Goal: Task Accomplishment & Management: Complete application form

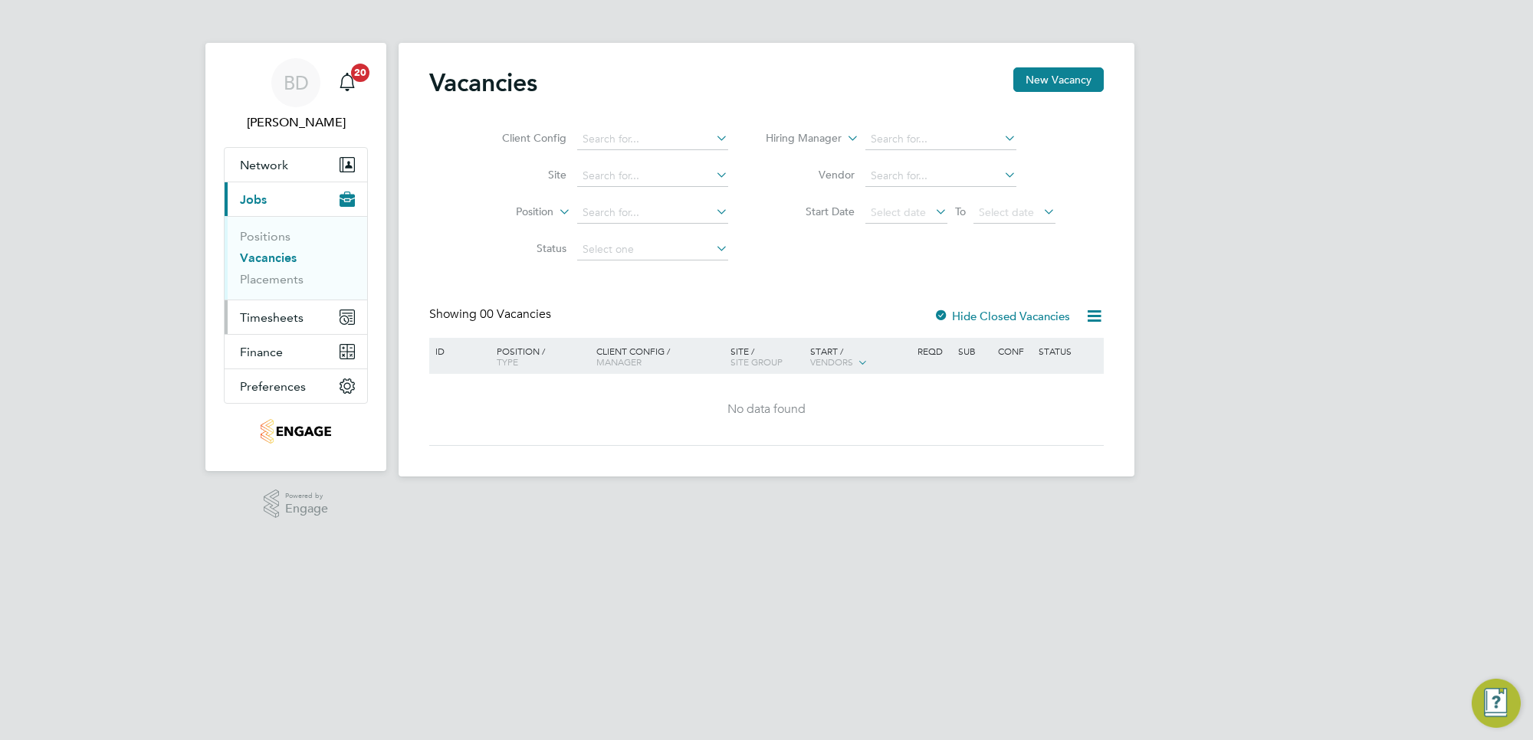
click at [280, 319] on span "Timesheets" at bounding box center [272, 317] width 64 height 15
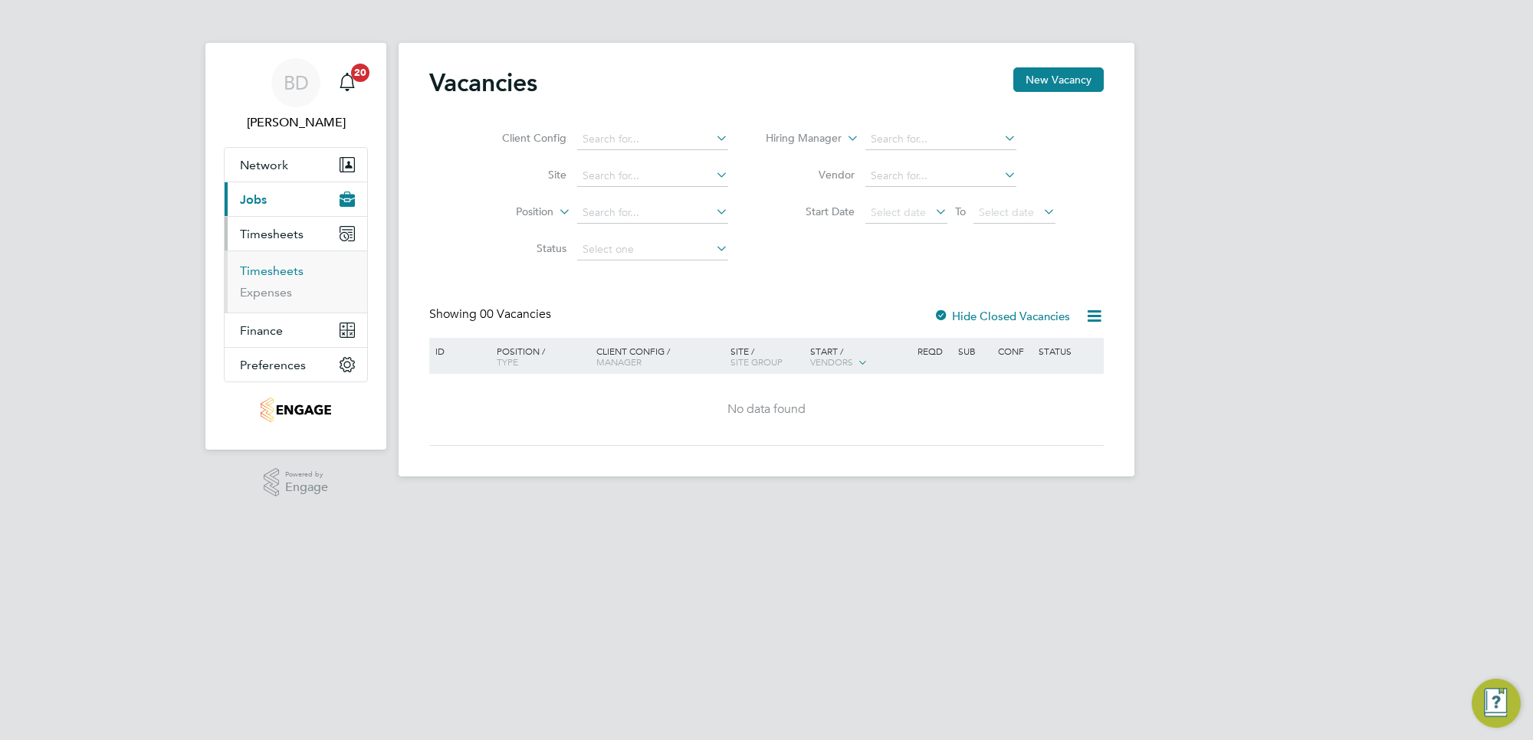
click at [284, 264] on link "Timesheets" at bounding box center [272, 271] width 64 height 15
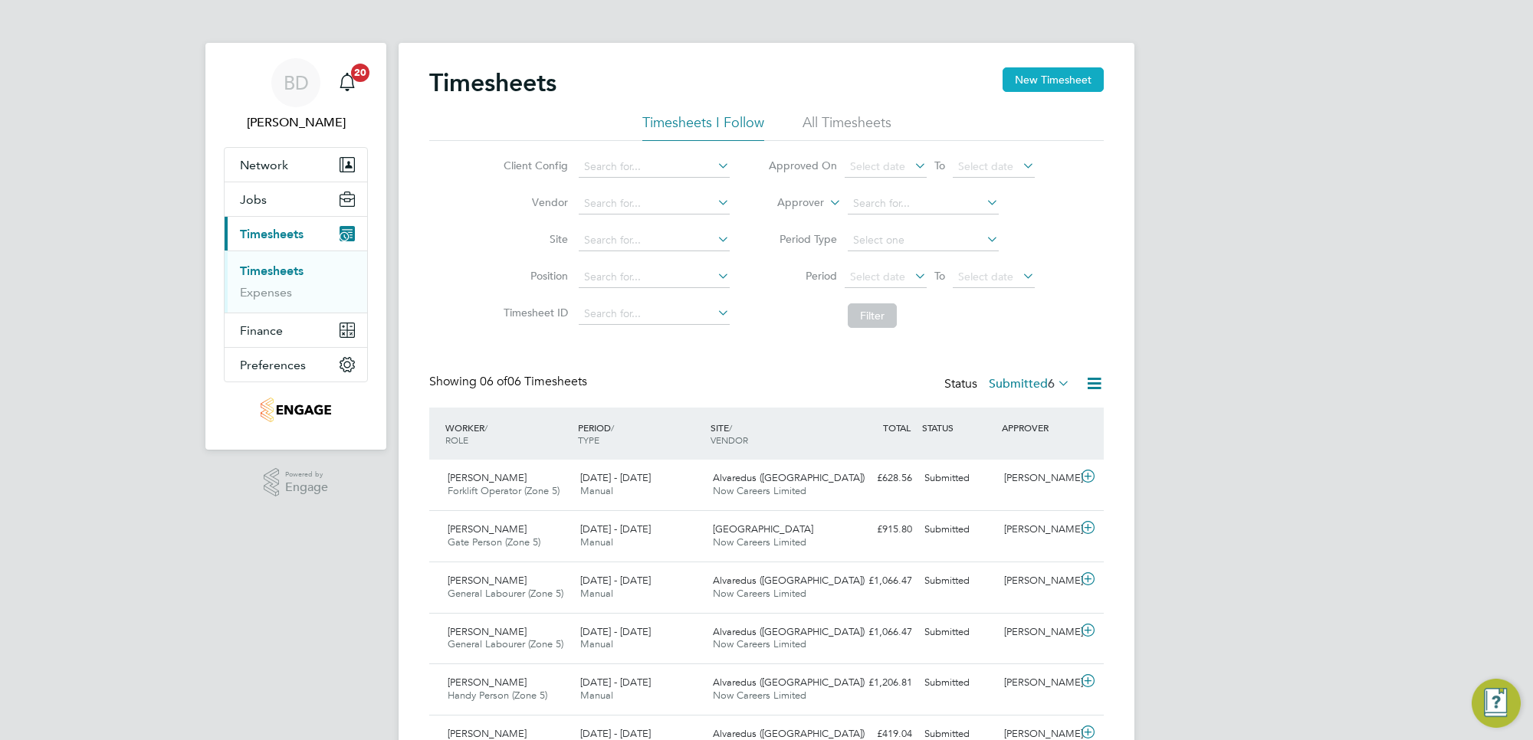
click at [1036, 71] on button "New Timesheet" at bounding box center [1052, 79] width 101 height 25
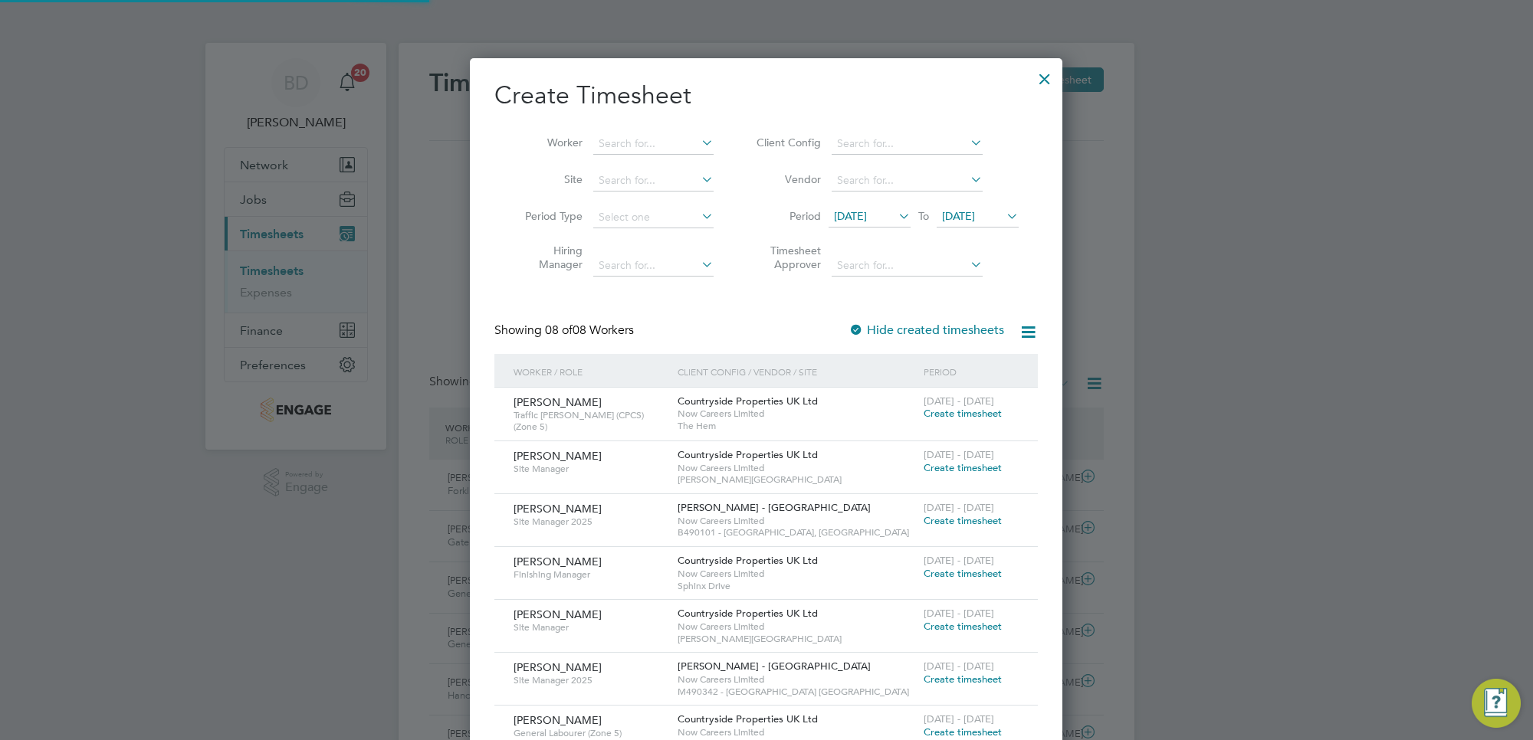
scroll to position [838, 592]
click at [895, 209] on icon at bounding box center [895, 215] width 0 height 21
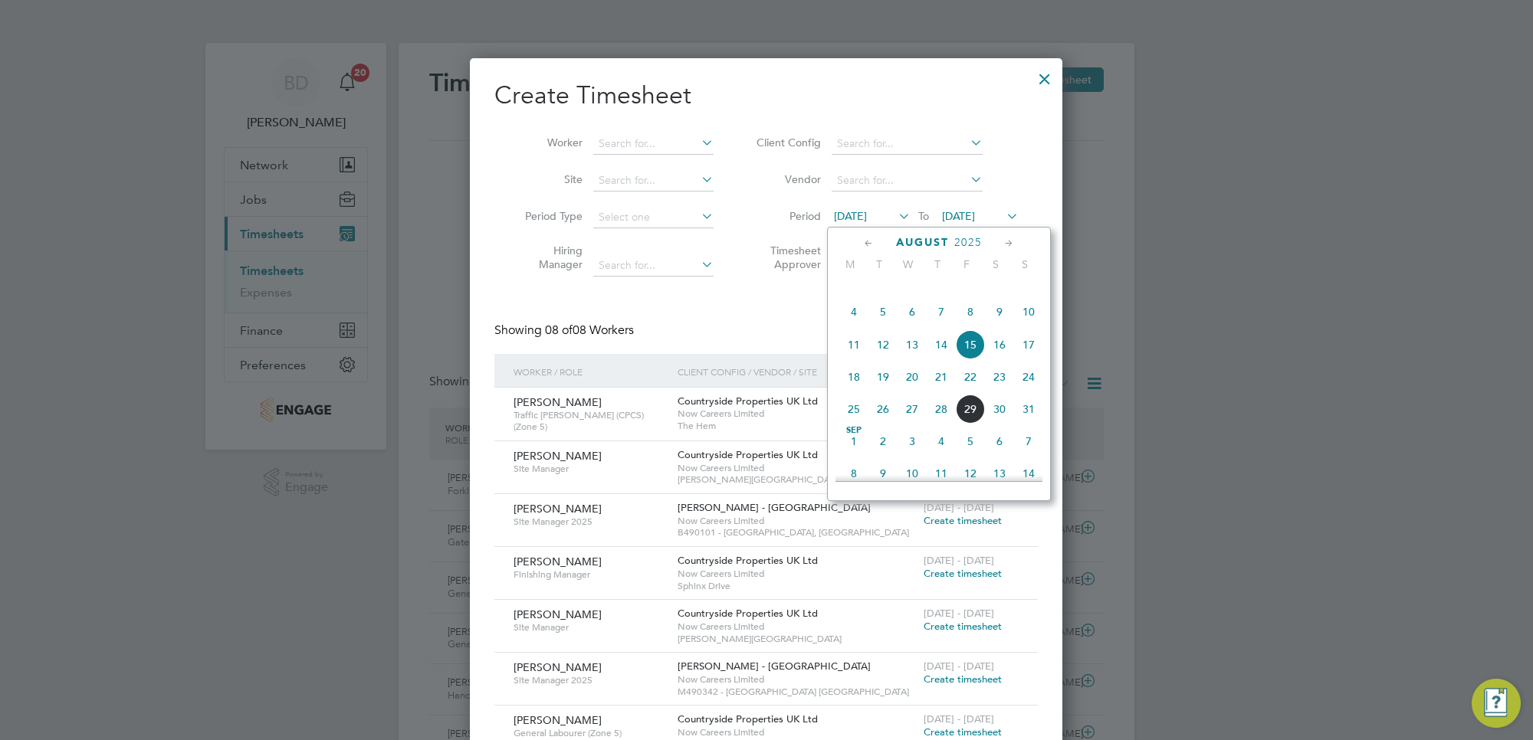
click at [854, 424] on span "25" at bounding box center [853, 409] width 29 height 29
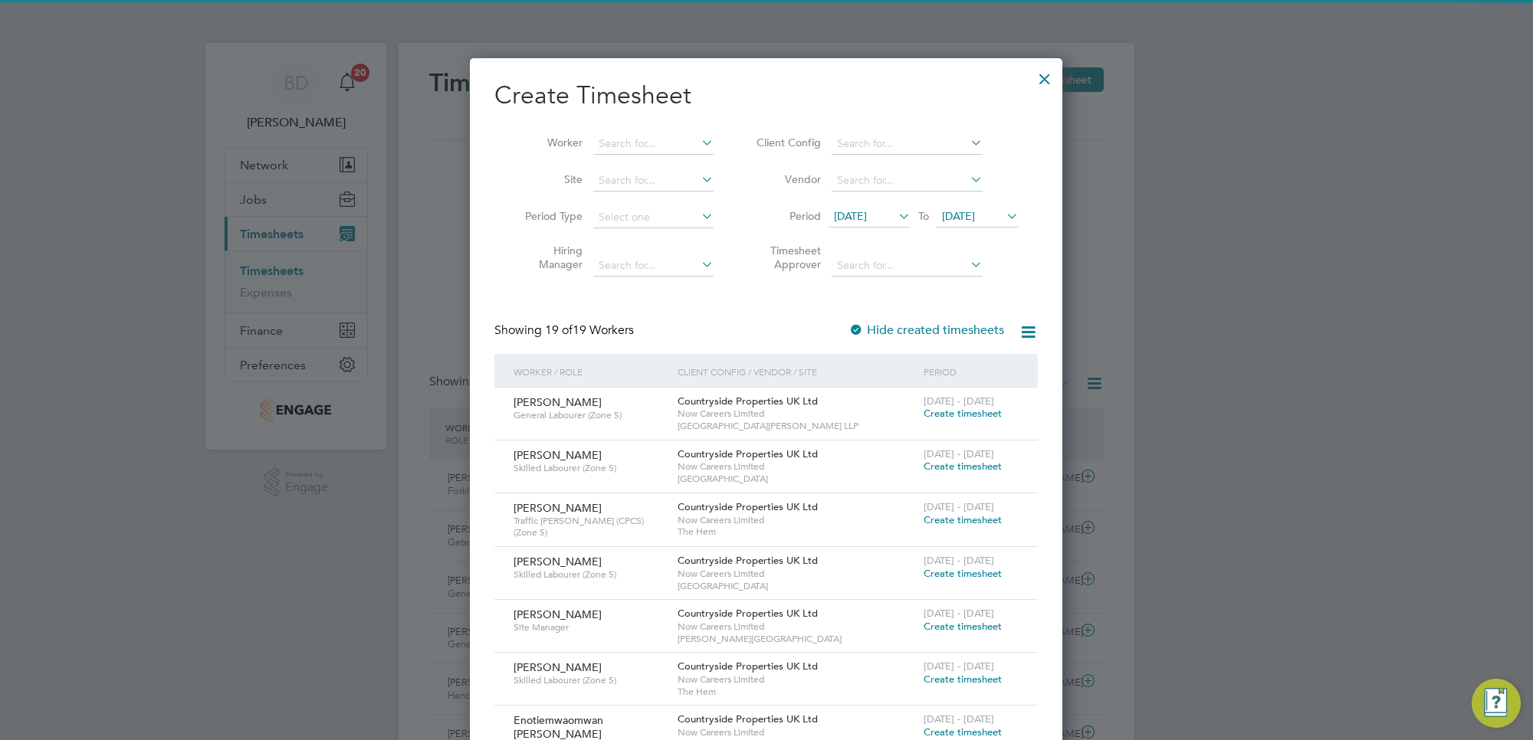
click at [975, 217] on span "[DATE]" at bounding box center [958, 216] width 33 height 14
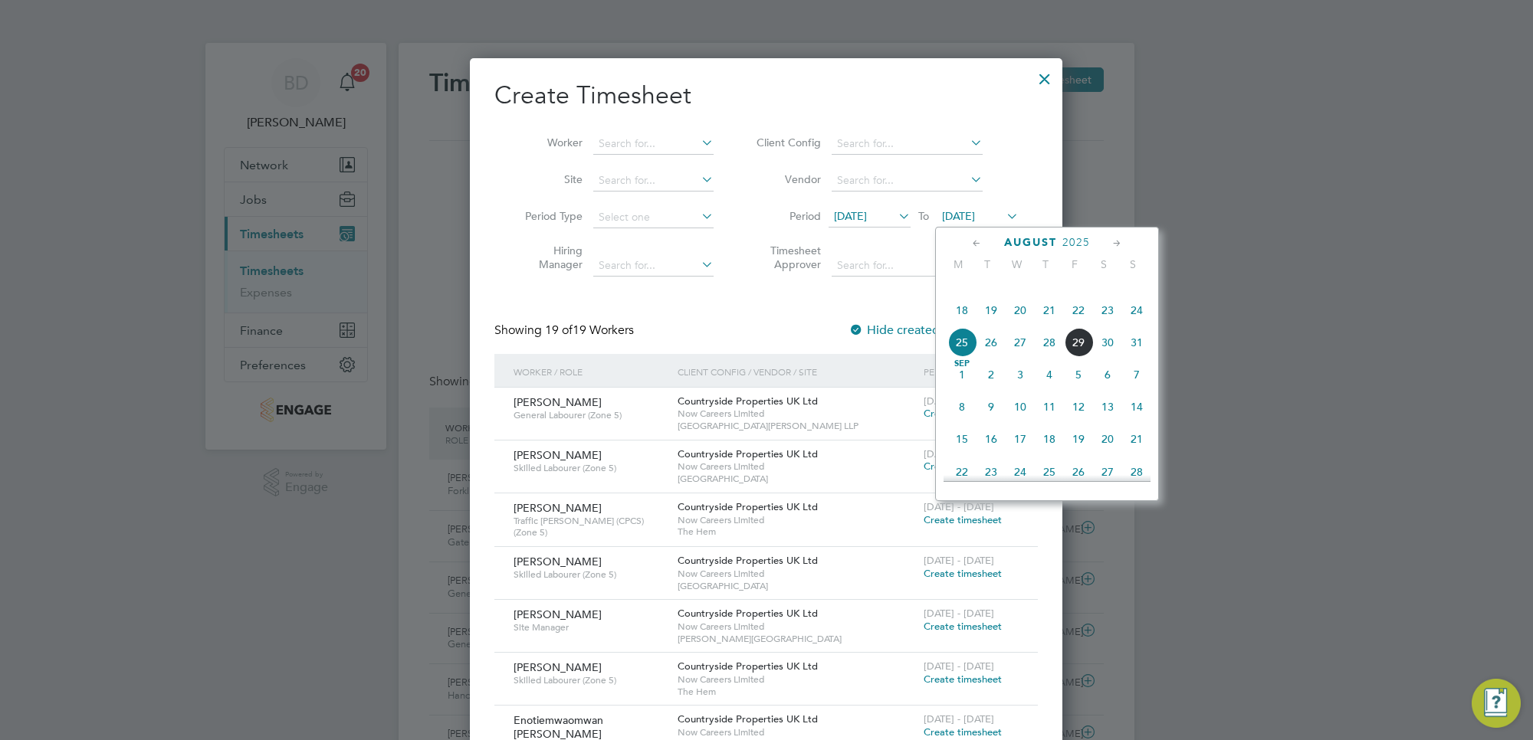
click at [1085, 357] on span "29" at bounding box center [1078, 342] width 29 height 29
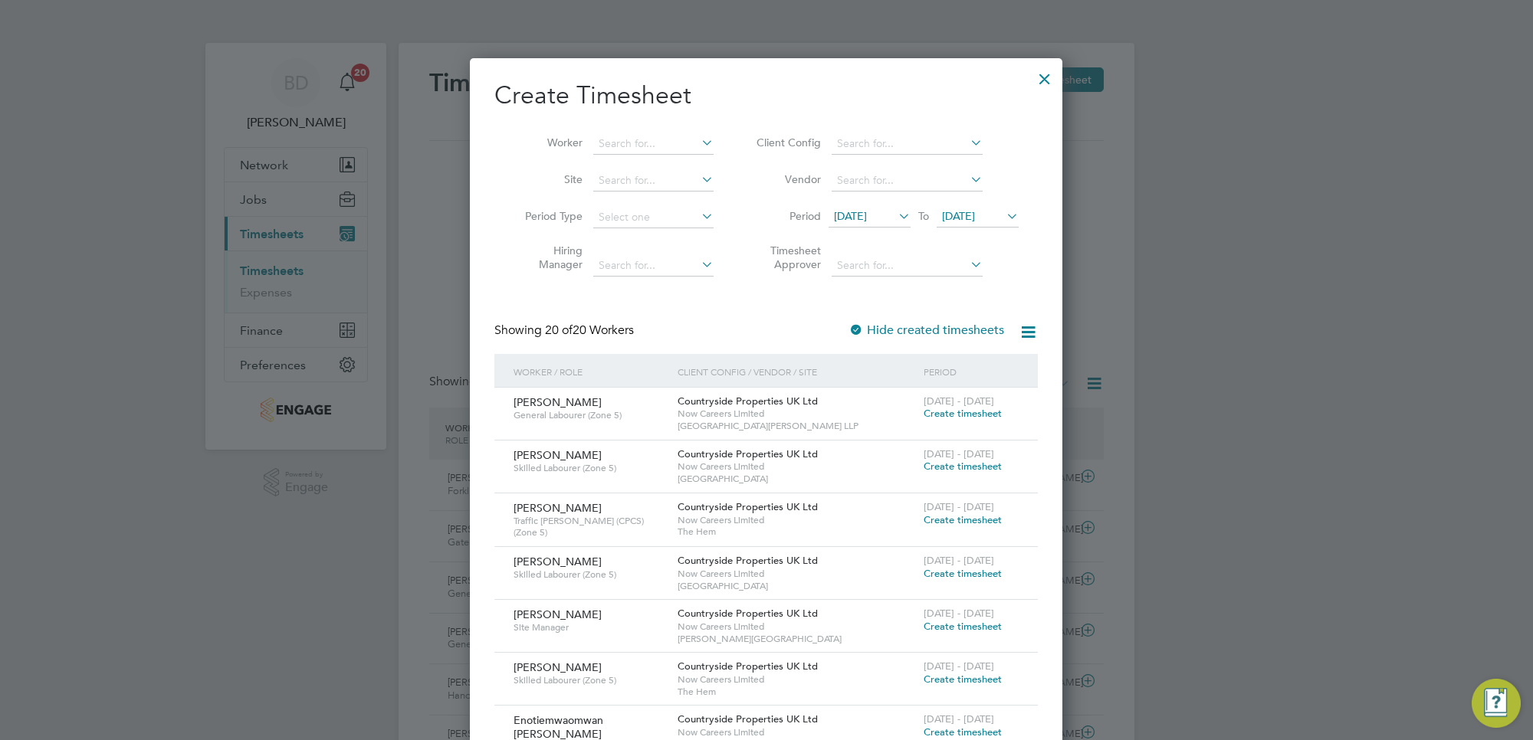
click at [959, 412] on span "Create timesheet" at bounding box center [962, 413] width 78 height 13
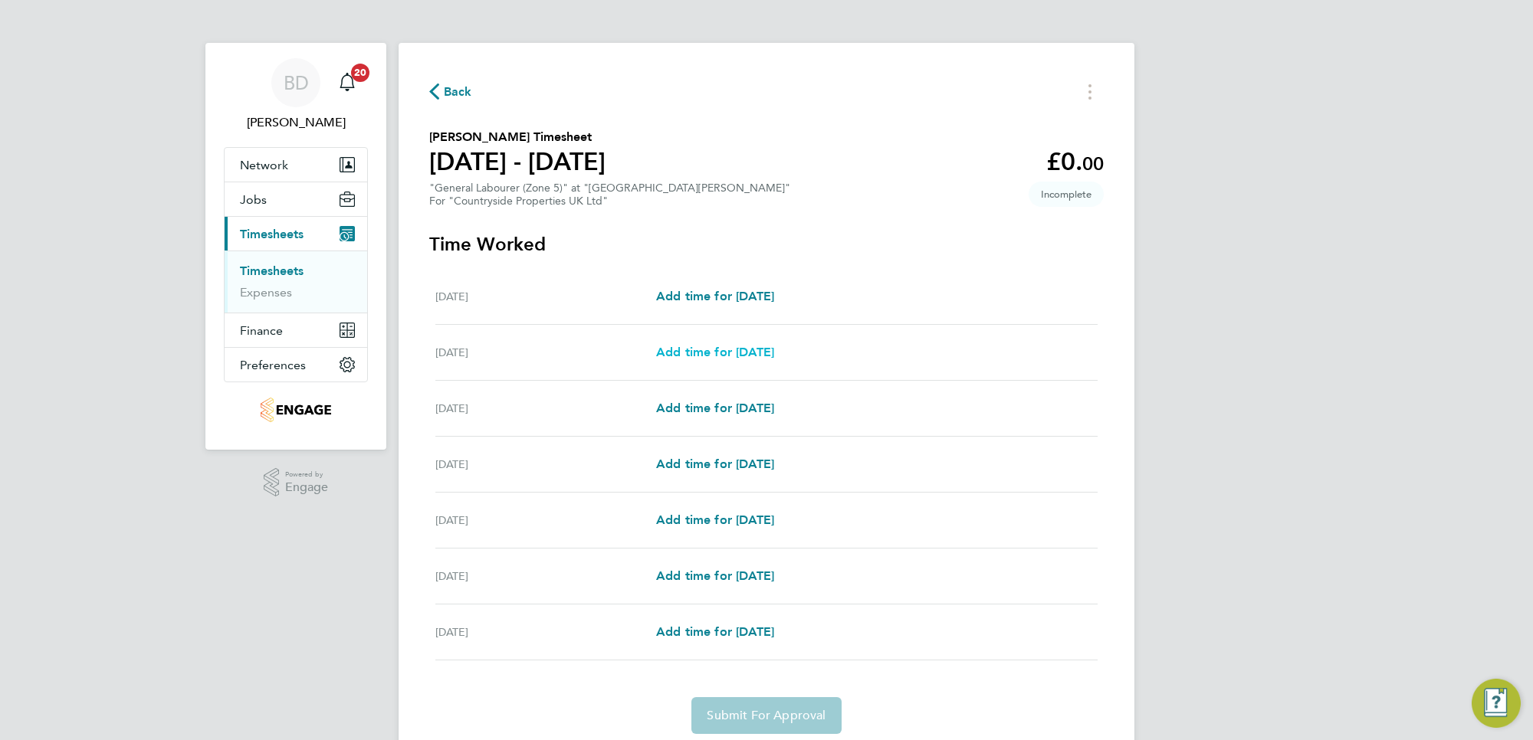
click at [705, 350] on span "Add time for [DATE]" at bounding box center [715, 352] width 118 height 15
select select "30"
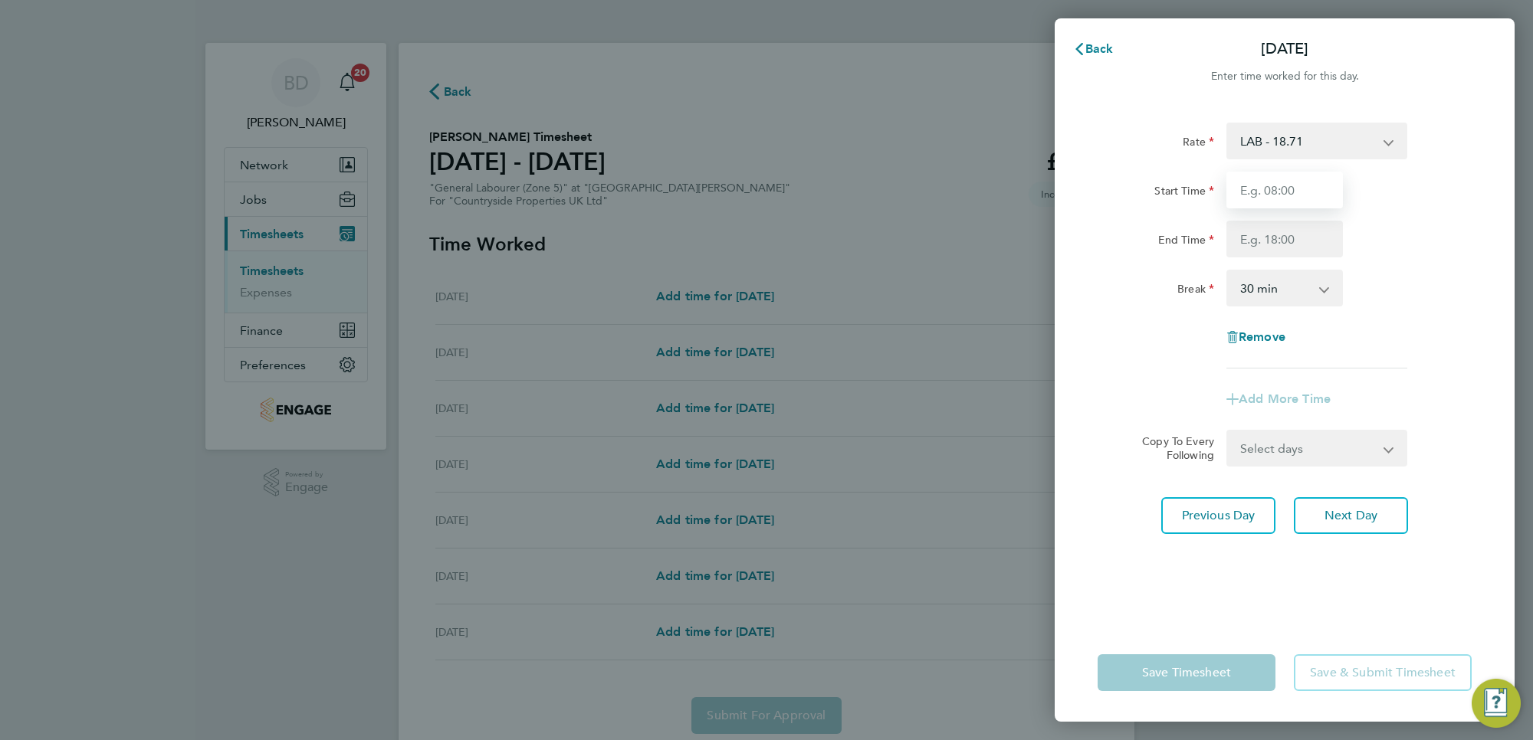
click at [1297, 196] on input "Start Time" at bounding box center [1284, 190] width 116 height 37
type input "07:00"
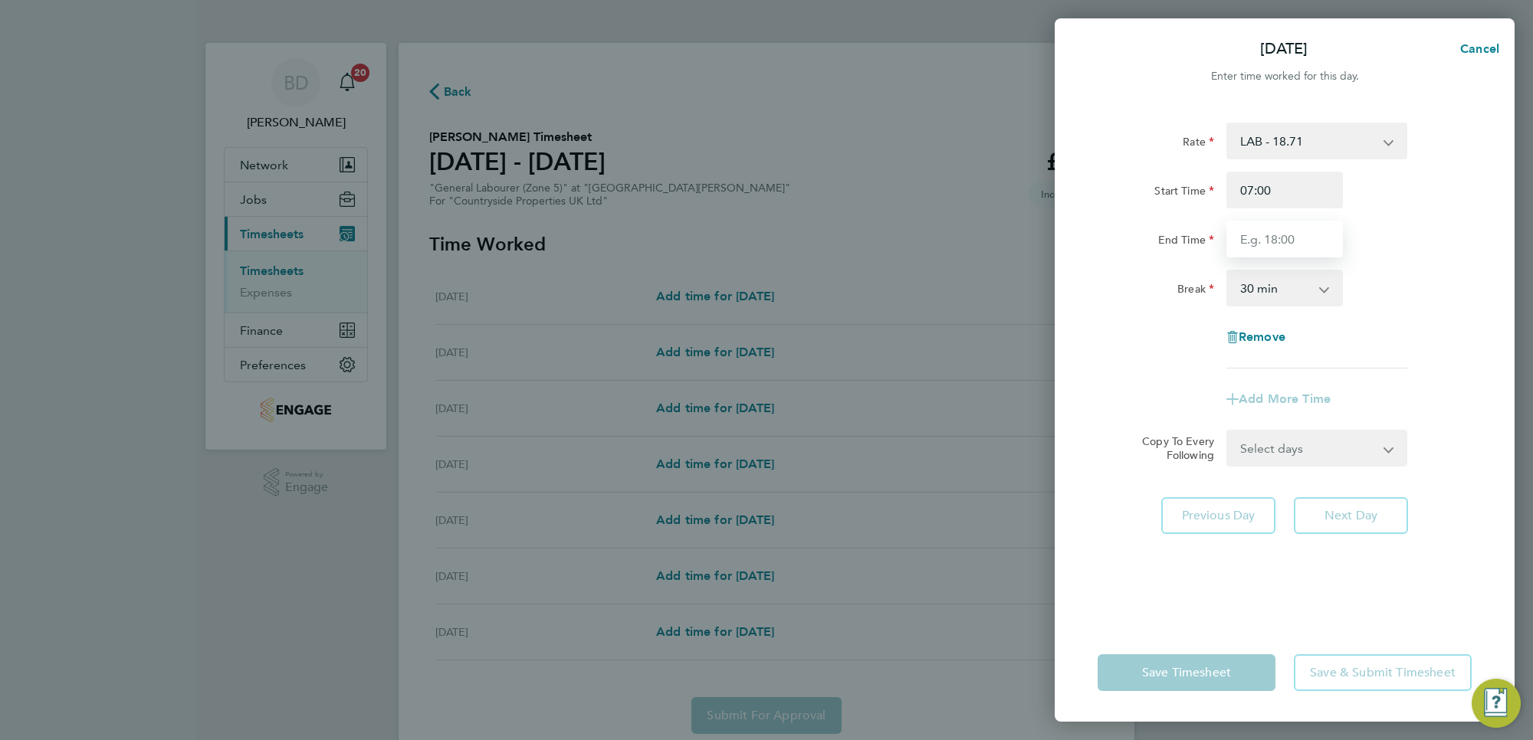
click at [1305, 238] on input "End Time" at bounding box center [1284, 239] width 116 height 37
type input "16:30"
click at [1418, 381] on app-timesheet-line-form-group "Rate LAB - 18.71 Start Time 07:00 End Time 16:30 Break 0 min 15 min 30 min 45 m…" at bounding box center [1284, 270] width 374 height 295
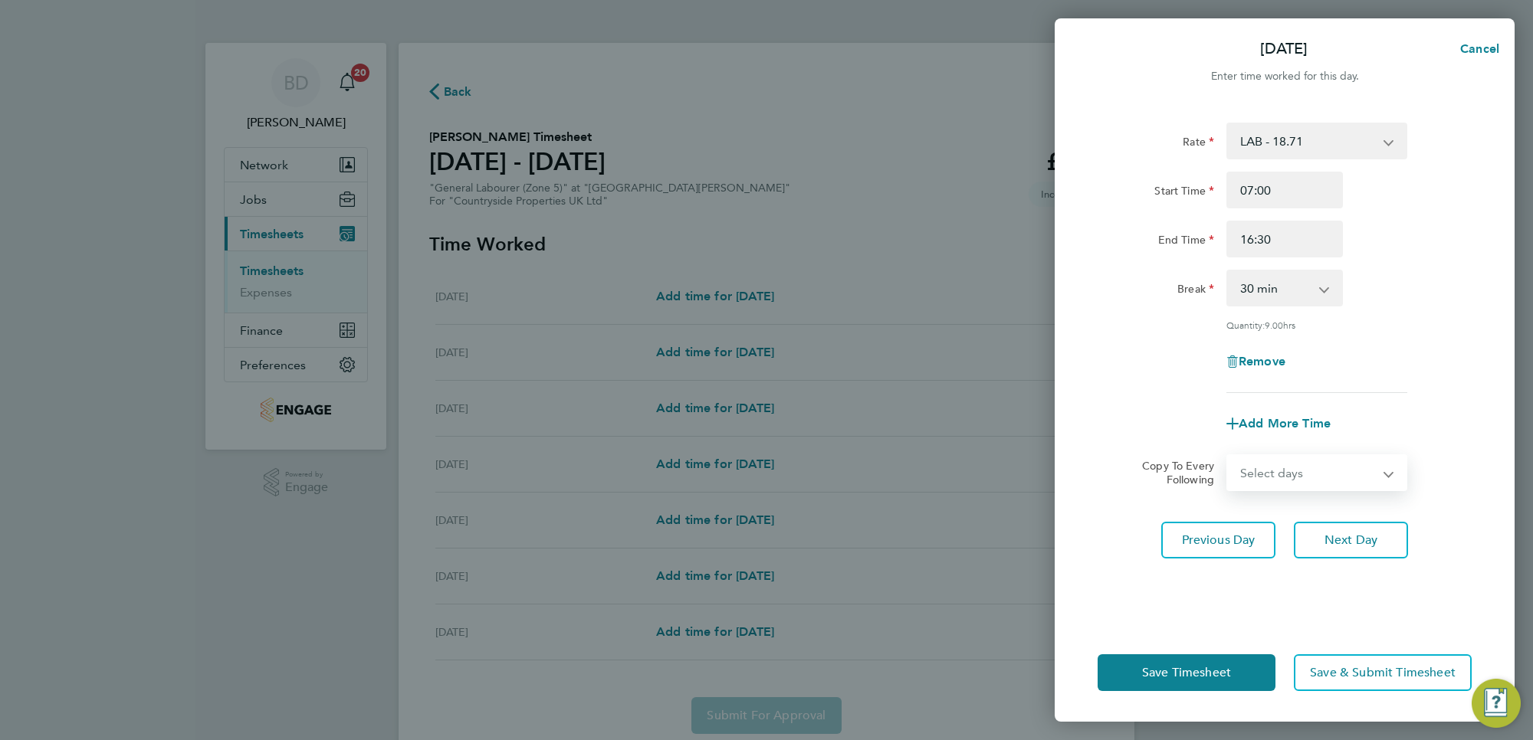
click at [1323, 477] on select "Select days Day Weekday (Mon-Fri) Weekend (Sat-Sun) [DATE] [DATE] [DATE] [DATE]…" at bounding box center [1308, 473] width 161 height 34
select select "WEEKDAY"
click at [1228, 456] on select "Select days Day Weekday (Mon-Fri) Weekend (Sat-Sun) [DATE] [DATE] [DATE] [DATE]…" at bounding box center [1308, 473] width 161 height 34
select select "[DATE]"
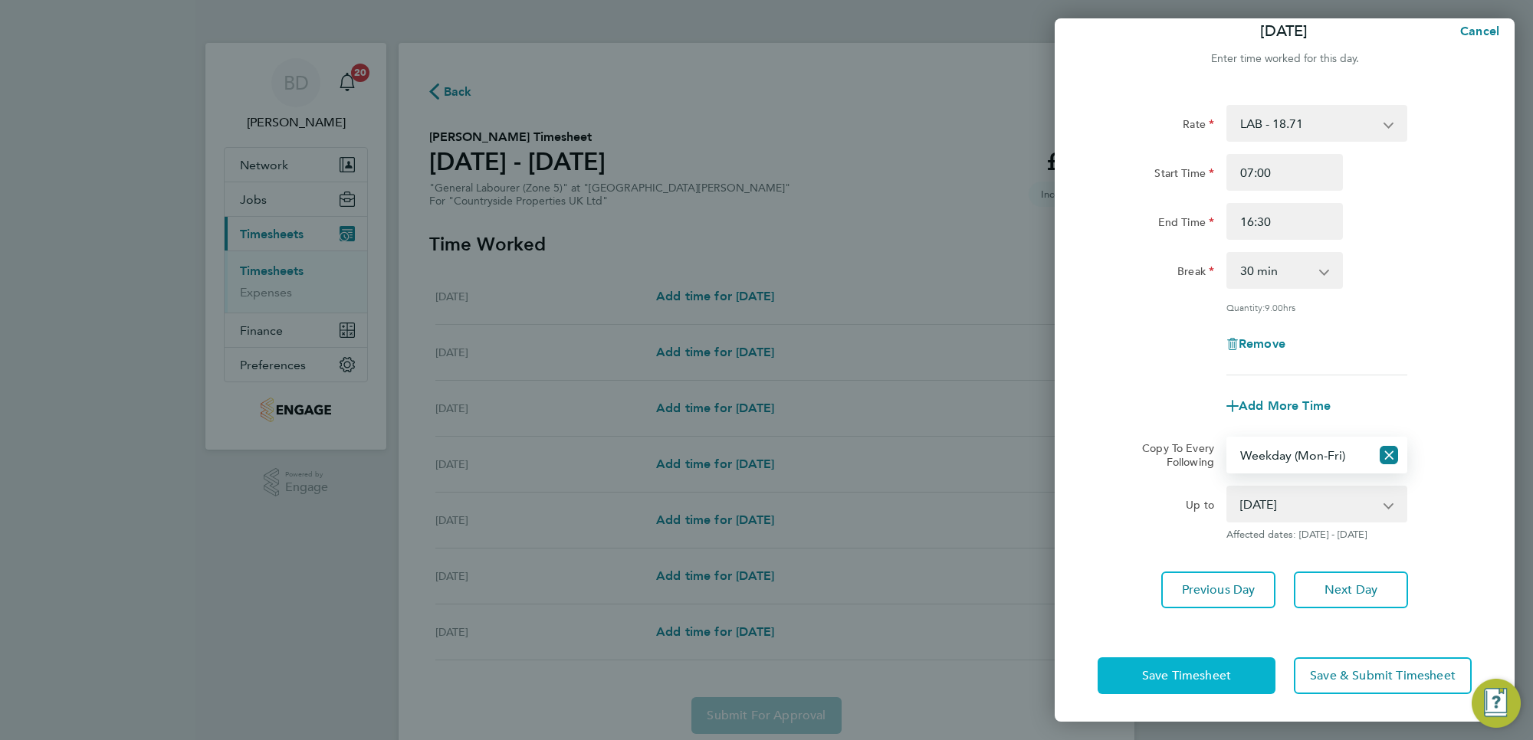
click at [1193, 678] on span "Save Timesheet" at bounding box center [1186, 675] width 89 height 15
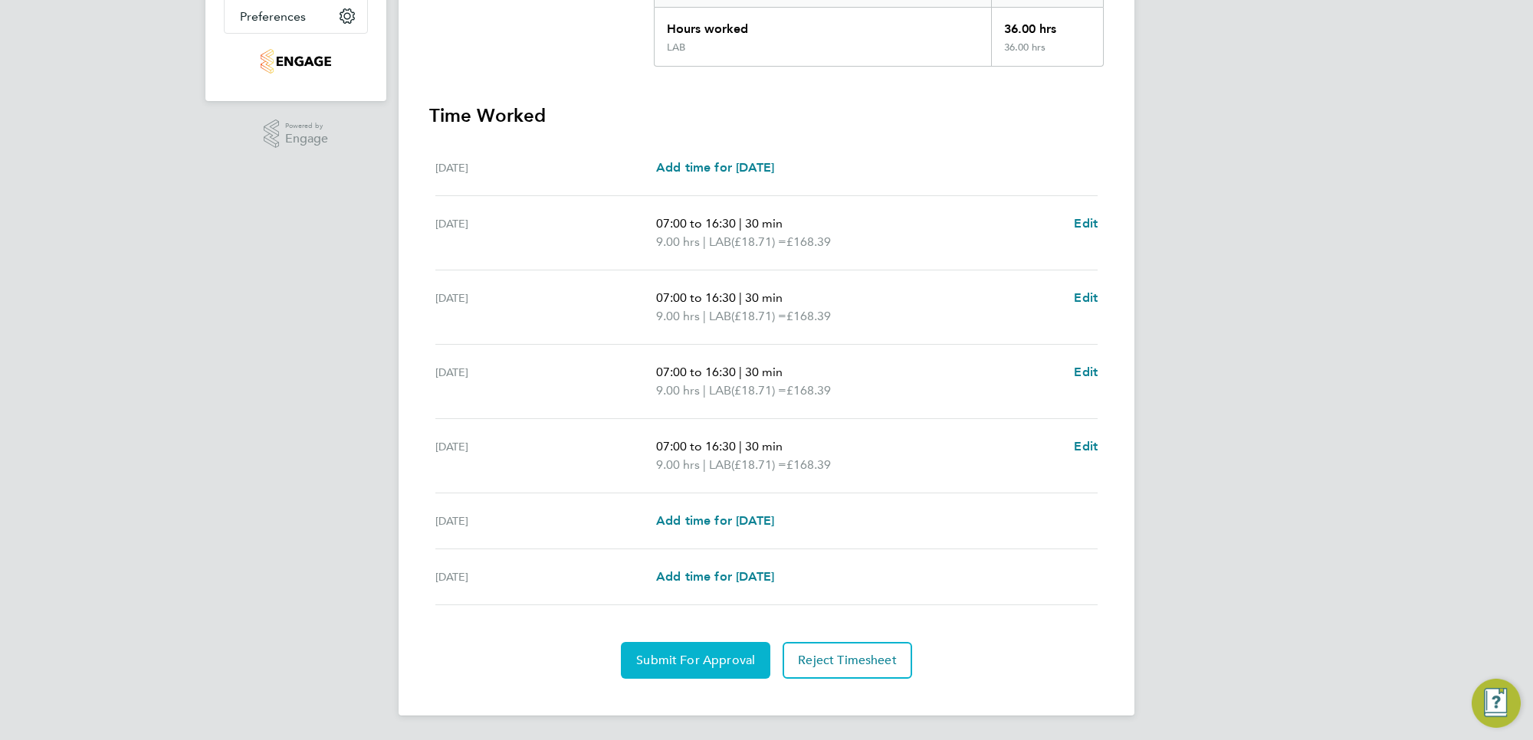
click at [677, 657] on span "Submit For Approval" at bounding box center [695, 660] width 119 height 15
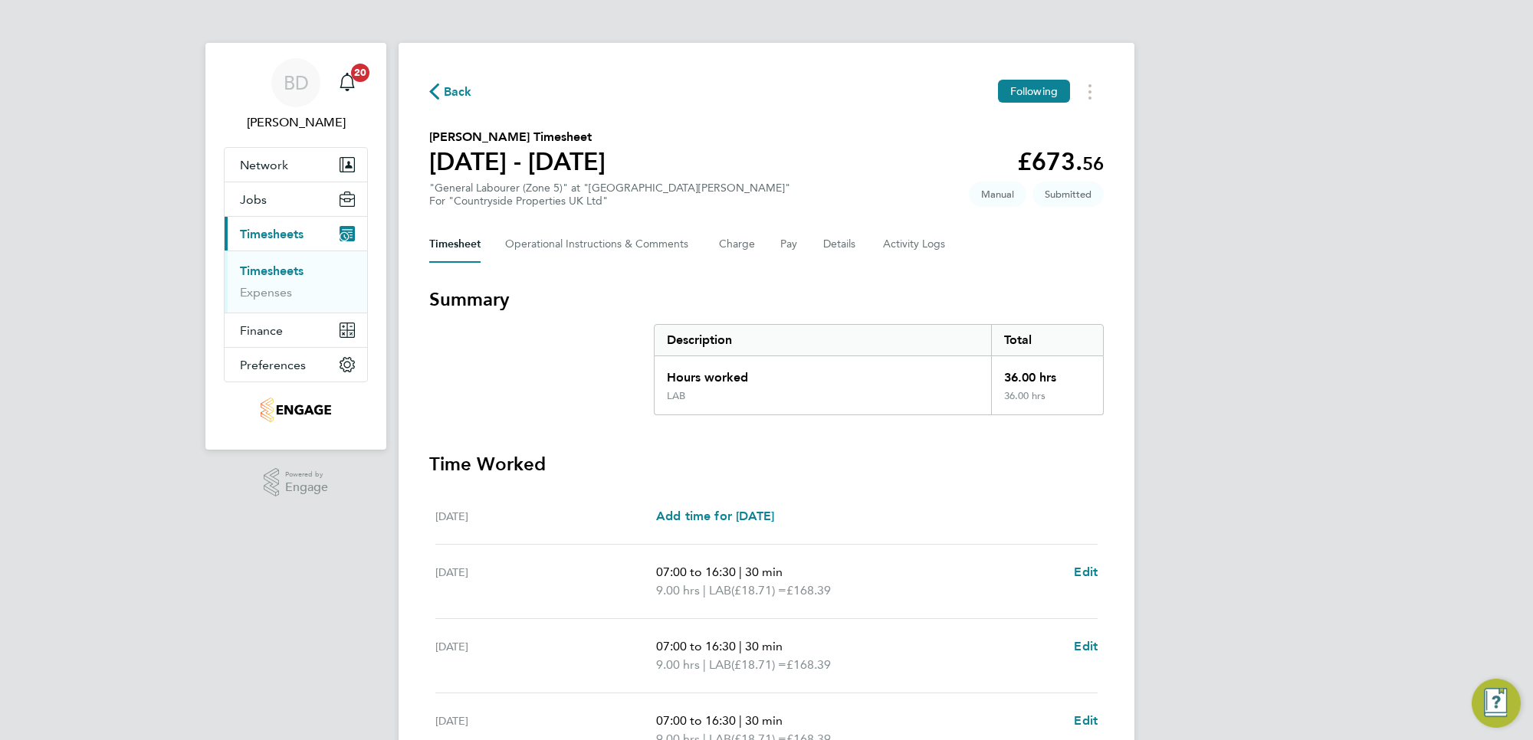
click at [444, 100] on span "Back" at bounding box center [458, 92] width 28 height 18
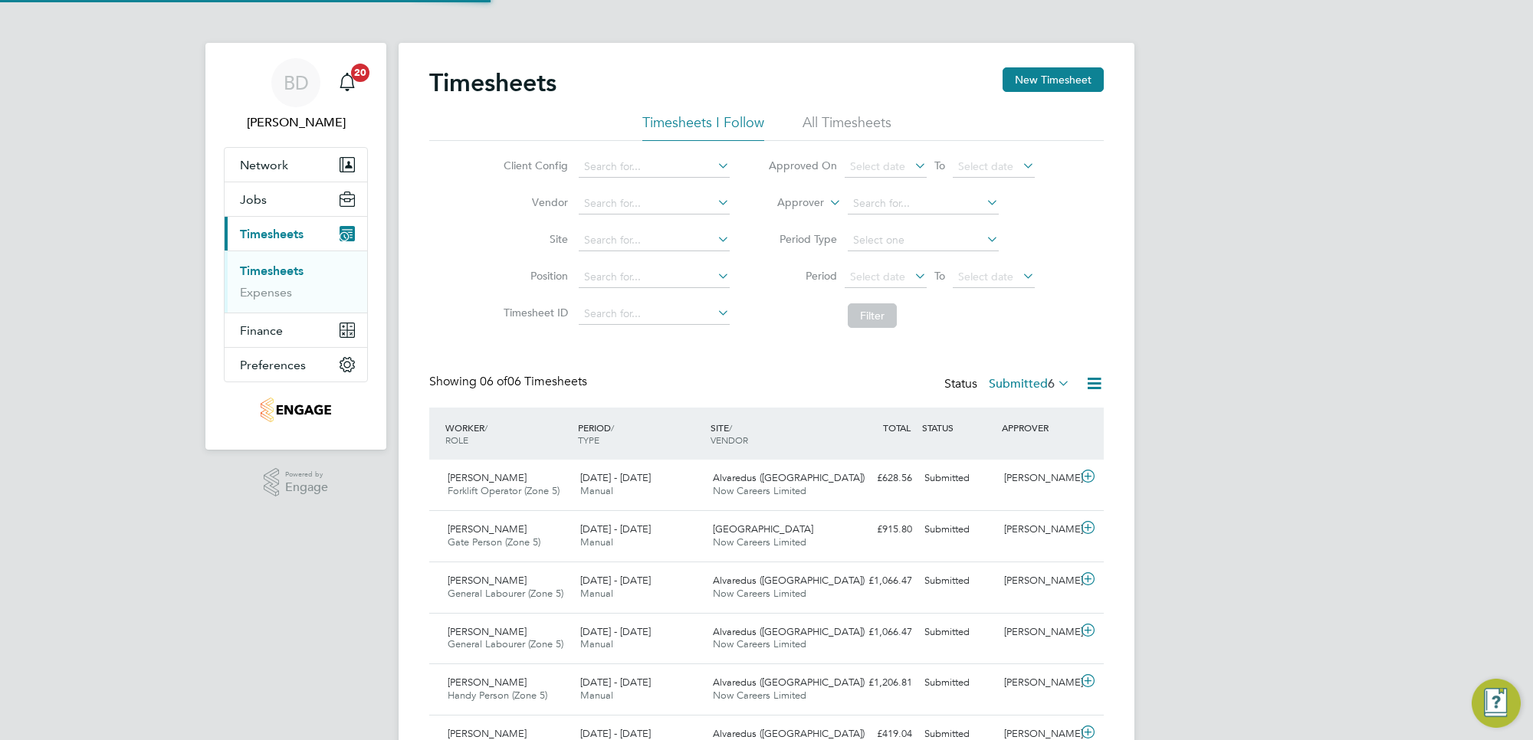
scroll to position [8, 8]
click at [1015, 82] on button "New Timesheet" at bounding box center [1052, 79] width 101 height 25
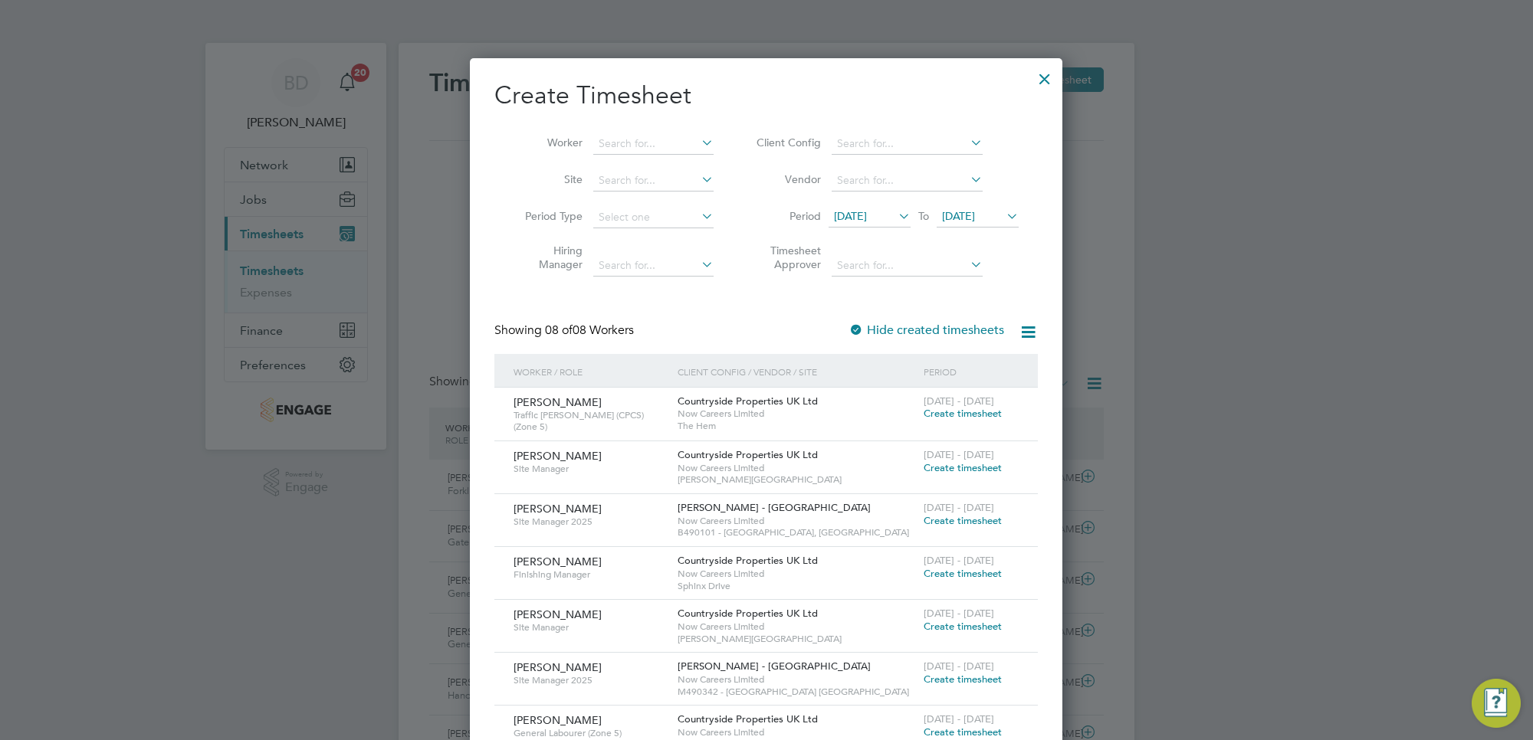
click at [874, 208] on span "[DATE]" at bounding box center [869, 217] width 82 height 21
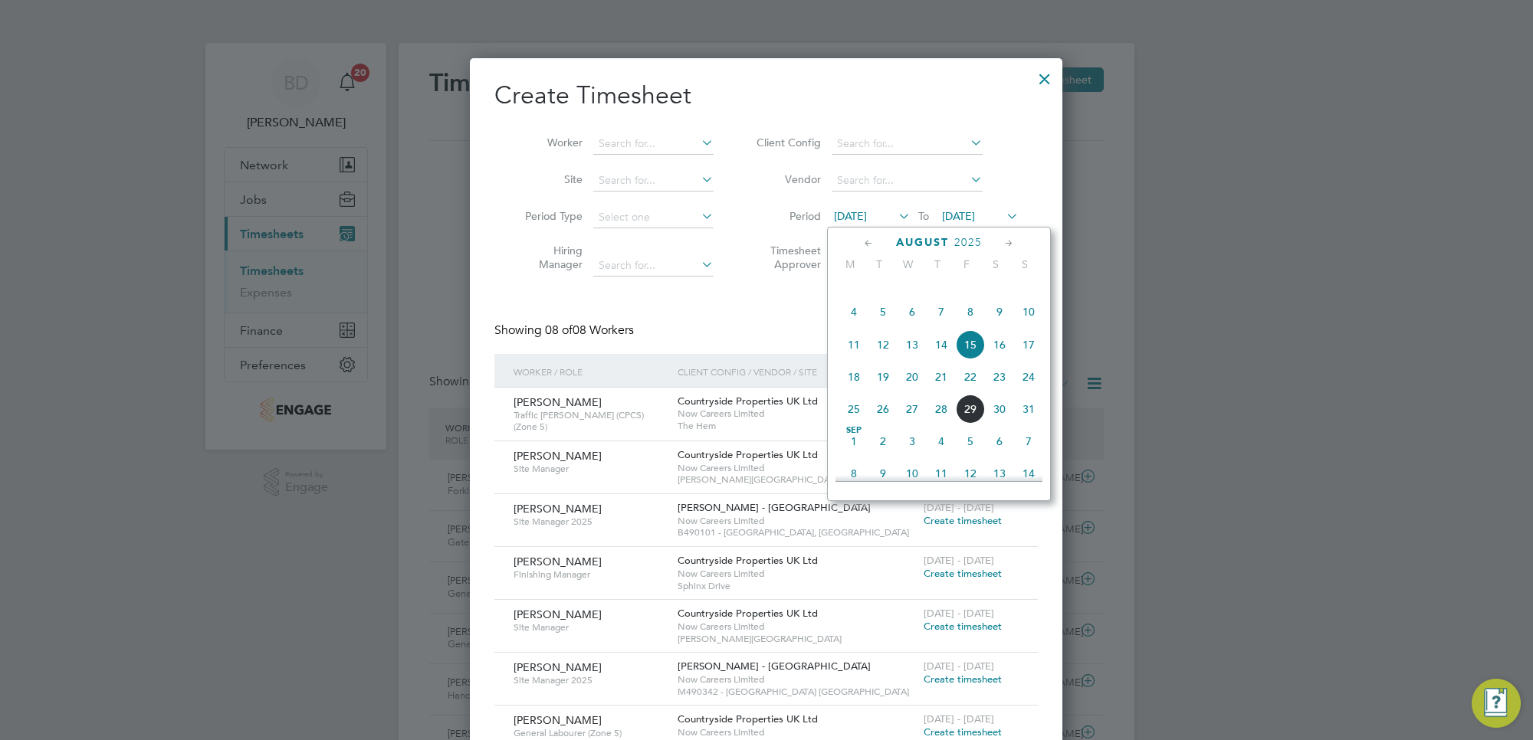
click at [855, 424] on span "25" at bounding box center [853, 409] width 29 height 29
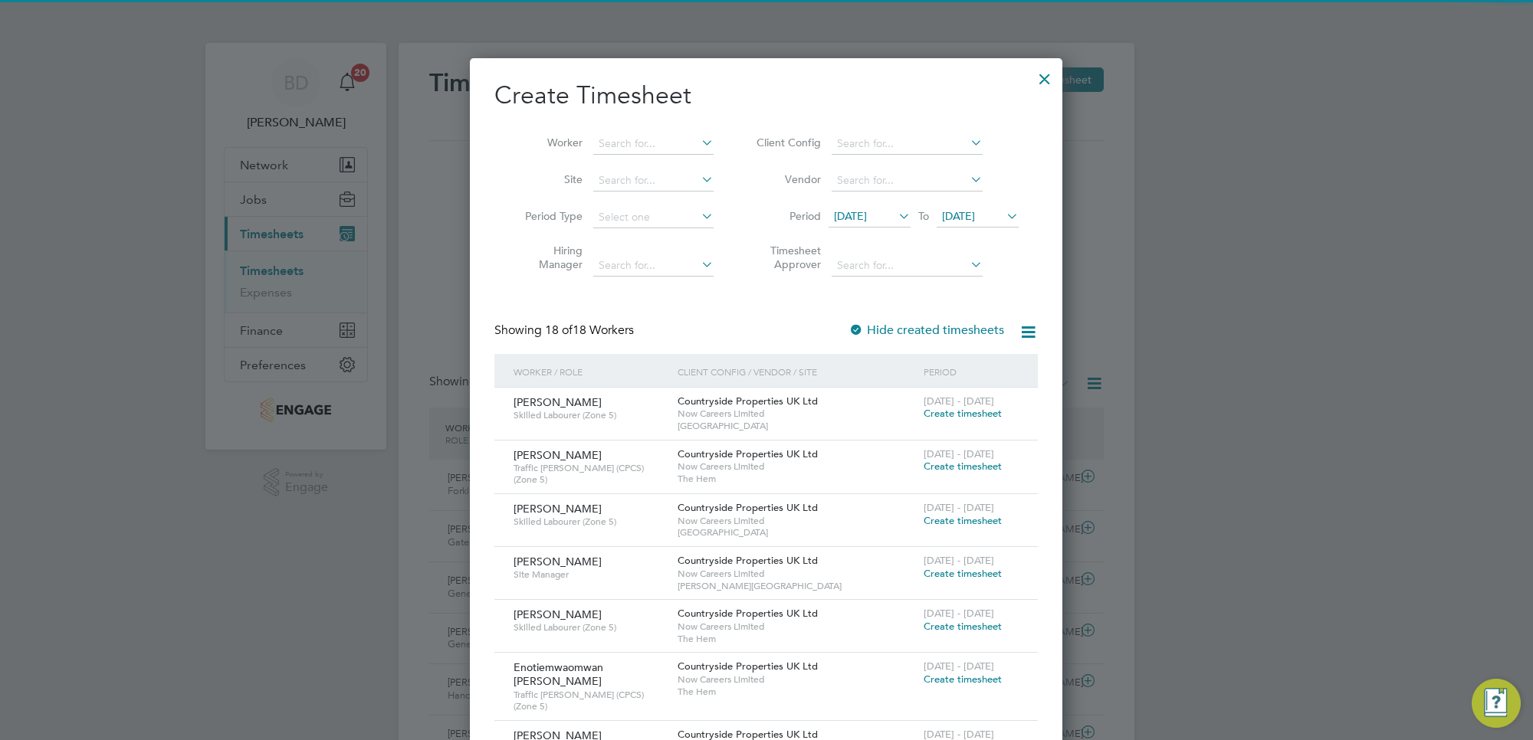
click at [975, 216] on span "[DATE]" at bounding box center [958, 216] width 33 height 14
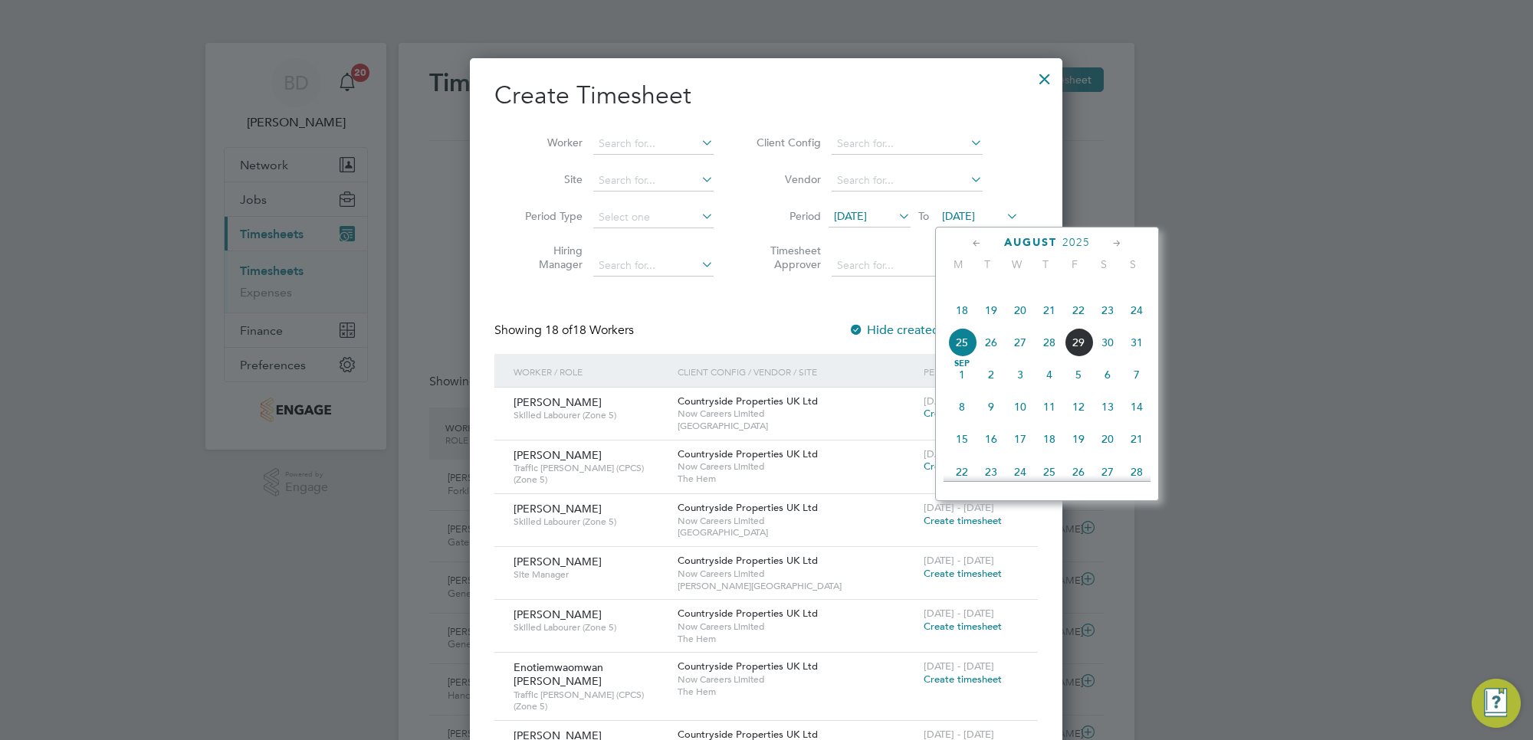
click at [1085, 357] on span "29" at bounding box center [1078, 342] width 29 height 29
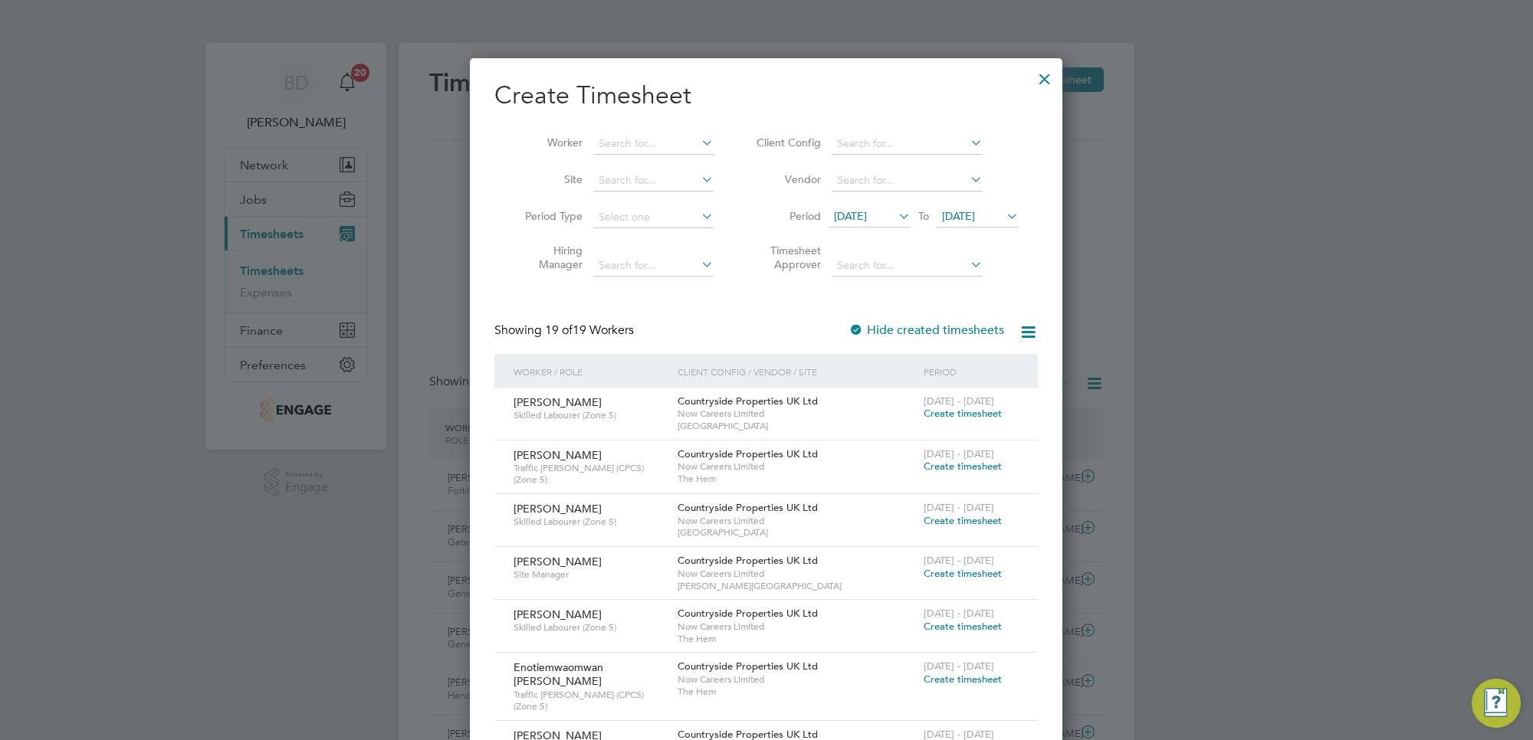
click at [948, 412] on span "Create timesheet" at bounding box center [962, 413] width 78 height 13
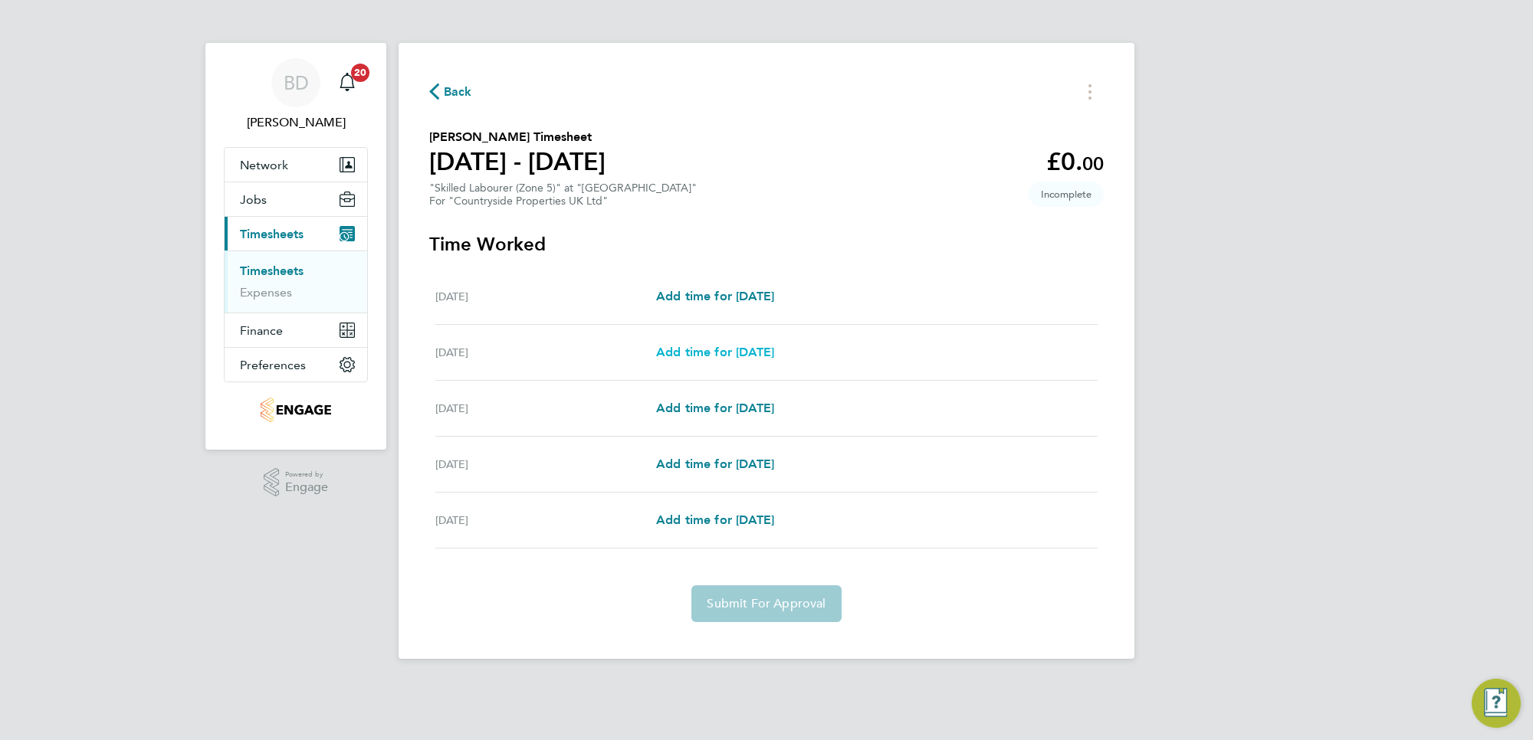
click at [709, 350] on span "Add time for [DATE]" at bounding box center [715, 352] width 118 height 15
select select "30"
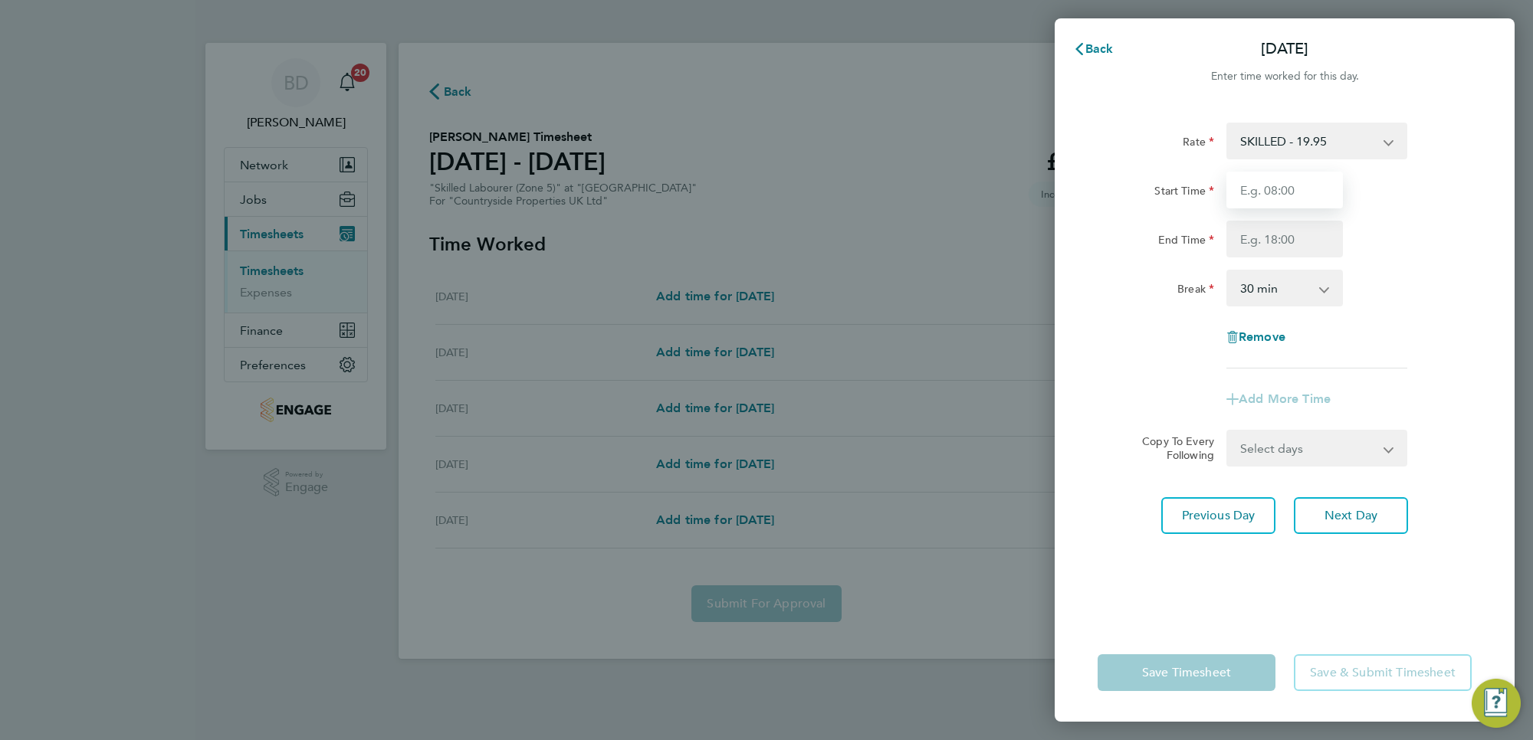
click at [1244, 184] on input "Start Time" at bounding box center [1284, 190] width 116 height 37
type input "07:00"
click at [1304, 239] on input "End Time" at bounding box center [1284, 239] width 116 height 37
click at [1451, 332] on div "Rate SKILLED - 19.95 Start Time 07:00 End Time 17:00 Break 0 min 15 min 30 min …" at bounding box center [1284, 246] width 374 height 246
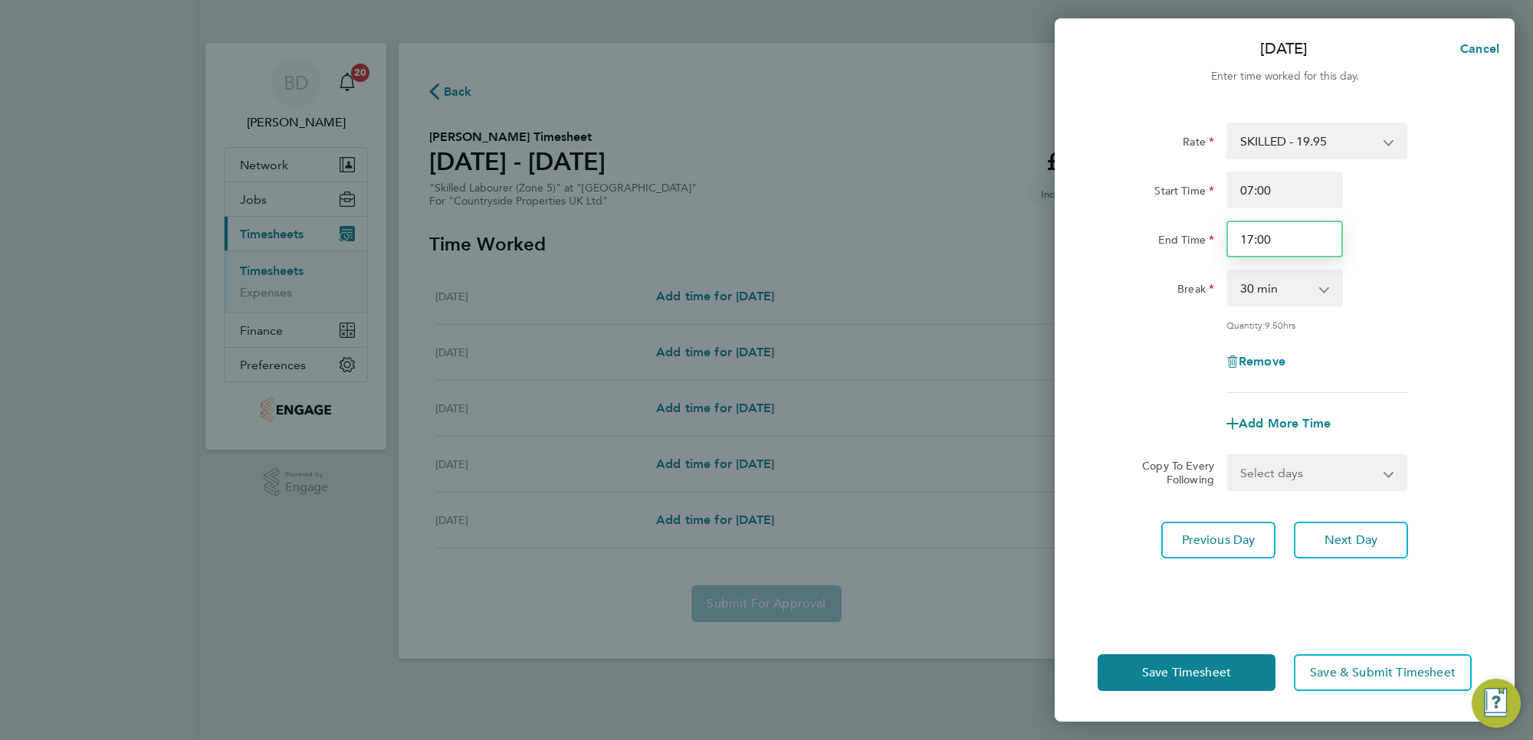
click at [1261, 238] on input "17:00" at bounding box center [1284, 239] width 116 height 37
type input "17:30"
click at [1387, 257] on div "Rate SKILLED - 19.95 Start Time 07:00 End Time 17:30 Break 0 min 15 min 30 min …" at bounding box center [1284, 258] width 374 height 271
click at [1307, 476] on select "Select days Day [DATE] [DATE] [DATE]" at bounding box center [1308, 473] width 161 height 34
select select "DAY"
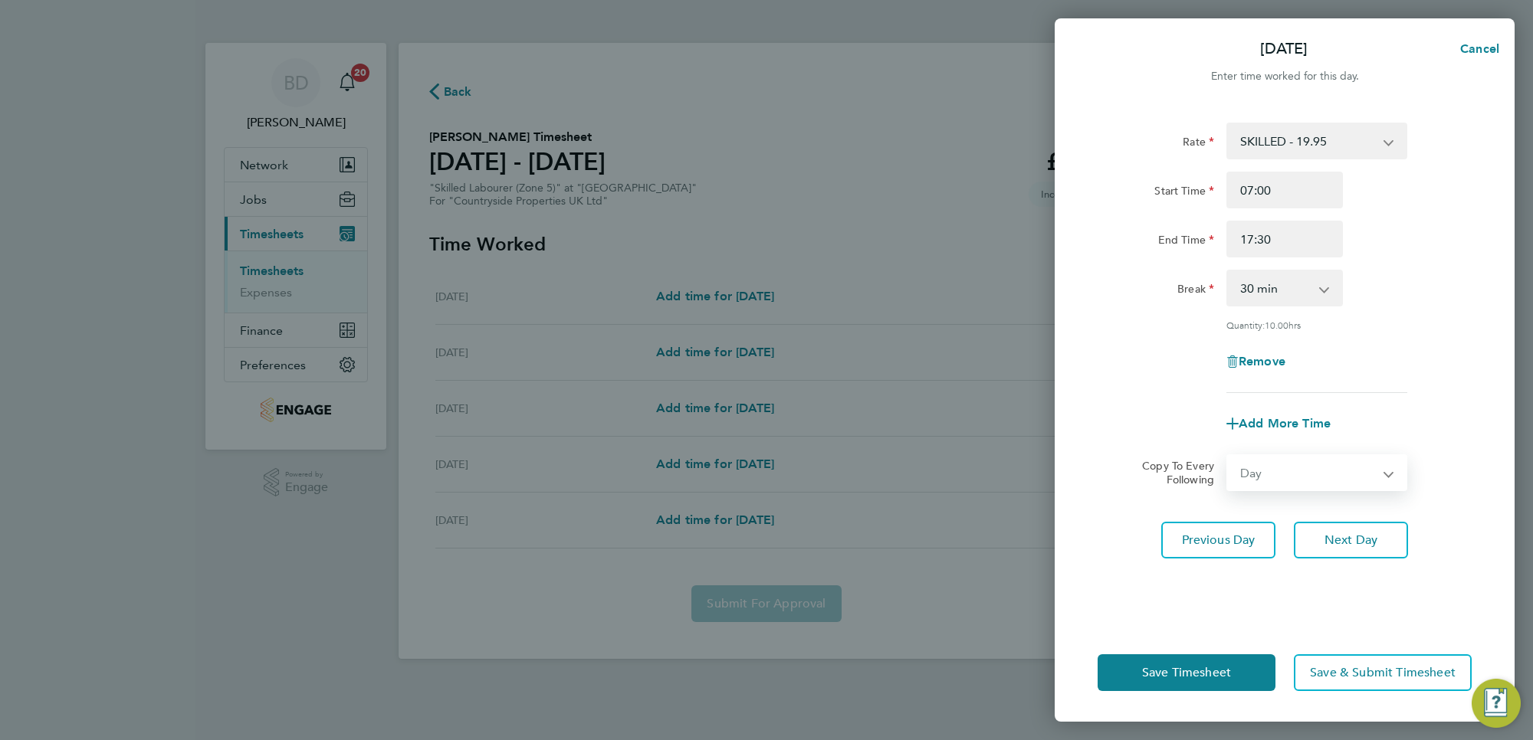
click at [1228, 456] on select "Select days Day [DATE] [DATE] [DATE]" at bounding box center [1308, 473] width 161 height 34
select select "[DATE]"
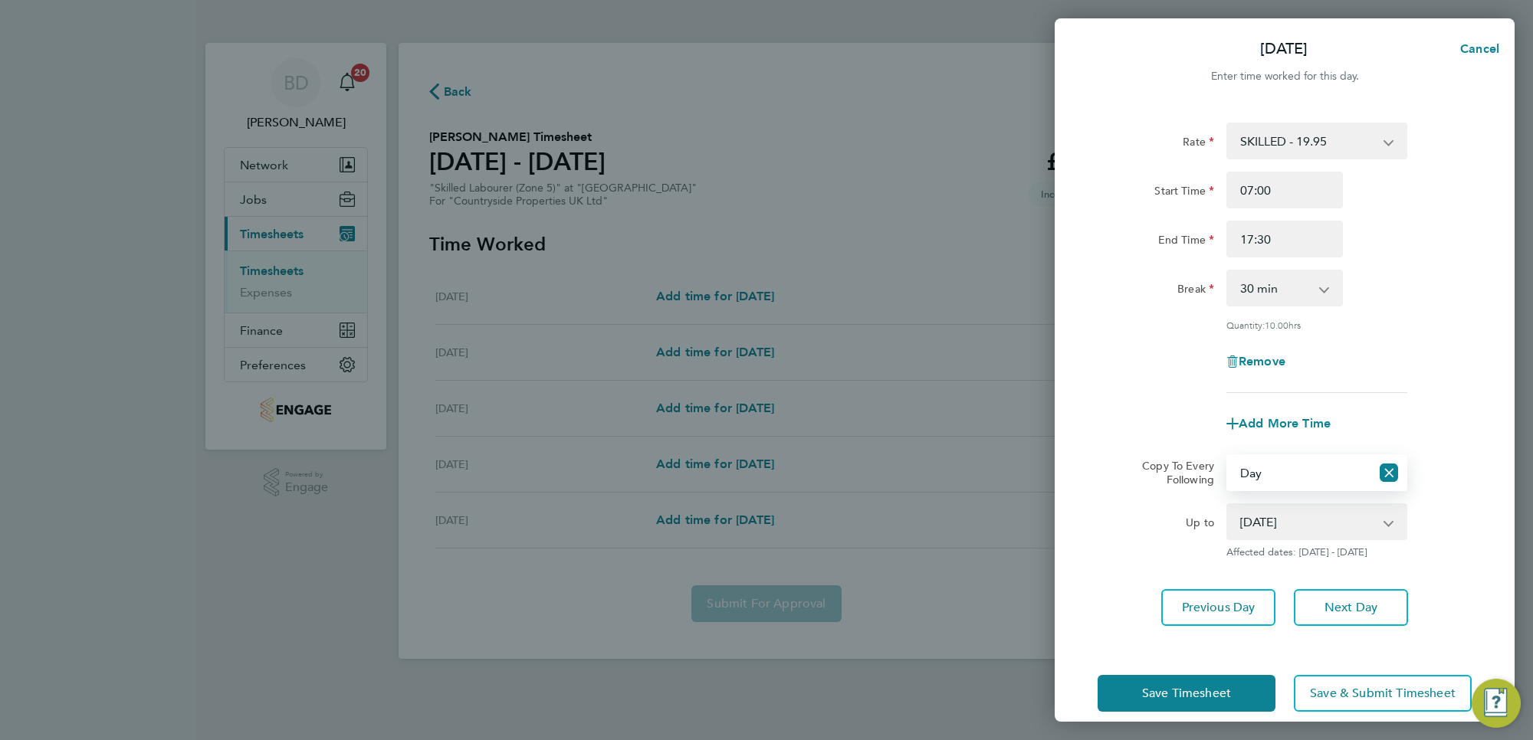
click at [1304, 513] on select "[DATE] [DATE] [DATE]" at bounding box center [1307, 522] width 159 height 34
click at [1228, 505] on select "[DATE] [DATE] [DATE]" at bounding box center [1307, 522] width 159 height 34
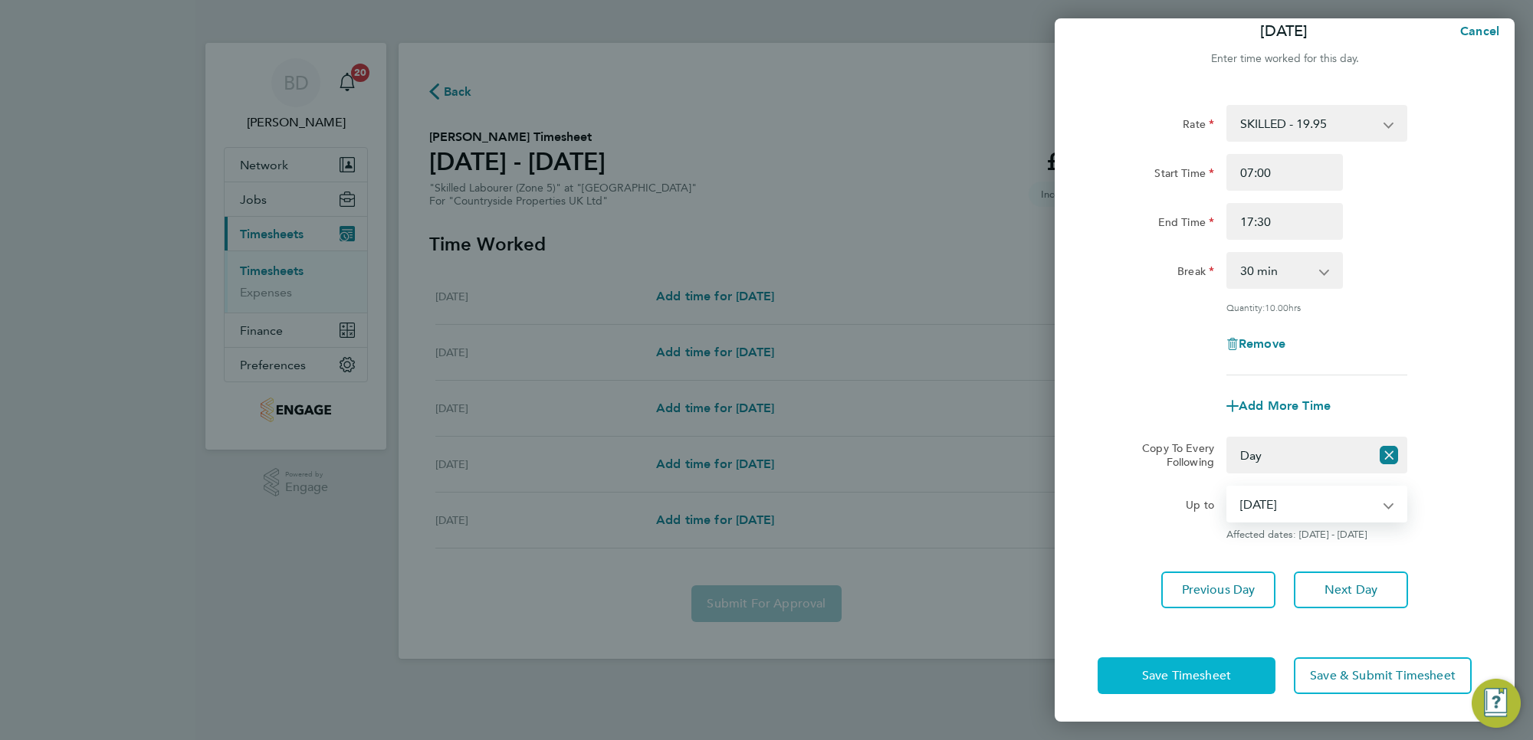
click at [1162, 668] on span "Save Timesheet" at bounding box center [1186, 675] width 89 height 15
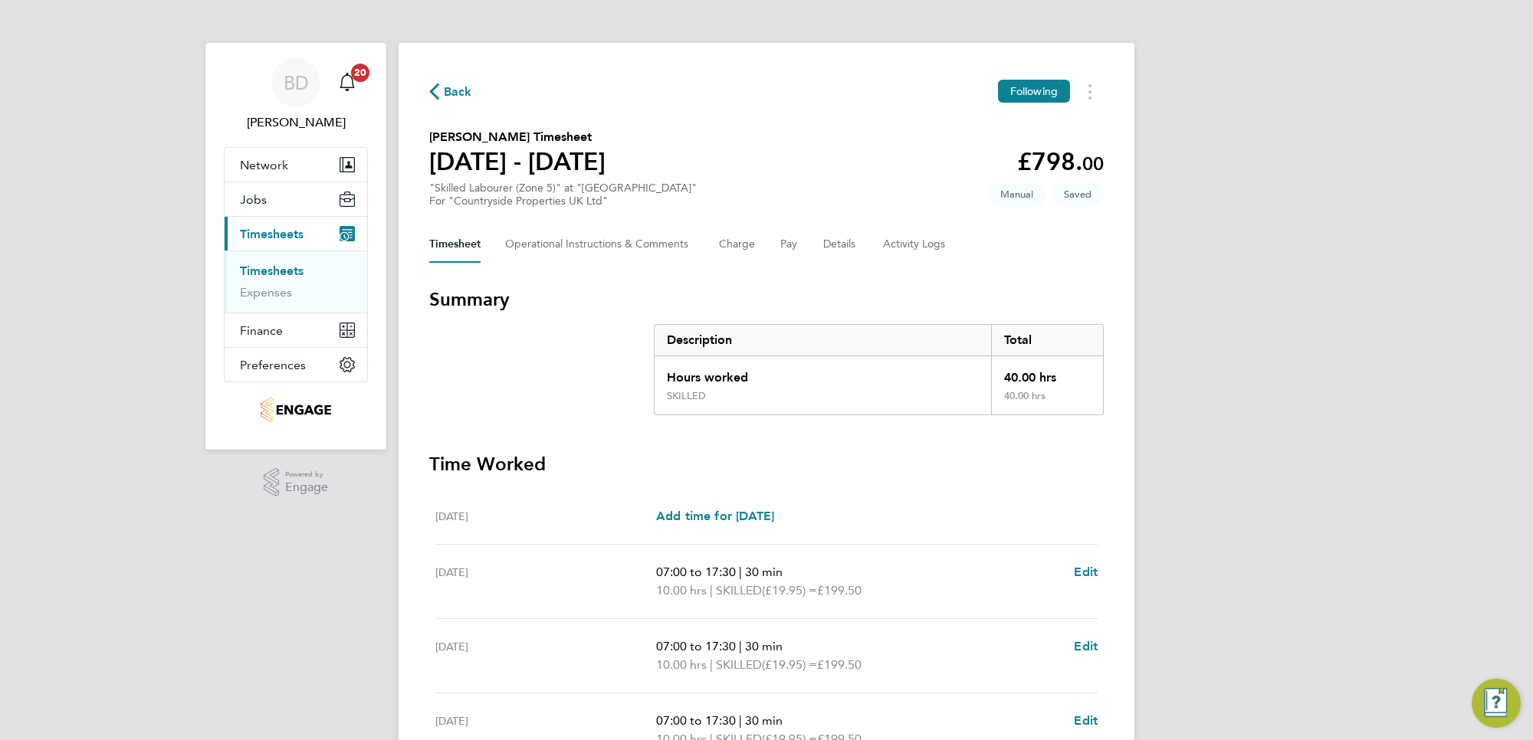
scroll to position [238, 0]
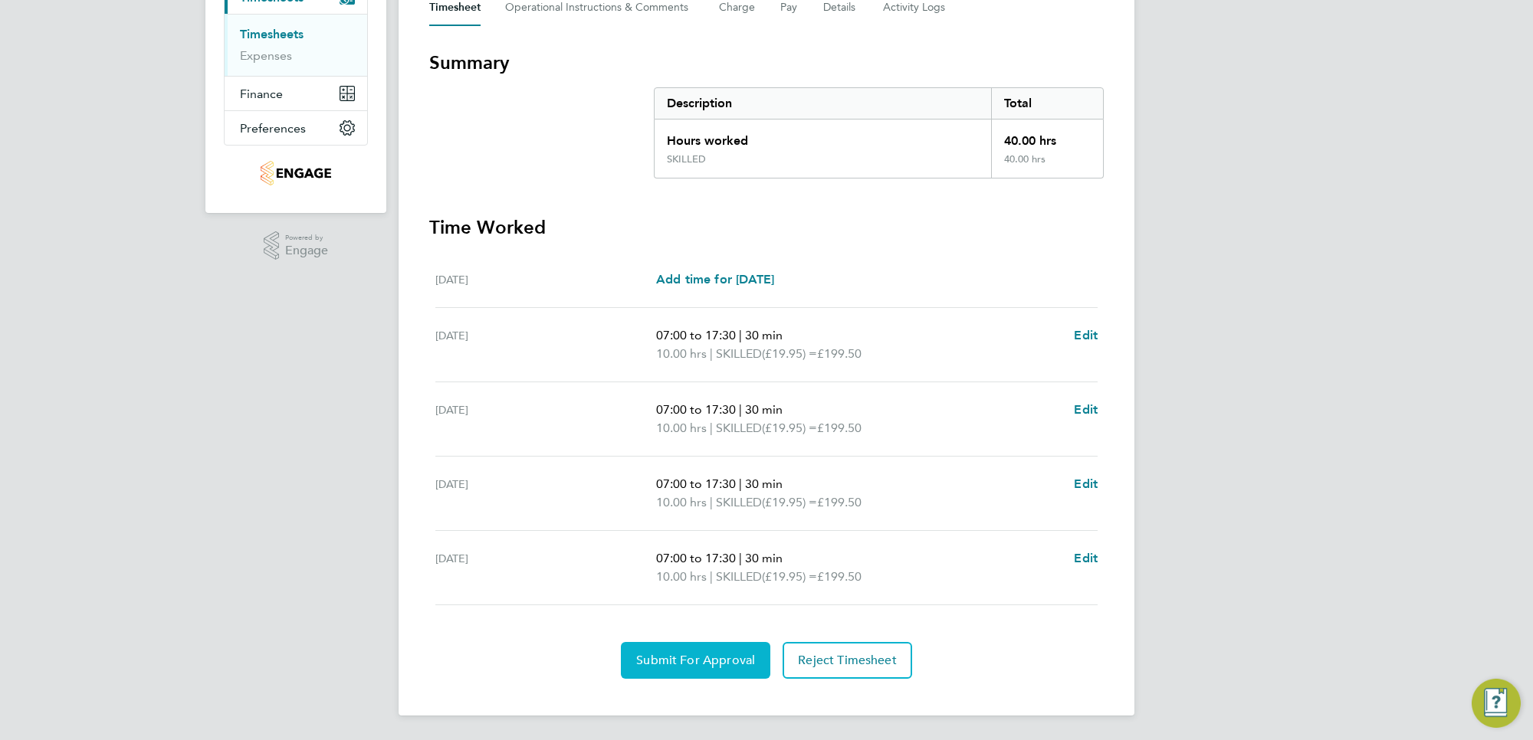
click at [671, 664] on span "Submit For Approval" at bounding box center [695, 660] width 119 height 15
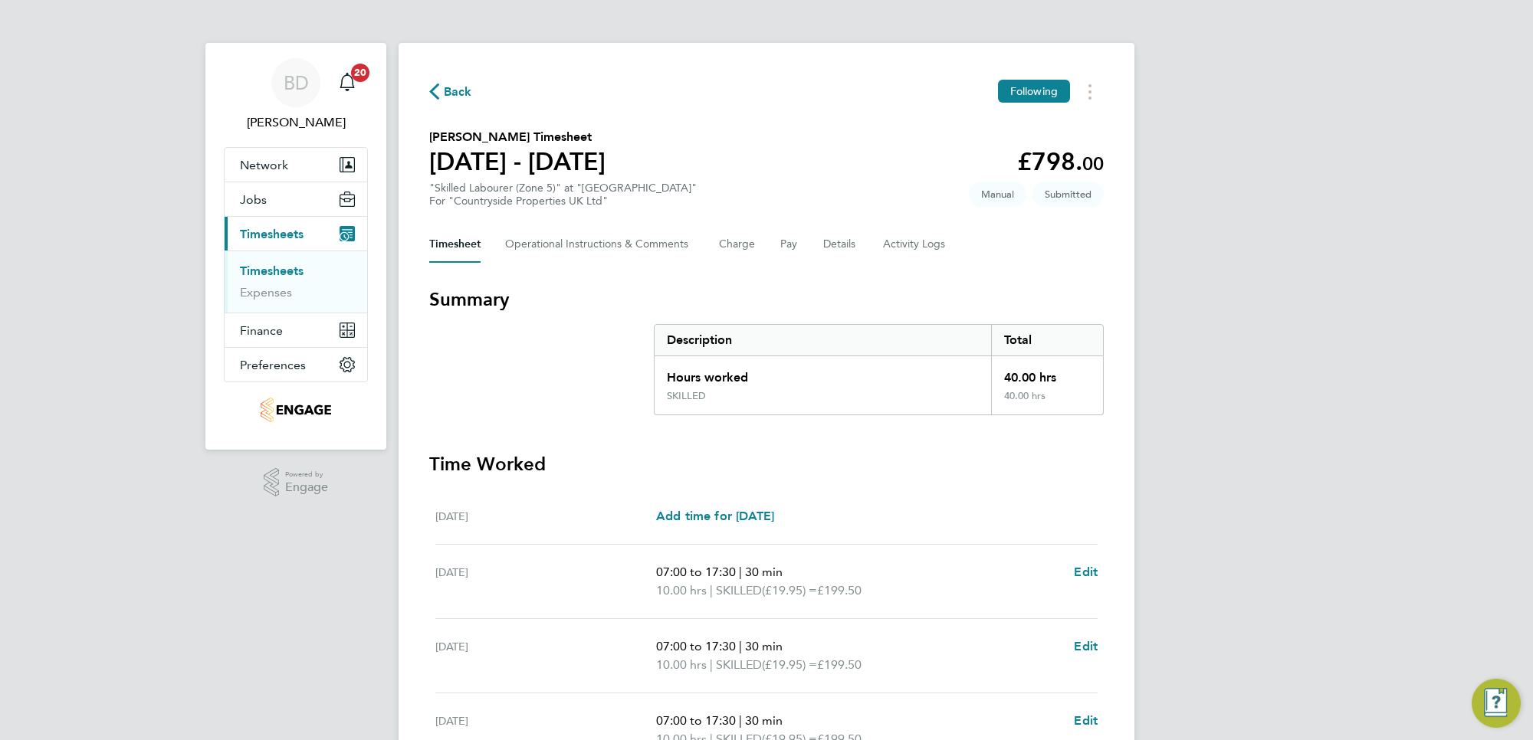
click at [450, 98] on span "Back" at bounding box center [458, 92] width 28 height 18
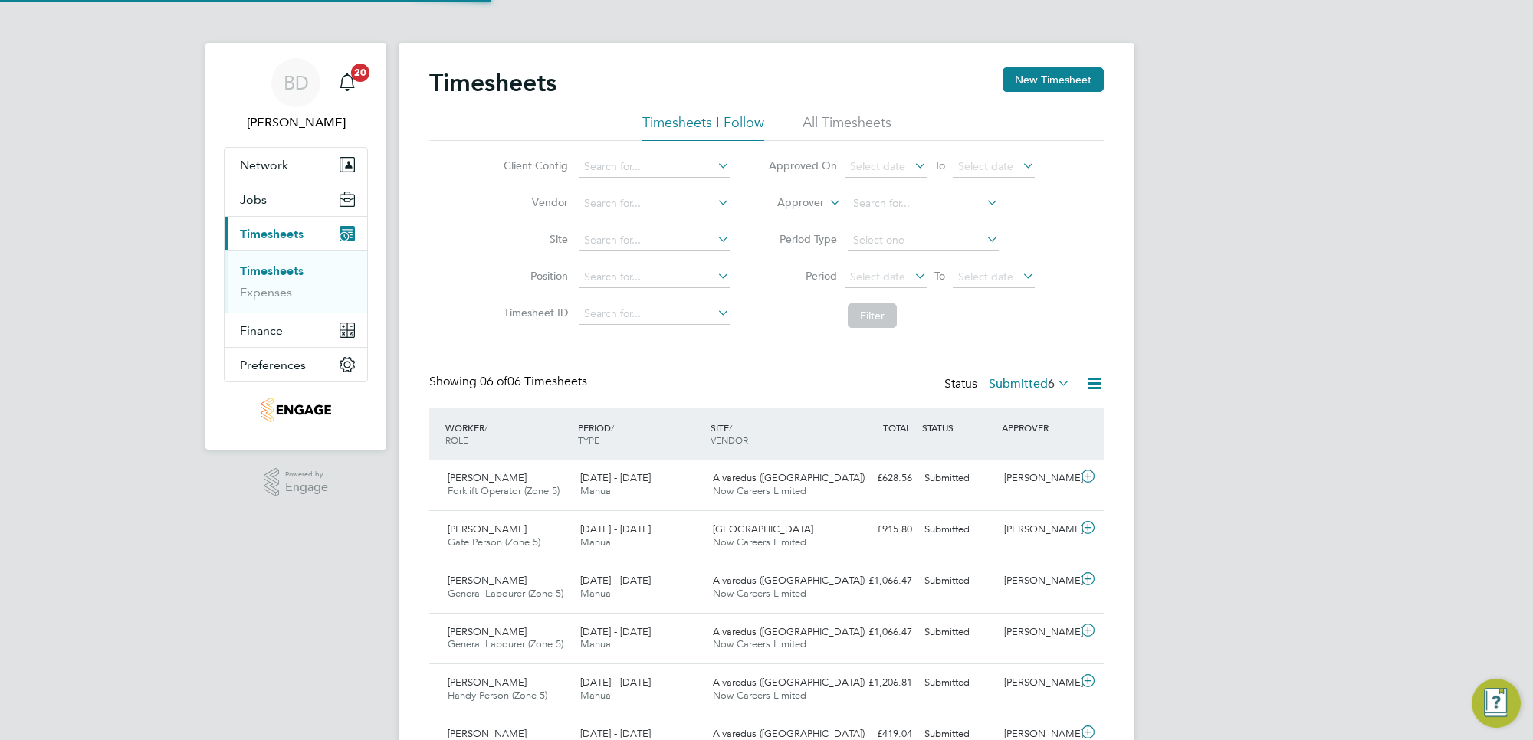
scroll to position [38, 133]
click at [1036, 84] on button "New Timesheet" at bounding box center [1052, 79] width 101 height 25
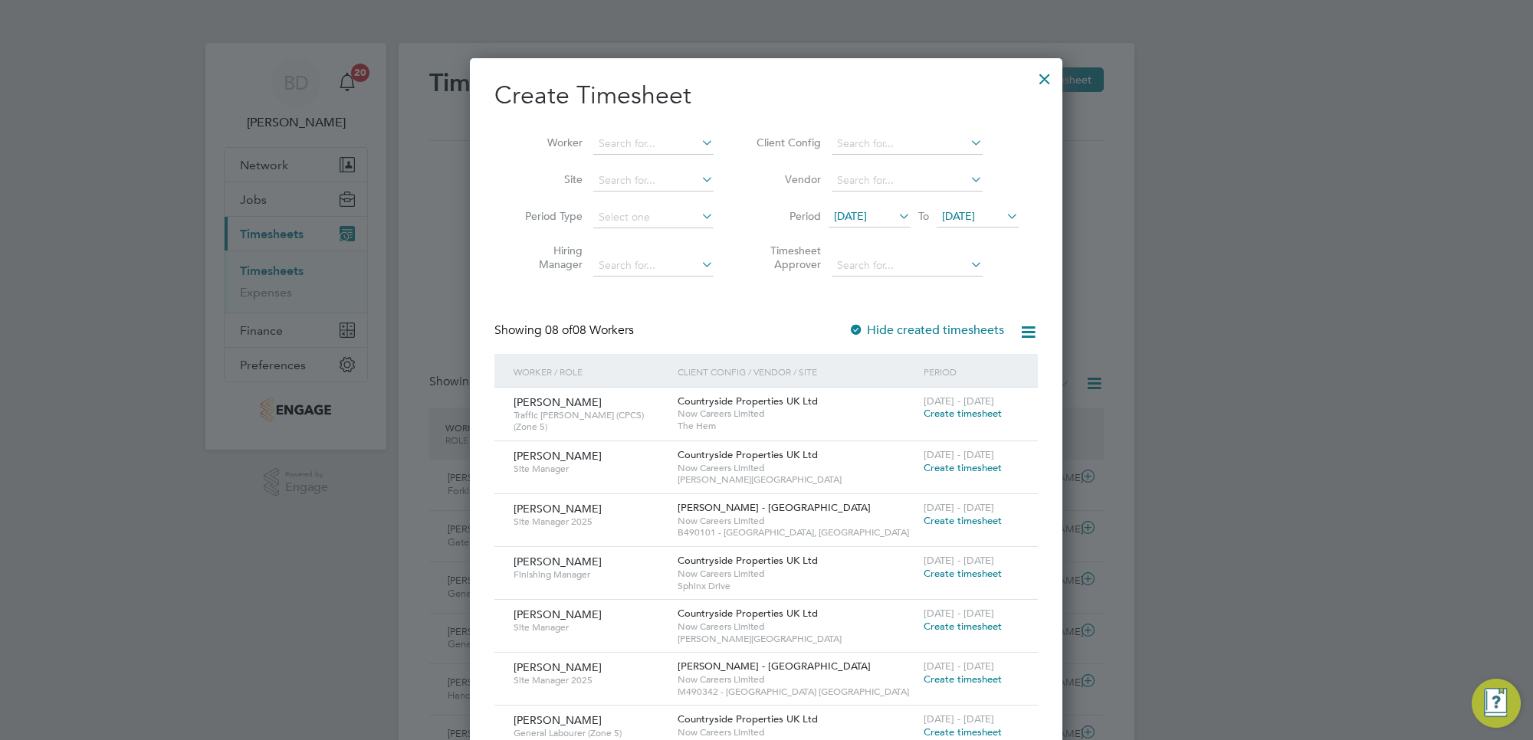
click at [867, 215] on span "[DATE]" at bounding box center [850, 216] width 33 height 14
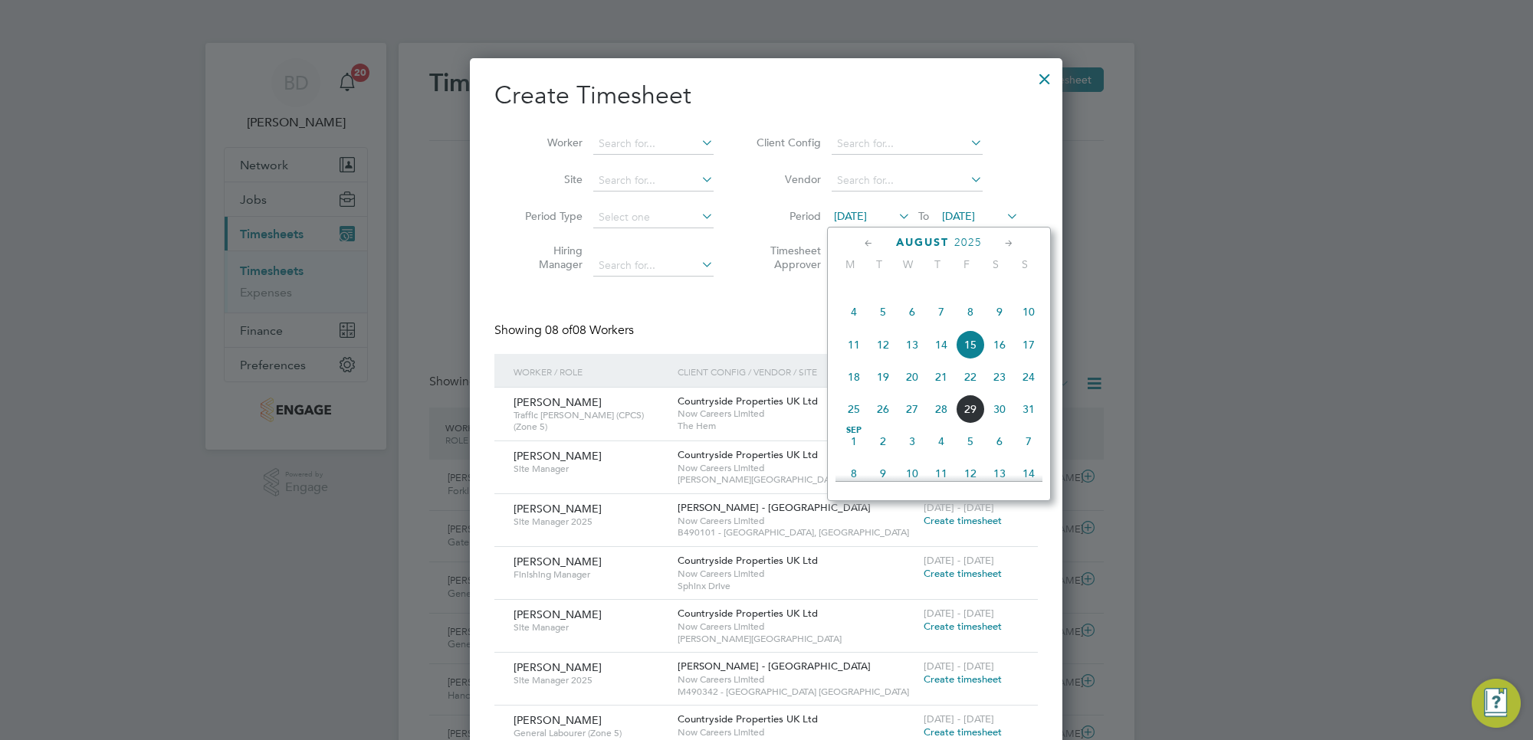
click at [848, 424] on span "25" at bounding box center [853, 409] width 29 height 29
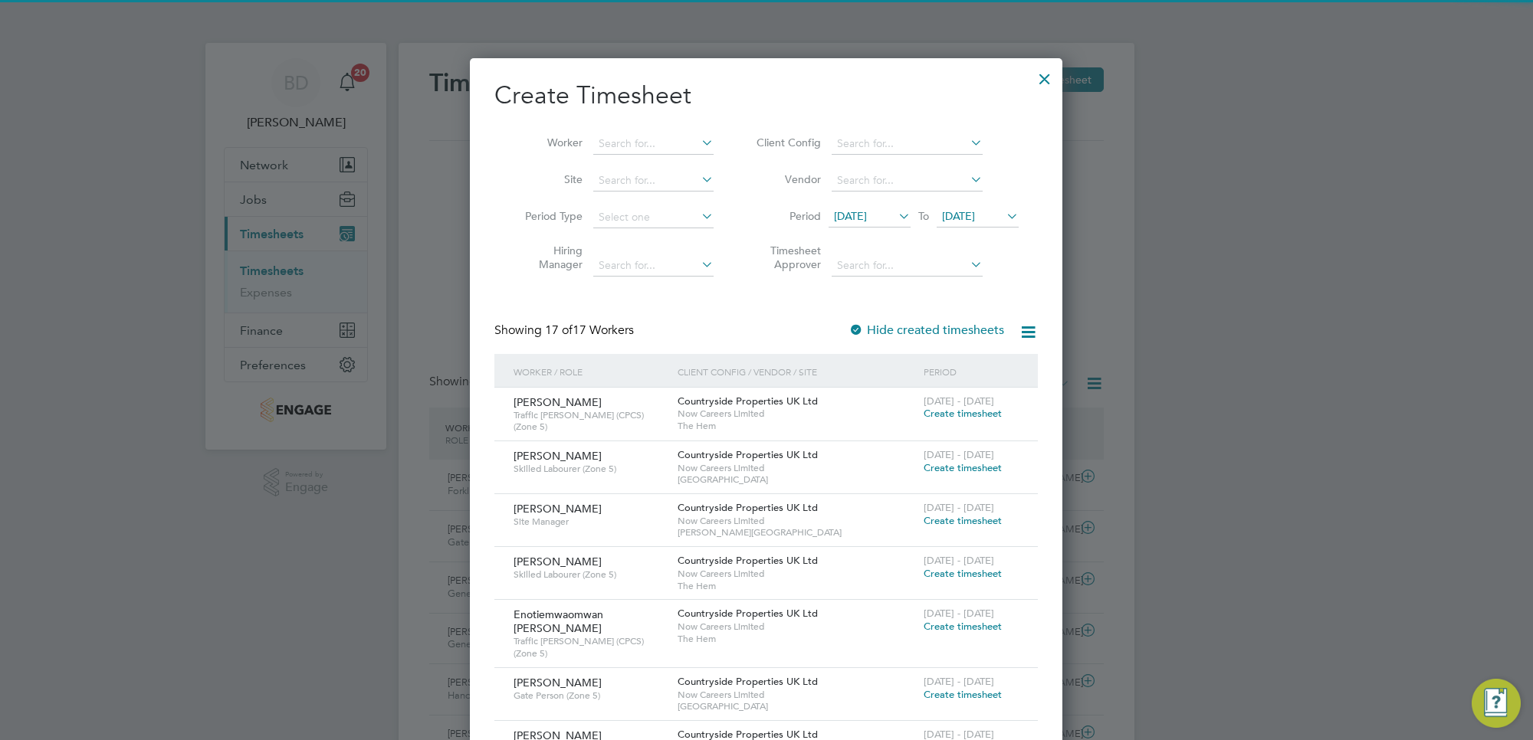
click at [975, 217] on span "[DATE]" at bounding box center [958, 216] width 33 height 14
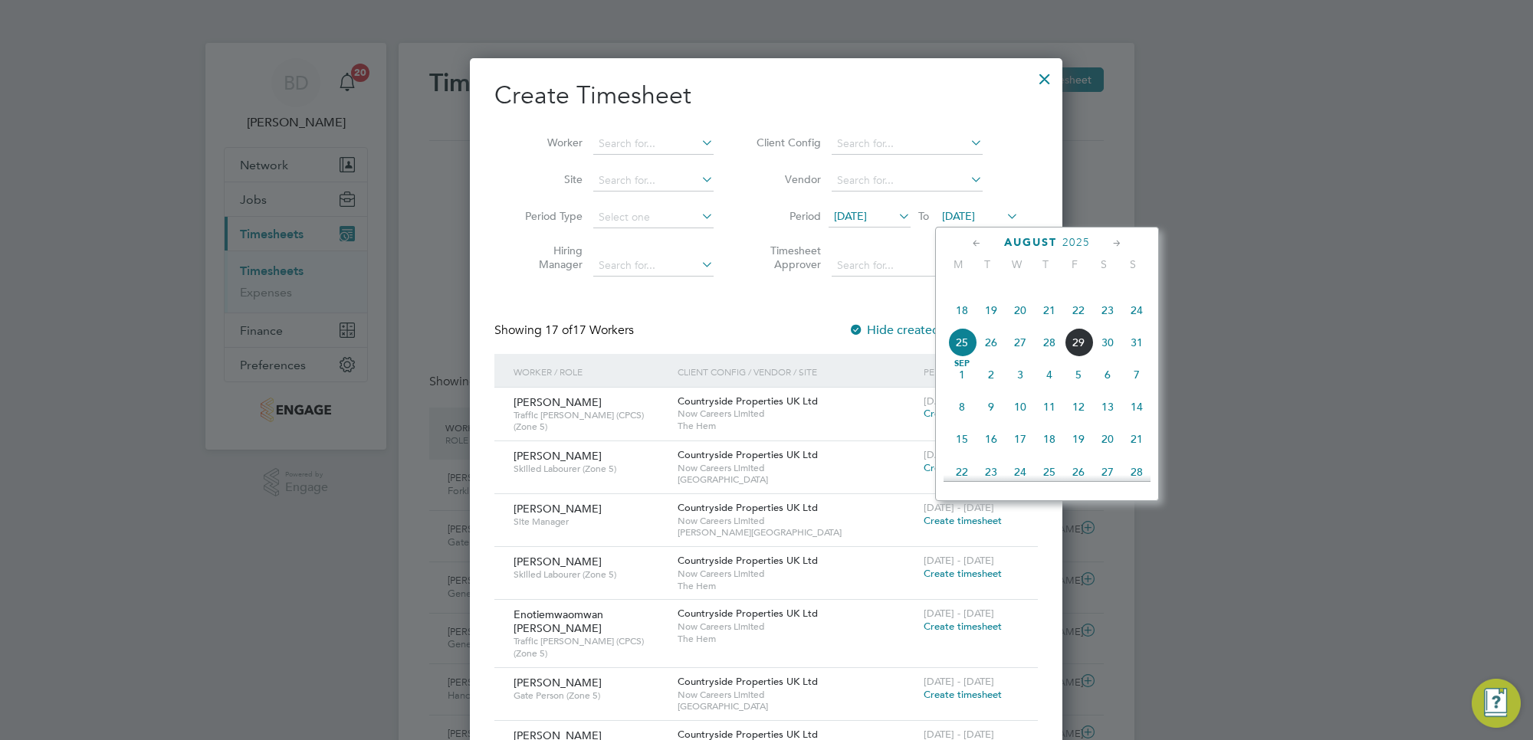
click at [1081, 357] on span "29" at bounding box center [1078, 342] width 29 height 29
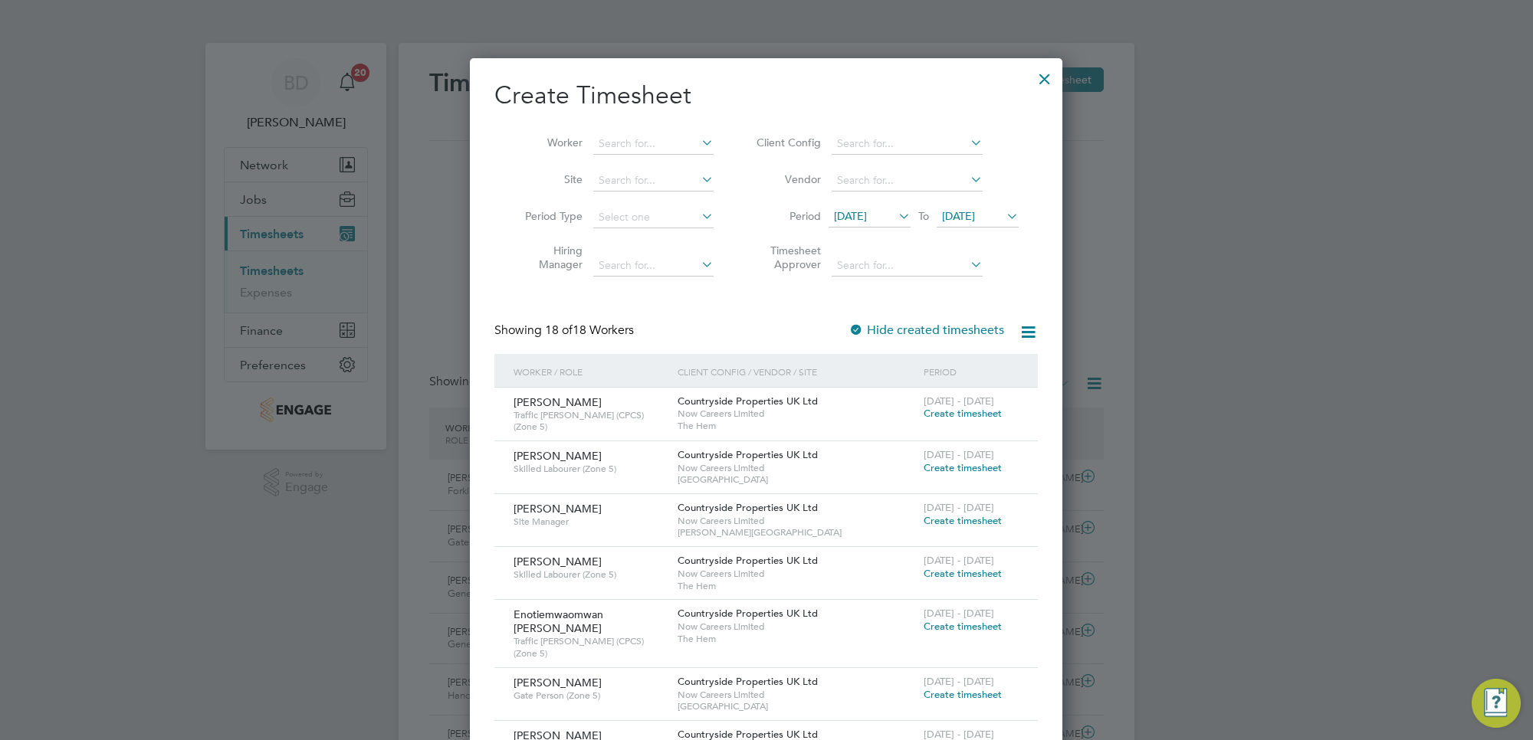
click at [963, 412] on span "Create timesheet" at bounding box center [962, 413] width 78 height 13
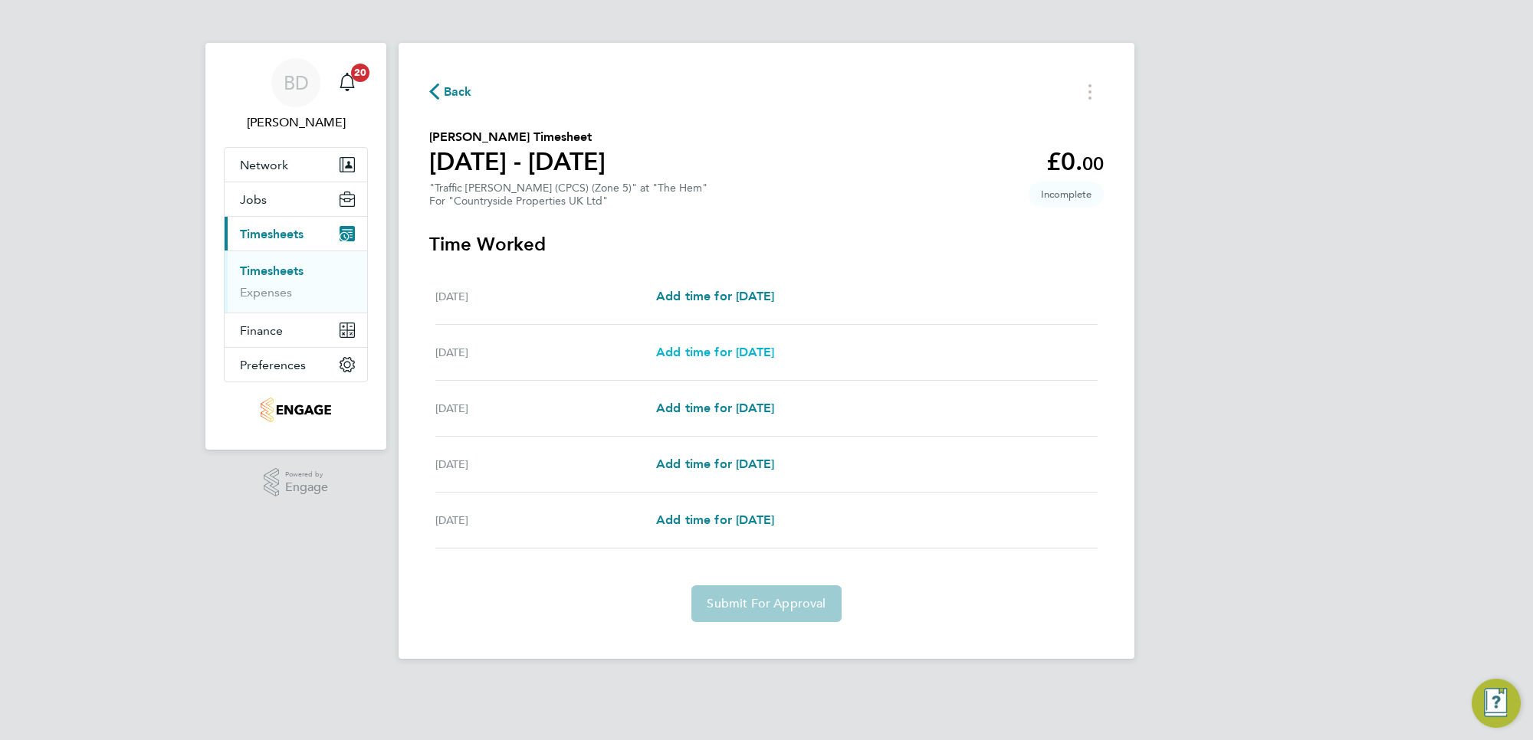
click at [697, 356] on span "Add time for [DATE]" at bounding box center [715, 352] width 118 height 15
select select "30"
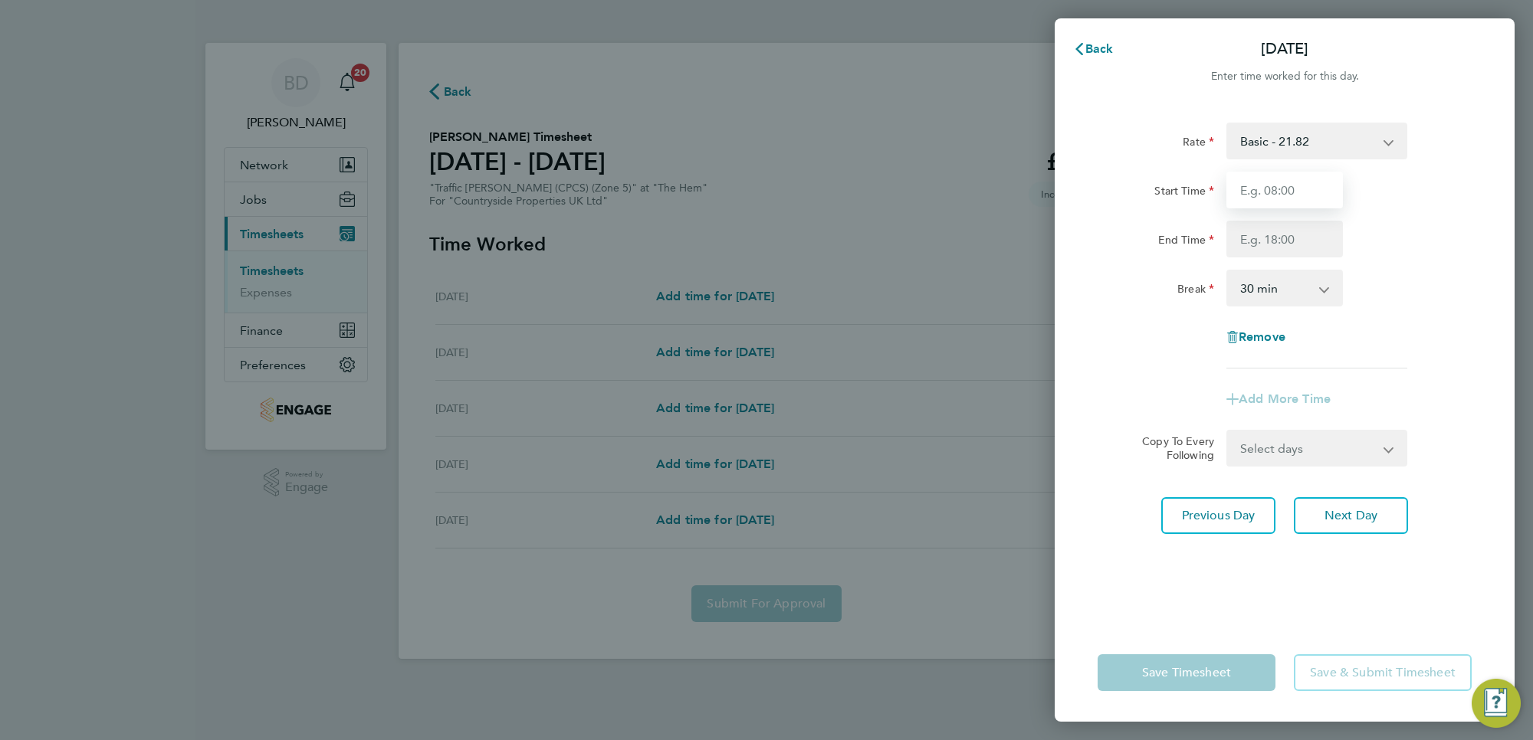
click at [1295, 196] on input "Start Time" at bounding box center [1284, 190] width 116 height 37
type input "06:00"
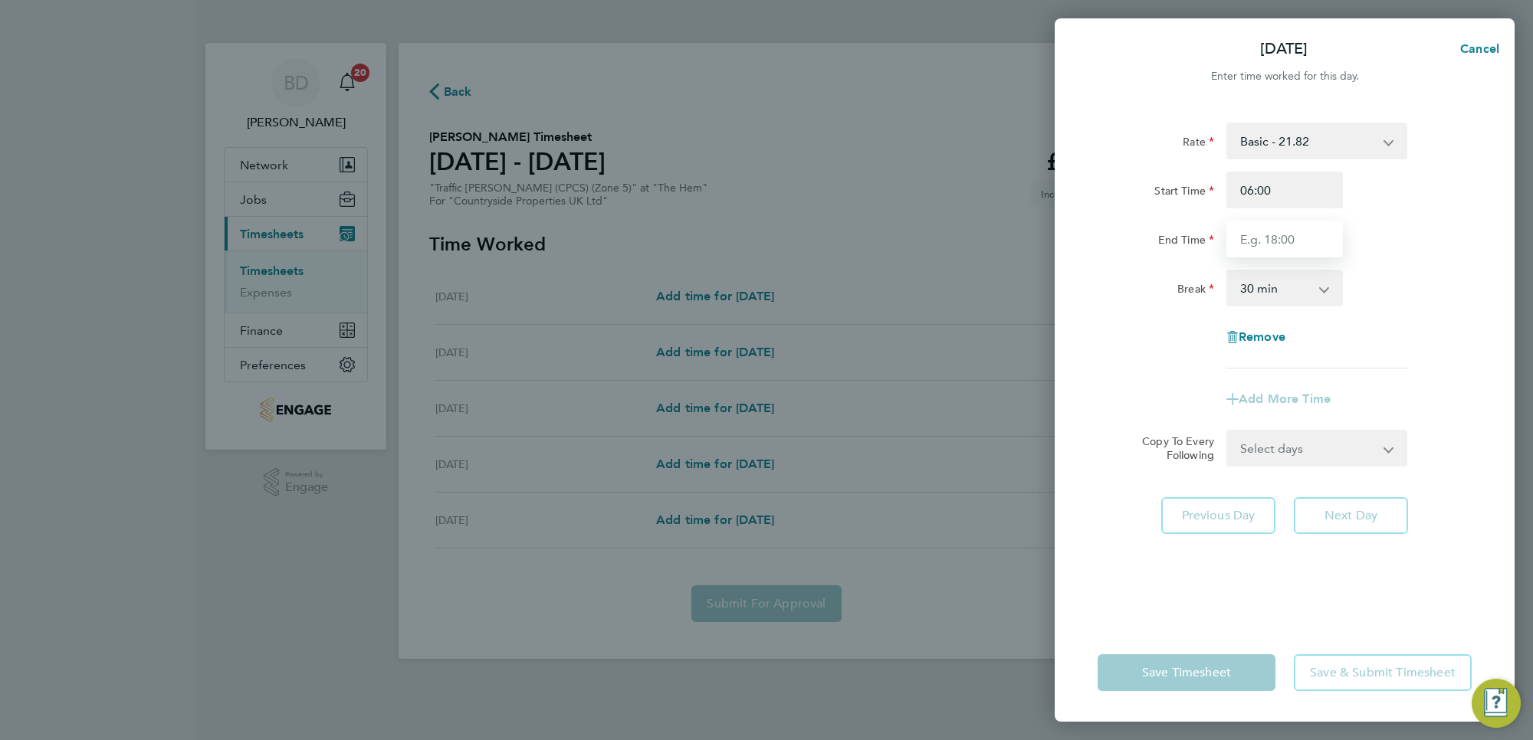
click at [1280, 235] on input "End Time" at bounding box center [1284, 239] width 116 height 37
type input "17:30"
click at [1418, 401] on app-timesheet-line-form-group "Rate Basic - 21.82 Start Time 06:00 End Time 17:30 Break 0 min 15 min 30 min 45…" at bounding box center [1284, 270] width 374 height 295
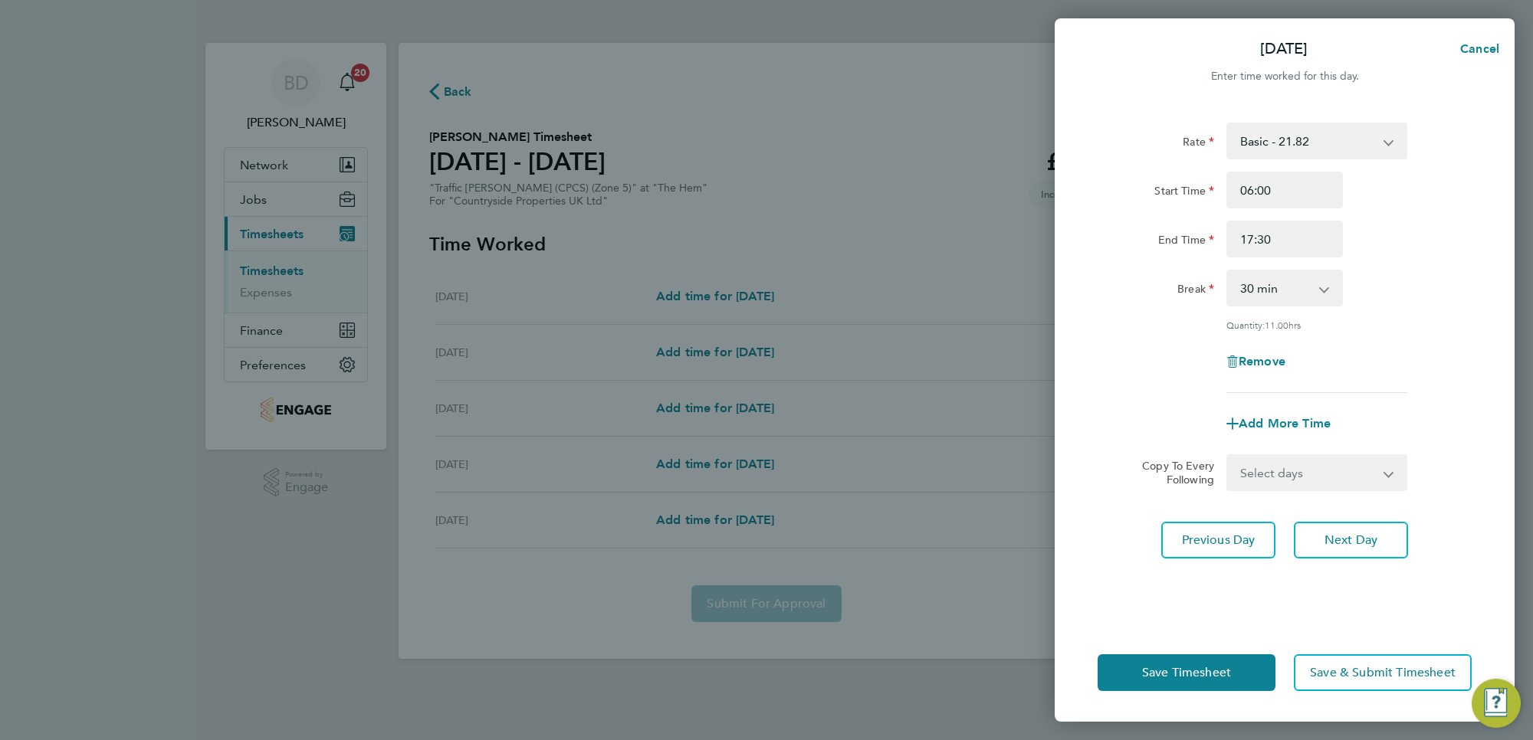
click at [1323, 468] on select "Select days Day [DATE] [DATE] [DATE]" at bounding box center [1308, 473] width 161 height 34
select select "DAY"
click at [1228, 456] on select "Select days Day [DATE] [DATE] [DATE]" at bounding box center [1308, 473] width 161 height 34
select select "[DATE]"
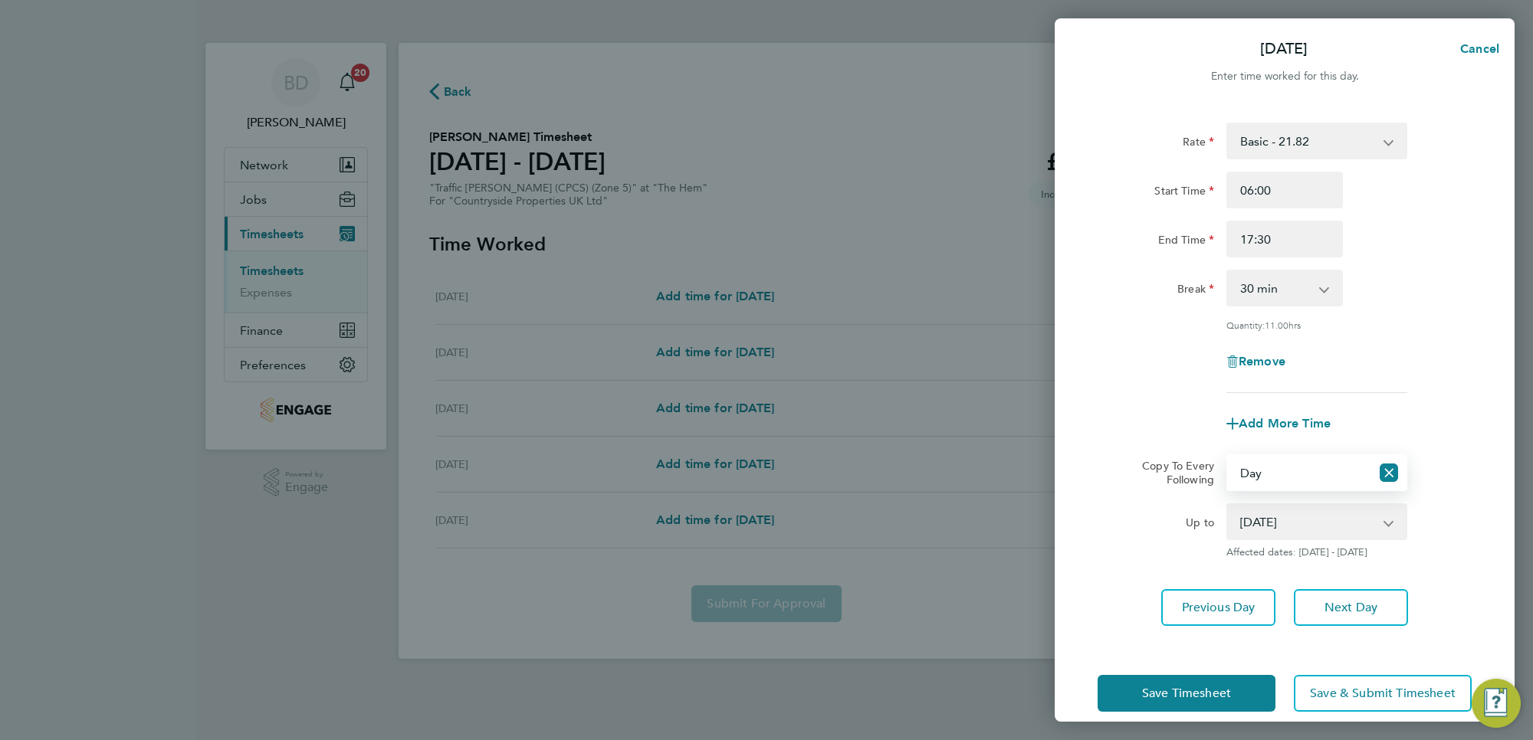
drag, startPoint x: 1311, startPoint y: 483, endPoint x: 1282, endPoint y: 527, distance: 53.1
click at [1282, 527] on select "[DATE] [DATE] [DATE]" at bounding box center [1307, 522] width 159 height 34
click at [1228, 505] on select "[DATE] [DATE] [DATE]" at bounding box center [1307, 522] width 159 height 34
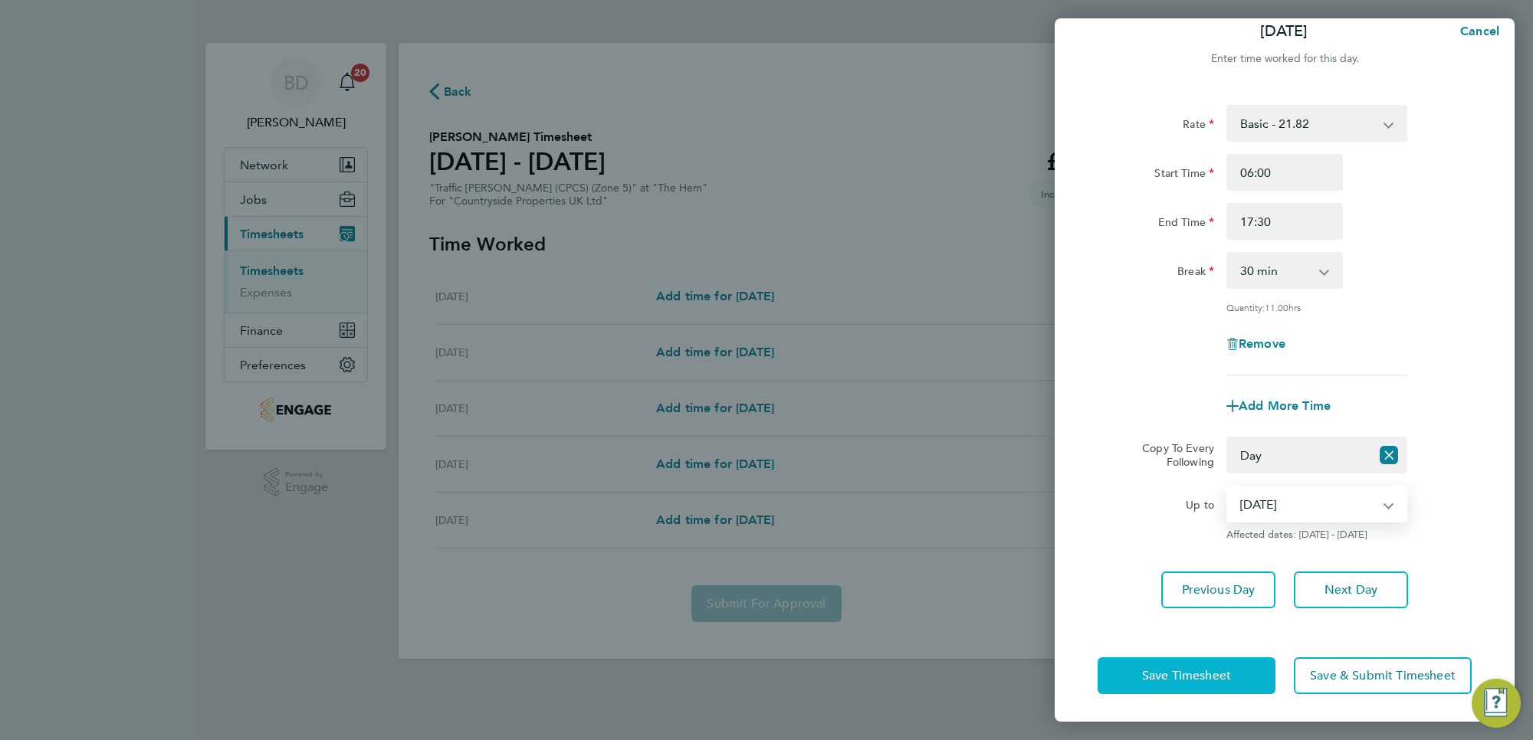
click at [1199, 679] on span "Save Timesheet" at bounding box center [1186, 675] width 89 height 15
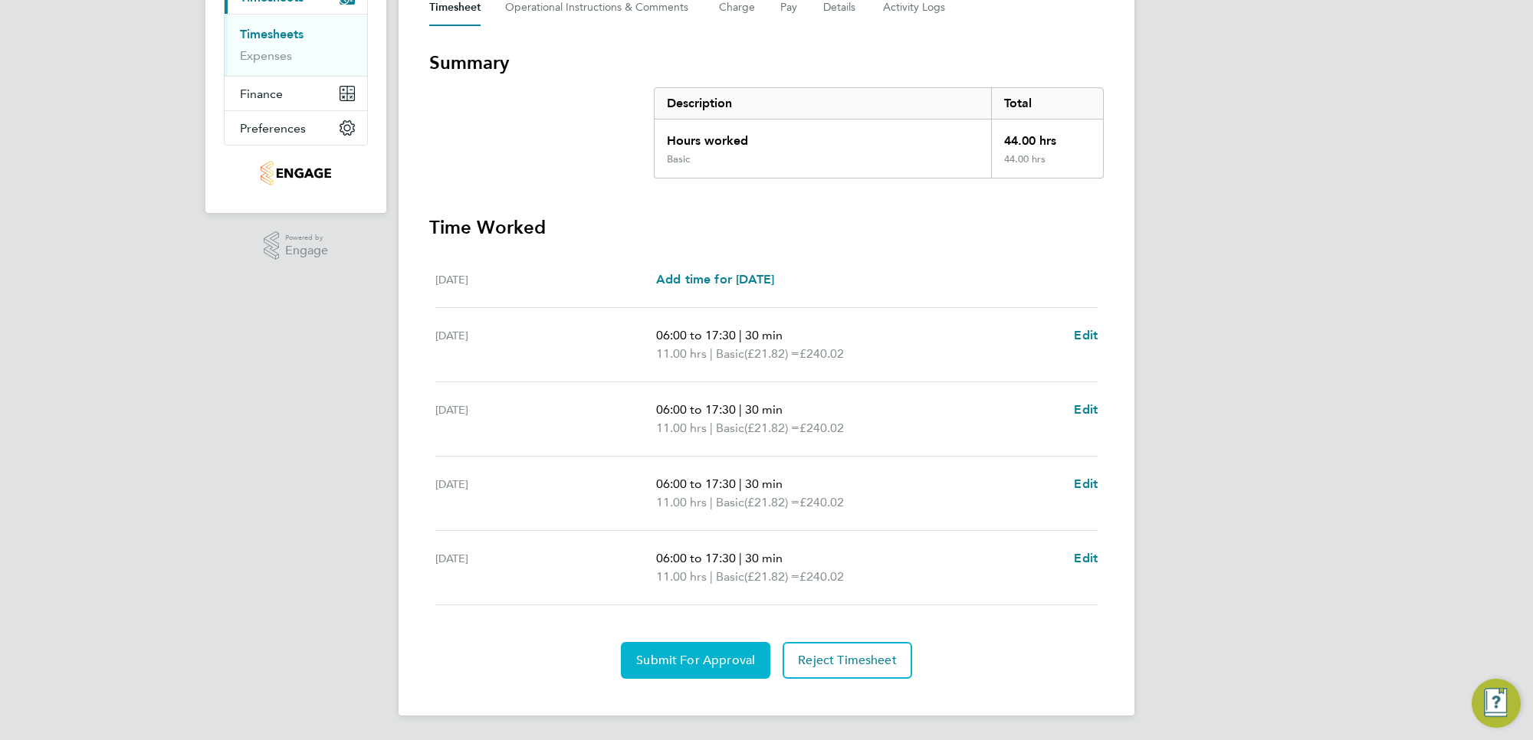
click at [682, 652] on button "Submit For Approval" at bounding box center [695, 660] width 149 height 37
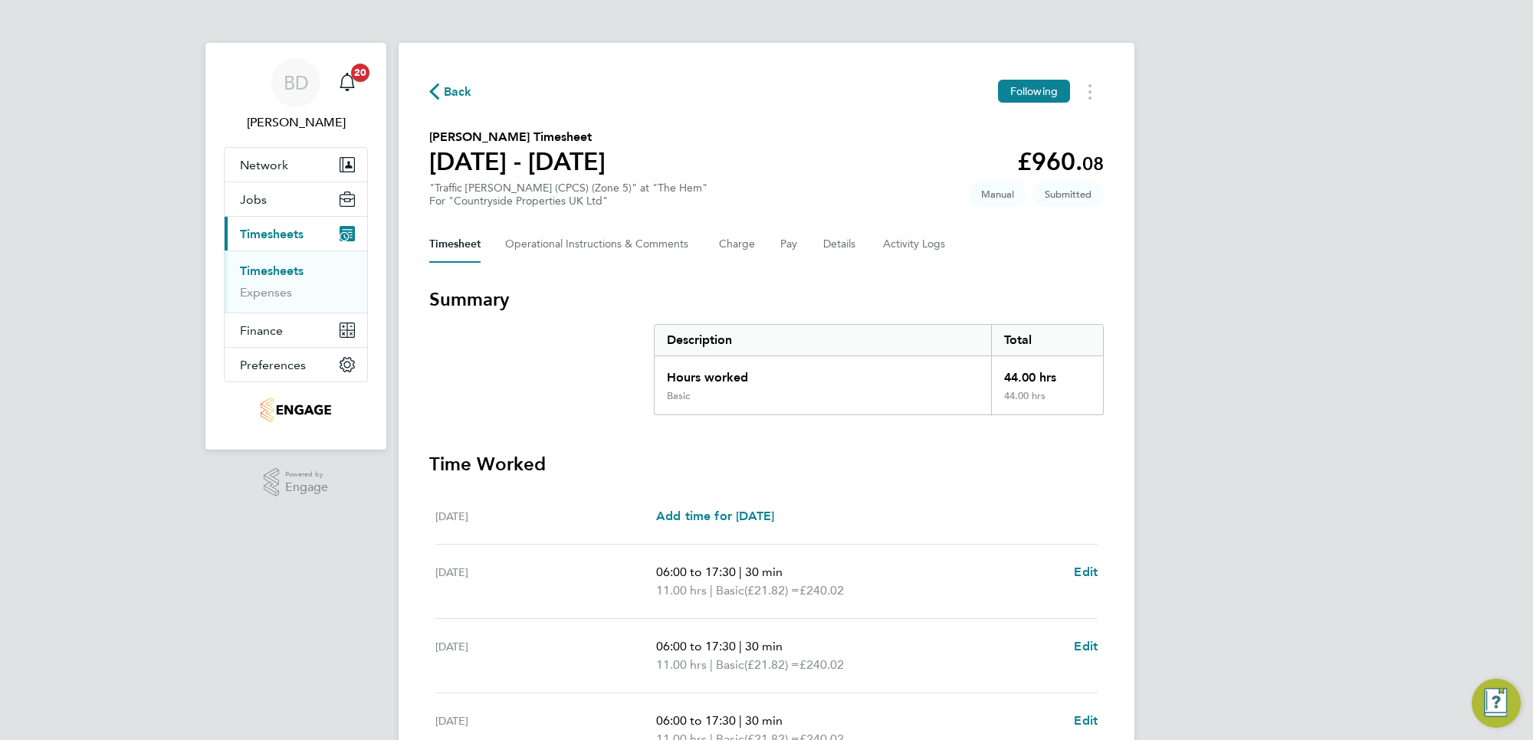
click at [454, 87] on span "Back" at bounding box center [458, 92] width 28 height 18
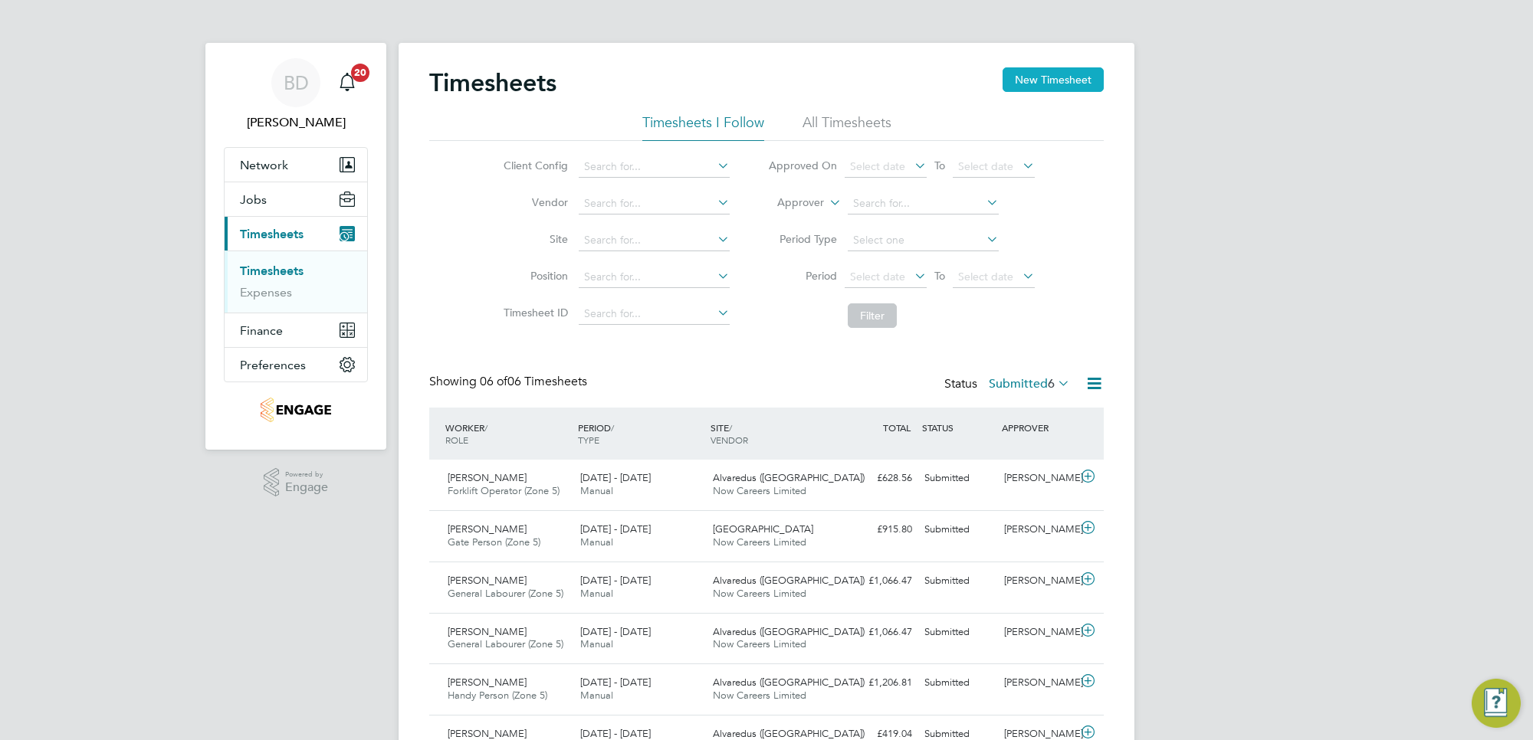
click at [1028, 80] on button "New Timesheet" at bounding box center [1052, 79] width 101 height 25
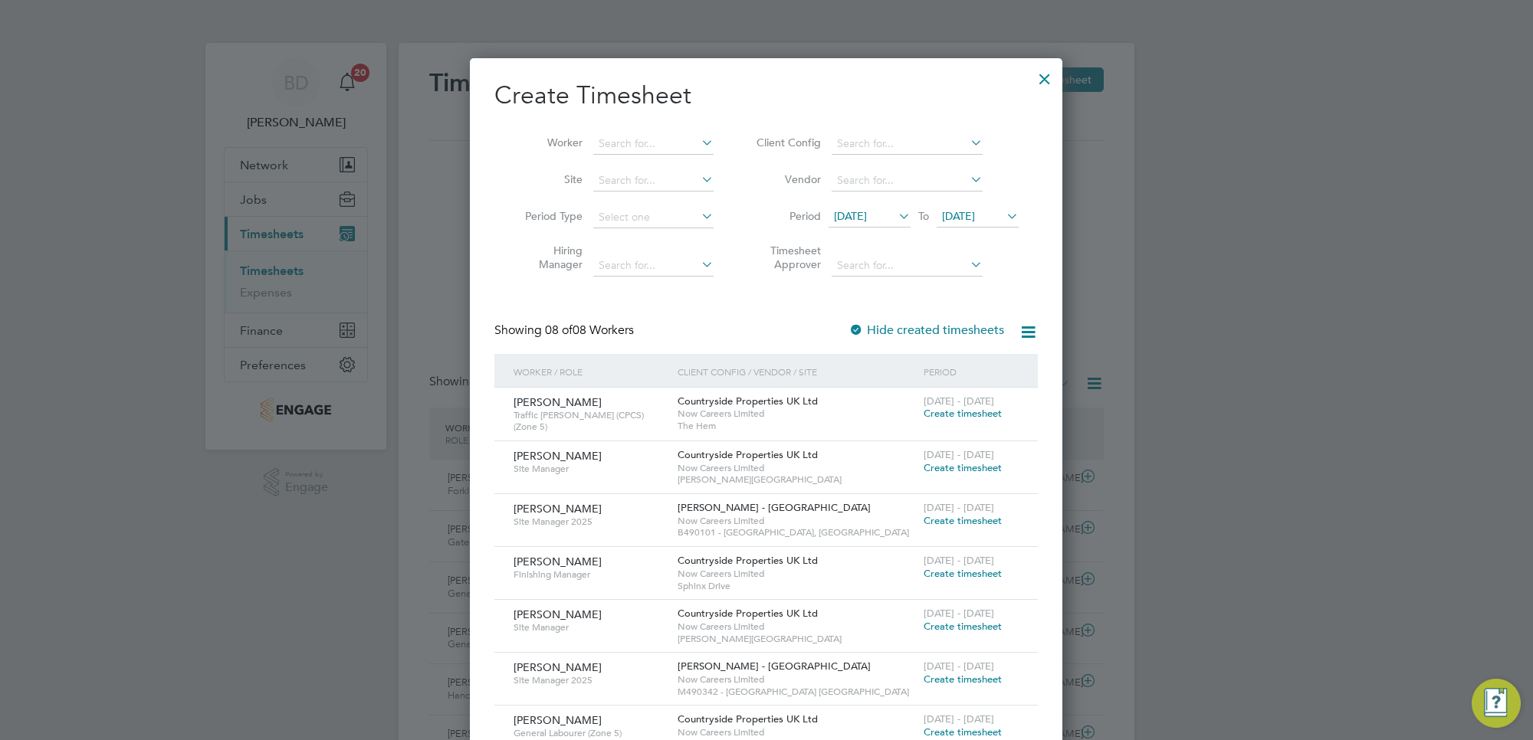
click at [867, 209] on span "[DATE]" at bounding box center [850, 216] width 33 height 14
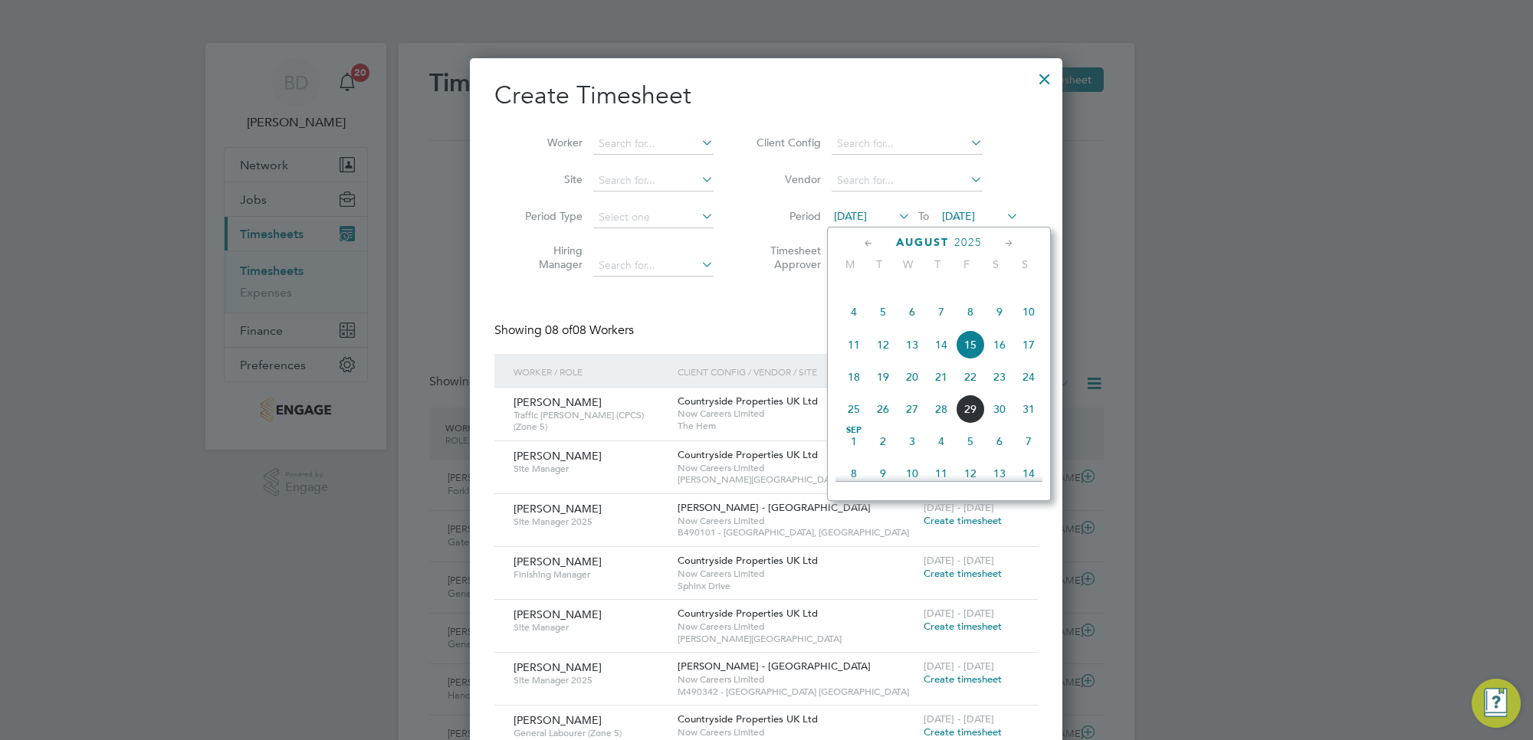
drag, startPoint x: 857, startPoint y: 434, endPoint x: 874, endPoint y: 430, distance: 18.2
click at [856, 424] on span "25" at bounding box center [853, 409] width 29 height 29
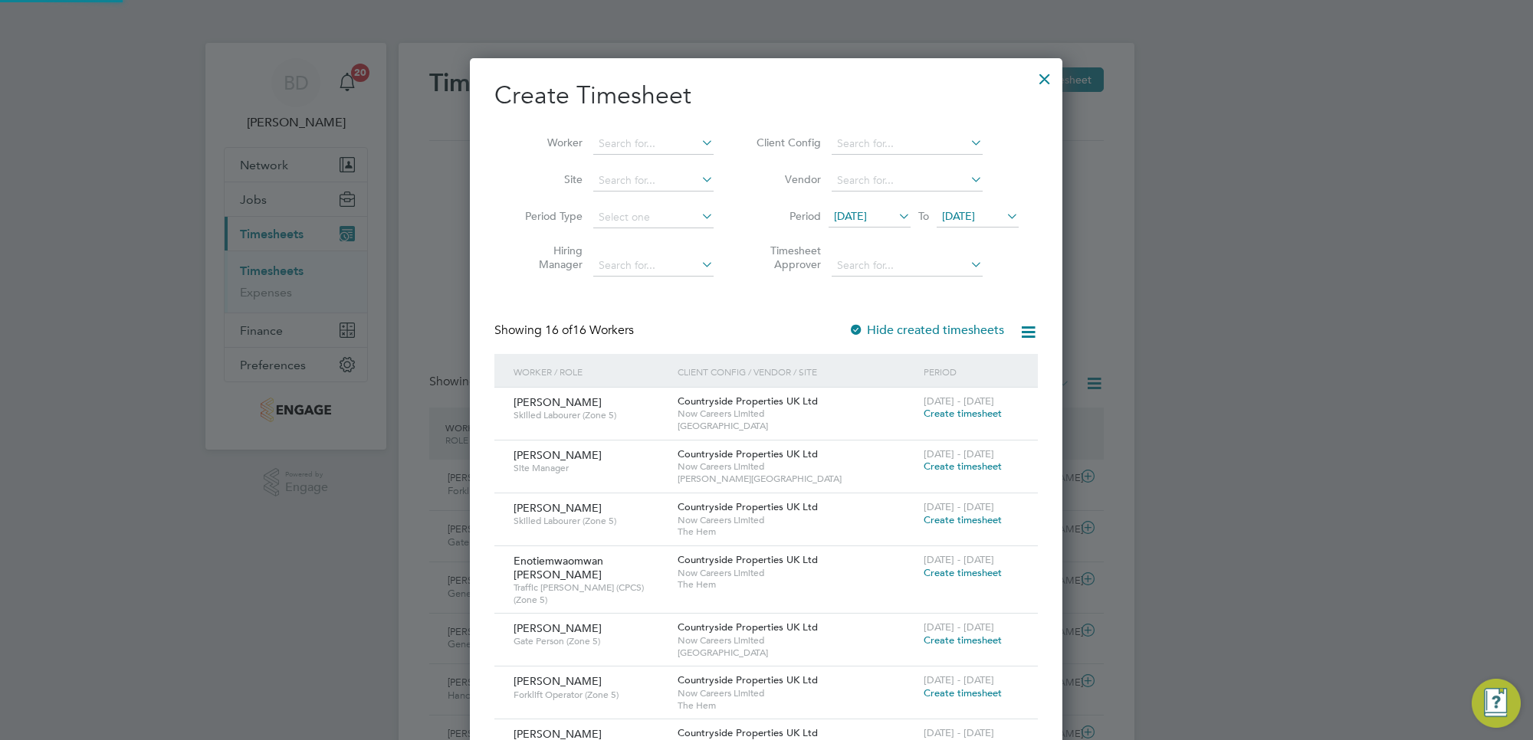
click at [975, 211] on span "[DATE]" at bounding box center [958, 216] width 33 height 14
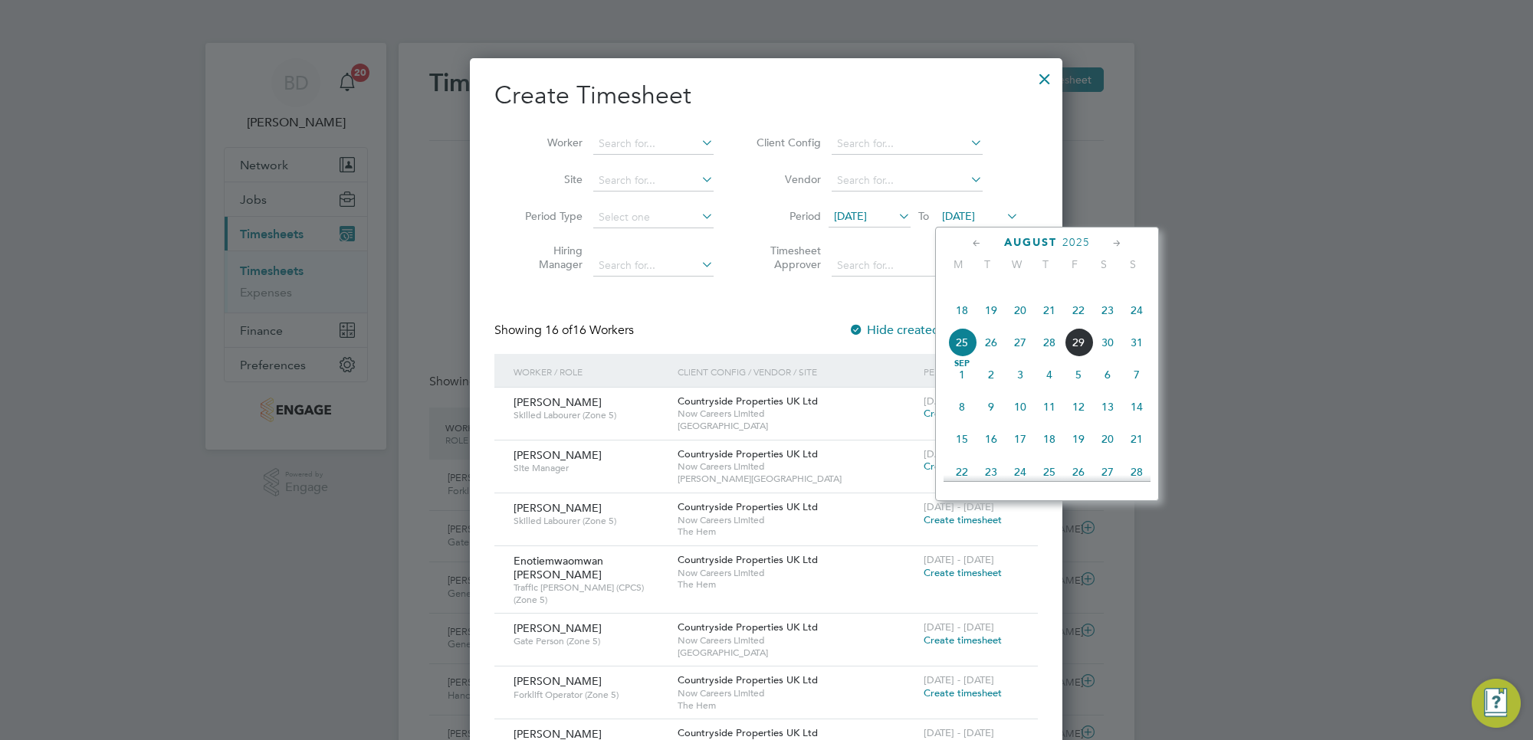
click at [1071, 357] on span "29" at bounding box center [1078, 342] width 29 height 29
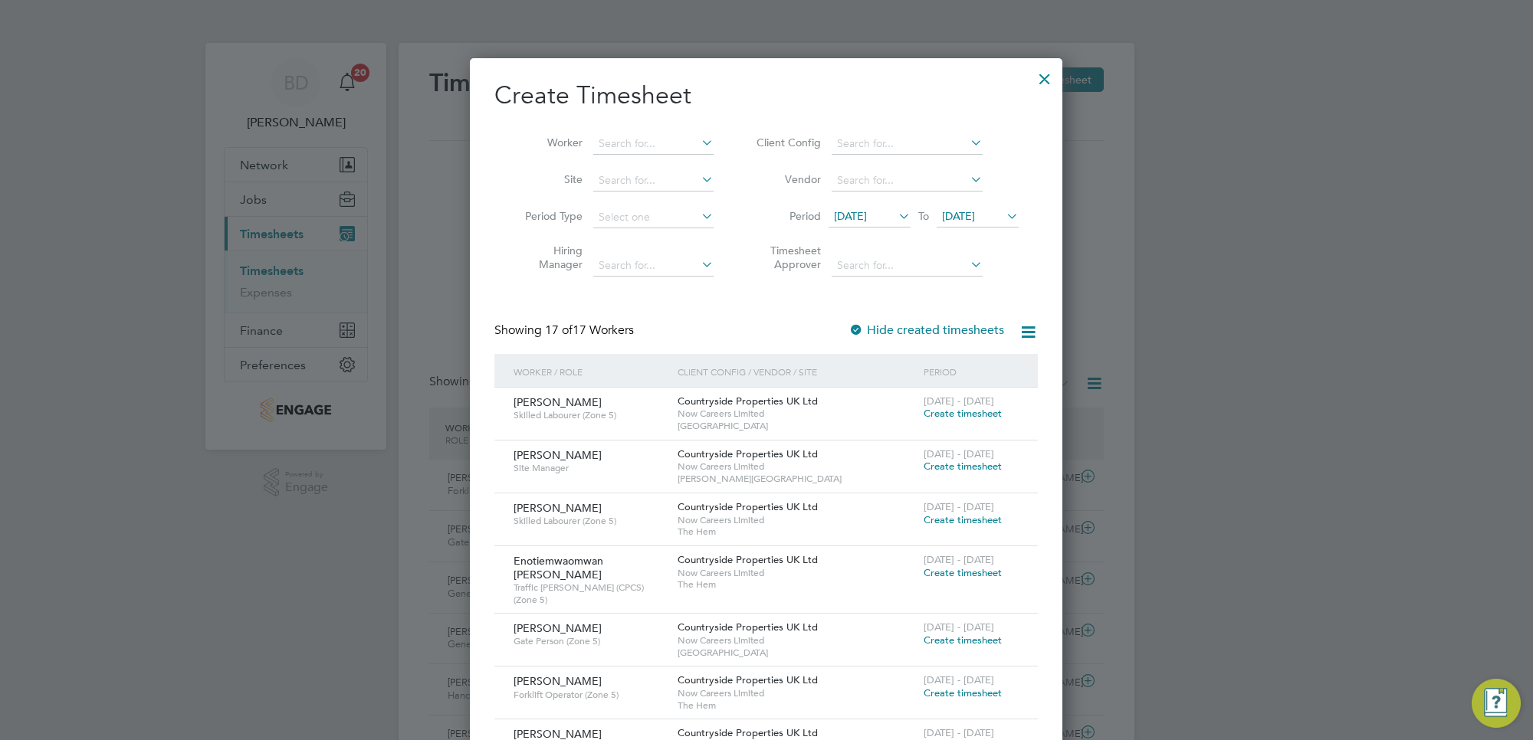
click at [936, 516] on span "Create timesheet" at bounding box center [962, 519] width 78 height 13
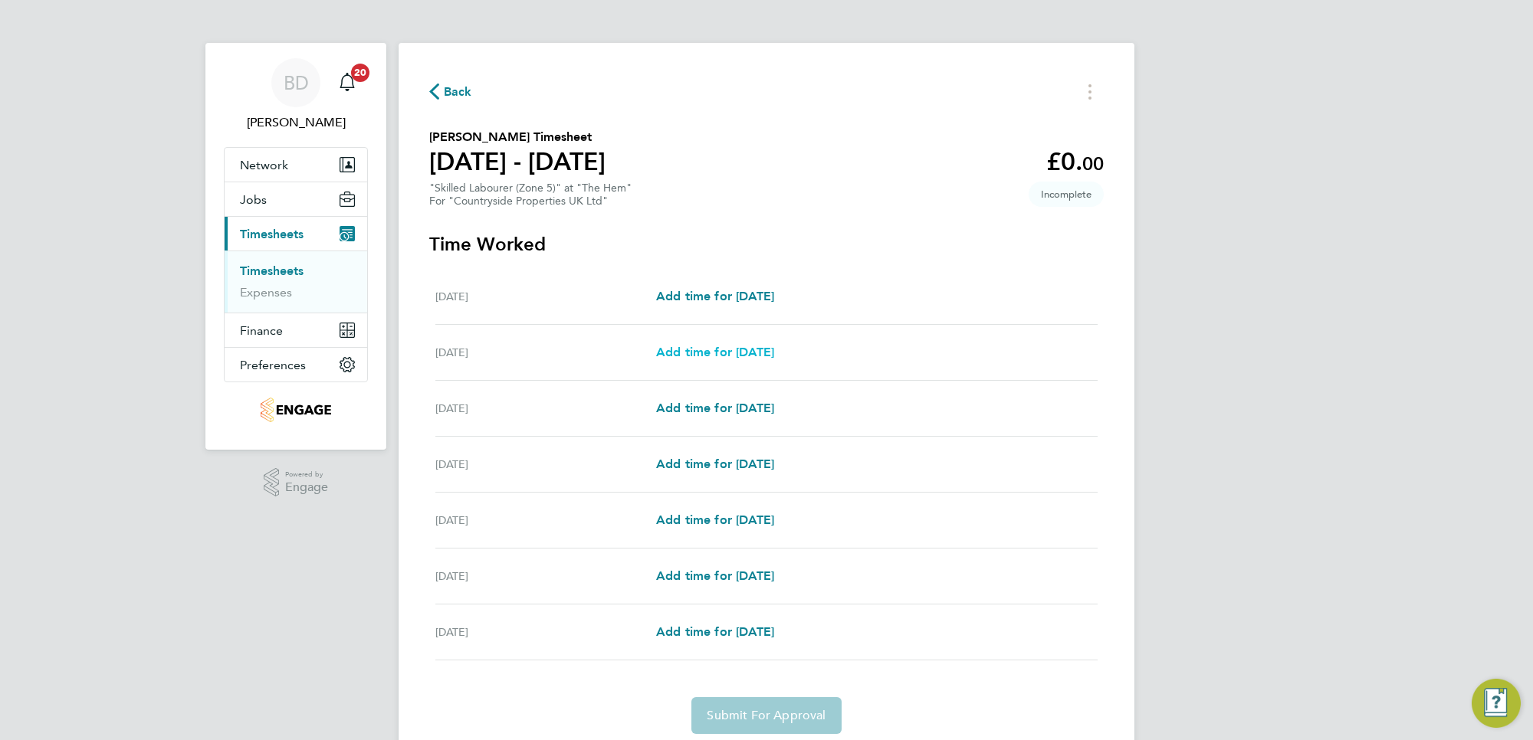
click at [715, 354] on span "Add time for [DATE]" at bounding box center [715, 352] width 118 height 15
select select "30"
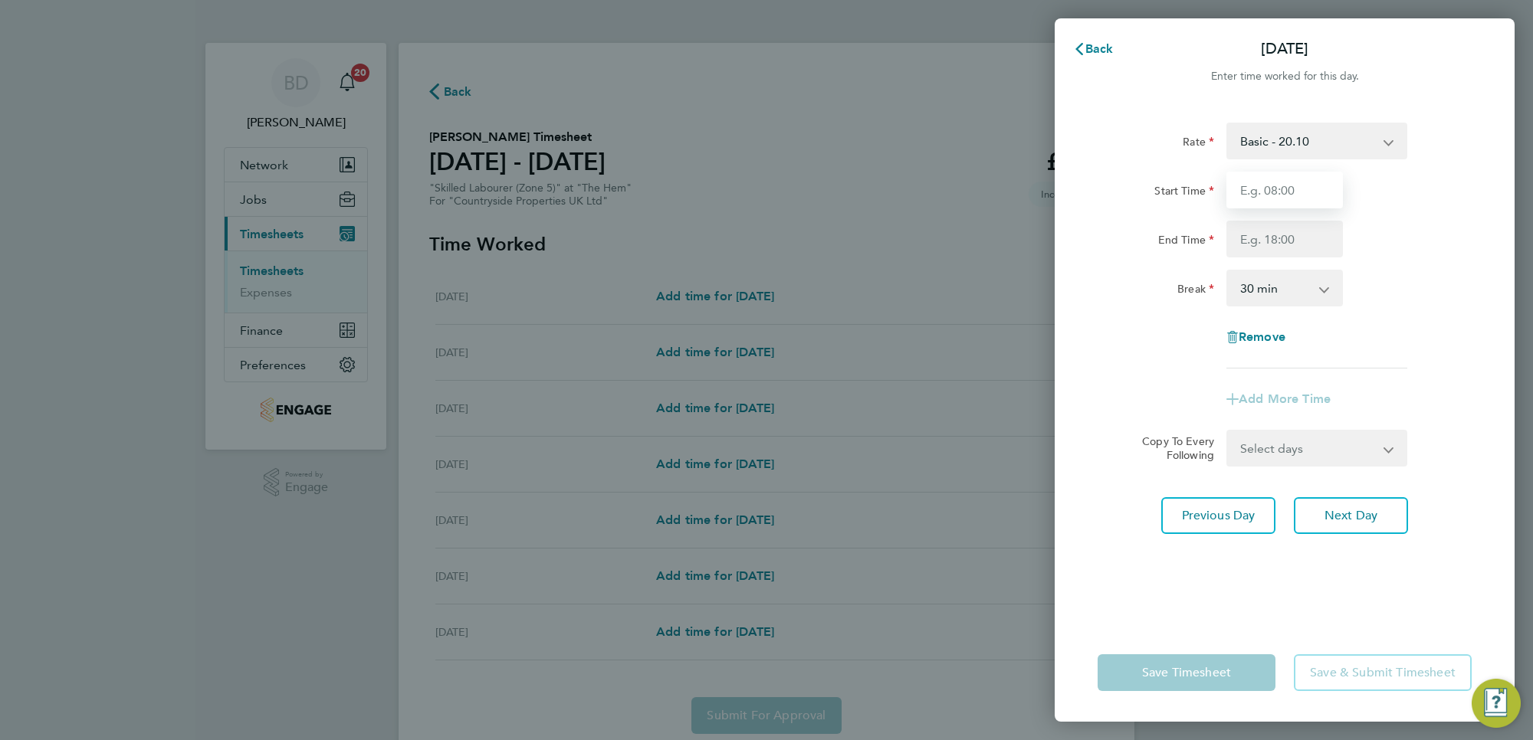
click at [1259, 182] on input "Start Time" at bounding box center [1284, 190] width 116 height 37
type input "07:00"
click at [1310, 238] on input "End Time" at bounding box center [1284, 239] width 116 height 37
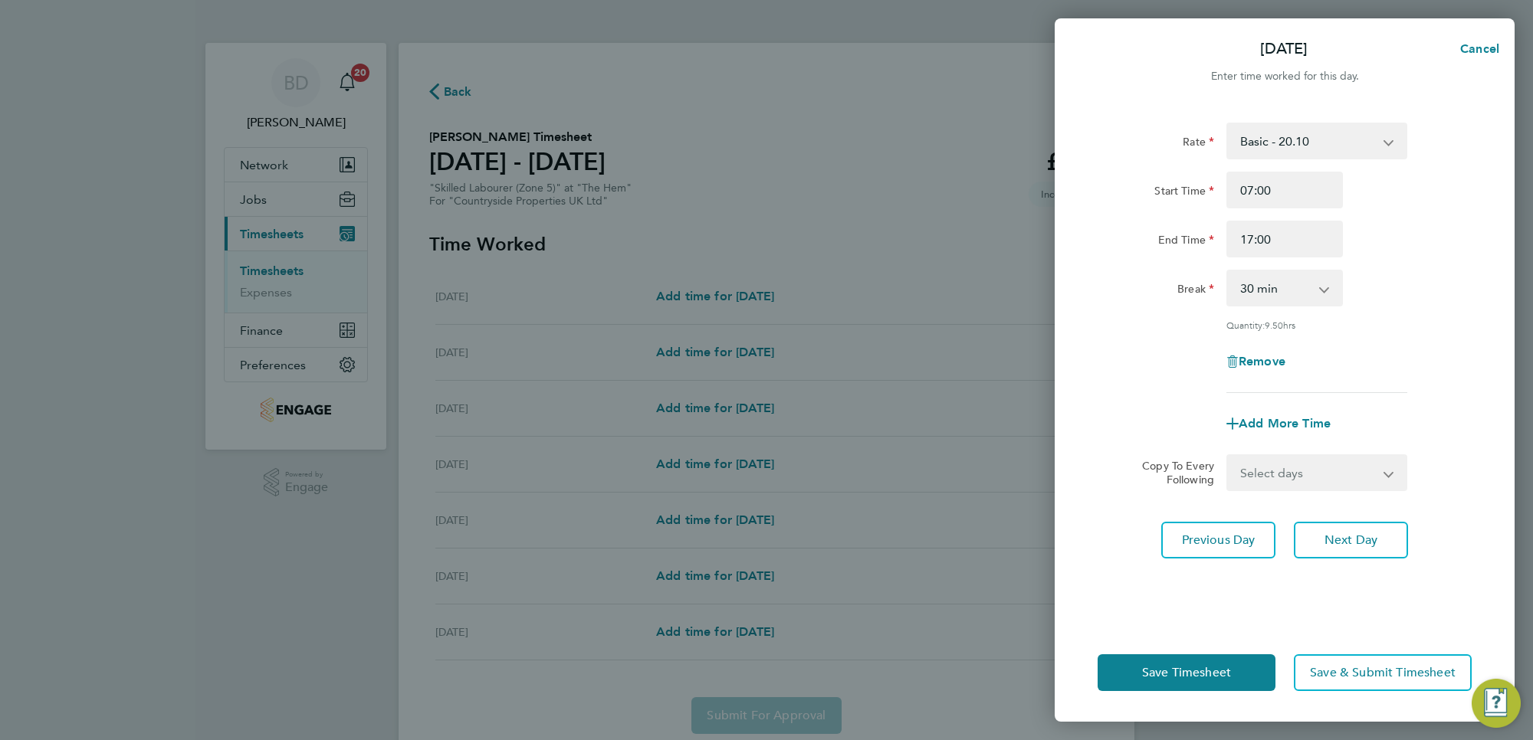
click at [1399, 299] on div "Break 0 min 15 min 30 min 45 min 60 min 75 min 90 min" at bounding box center [1284, 288] width 386 height 37
click at [1264, 239] on input "17:00" at bounding box center [1284, 239] width 116 height 37
type input "17:30"
click at [1405, 300] on div "Break 0 min 15 min 30 min 45 min 60 min 75 min 90 min" at bounding box center [1284, 288] width 386 height 37
click at [1307, 485] on select "Select days Day Weekday (Mon-Fri) Weekend (Sat-Sun) [DATE] [DATE] [DATE] [DATE]…" at bounding box center [1308, 473] width 161 height 34
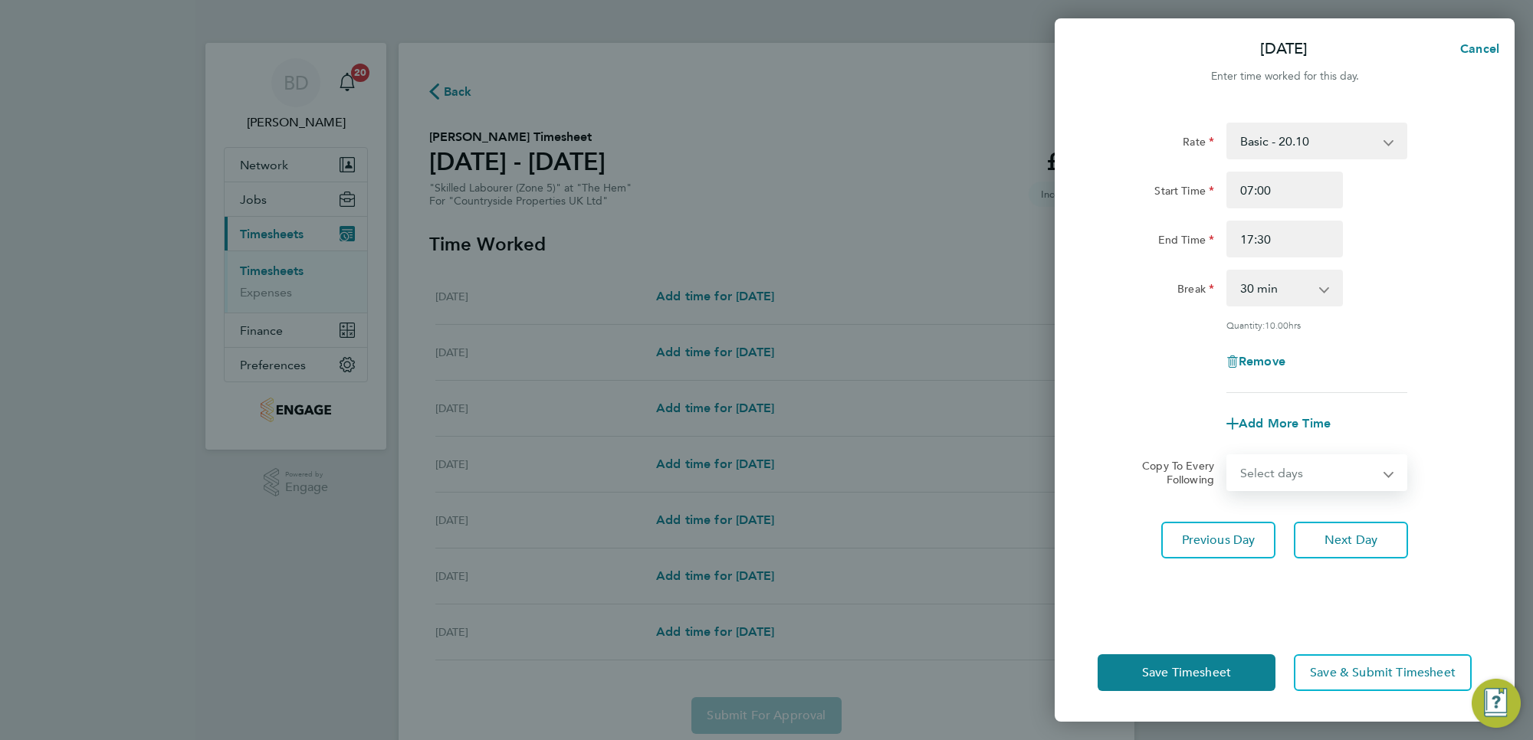
select select "DAY"
click at [1228, 456] on select "Select days Day Weekday (Mon-Fri) Weekend (Sat-Sun) [DATE] [DATE] [DATE] [DATE]…" at bounding box center [1308, 473] width 161 height 34
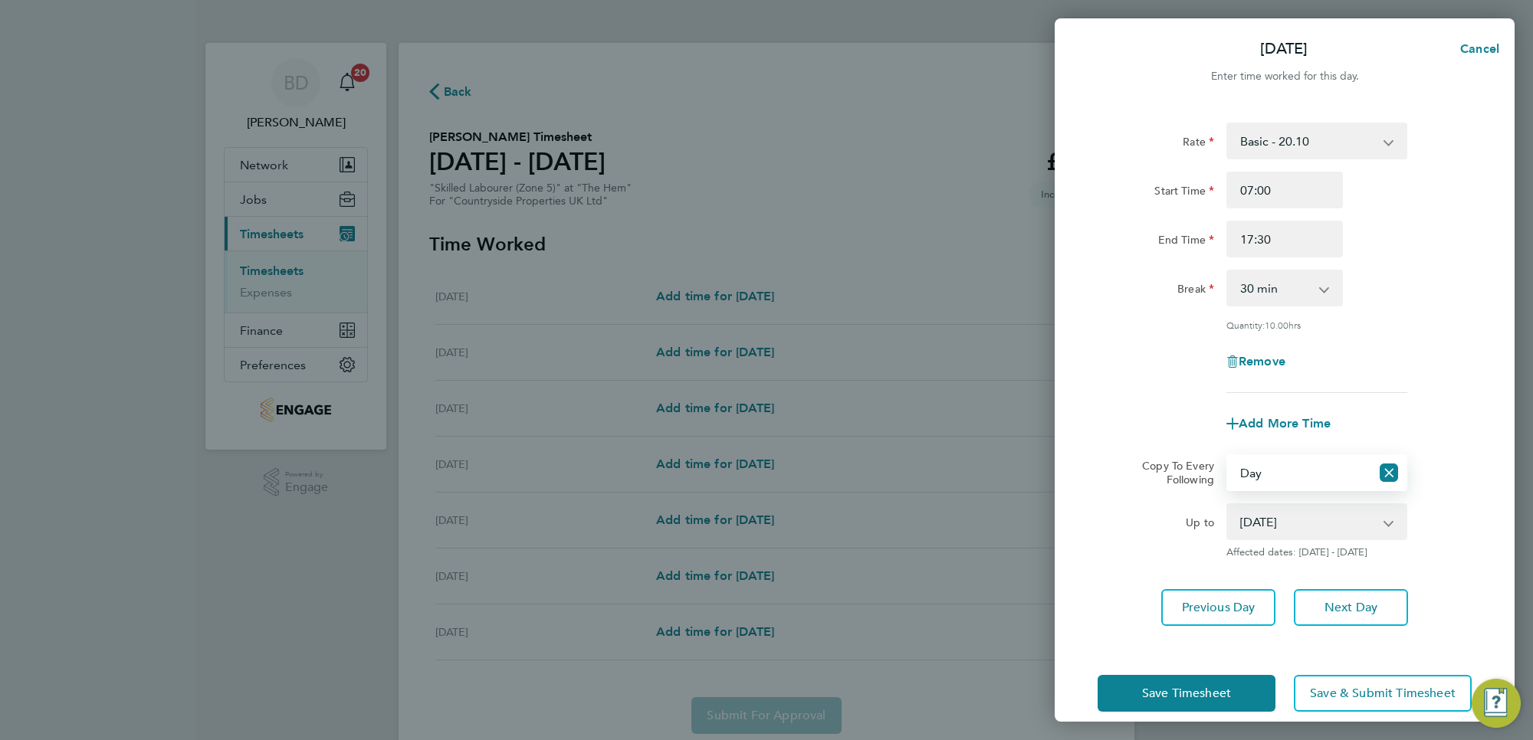
drag, startPoint x: 1307, startPoint y: 488, endPoint x: 1292, endPoint y: 520, distance: 35.0
click at [1292, 520] on select "[DATE] [DATE] [DATE] [DATE] [DATE]" at bounding box center [1307, 522] width 159 height 34
select select "[DATE]"
click at [1228, 505] on select "[DATE] [DATE] [DATE] [DATE] [DATE]" at bounding box center [1307, 522] width 159 height 34
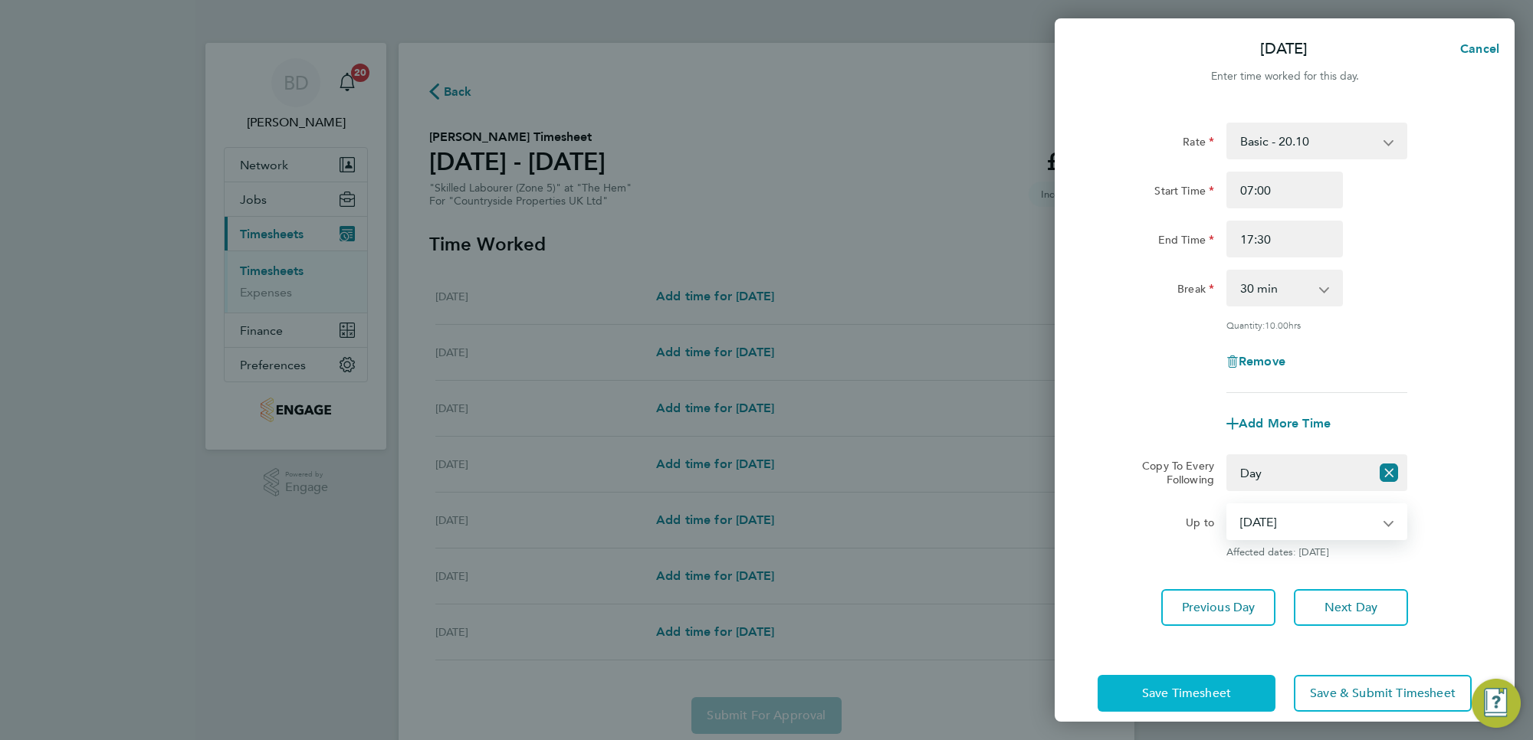
click at [1169, 687] on span "Save Timesheet" at bounding box center [1186, 693] width 89 height 15
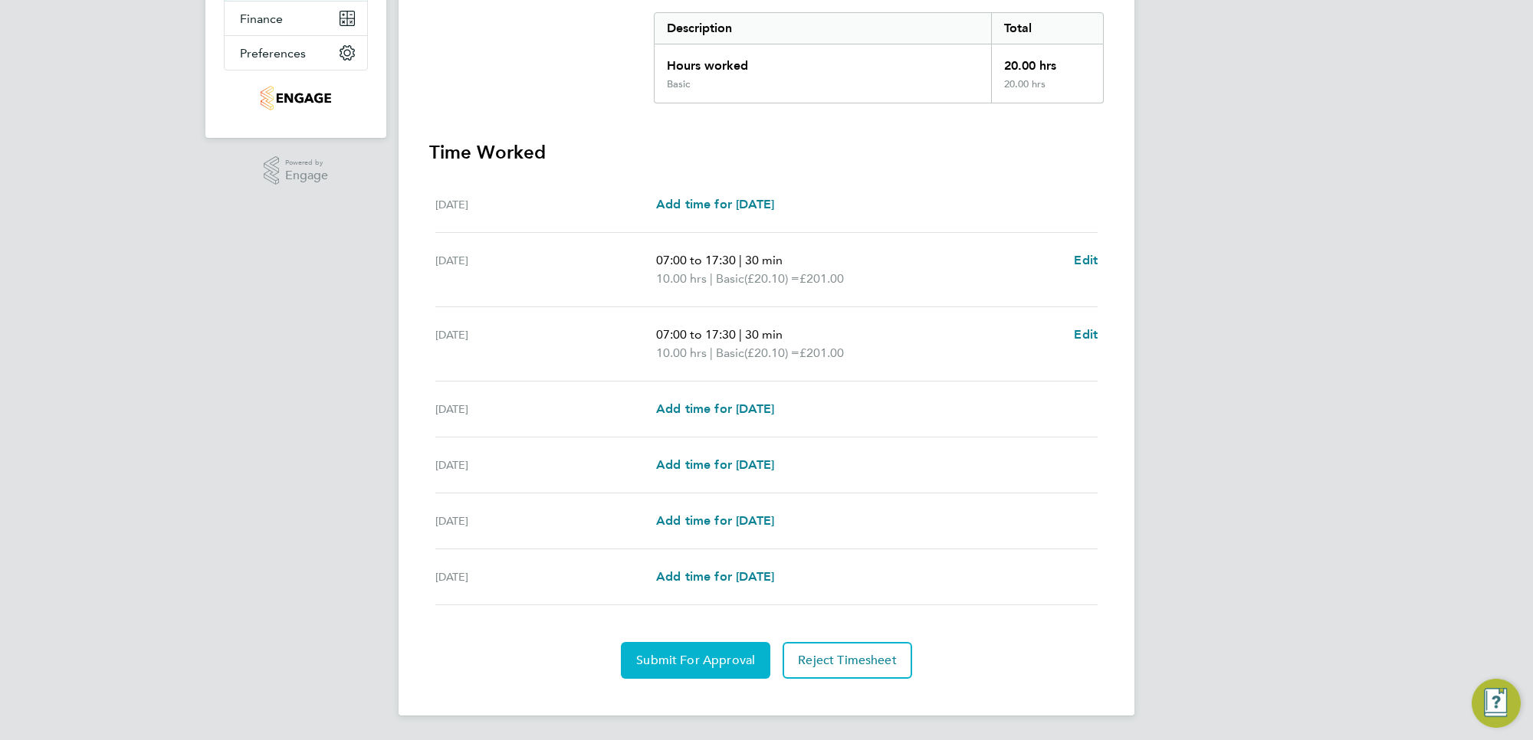
click at [660, 663] on span "Submit For Approval" at bounding box center [695, 660] width 119 height 15
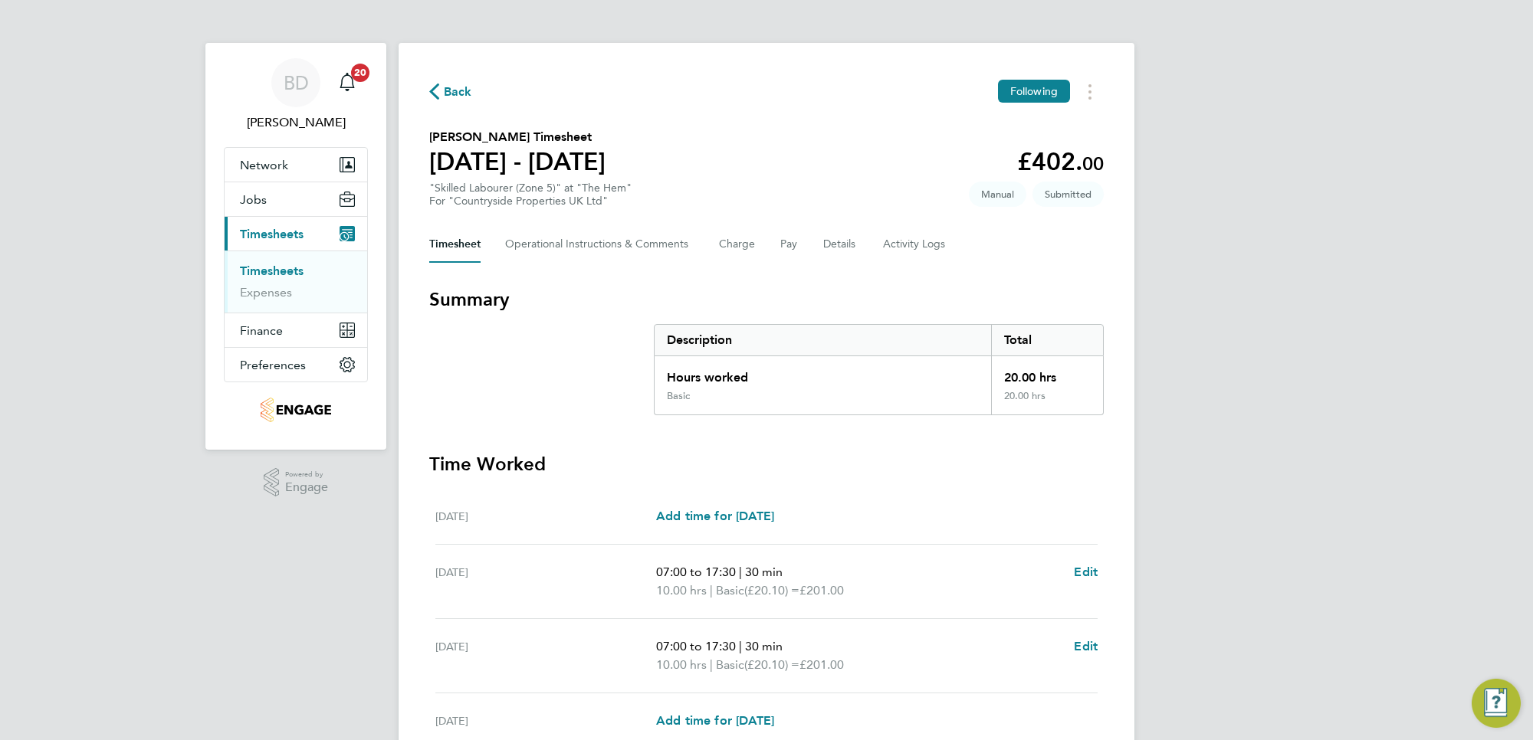
click at [441, 82] on button "Back" at bounding box center [450, 91] width 43 height 19
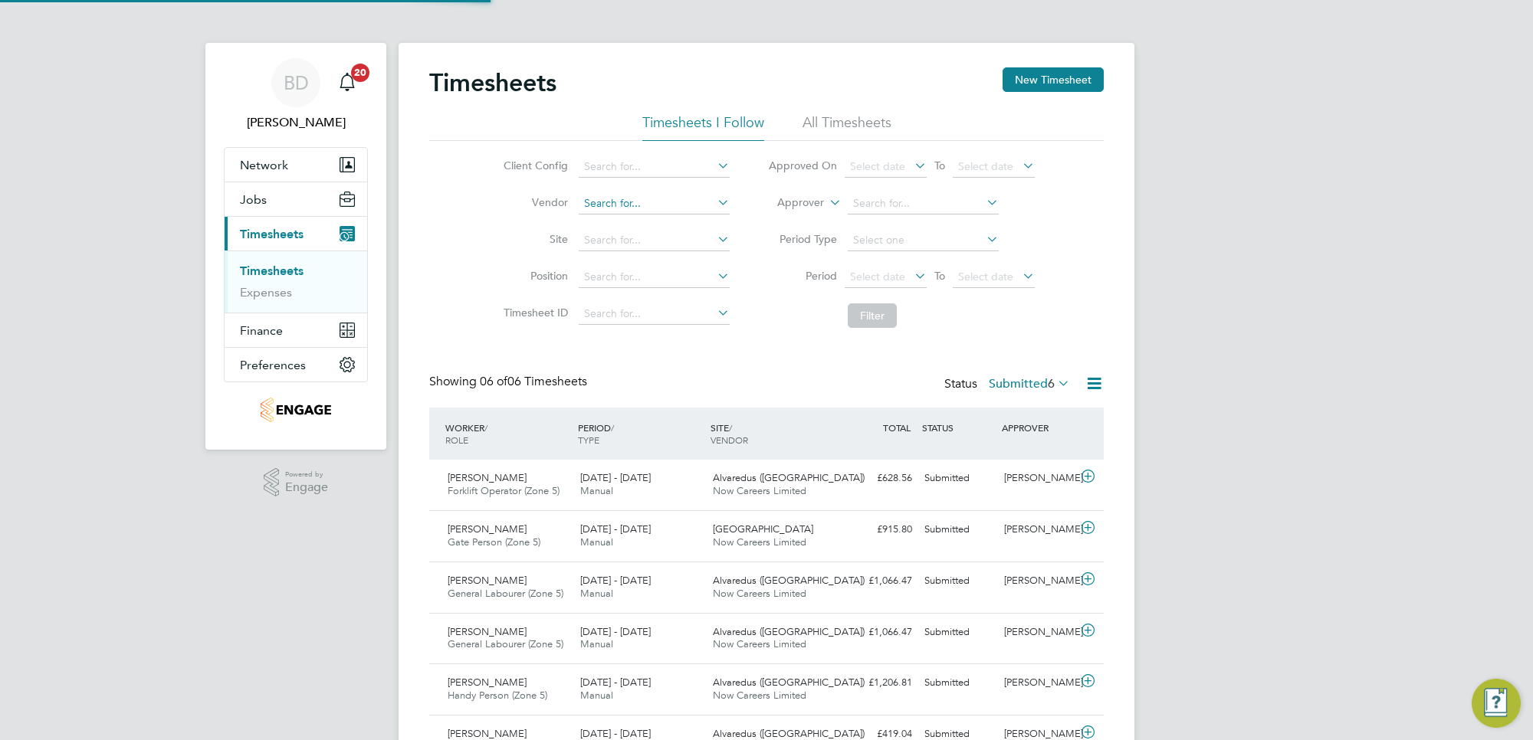
scroll to position [38, 133]
click at [1033, 82] on button "New Timesheet" at bounding box center [1052, 79] width 101 height 25
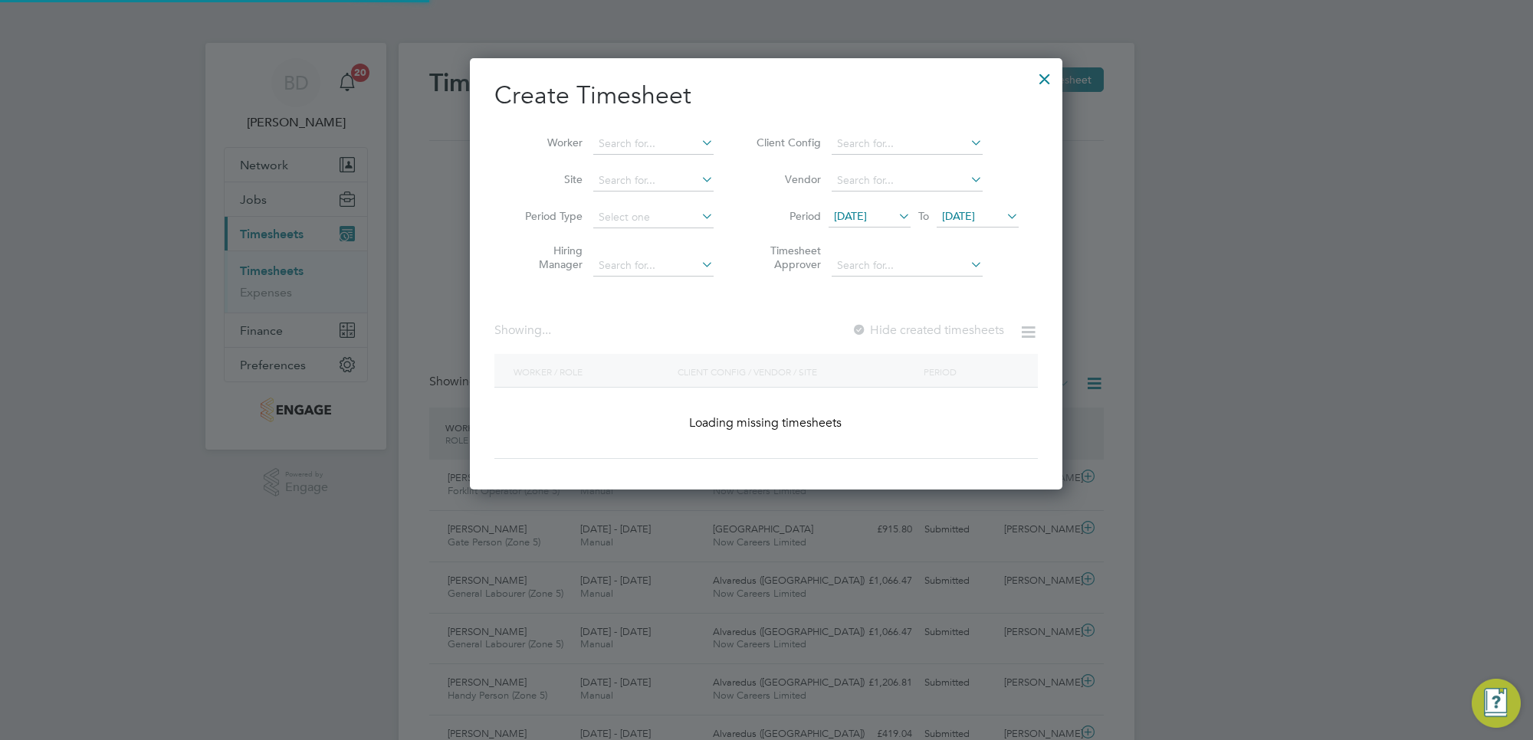
scroll to position [838, 592]
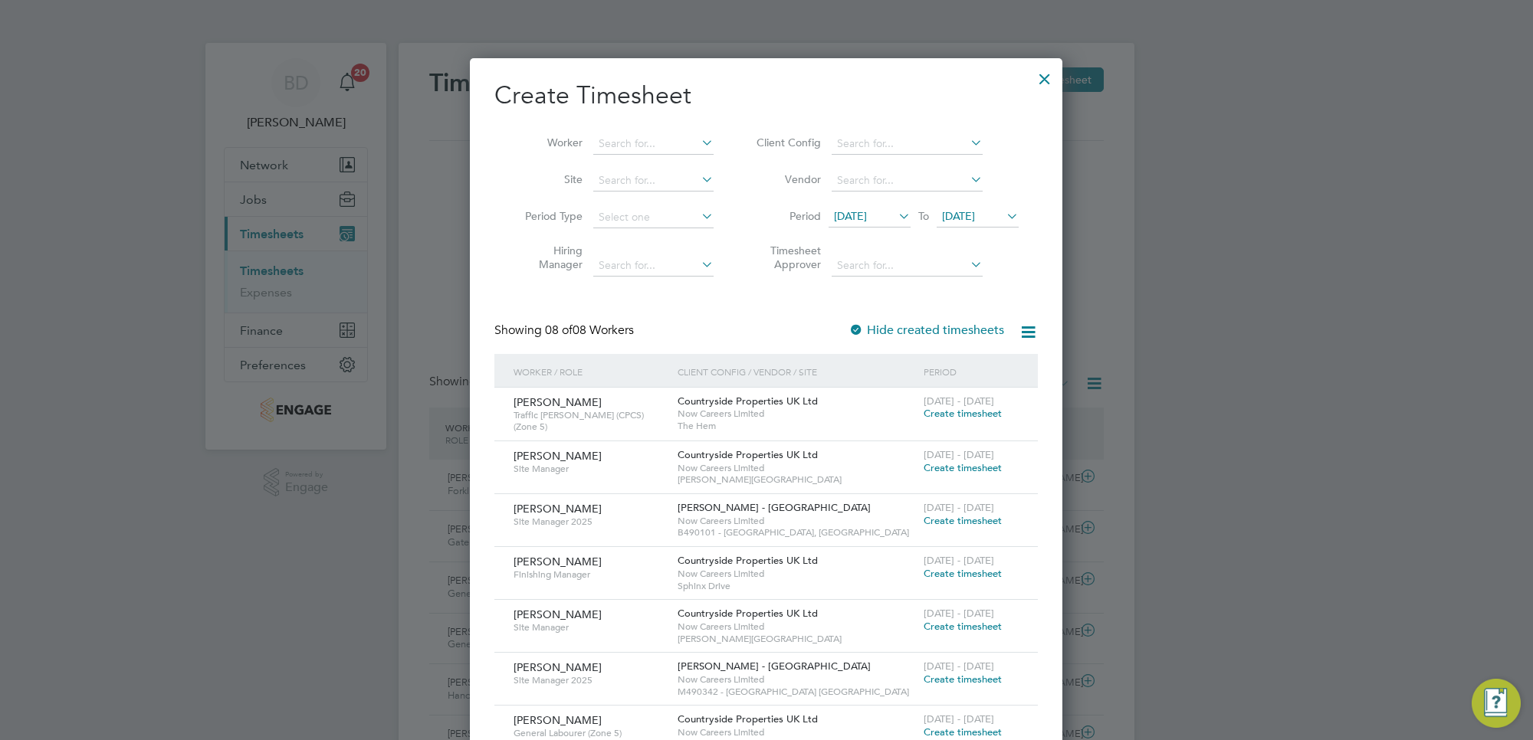
click at [867, 217] on span "[DATE]" at bounding box center [850, 216] width 33 height 14
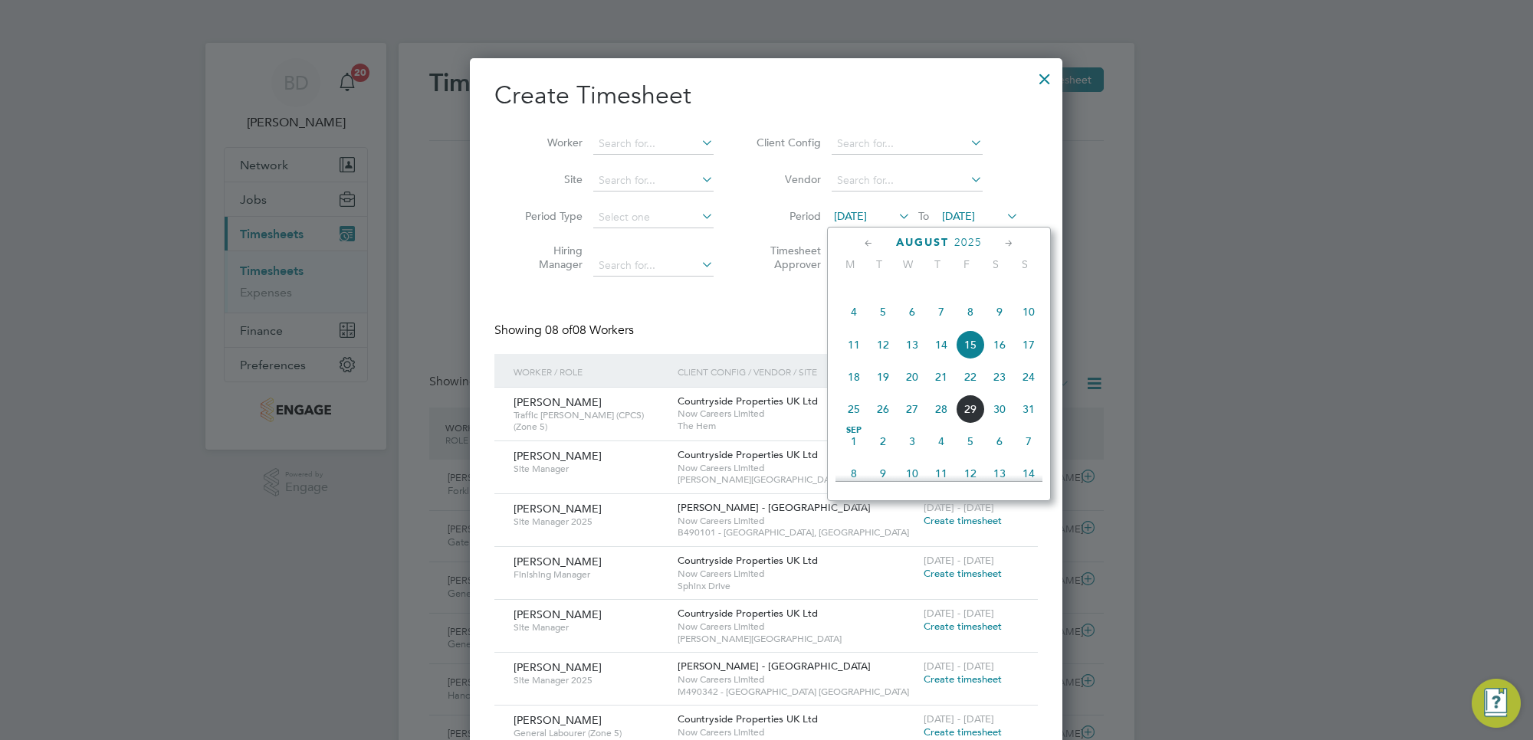
click at [862, 424] on span "25" at bounding box center [853, 409] width 29 height 29
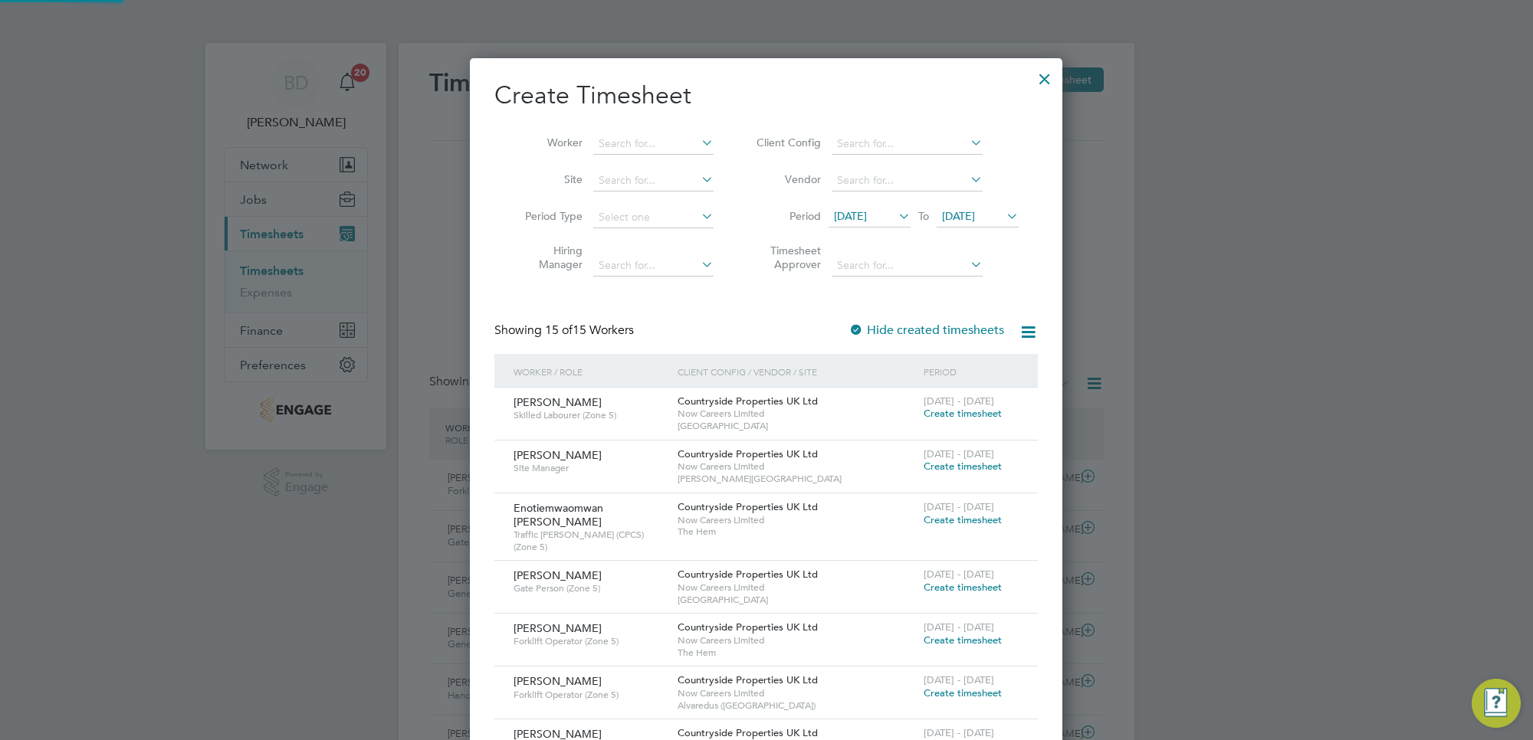
click at [976, 205] on li "Period [DATE] To [DATE]" at bounding box center [885, 217] width 305 height 37
click at [975, 218] on span "[DATE]" at bounding box center [958, 216] width 33 height 14
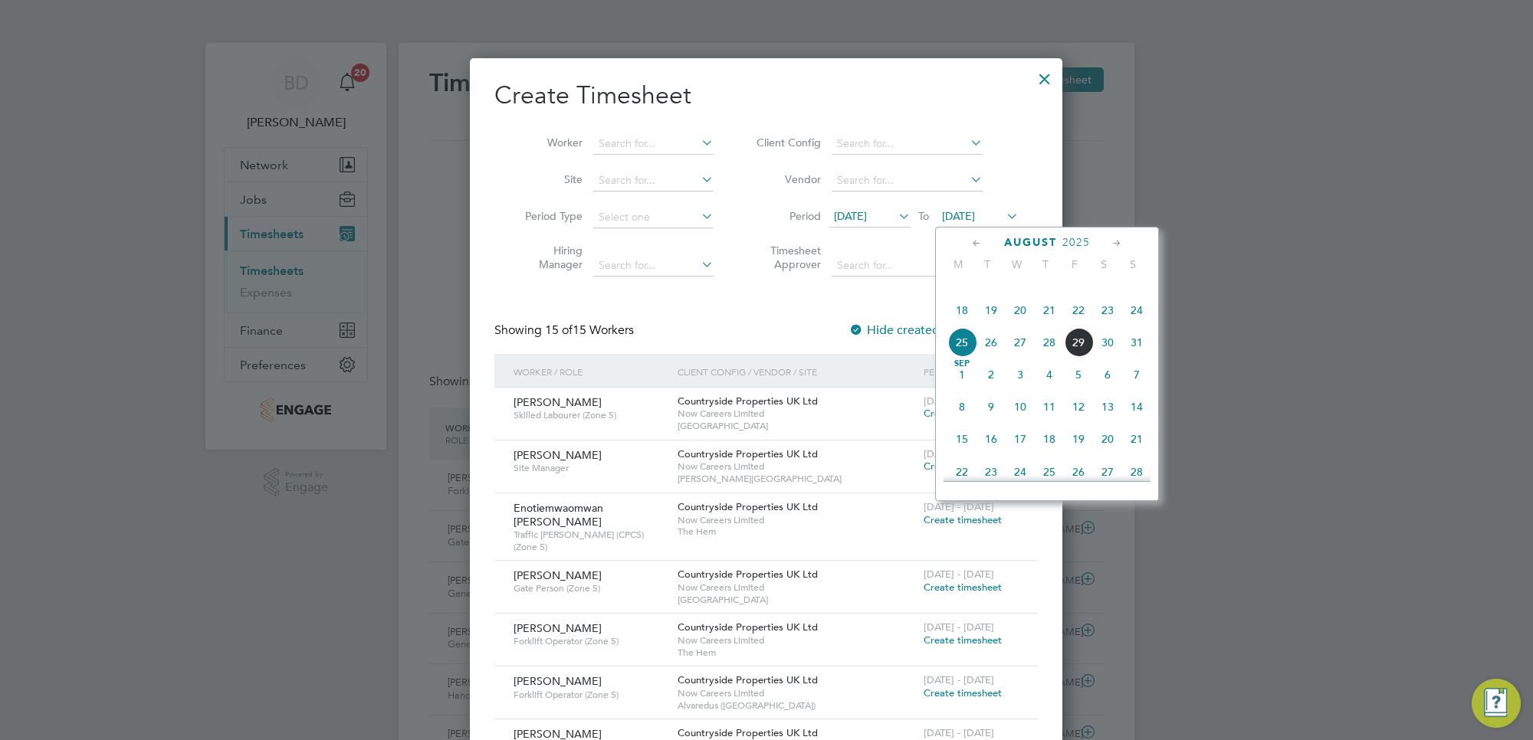
click at [1082, 357] on span "29" at bounding box center [1078, 342] width 29 height 29
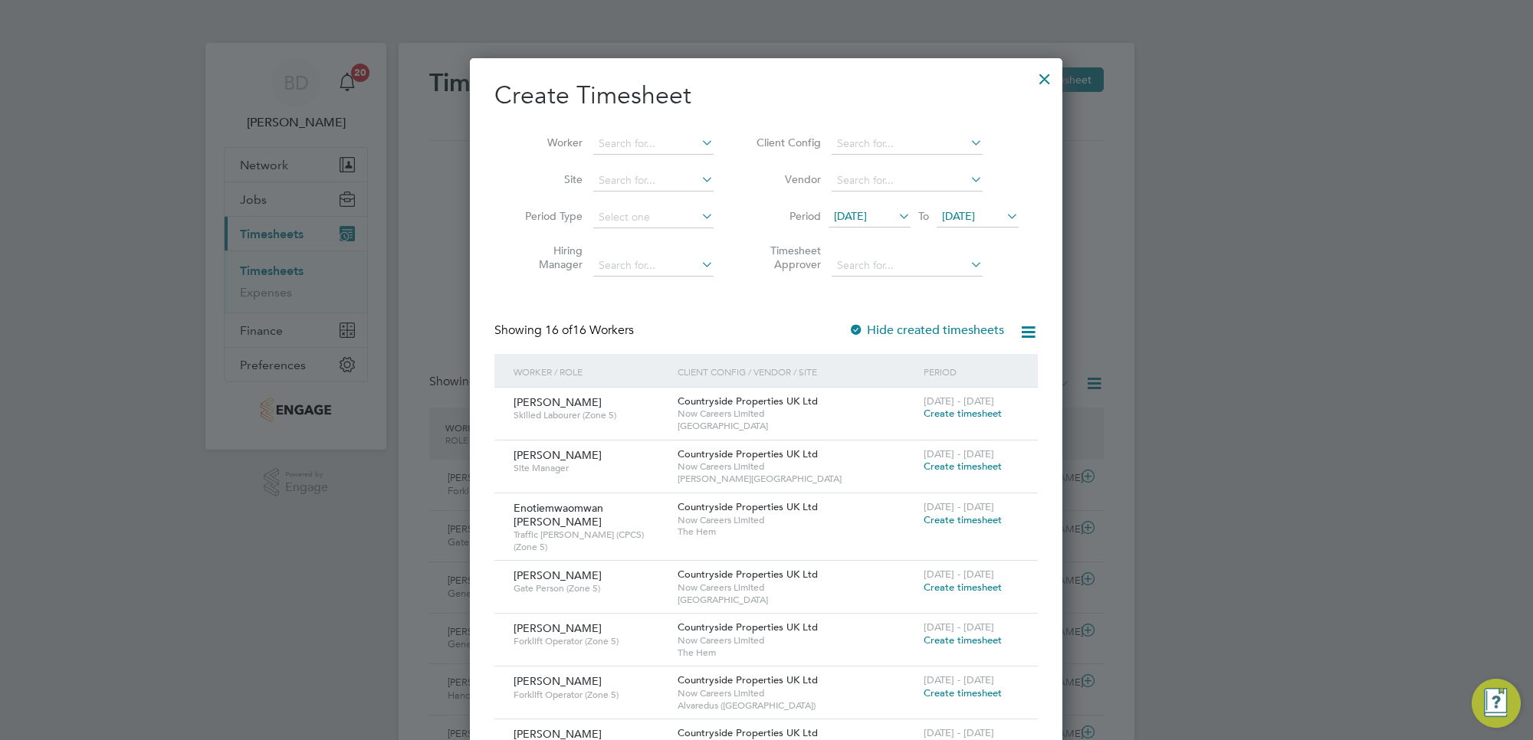
click at [939, 414] on span "Create timesheet" at bounding box center [962, 413] width 78 height 13
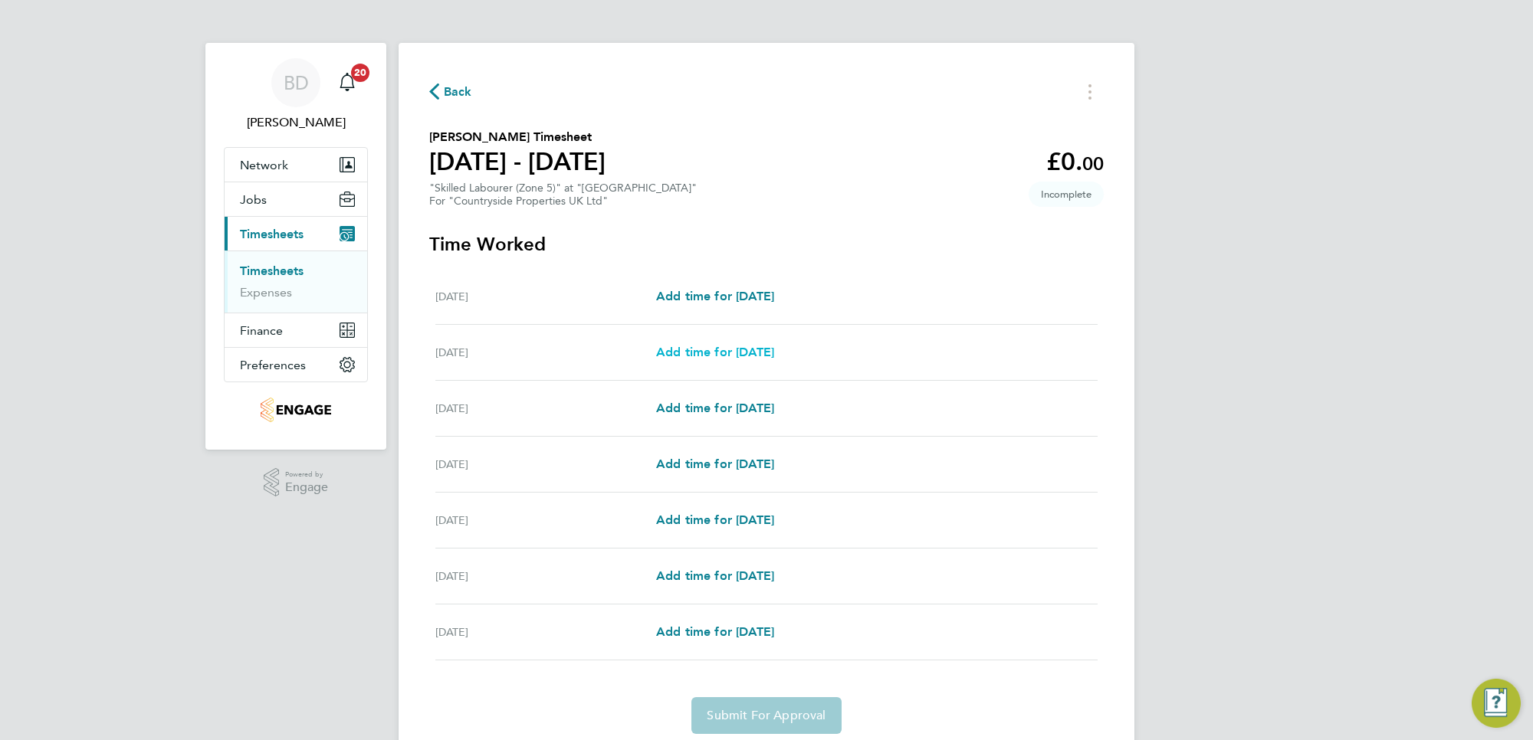
click at [742, 349] on span "Add time for [DATE]" at bounding box center [715, 352] width 118 height 15
select select "30"
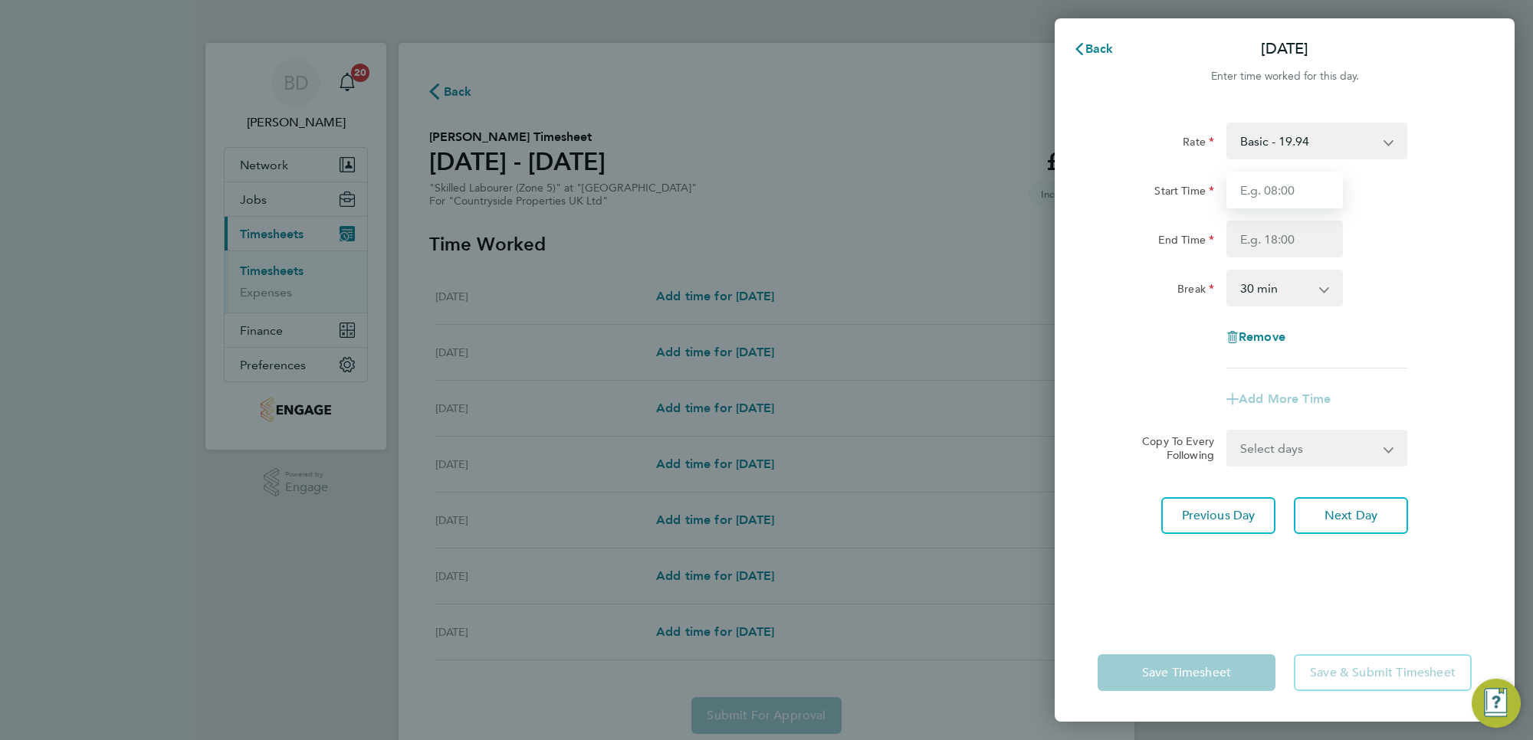
click at [1269, 195] on input "Start Time" at bounding box center [1284, 190] width 116 height 37
type input "07:00"
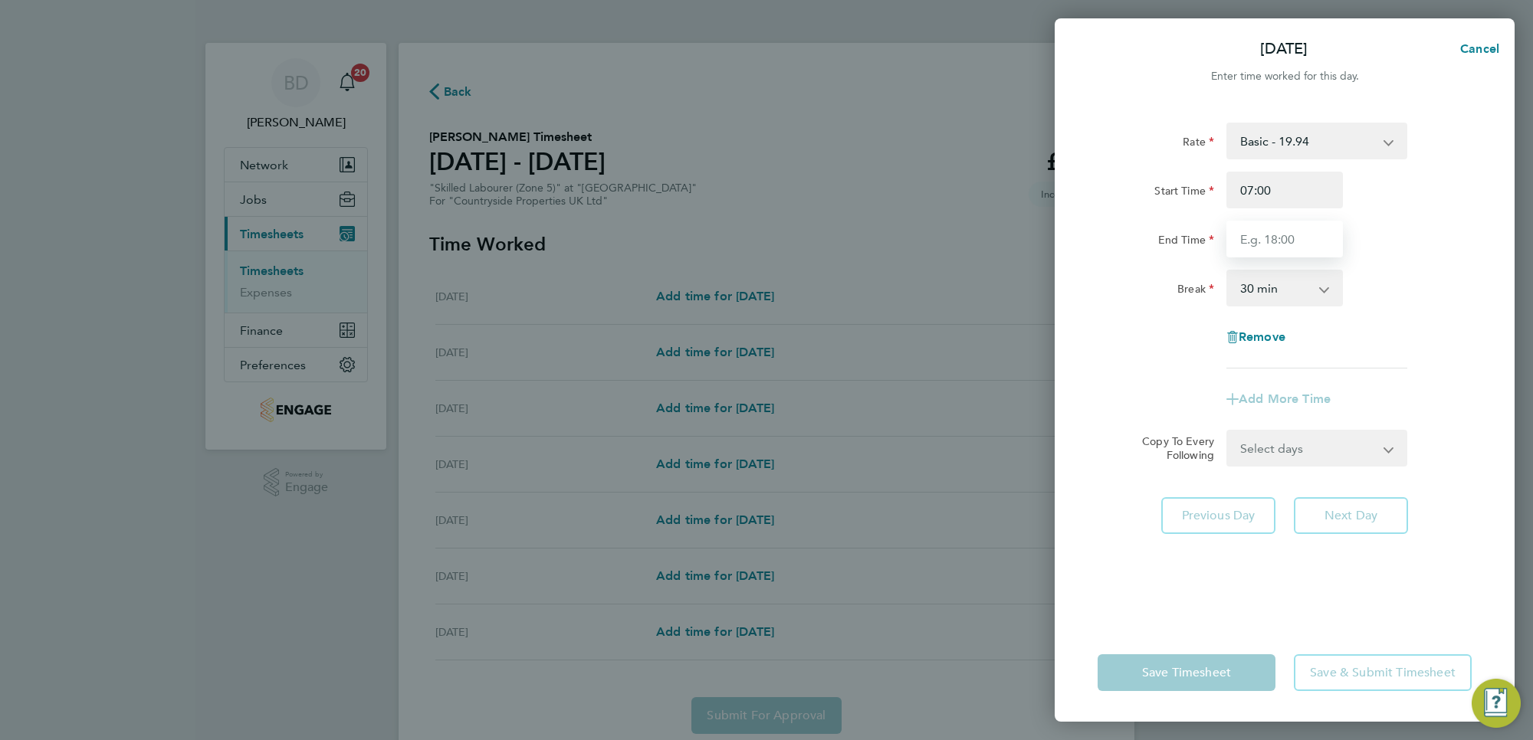
click at [1308, 240] on input "End Time" at bounding box center [1284, 239] width 116 height 37
type input "16:30"
click at [1456, 347] on div "Remove" at bounding box center [1284, 337] width 386 height 37
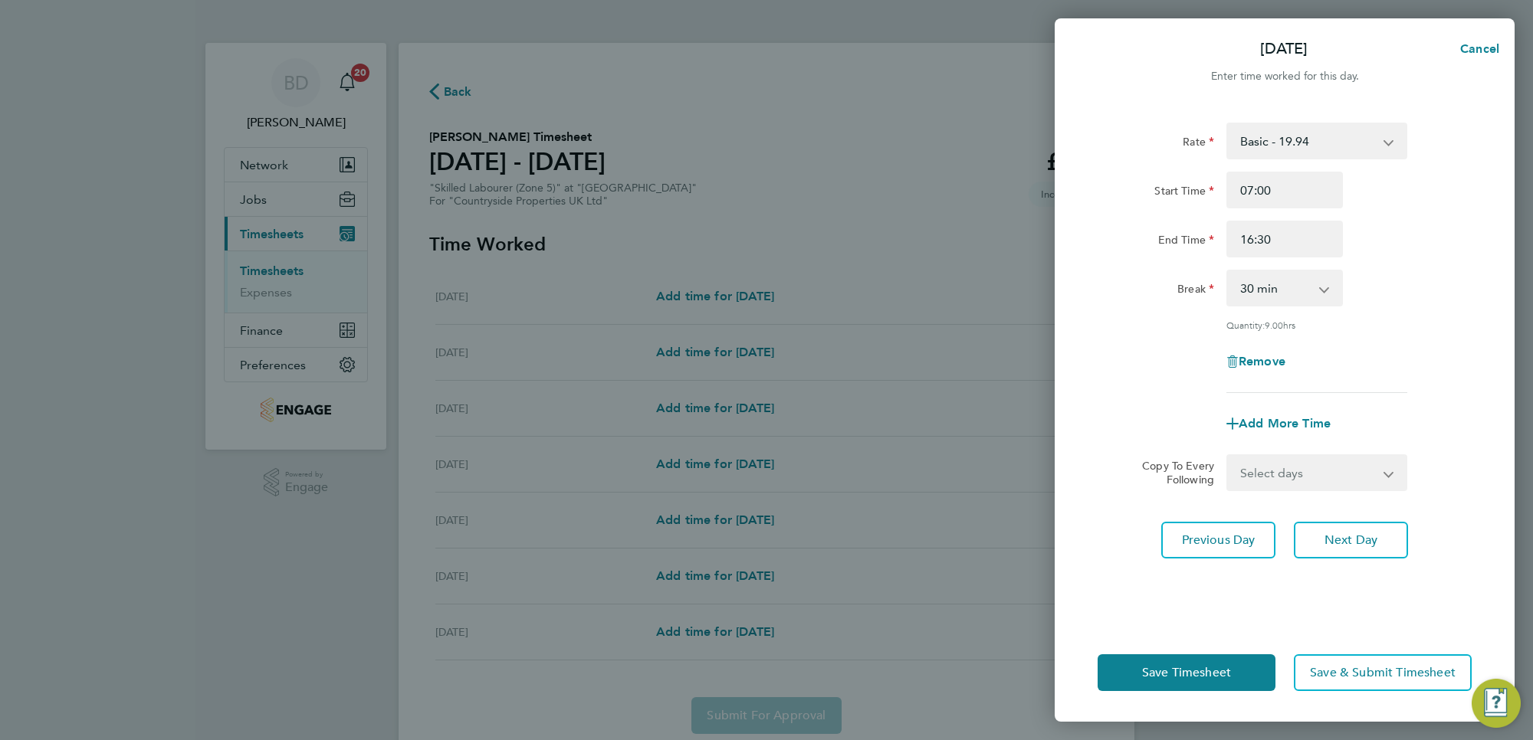
click at [1308, 474] on select "Select days Day Weekday (Mon-Fri) Weekend (Sat-Sun) [DATE] [DATE] [DATE] [DATE]…" at bounding box center [1308, 473] width 161 height 34
select select "WEEKDAY"
click at [1228, 456] on select "Select days Day Weekday (Mon-Fri) Weekend (Sat-Sun) [DATE] [DATE] [DATE] [DATE]…" at bounding box center [1308, 473] width 161 height 34
select select "[DATE]"
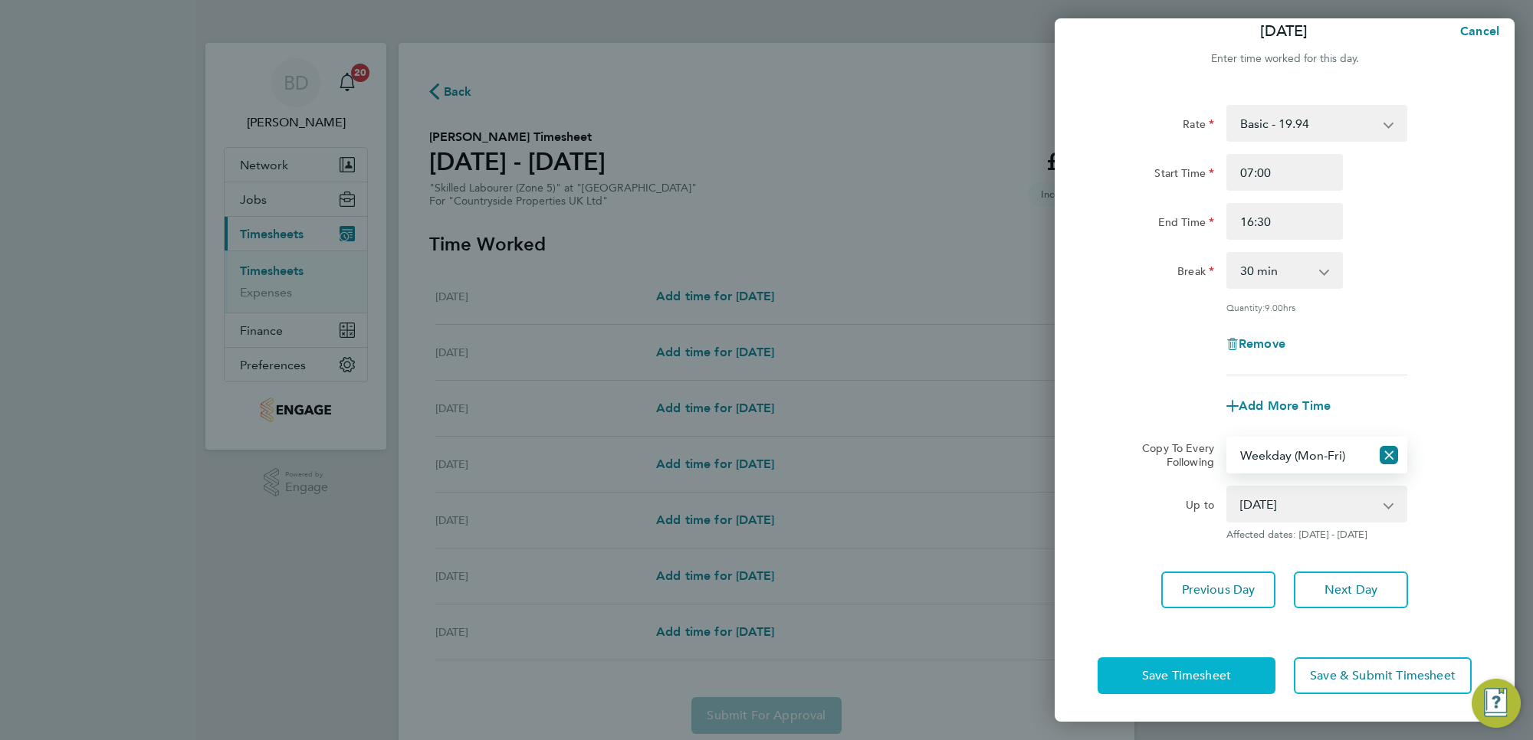
click at [1182, 673] on span "Save Timesheet" at bounding box center [1186, 675] width 89 height 15
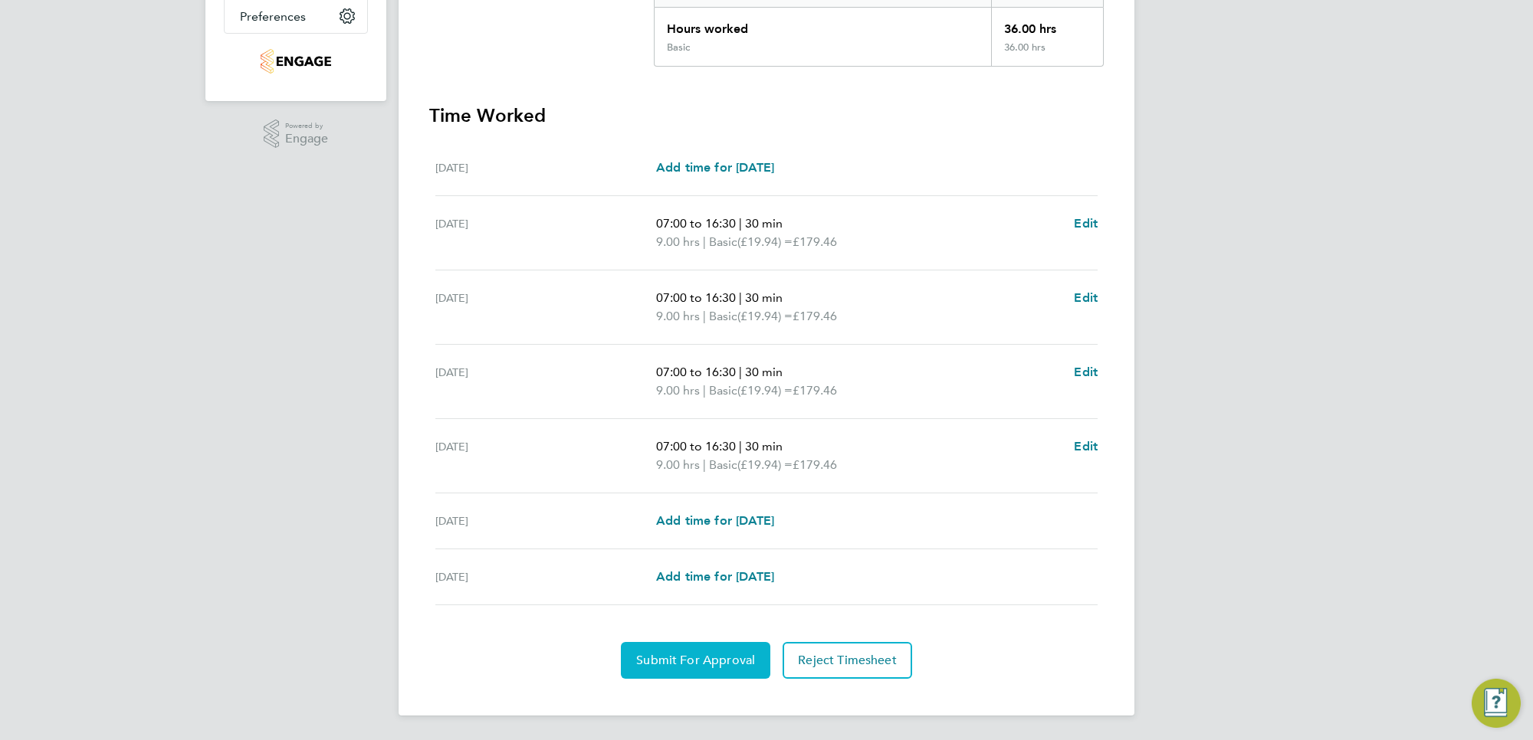
click at [707, 660] on span "Submit For Approval" at bounding box center [695, 660] width 119 height 15
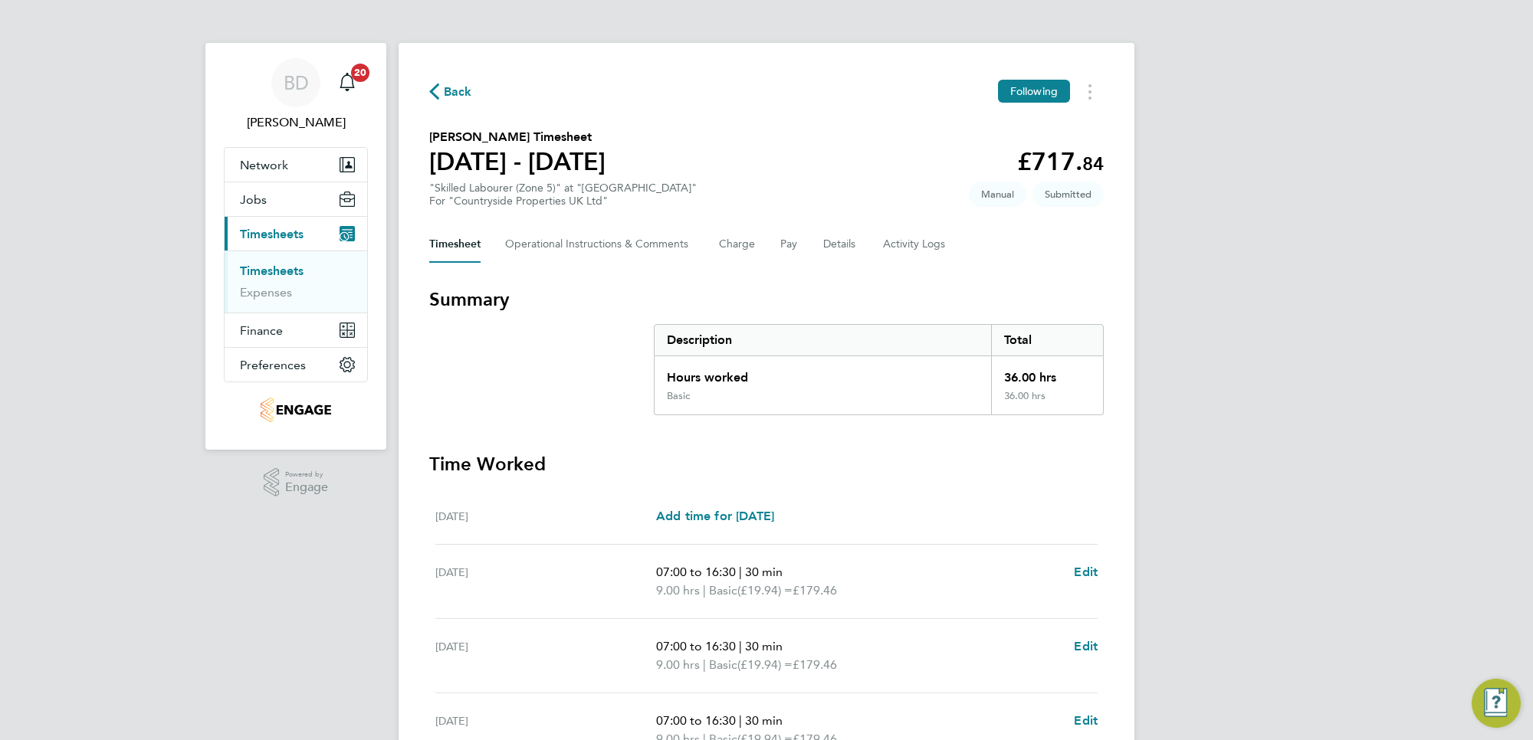
click at [434, 87] on icon "button" at bounding box center [434, 92] width 10 height 16
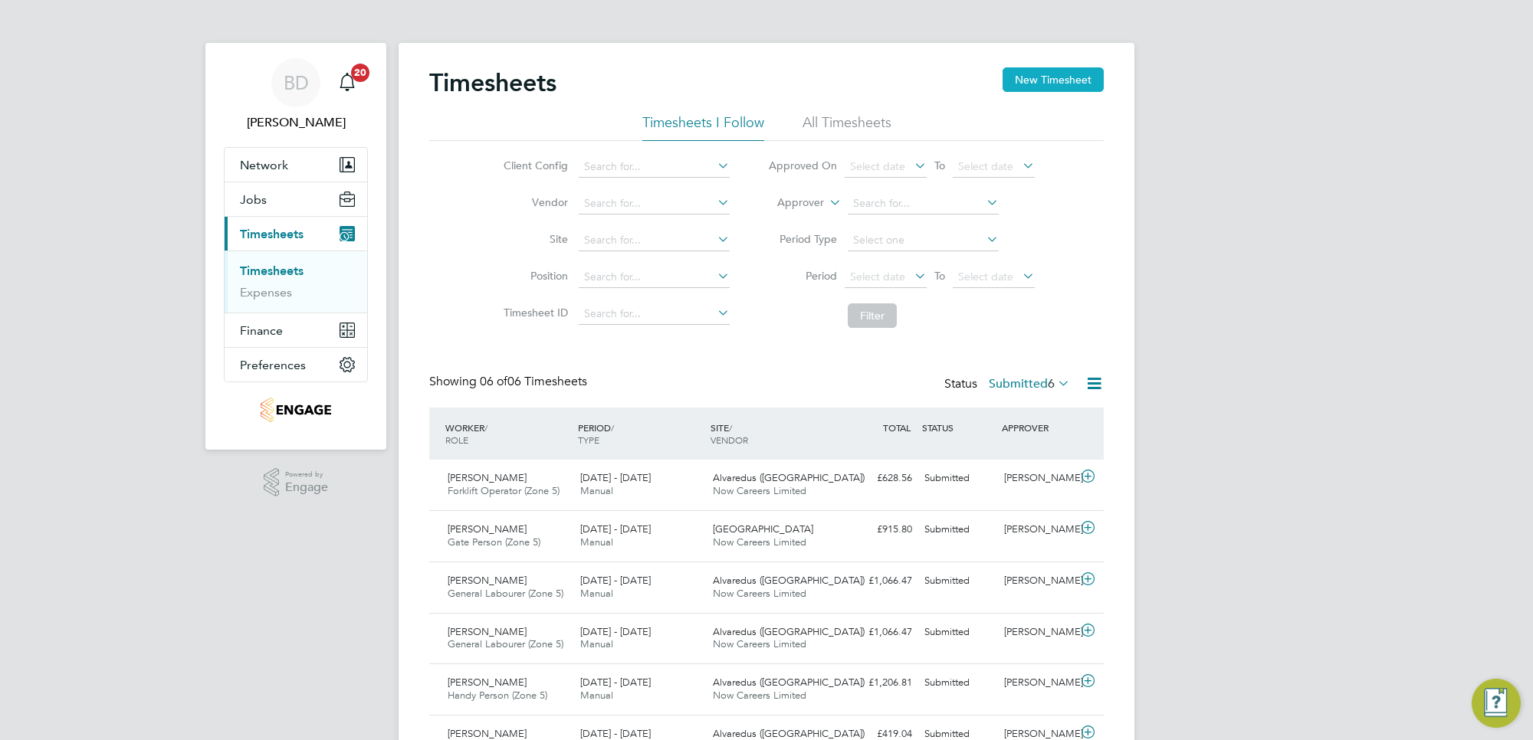
click at [1056, 78] on button "New Timesheet" at bounding box center [1052, 79] width 101 height 25
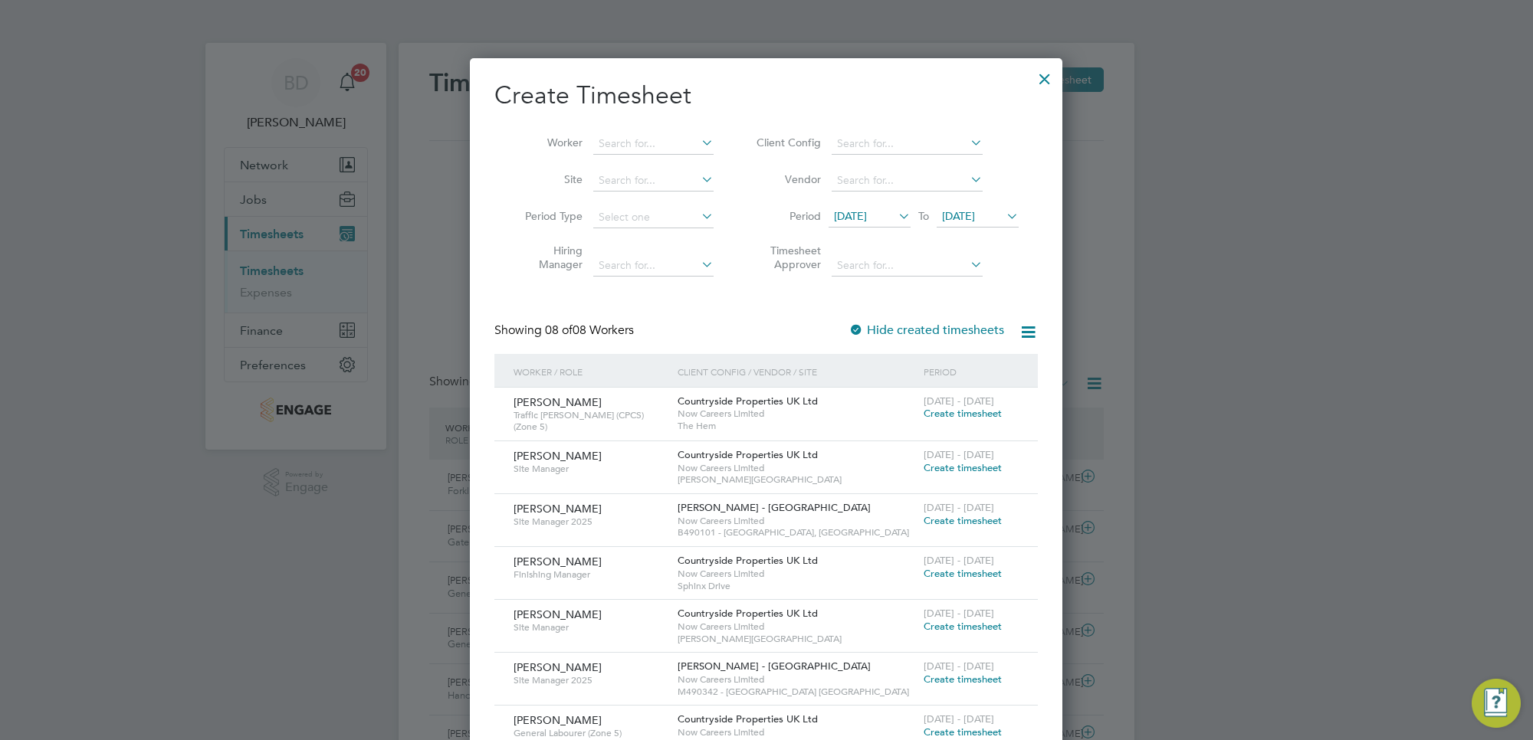
click at [867, 212] on span "[DATE]" at bounding box center [850, 216] width 33 height 14
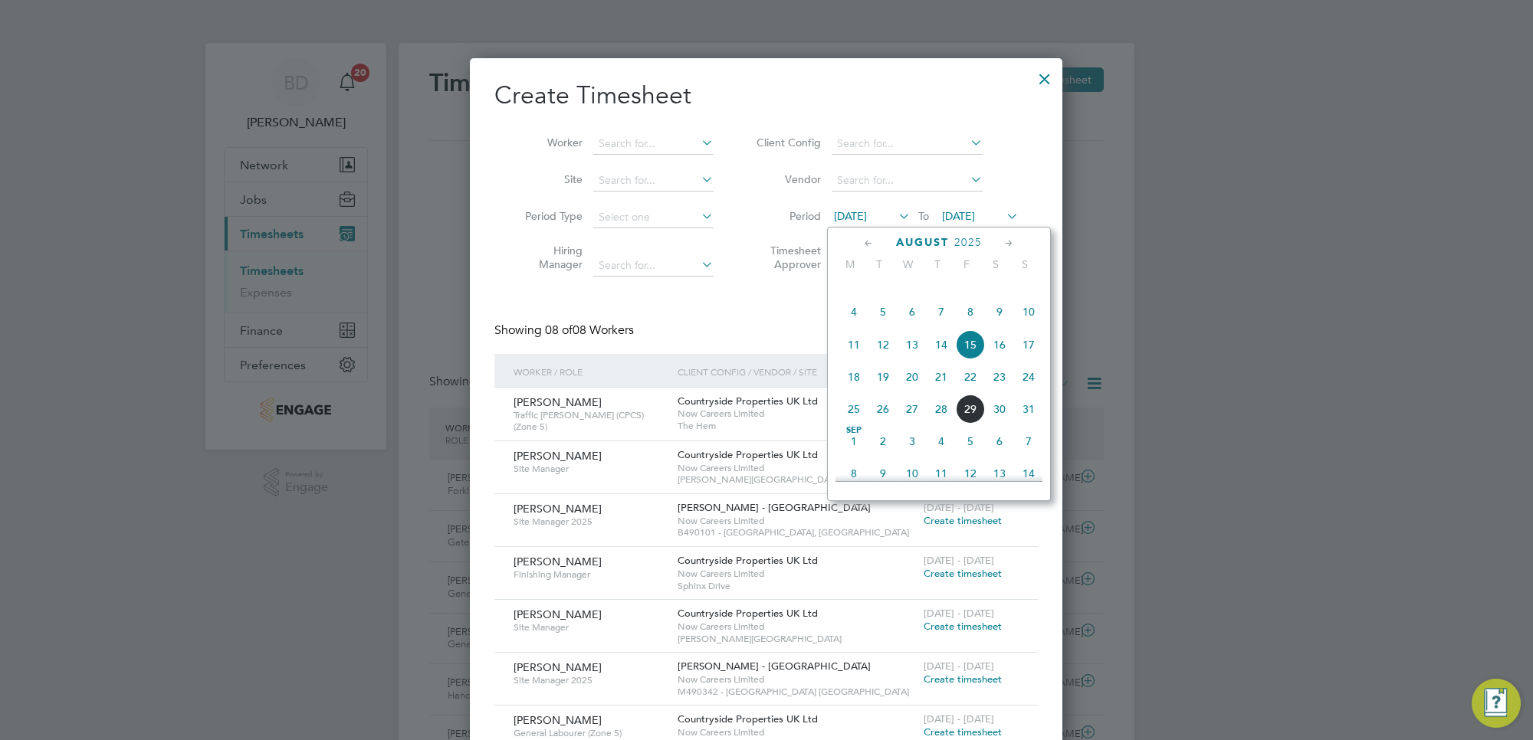
click at [856, 424] on span "25" at bounding box center [853, 409] width 29 height 29
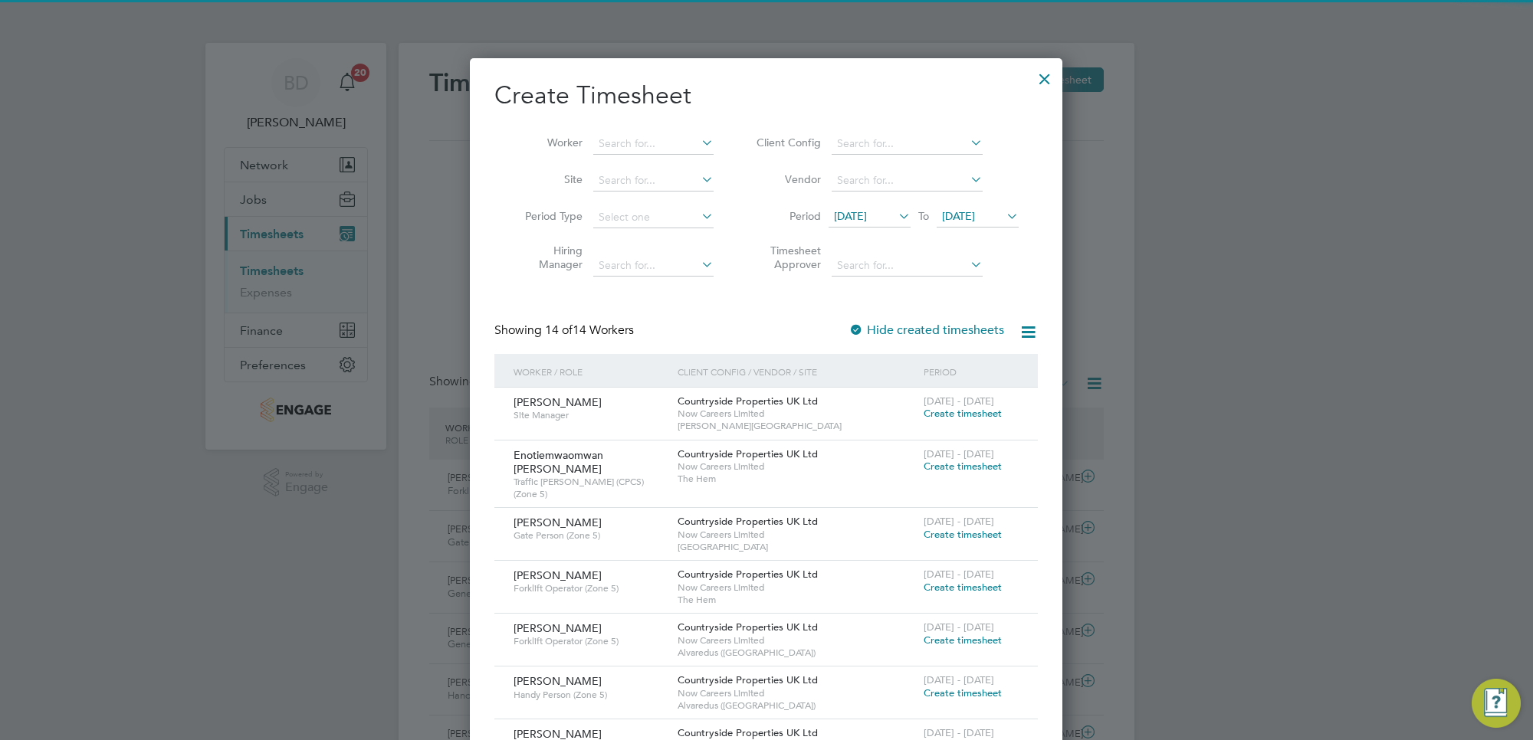
click at [994, 223] on span "[DATE]" at bounding box center [977, 217] width 82 height 21
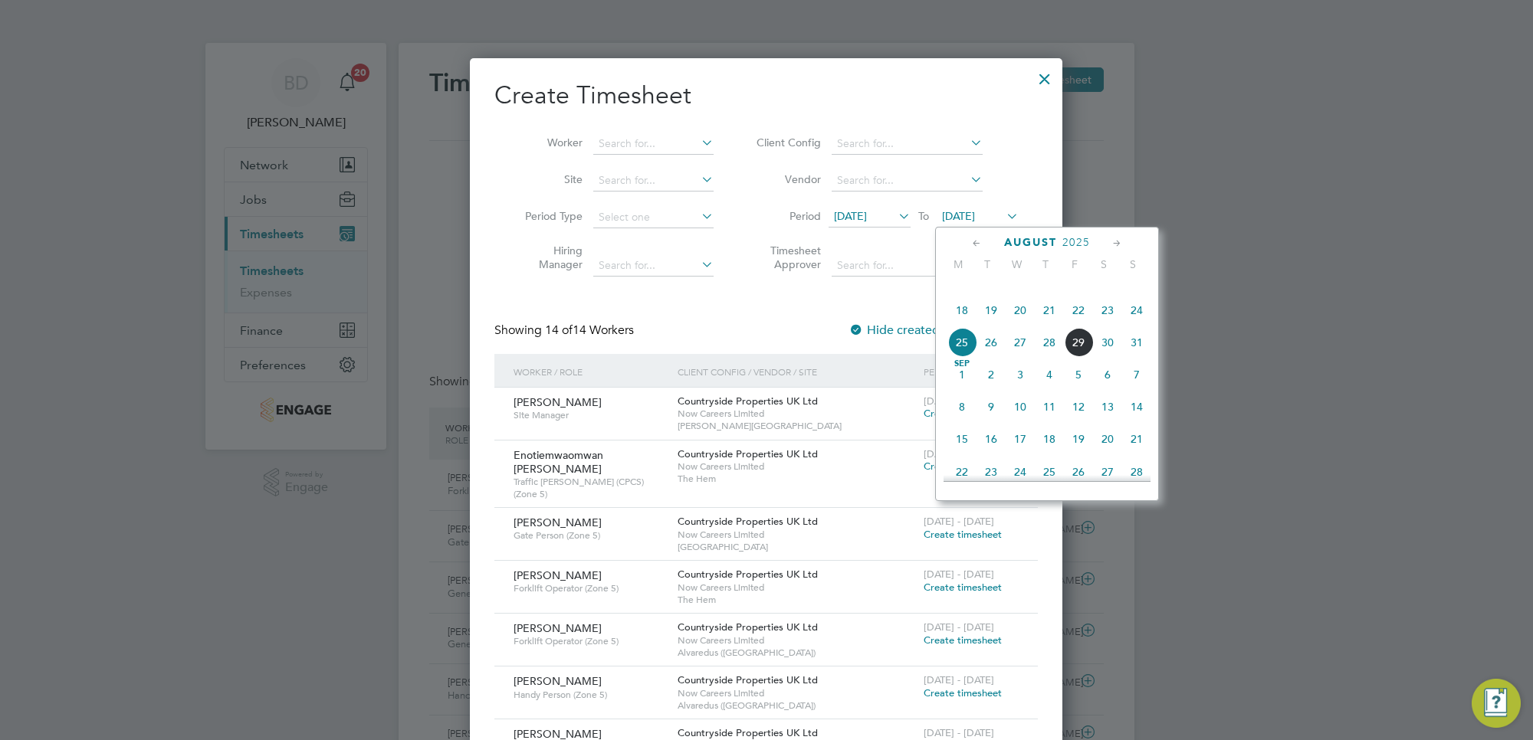
click at [1077, 357] on span "29" at bounding box center [1078, 342] width 29 height 29
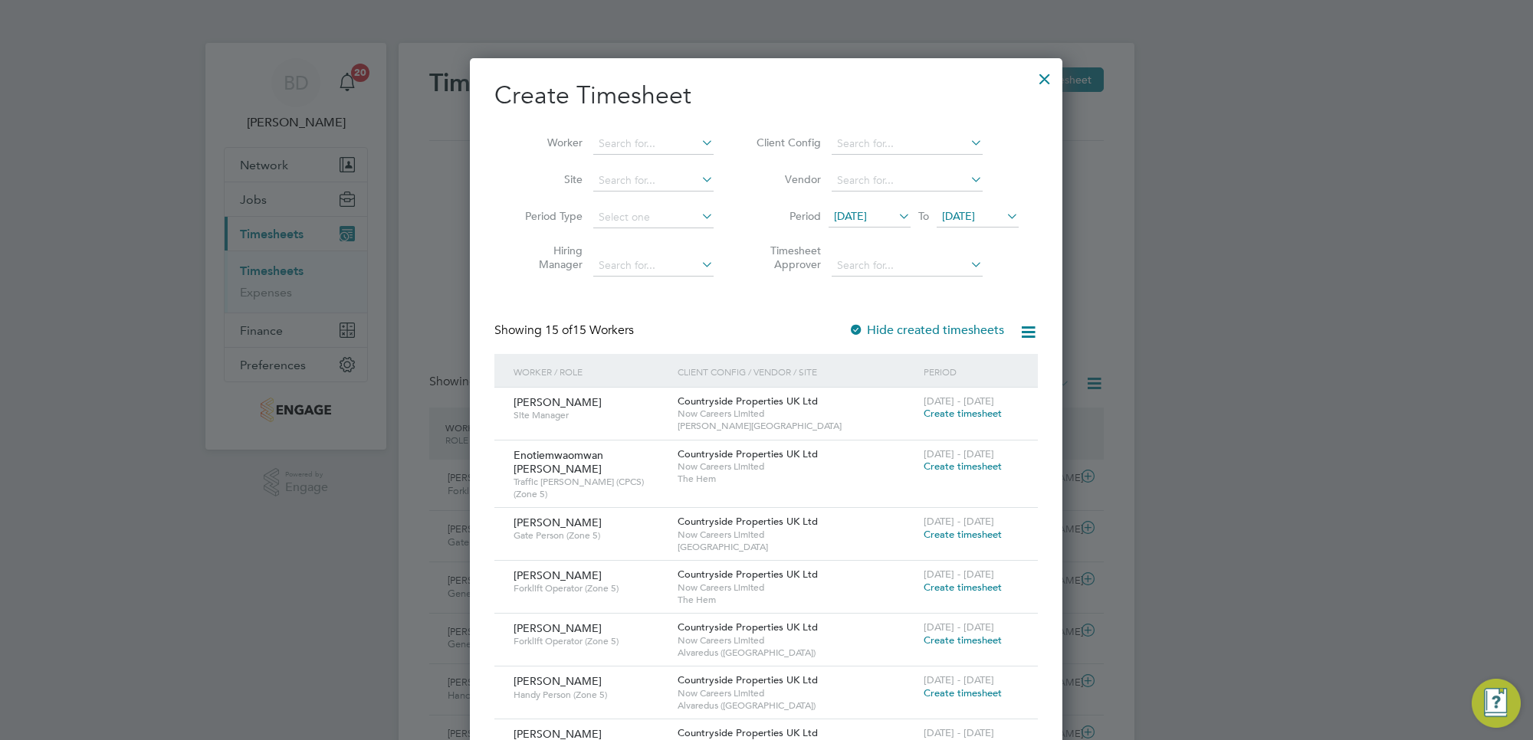
click at [978, 467] on span "Create timesheet" at bounding box center [962, 466] width 78 height 13
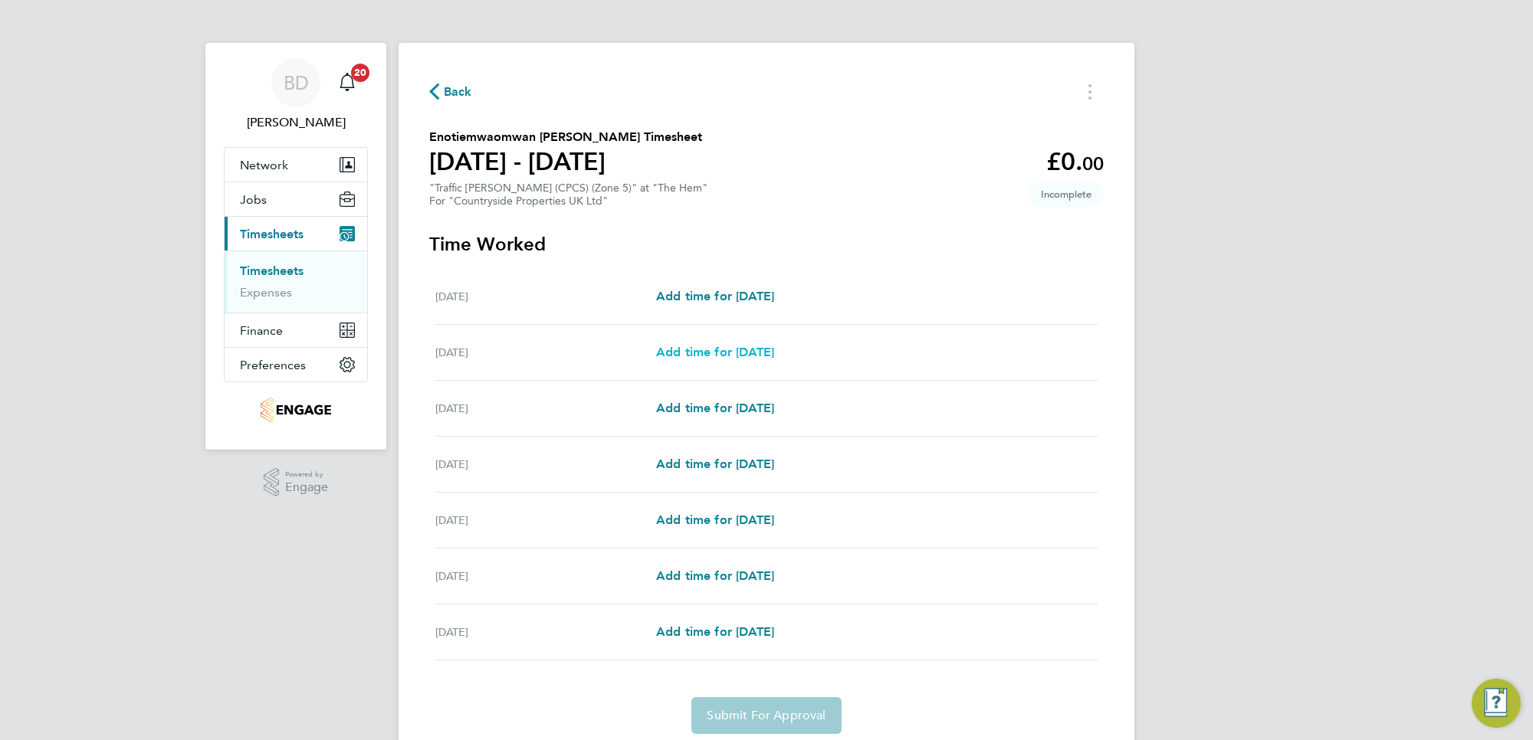
click at [720, 351] on span "Add time for [DATE]" at bounding box center [715, 352] width 118 height 15
select select "30"
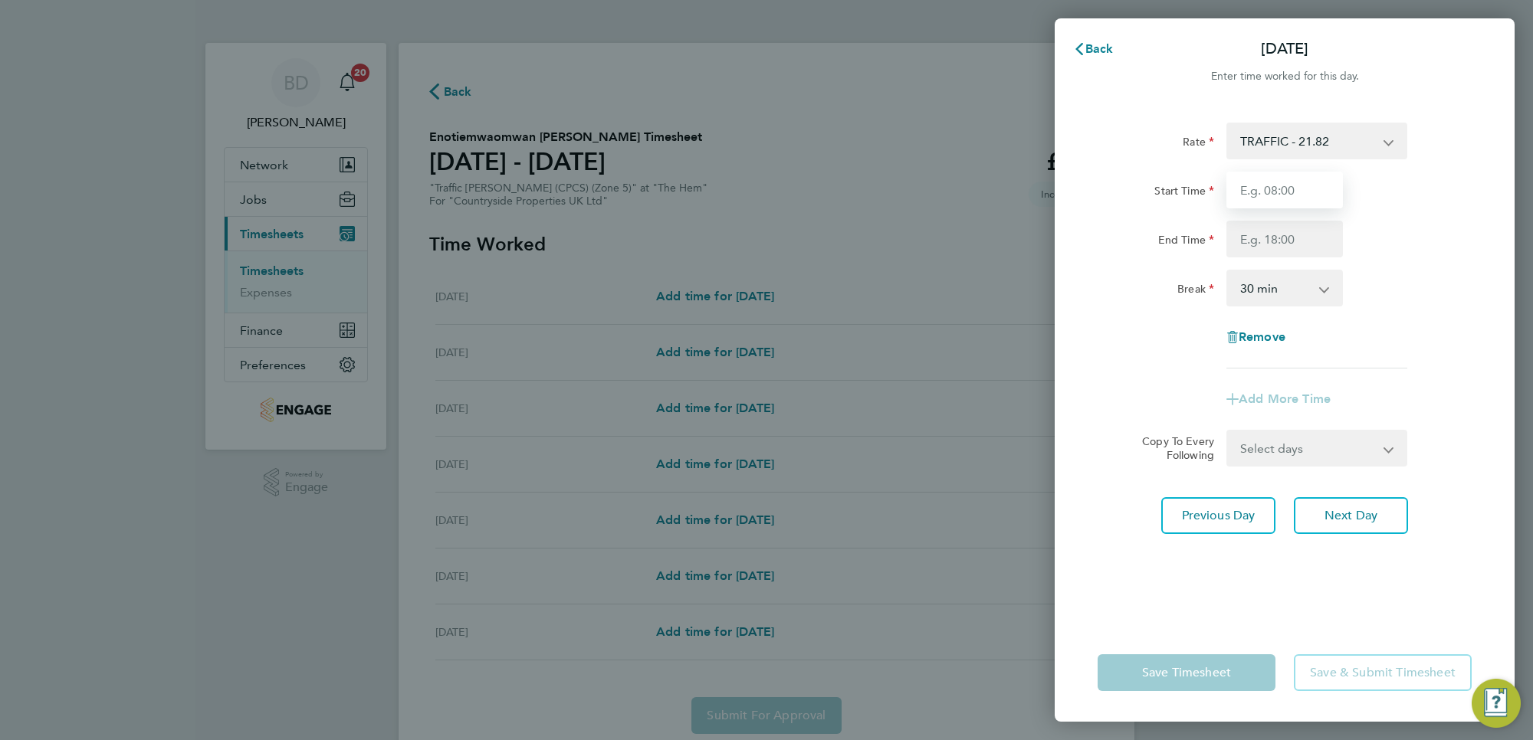
click at [1266, 189] on input "Start Time" at bounding box center [1284, 190] width 116 height 37
type input "07:00"
click at [1282, 239] on input "End Time" at bounding box center [1284, 239] width 116 height 37
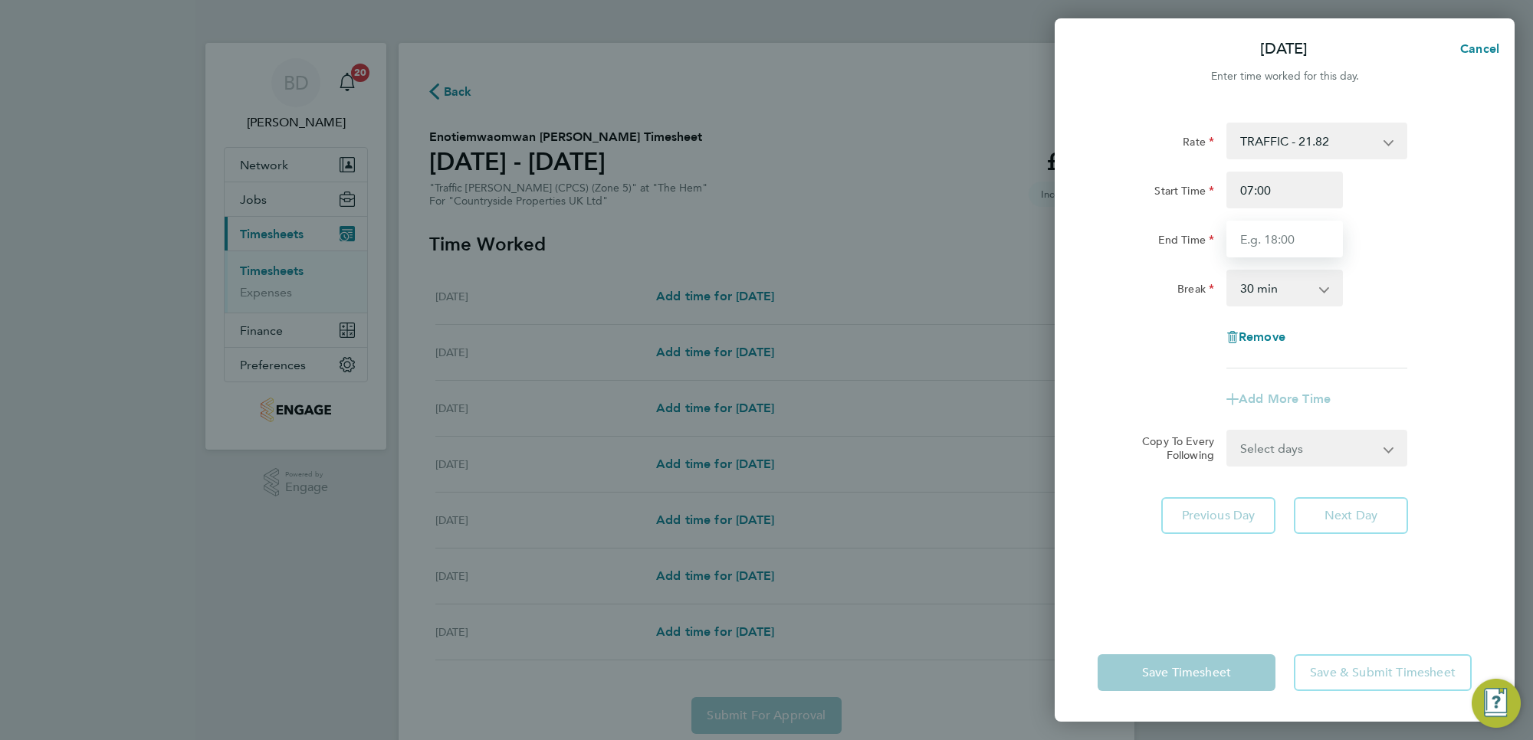
type input "16:30"
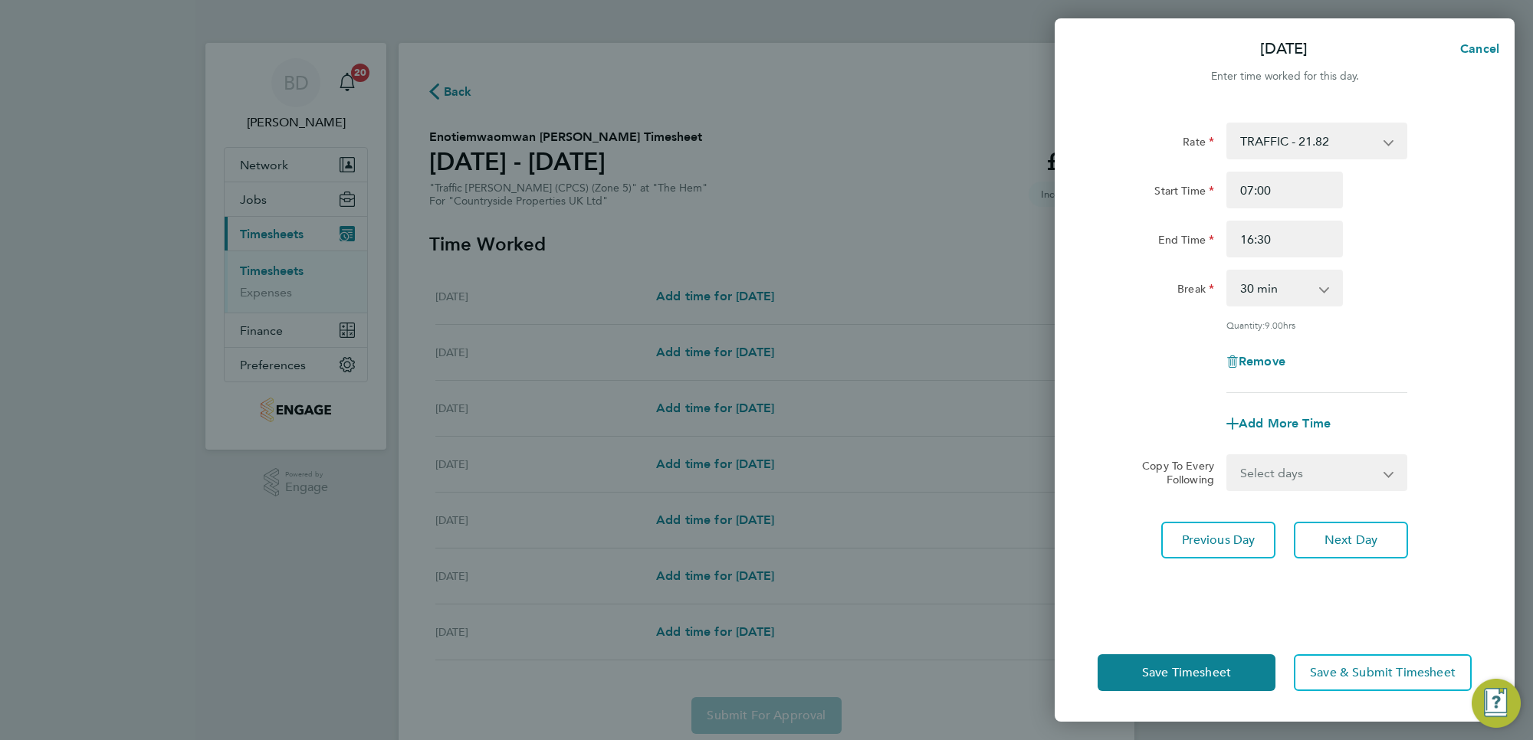
click at [1392, 327] on div "Rate TRAFFIC - 21.82 Start Time 07:00 End Time 16:30 Break 0 min 15 min 30 min …" at bounding box center [1284, 258] width 374 height 271
click at [1303, 476] on select "Select days Day Weekday (Mon-Fri) Weekend (Sat-Sun) [DATE] [DATE] [DATE] [DATE]…" at bounding box center [1308, 473] width 161 height 34
select select "DAY"
click at [1228, 456] on select "Select days Day Weekday (Mon-Fri) Weekend (Sat-Sun) [DATE] [DATE] [DATE] [DATE]…" at bounding box center [1308, 473] width 161 height 34
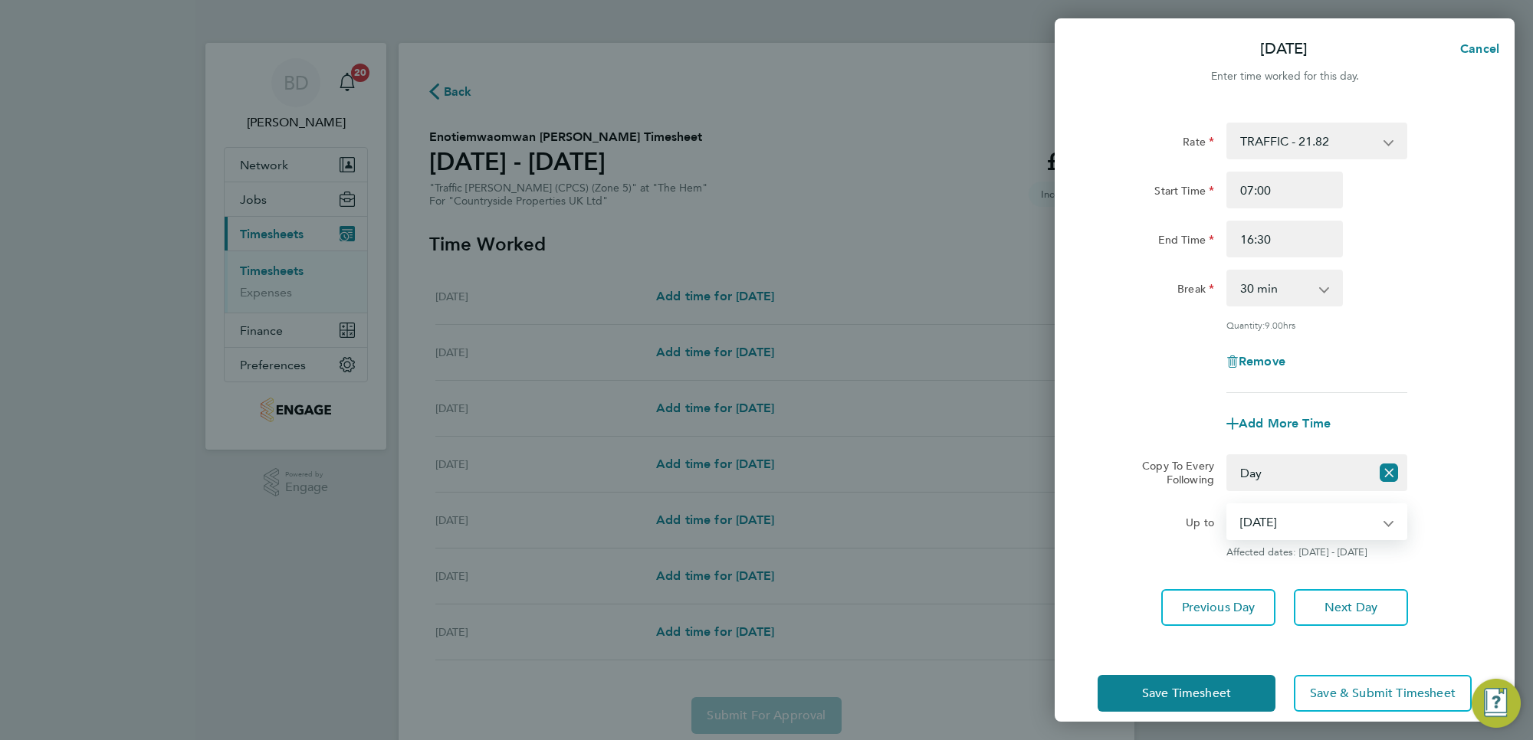
click at [1299, 523] on select "[DATE] [DATE] [DATE] [DATE] [DATE]" at bounding box center [1307, 522] width 159 height 34
select select "[DATE]"
click at [1228, 505] on select "[DATE] [DATE] [DATE] [DATE] [DATE]" at bounding box center [1307, 522] width 159 height 34
click at [1182, 694] on span "Save Timesheet" at bounding box center [1186, 693] width 89 height 15
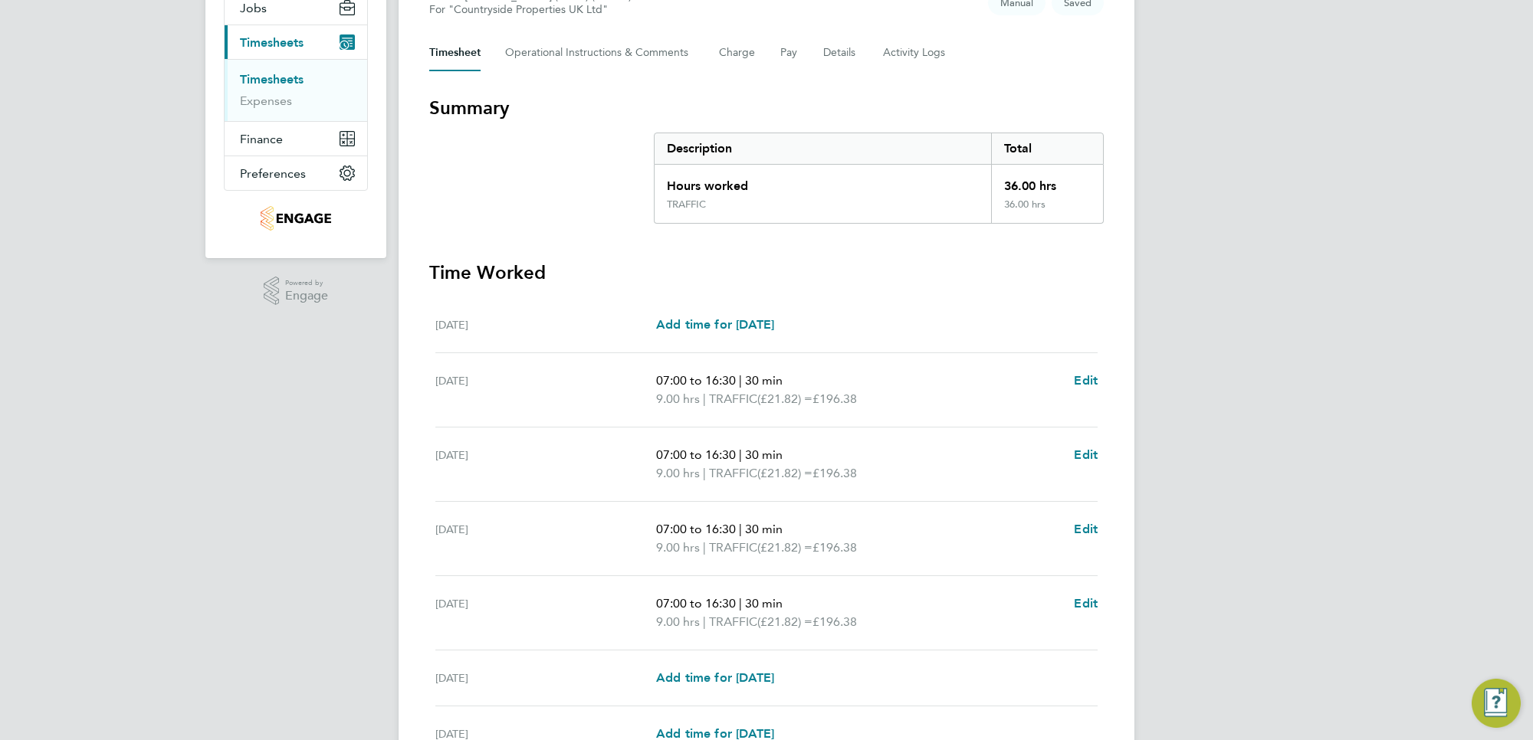
scroll to position [350, 0]
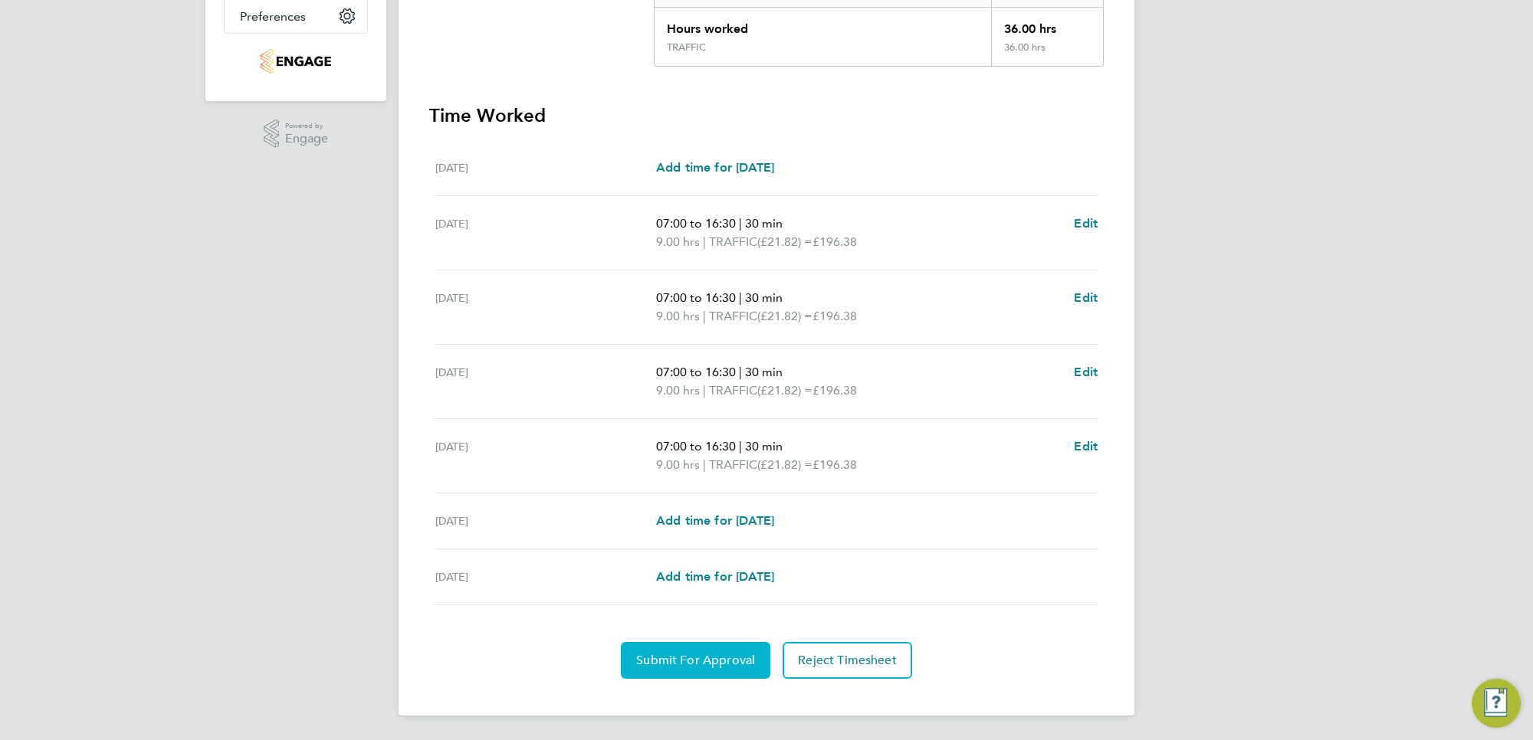
click at [671, 671] on button "Submit For Approval" at bounding box center [695, 660] width 149 height 37
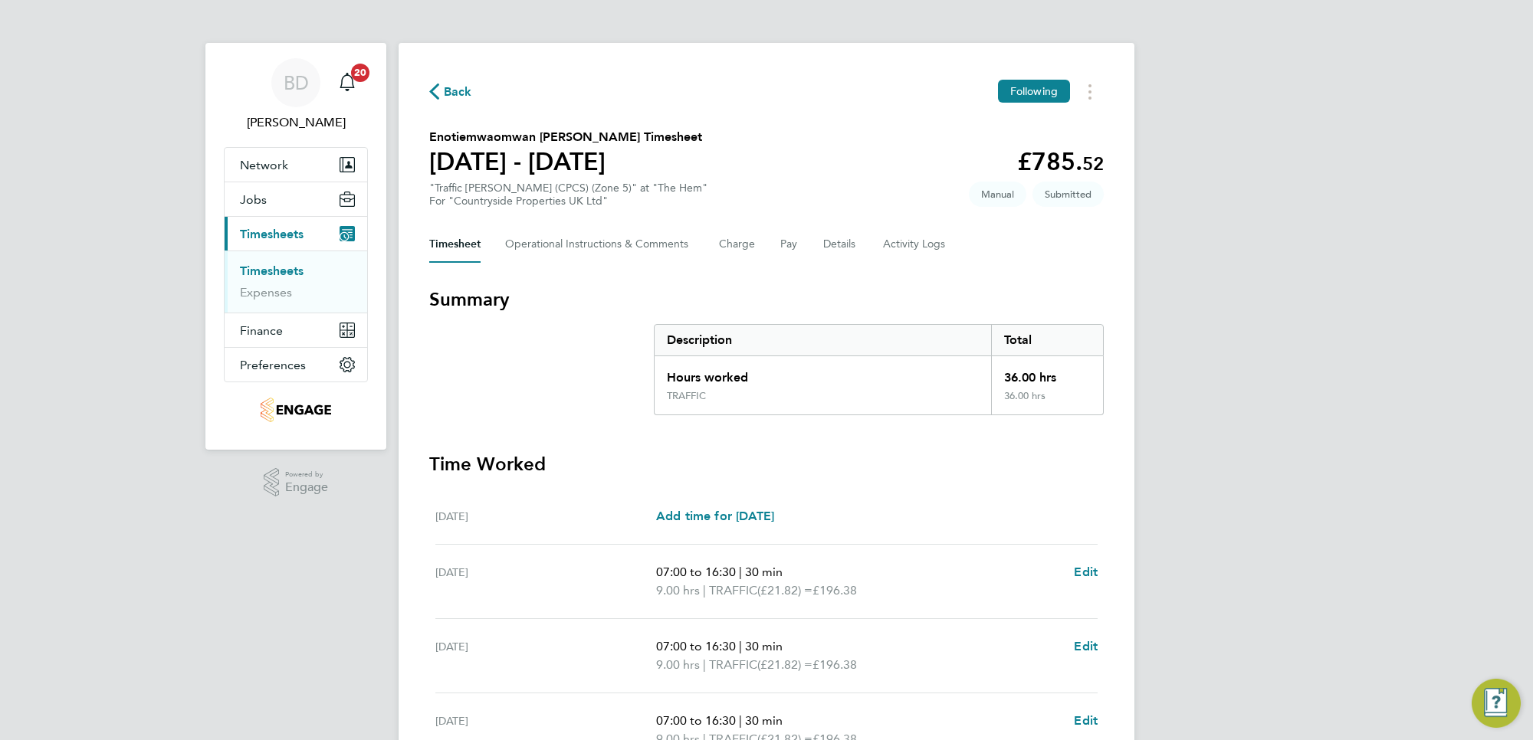
click at [441, 84] on span "Back" at bounding box center [450, 91] width 43 height 15
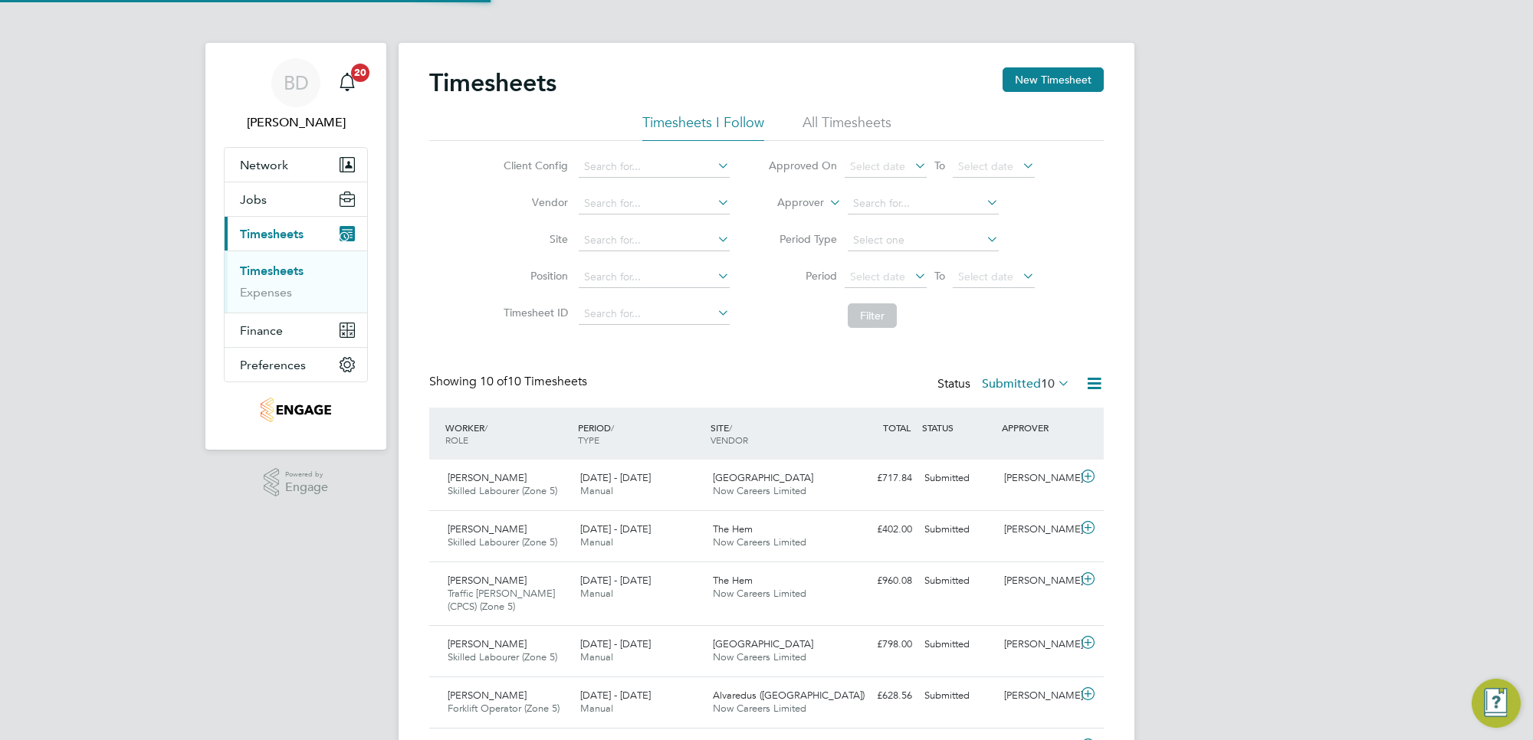
scroll to position [51, 133]
click at [1028, 73] on button "New Timesheet" at bounding box center [1052, 79] width 101 height 25
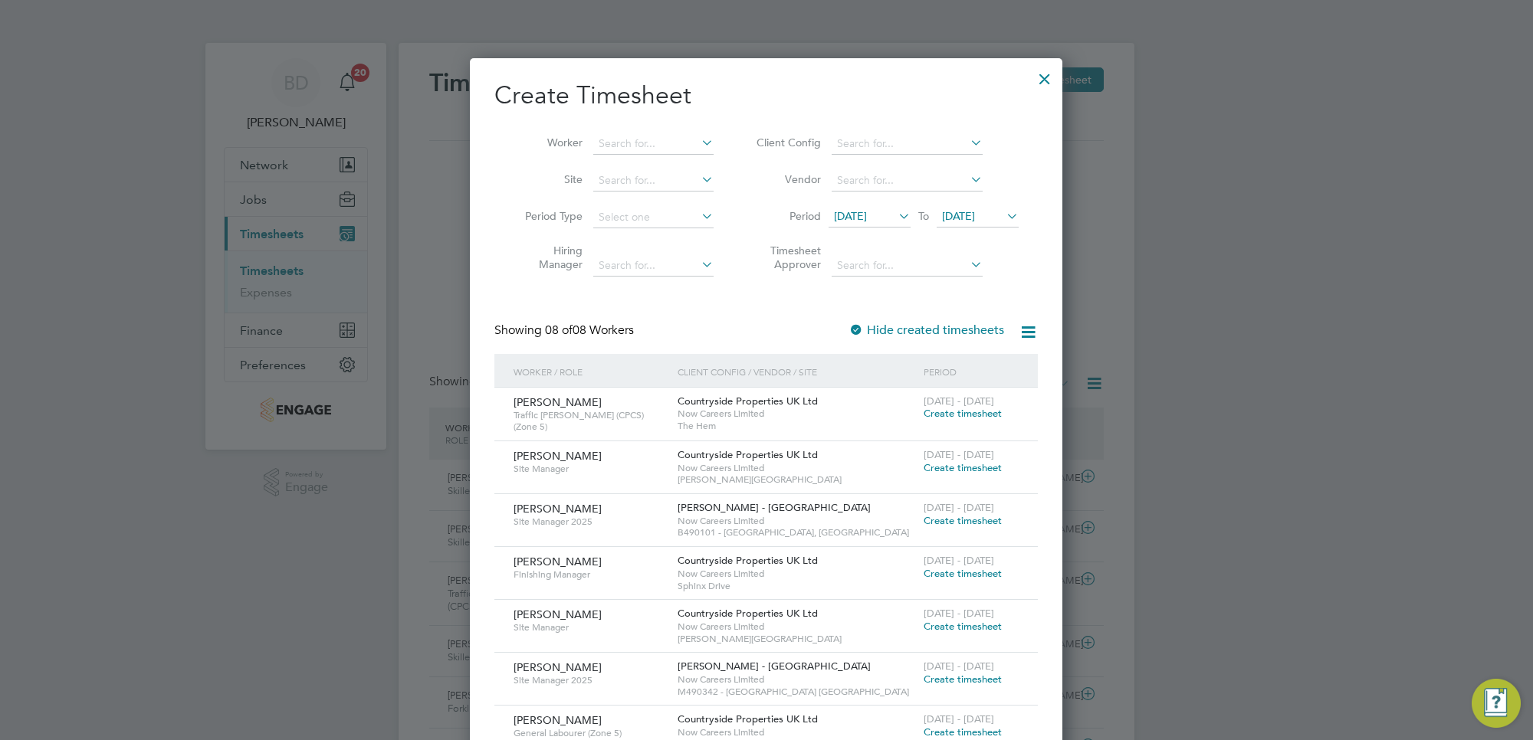
click at [943, 408] on span "Create timesheet" at bounding box center [962, 413] width 78 height 13
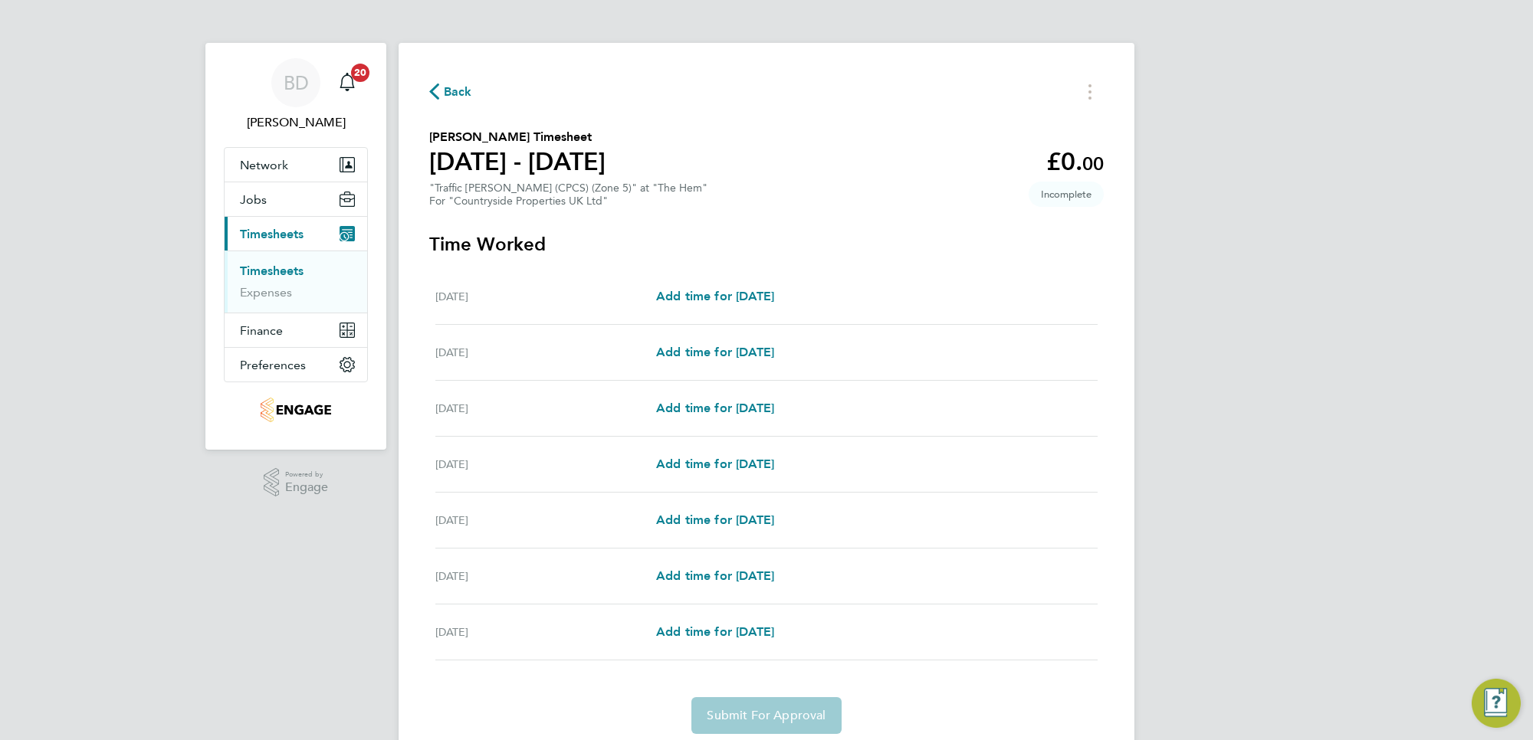
click at [453, 89] on span "Back" at bounding box center [458, 92] width 28 height 18
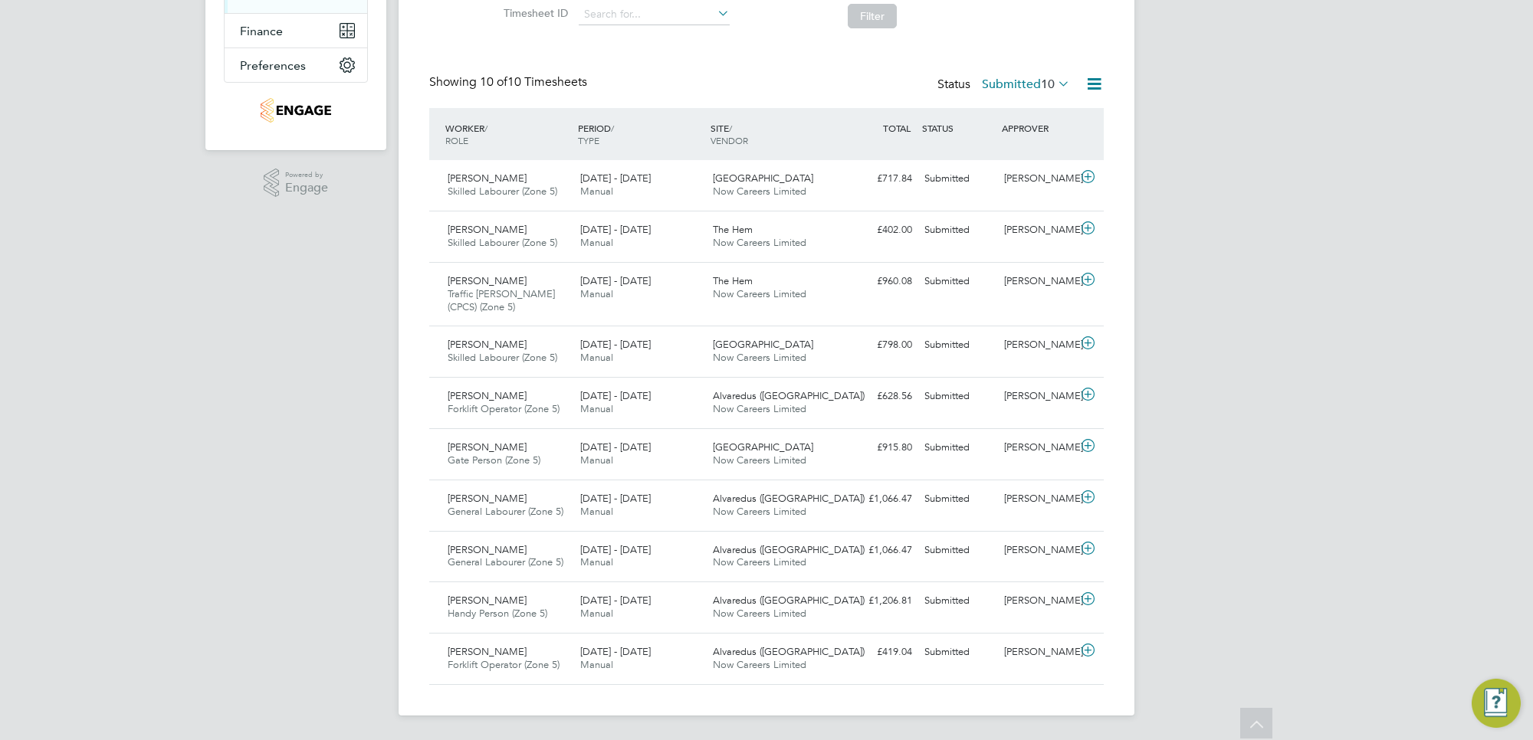
click at [1265, 162] on div "BD [PERSON_NAME] Notifications 20 Applications: Network Businesses Sites Worker…" at bounding box center [766, 220] width 1533 height 1040
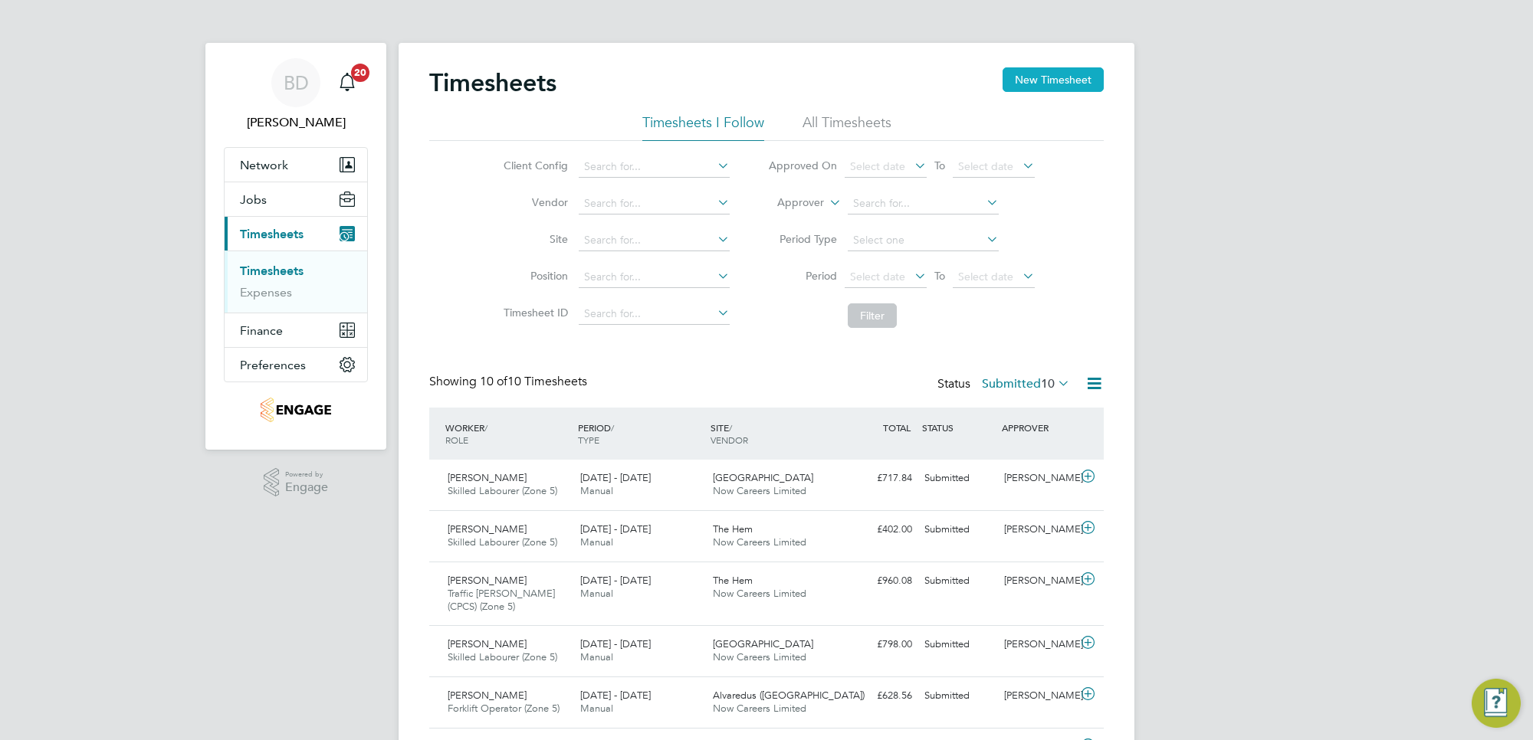
click at [1054, 69] on button "New Timesheet" at bounding box center [1052, 79] width 101 height 25
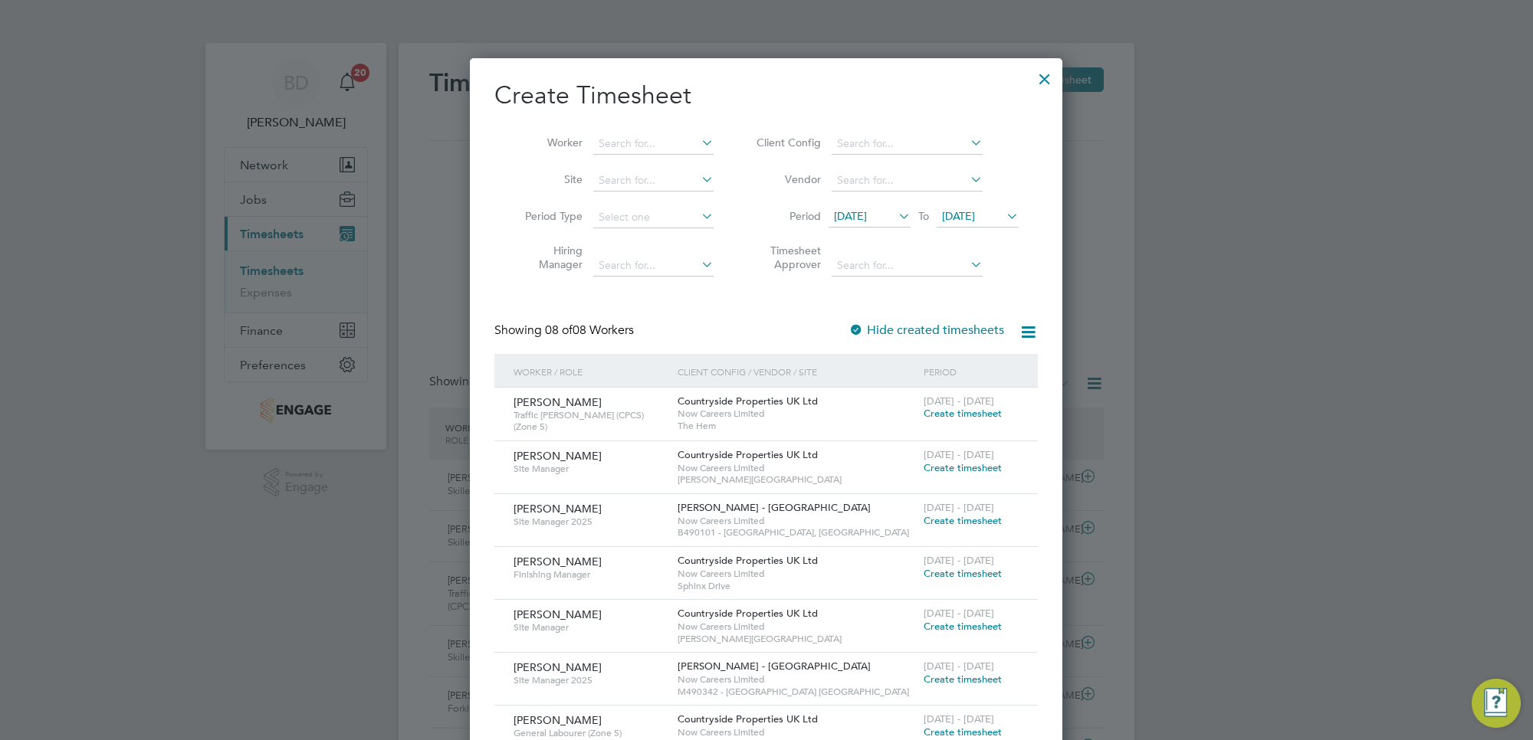
click at [895, 213] on icon at bounding box center [895, 215] width 0 height 21
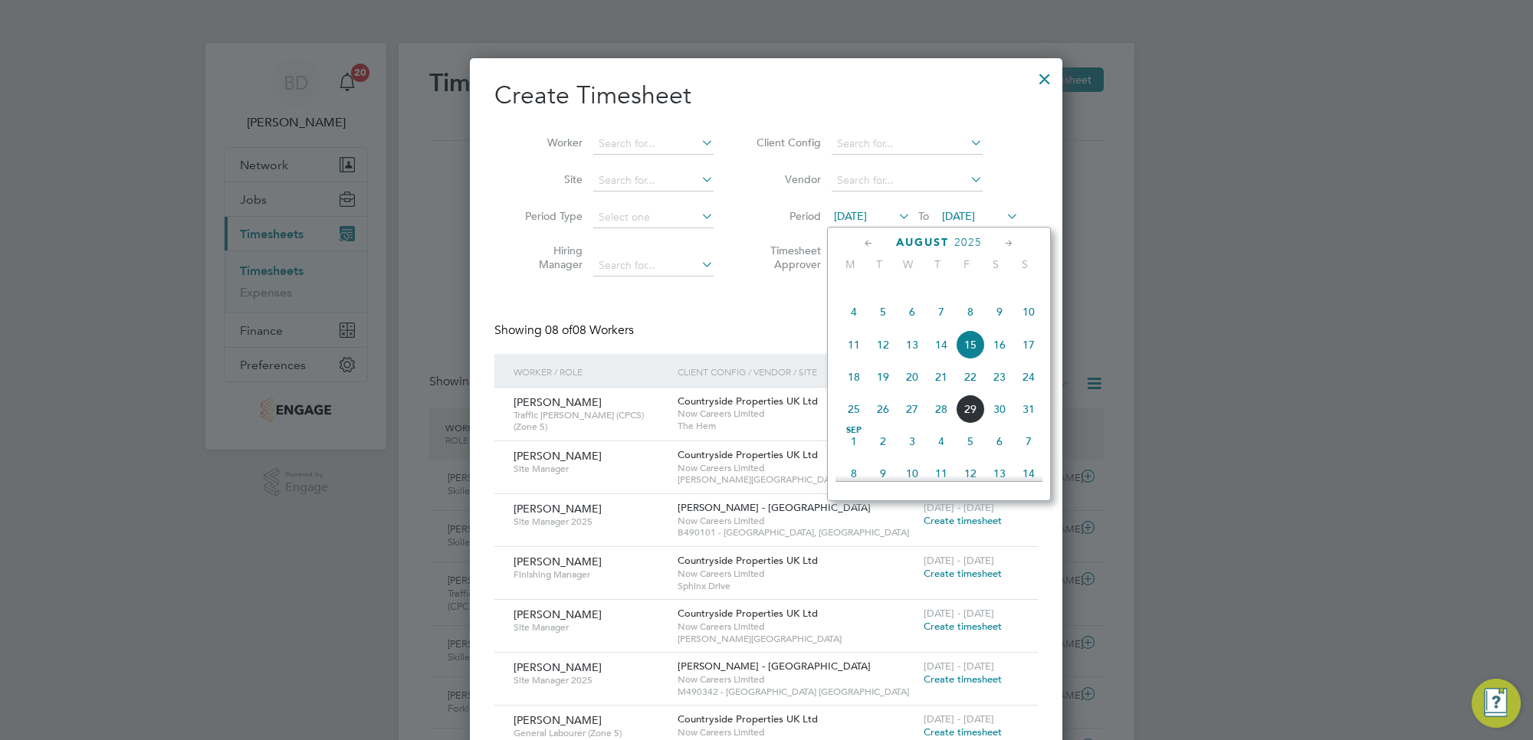
click at [861, 424] on span "25" at bounding box center [853, 409] width 29 height 29
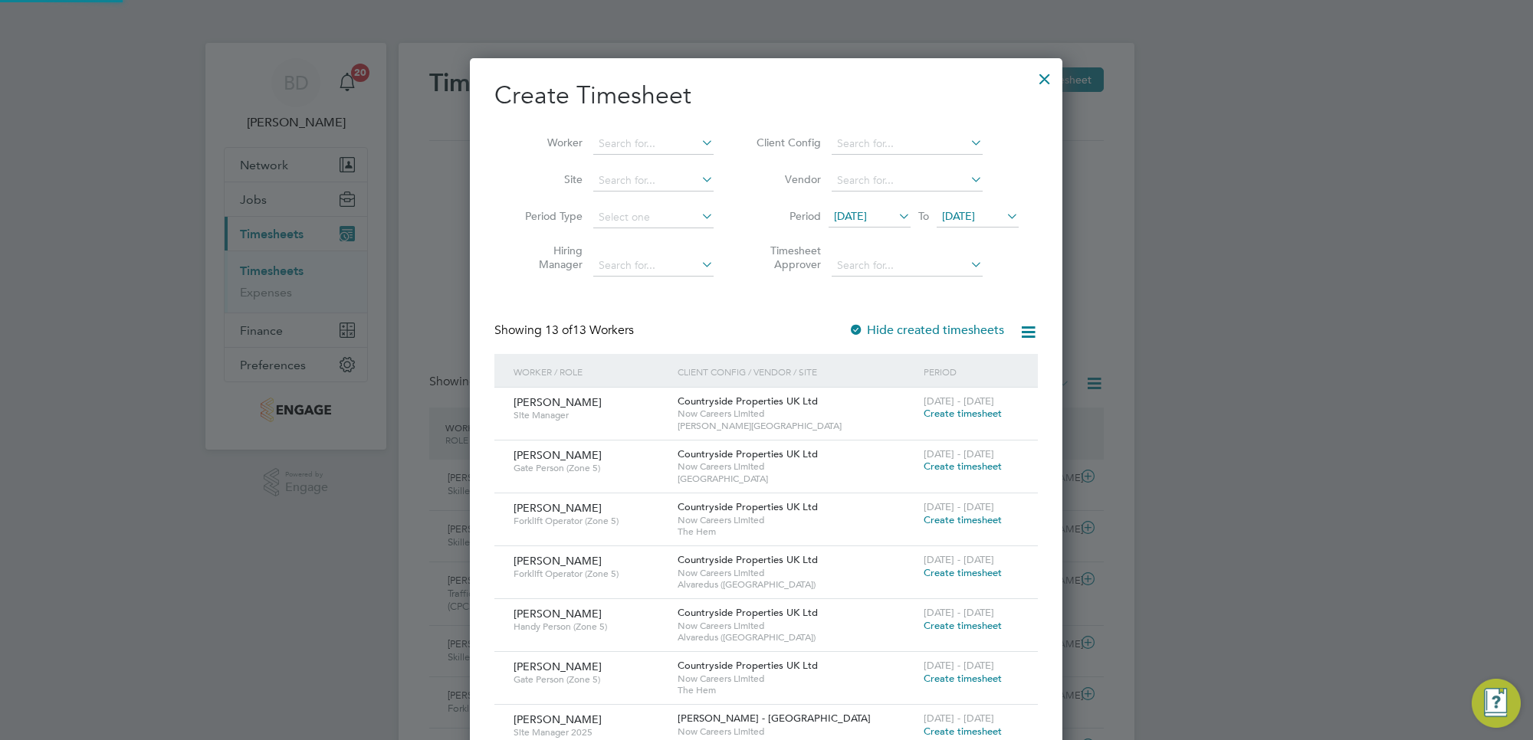
click at [975, 209] on span "[DATE]" at bounding box center [958, 216] width 33 height 14
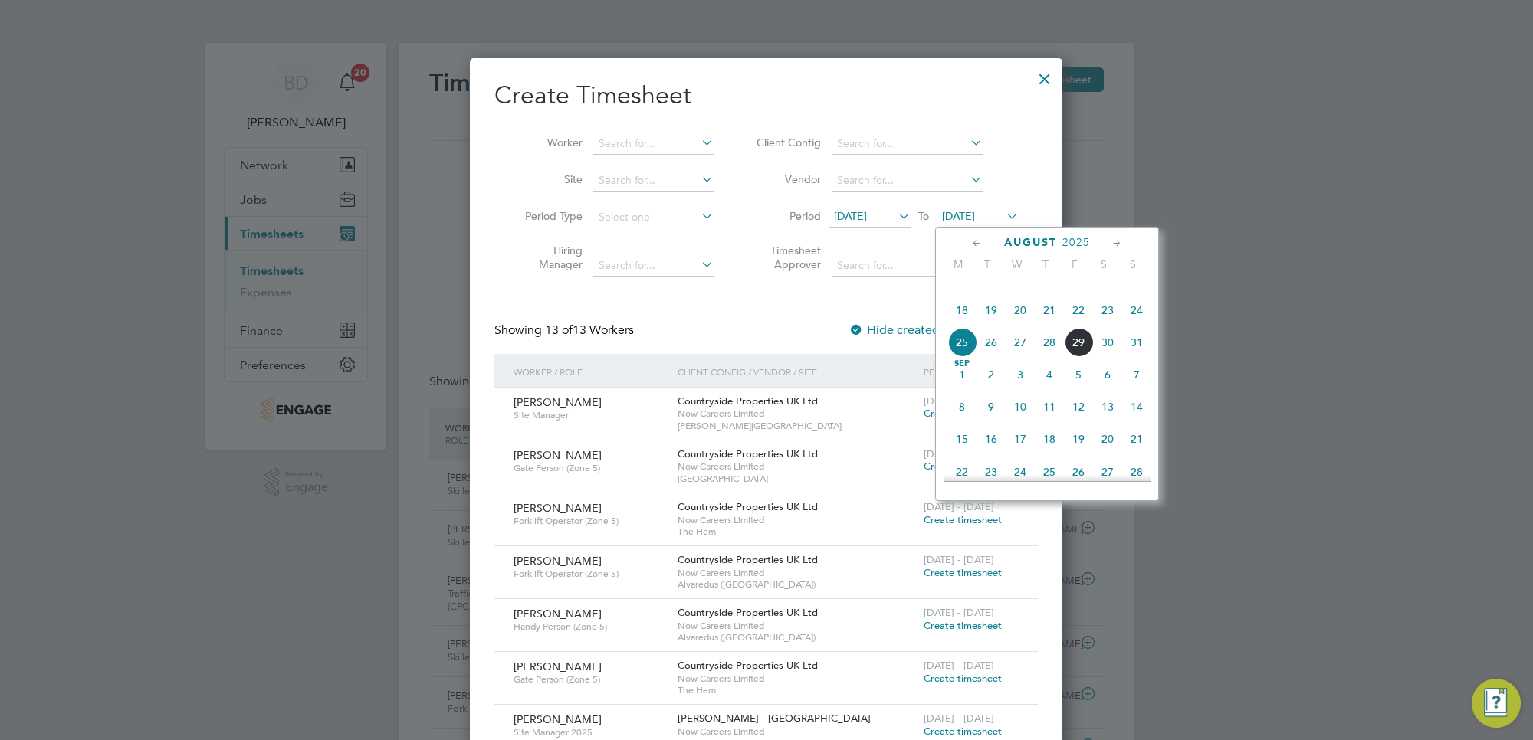
click at [1085, 354] on span "29" at bounding box center [1078, 342] width 29 height 29
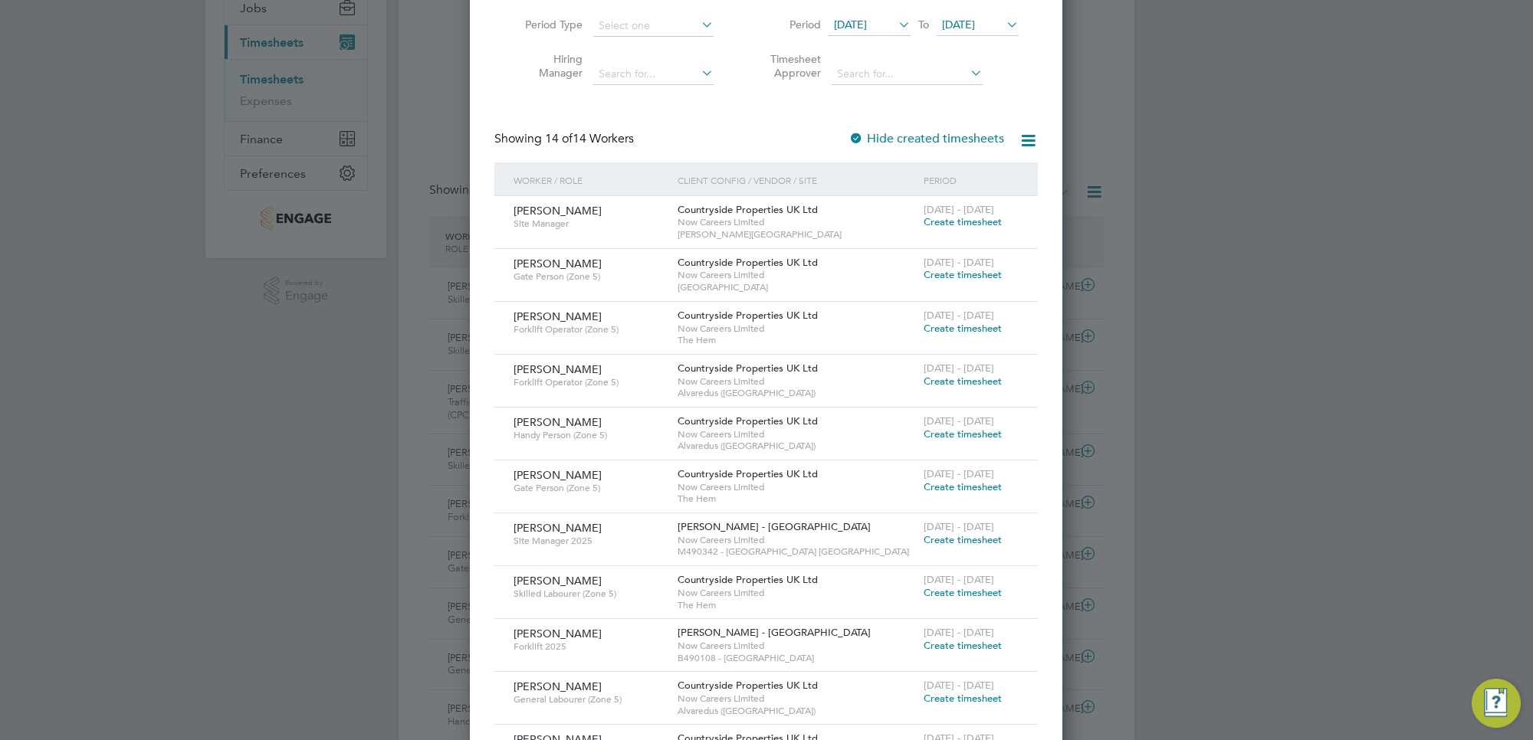
click at [945, 487] on span "Create timesheet" at bounding box center [962, 486] width 78 height 13
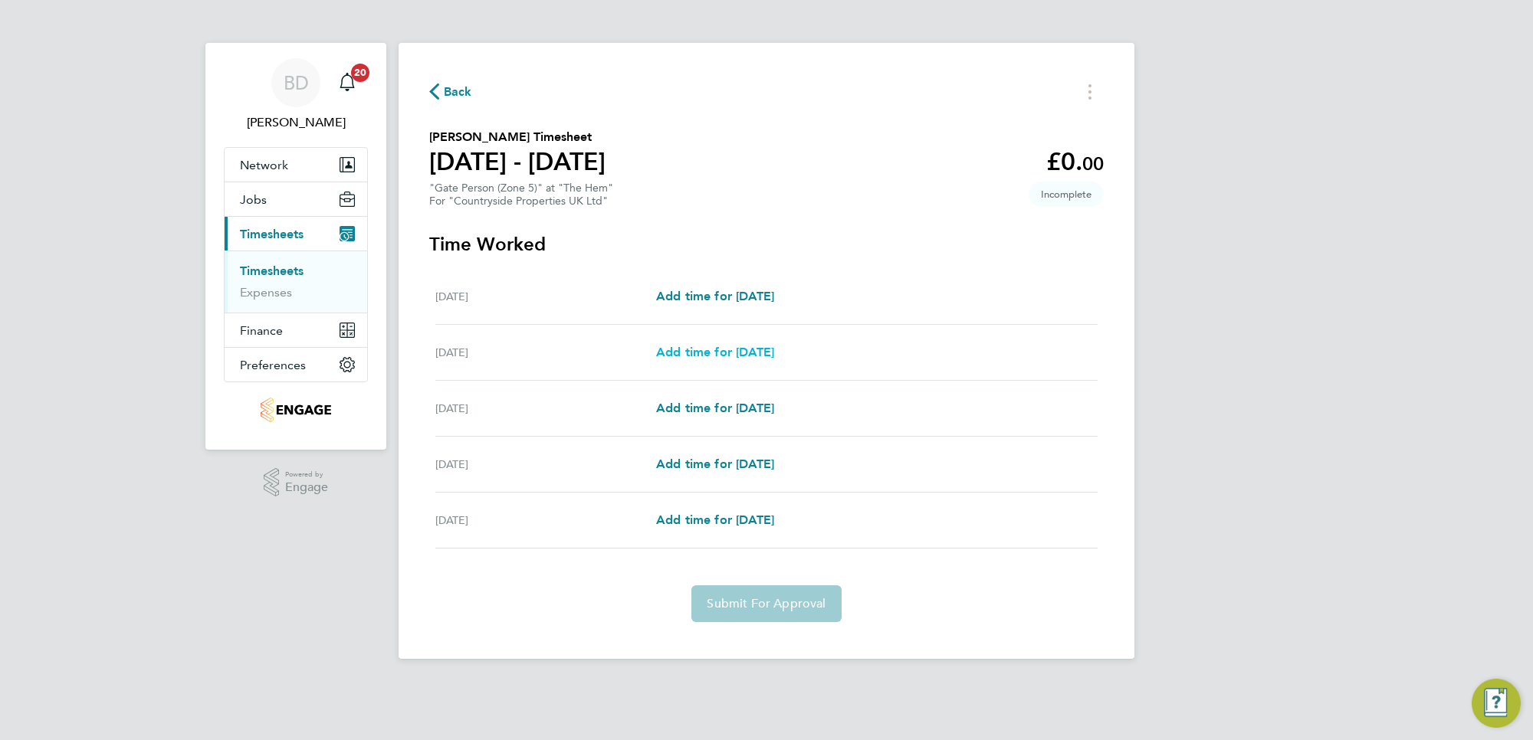
click at [701, 358] on span "Add time for [DATE]" at bounding box center [715, 352] width 118 height 15
select select "30"
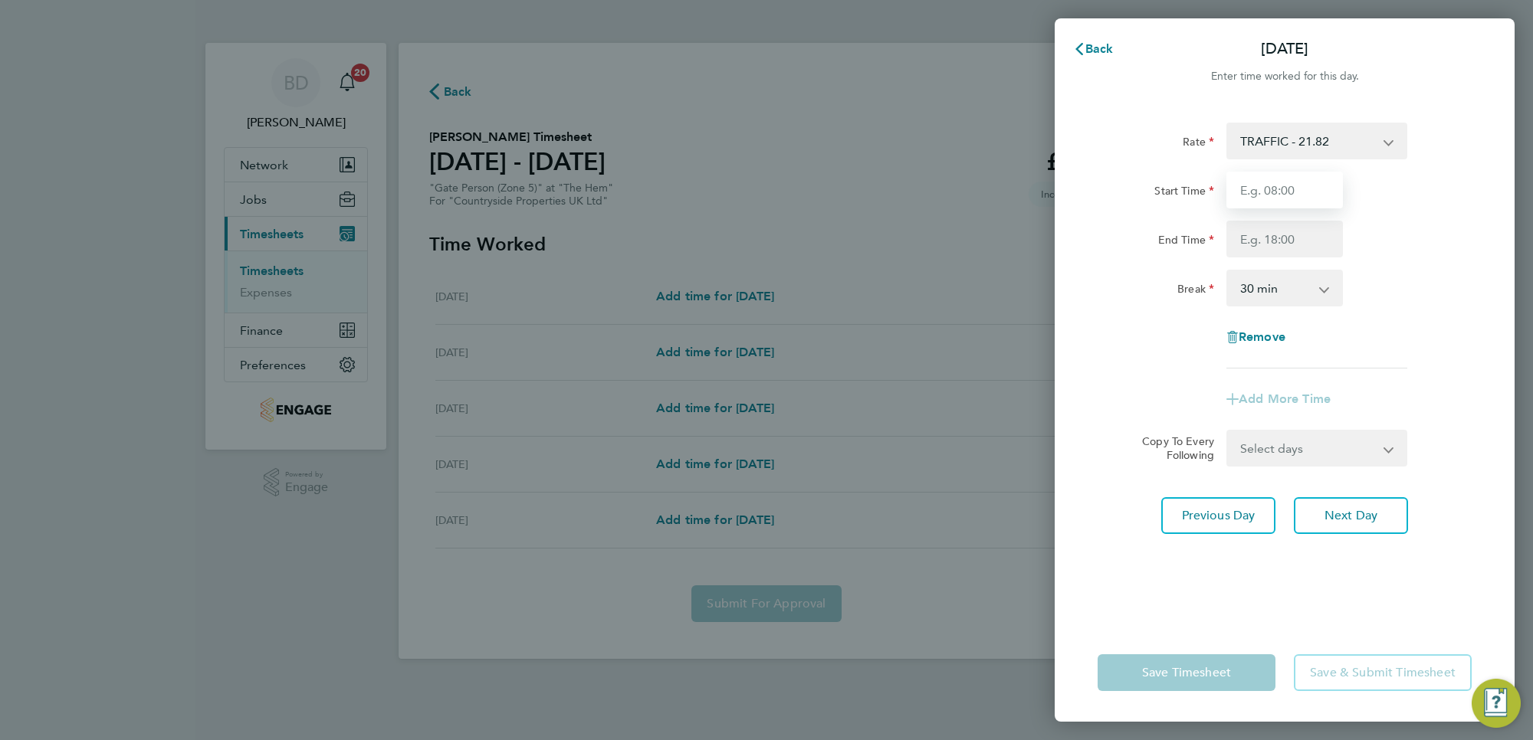
click at [1261, 182] on input "Start Time" at bounding box center [1284, 190] width 116 height 37
type input "07:00"
click at [1296, 242] on input "End Time" at bounding box center [1284, 239] width 116 height 37
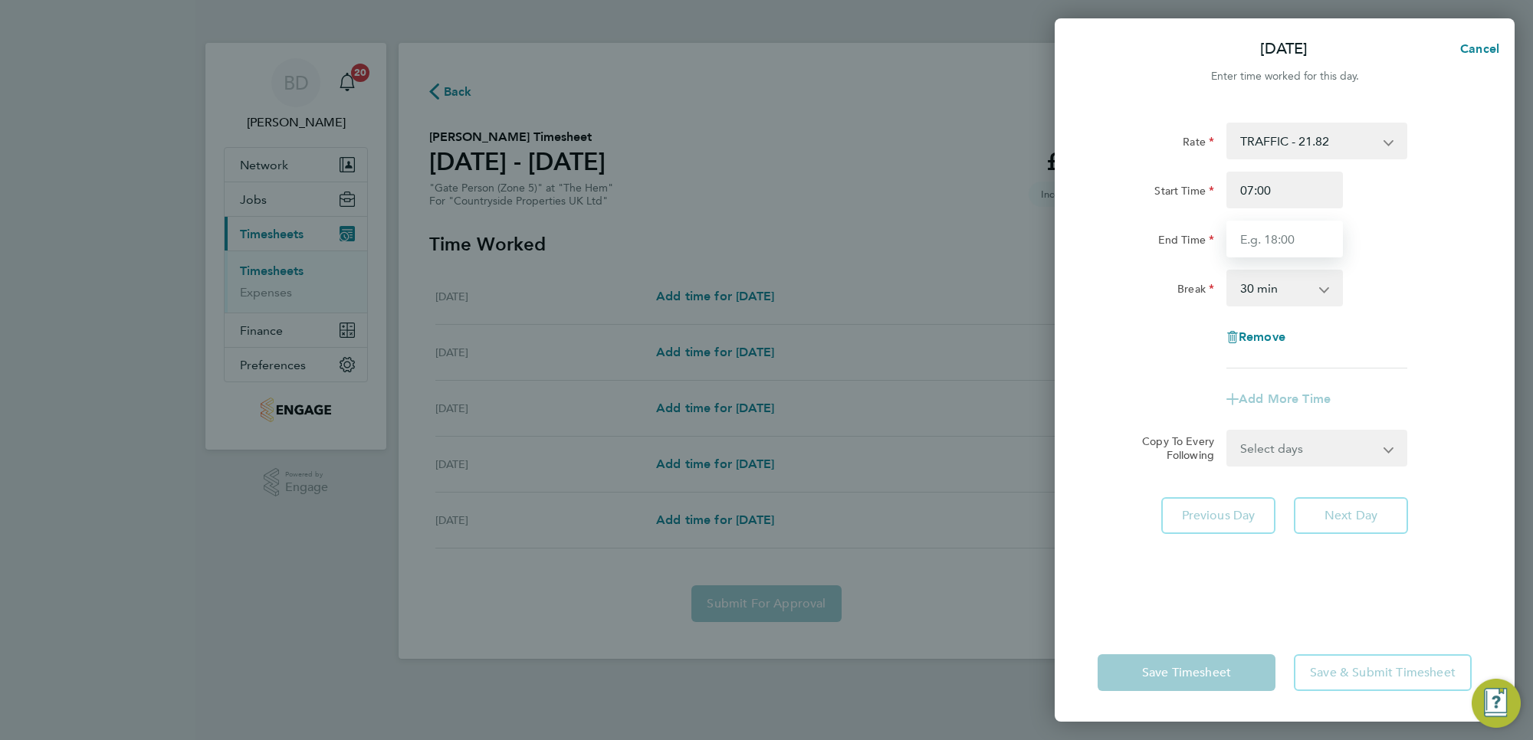
type input "17:30"
click at [1469, 372] on app-timesheet-line-form-group "Rate TRAFFIC - 21.82 Start Time 07:00 End Time 17:30 Break 0 min 15 min 30 min …" at bounding box center [1284, 270] width 374 height 295
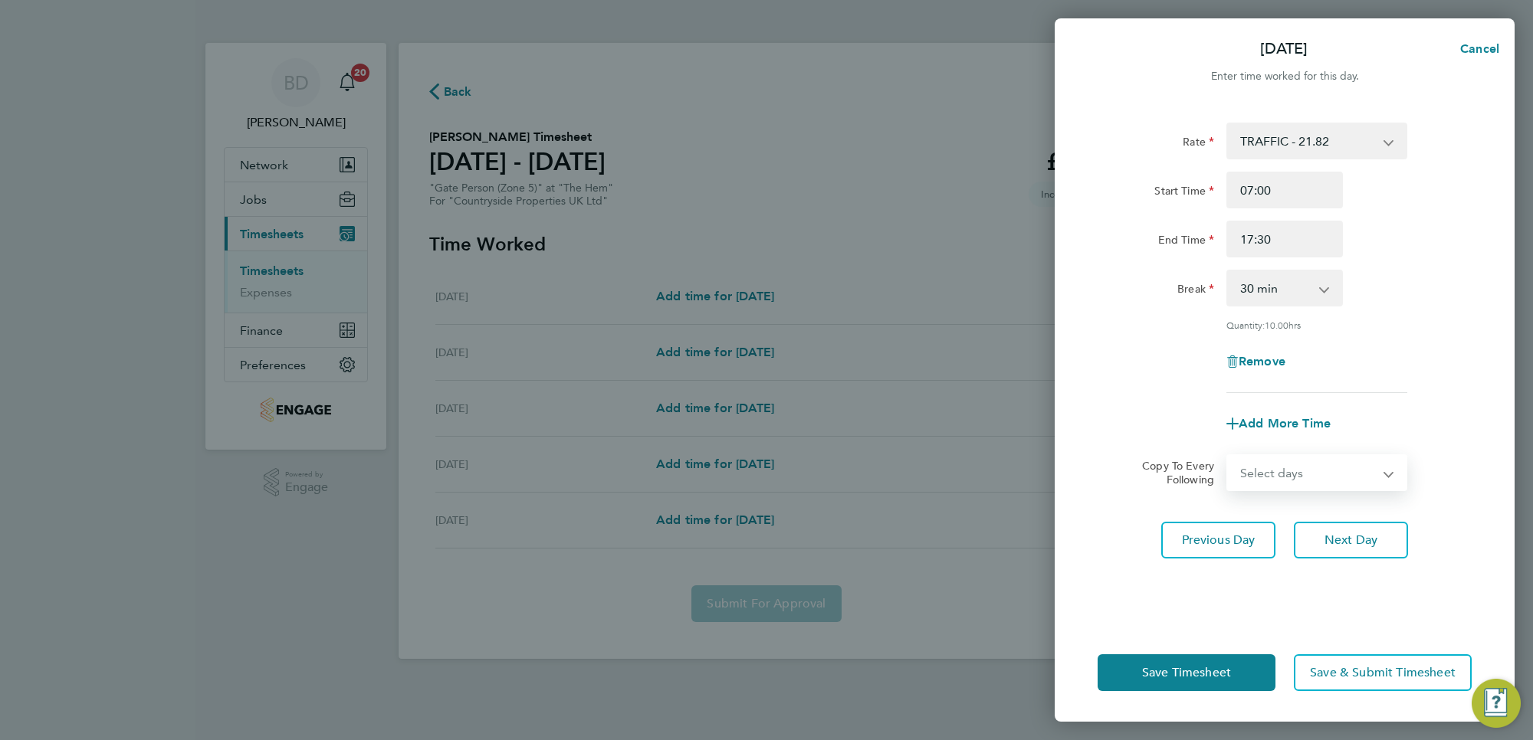
click at [1295, 470] on select "Select days Day [DATE] [DATE] [DATE]" at bounding box center [1308, 473] width 161 height 34
select select "DAY"
click at [1228, 456] on select "Select days Day [DATE] [DATE] [DATE]" at bounding box center [1308, 473] width 161 height 34
select select "[DATE]"
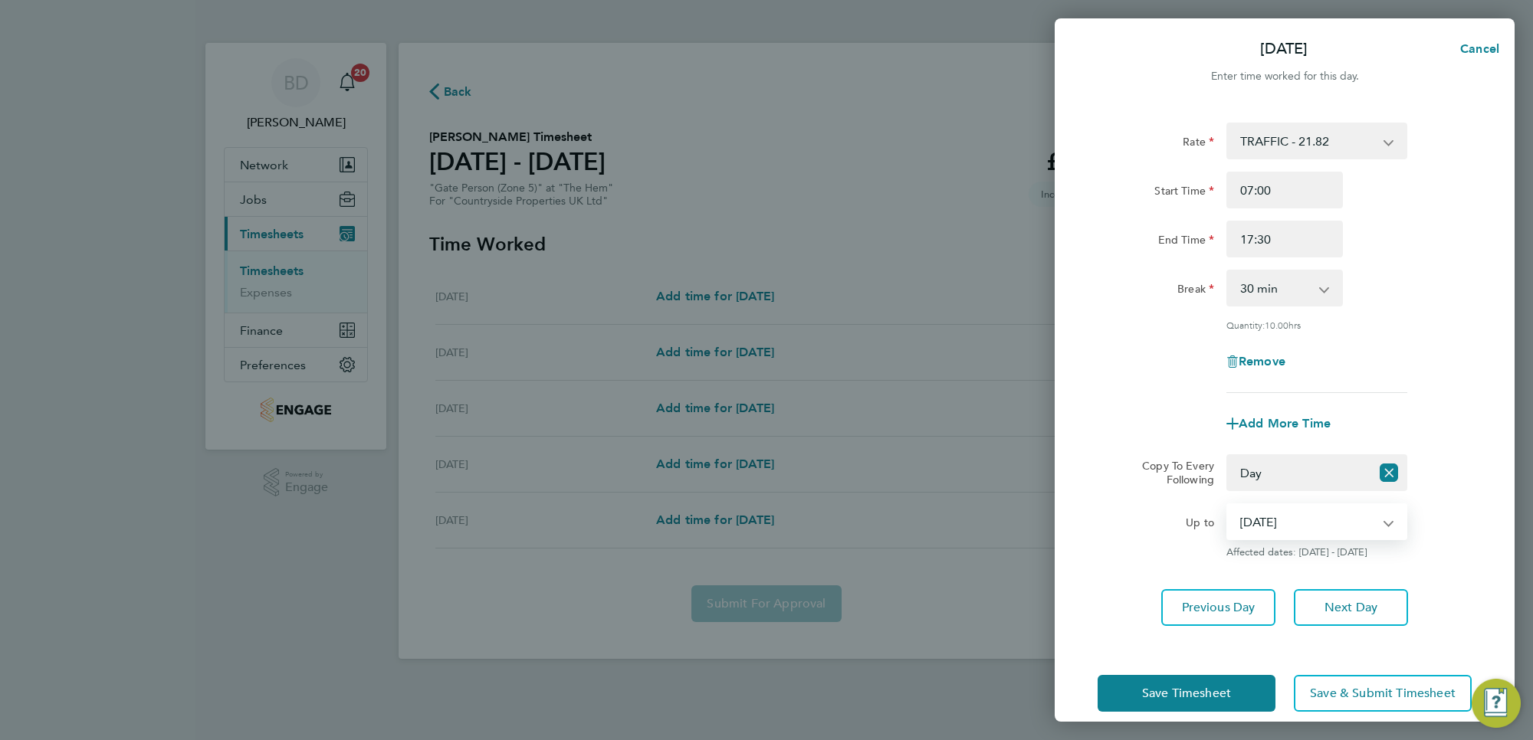
click at [1295, 520] on select "[DATE] [DATE] [DATE]" at bounding box center [1307, 522] width 159 height 34
click at [1228, 505] on select "[DATE] [DATE] [DATE]" at bounding box center [1307, 522] width 159 height 34
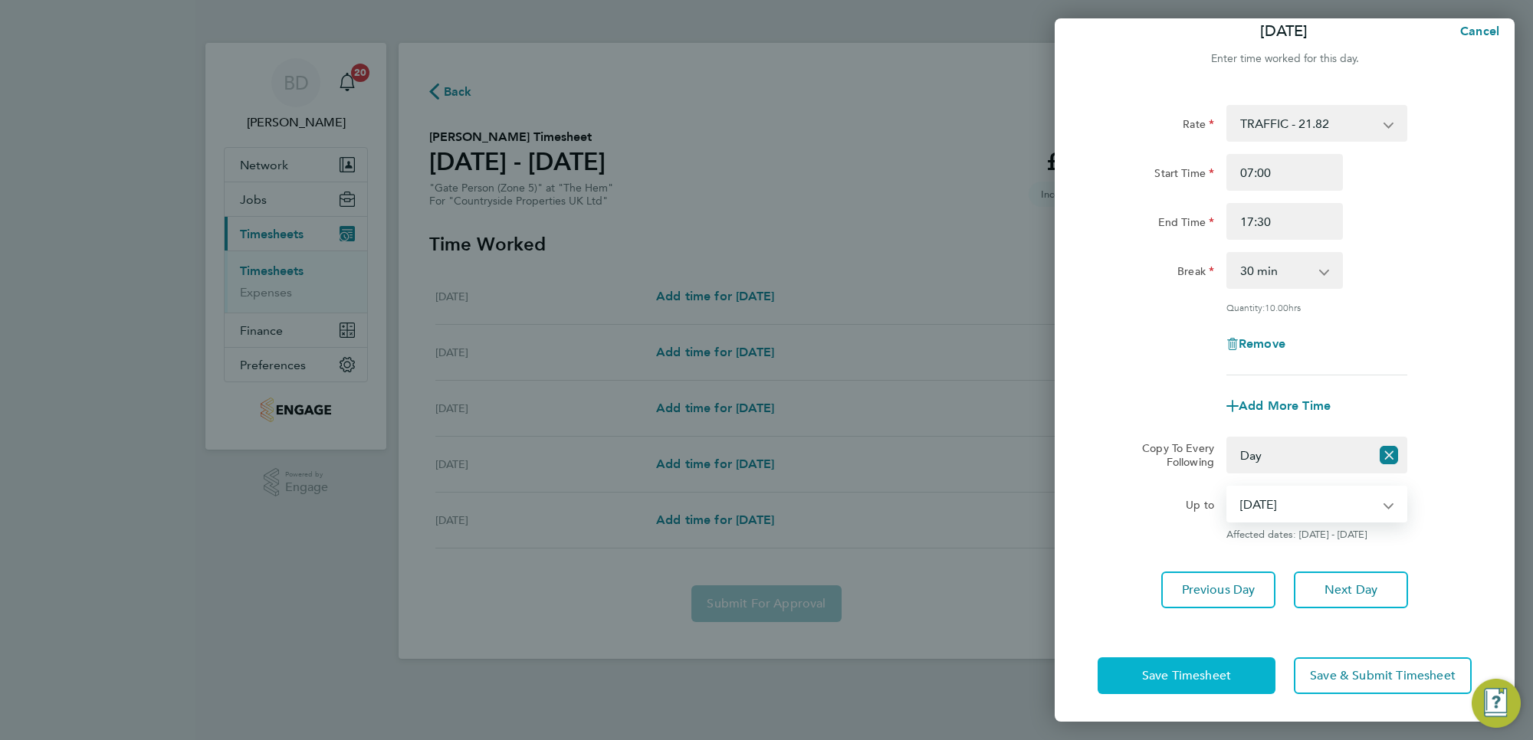
click at [1188, 691] on button "Save Timesheet" at bounding box center [1186, 675] width 178 height 37
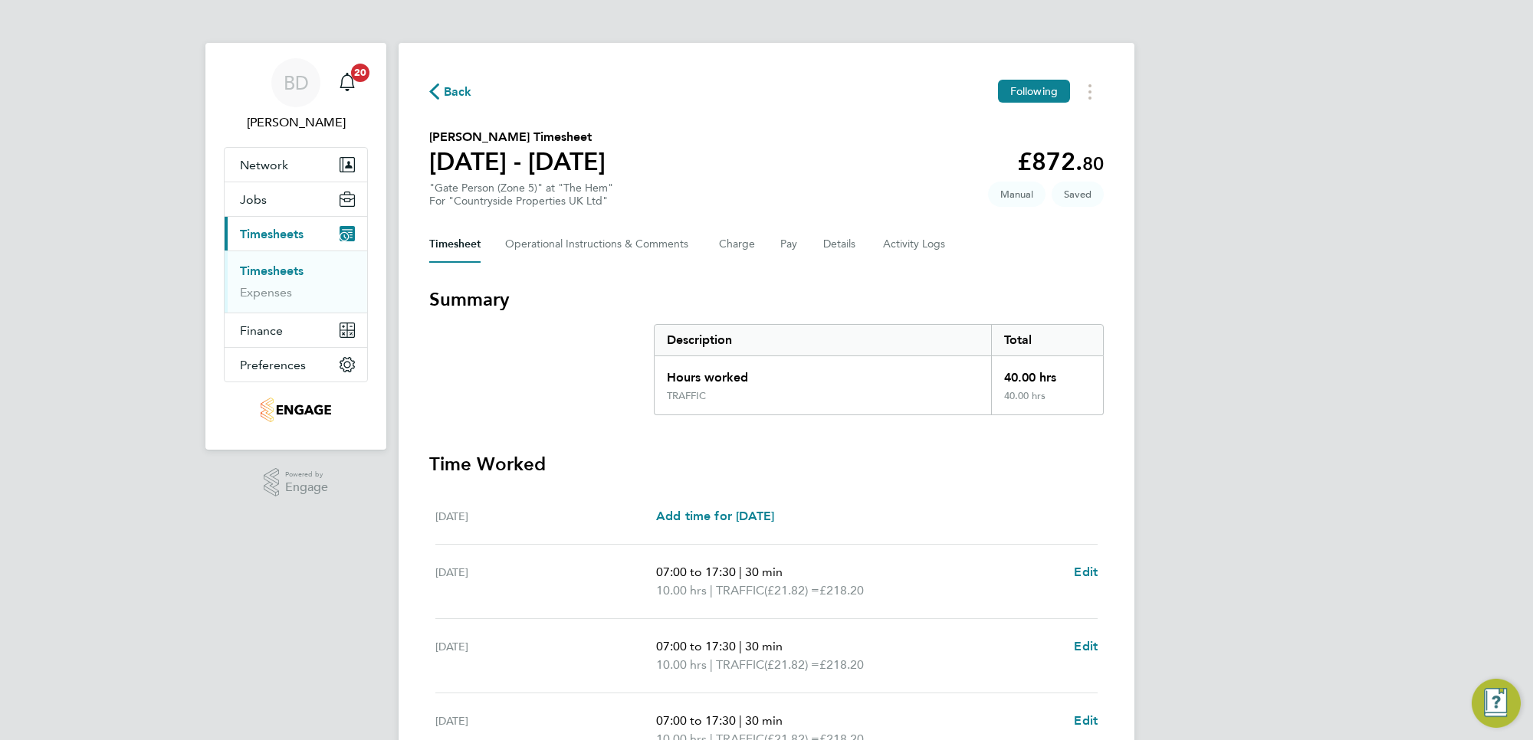
scroll to position [238, 0]
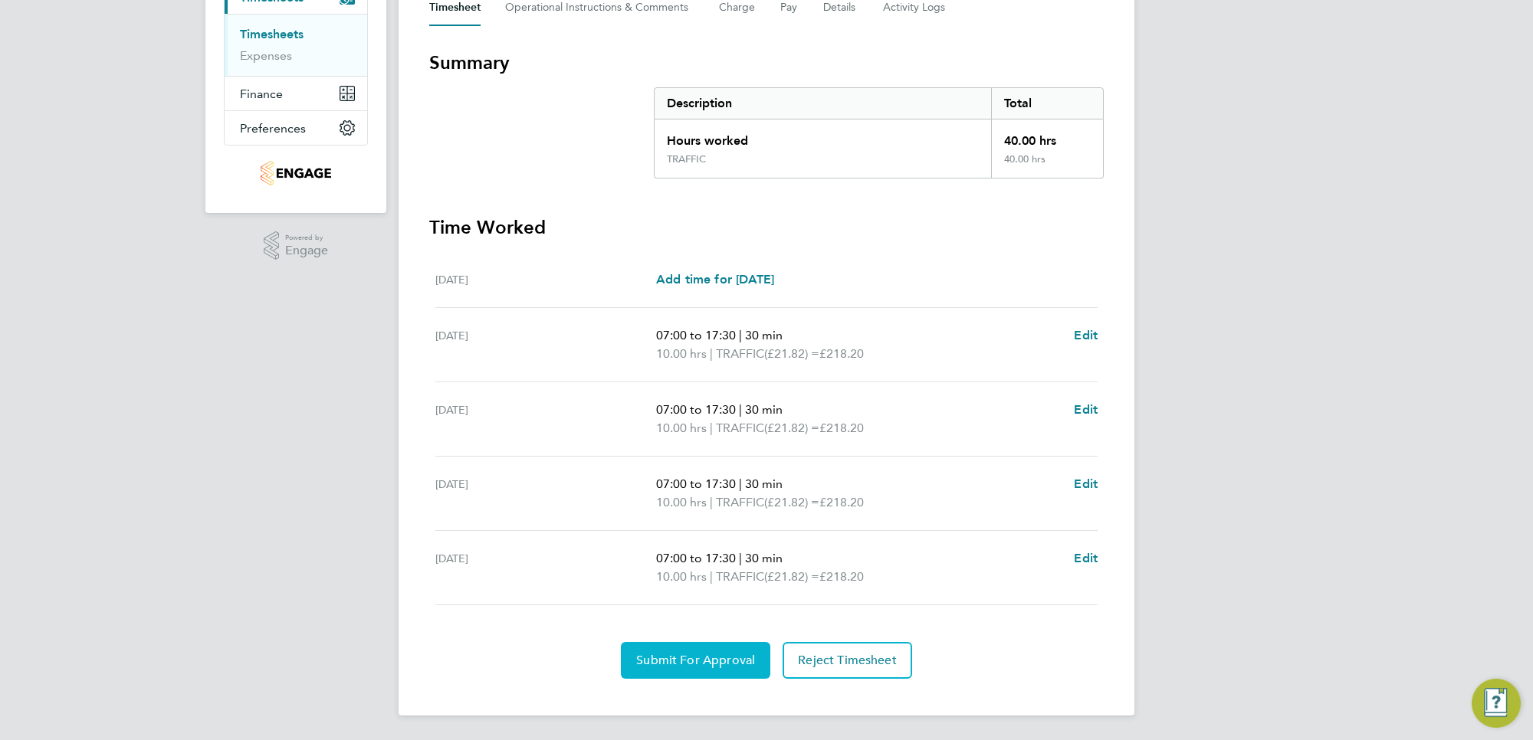
click at [673, 661] on span "Submit For Approval" at bounding box center [695, 660] width 119 height 15
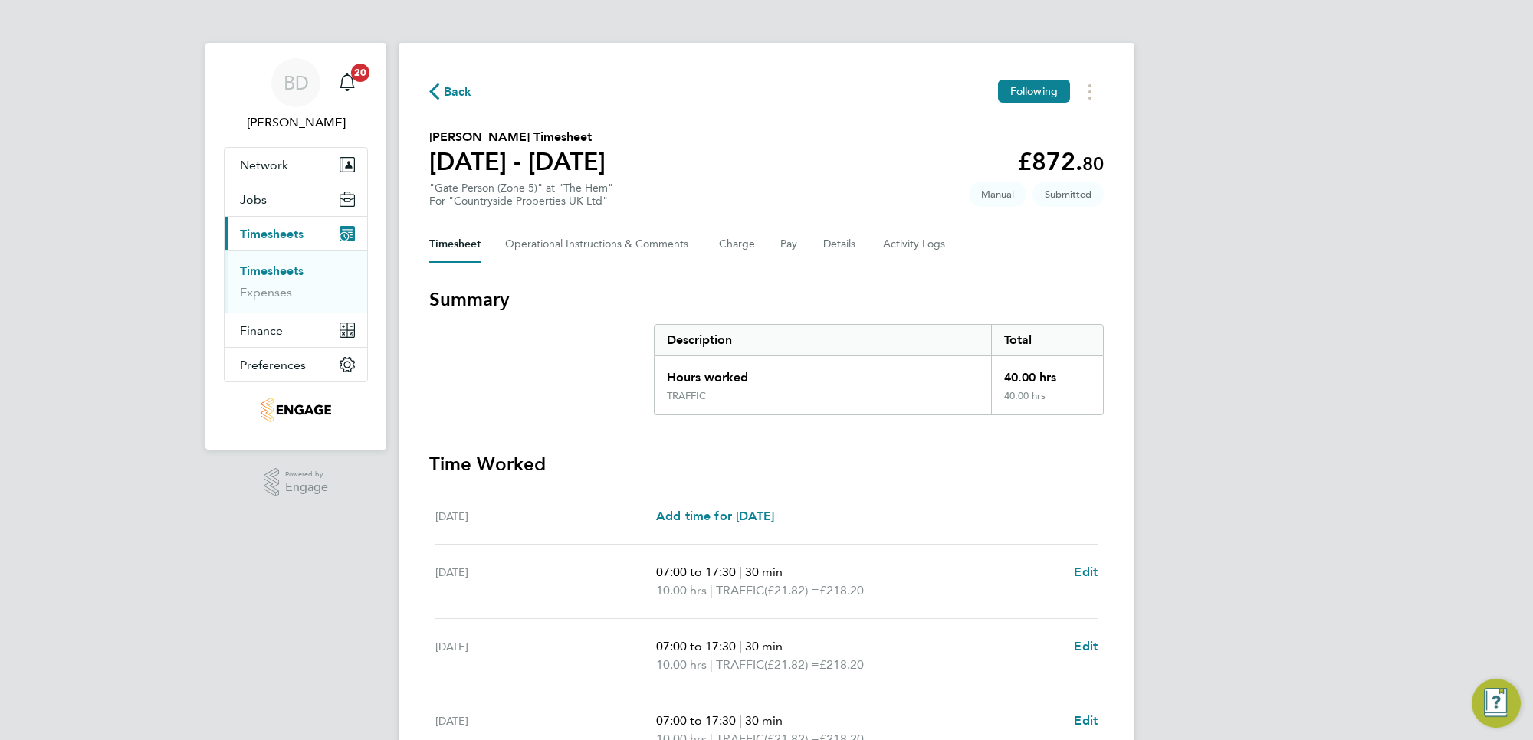
click at [469, 97] on span "Back" at bounding box center [458, 92] width 28 height 18
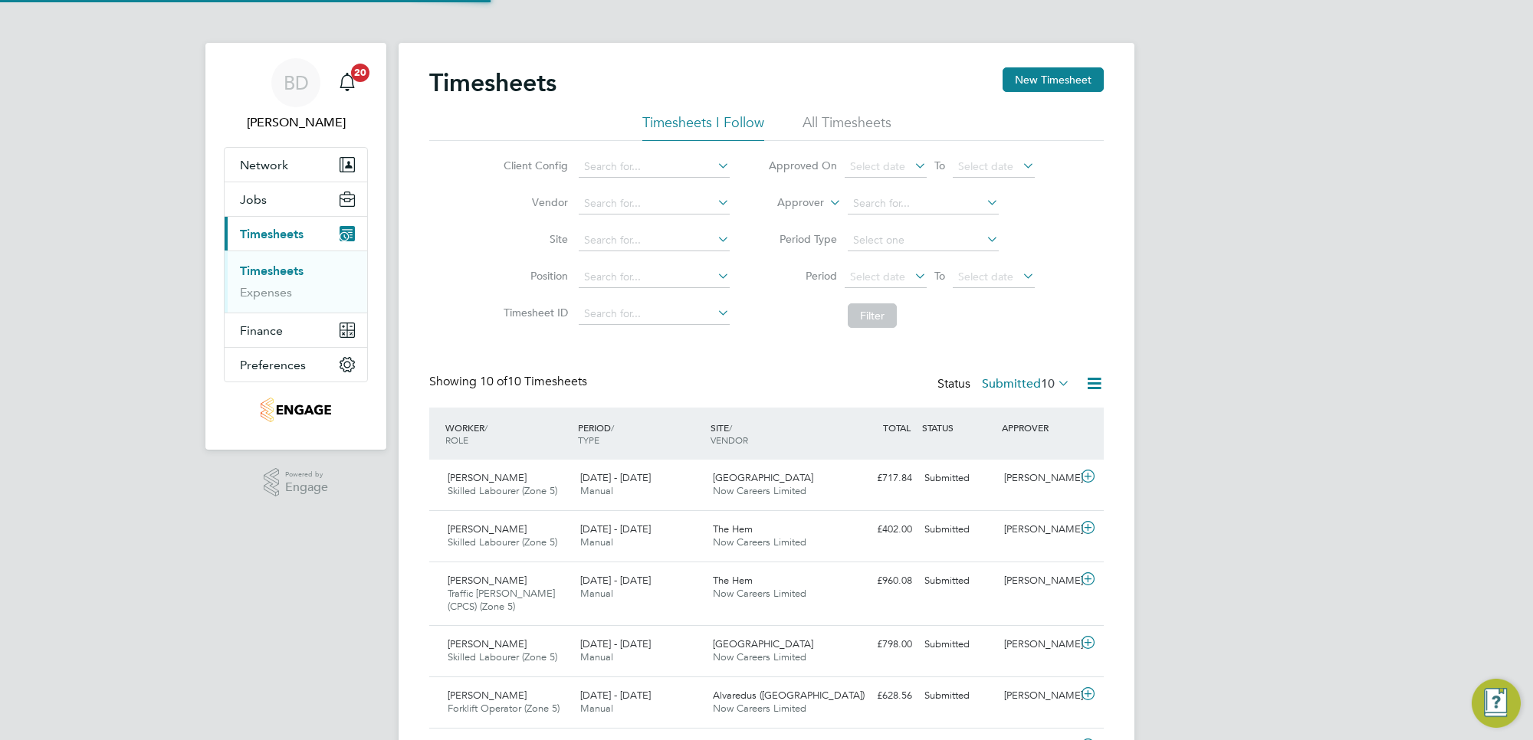
scroll to position [51, 133]
click at [1048, 74] on button "New Timesheet" at bounding box center [1052, 79] width 101 height 25
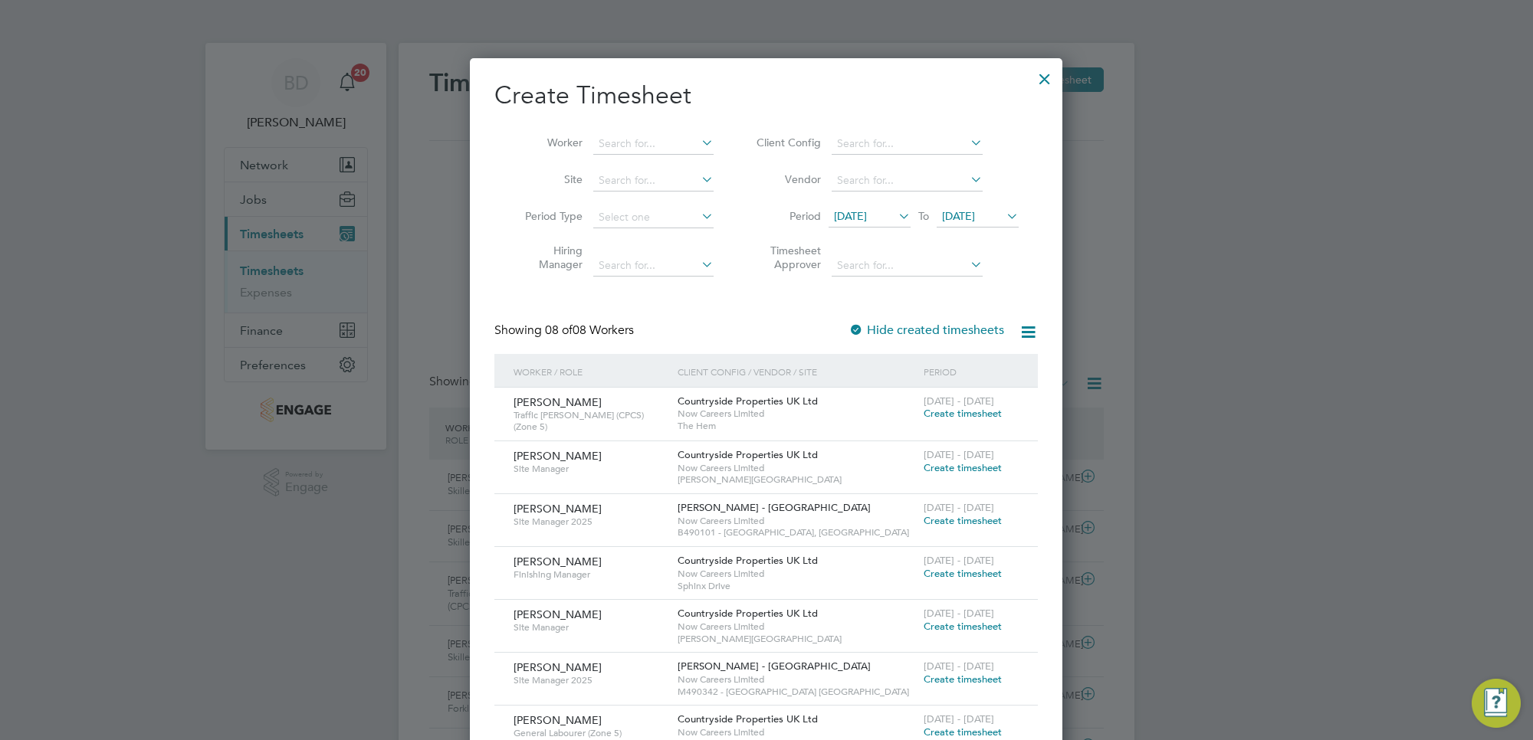
click at [867, 211] on span "[DATE]" at bounding box center [850, 216] width 33 height 14
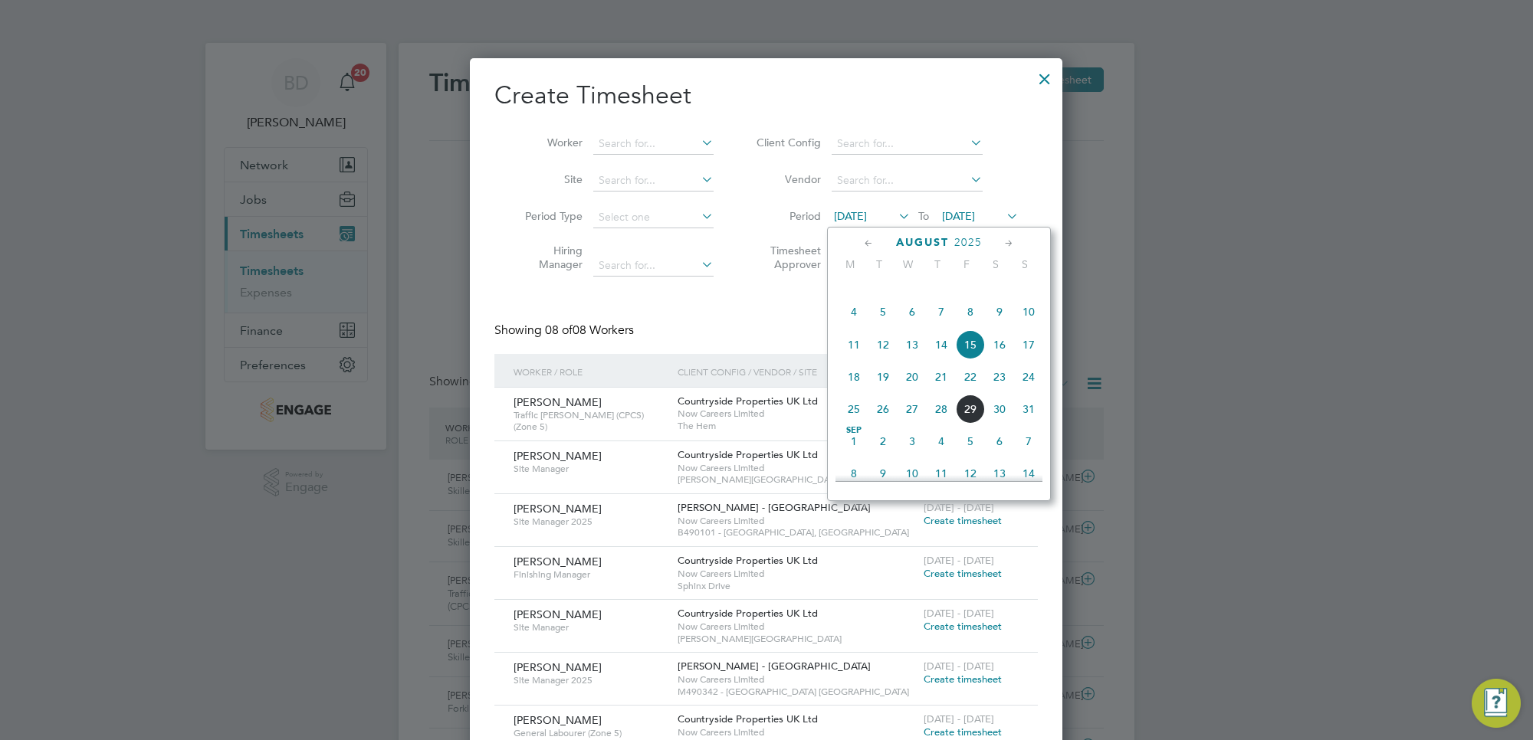
click at [860, 424] on span "25" at bounding box center [853, 409] width 29 height 29
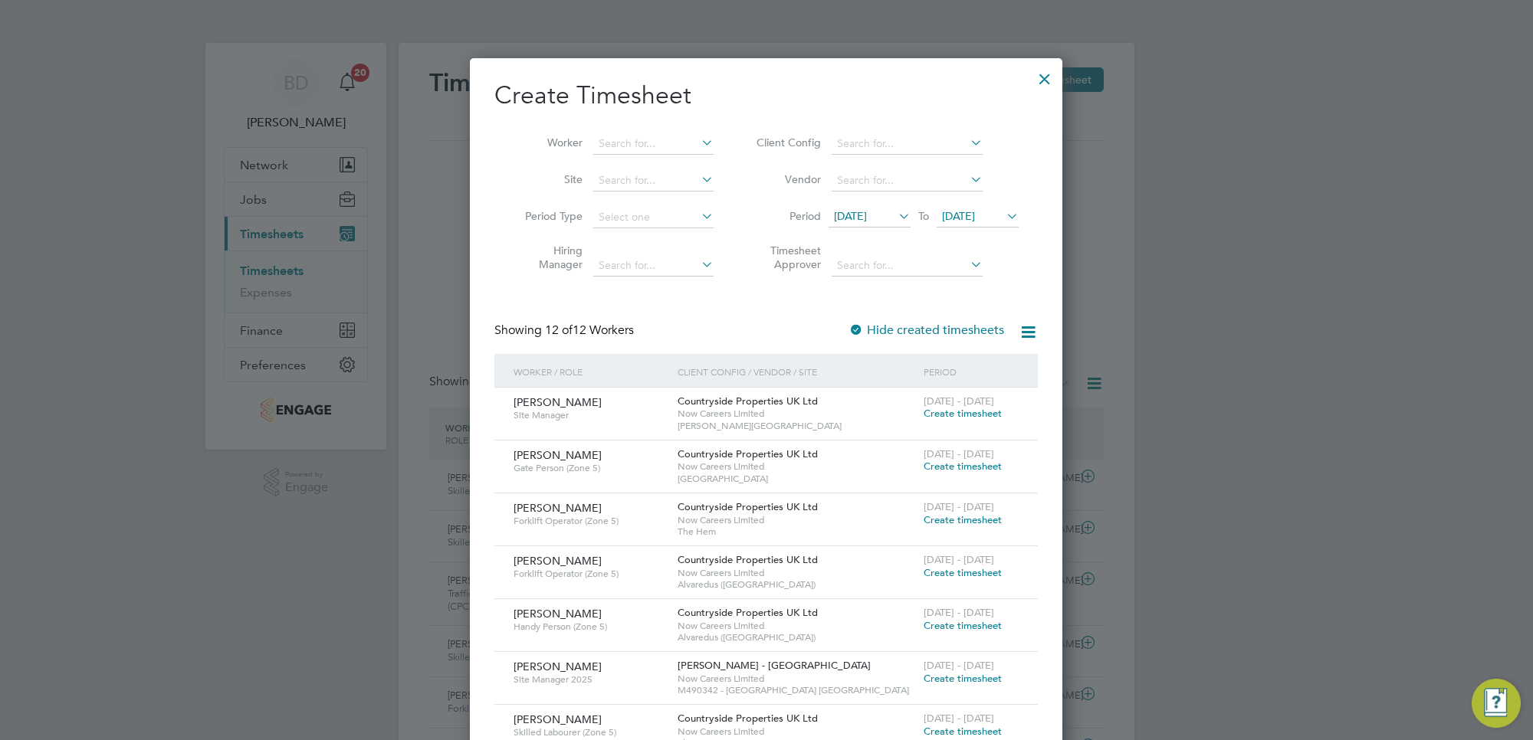
click at [975, 218] on span "[DATE]" at bounding box center [958, 216] width 33 height 14
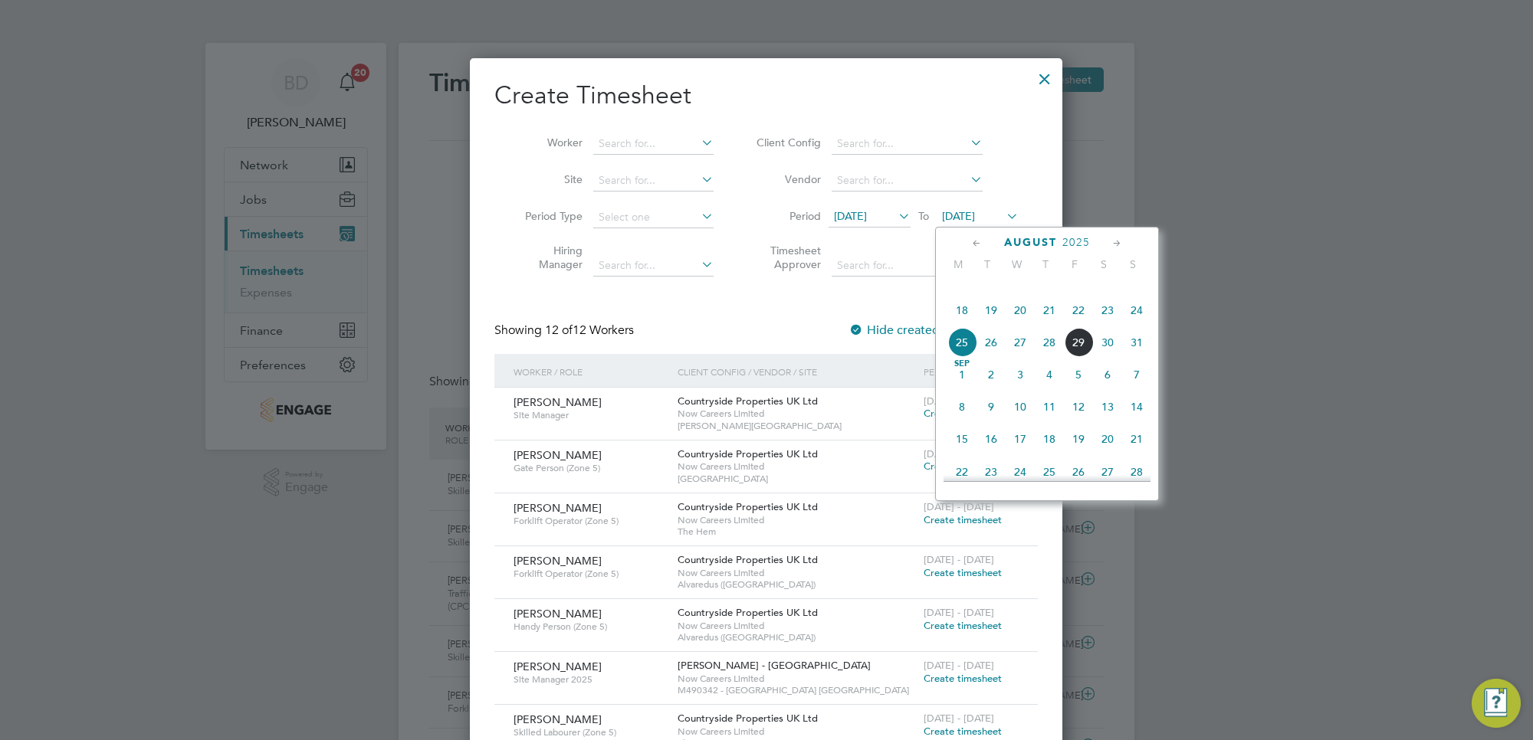
click at [1075, 357] on span "29" at bounding box center [1078, 342] width 29 height 29
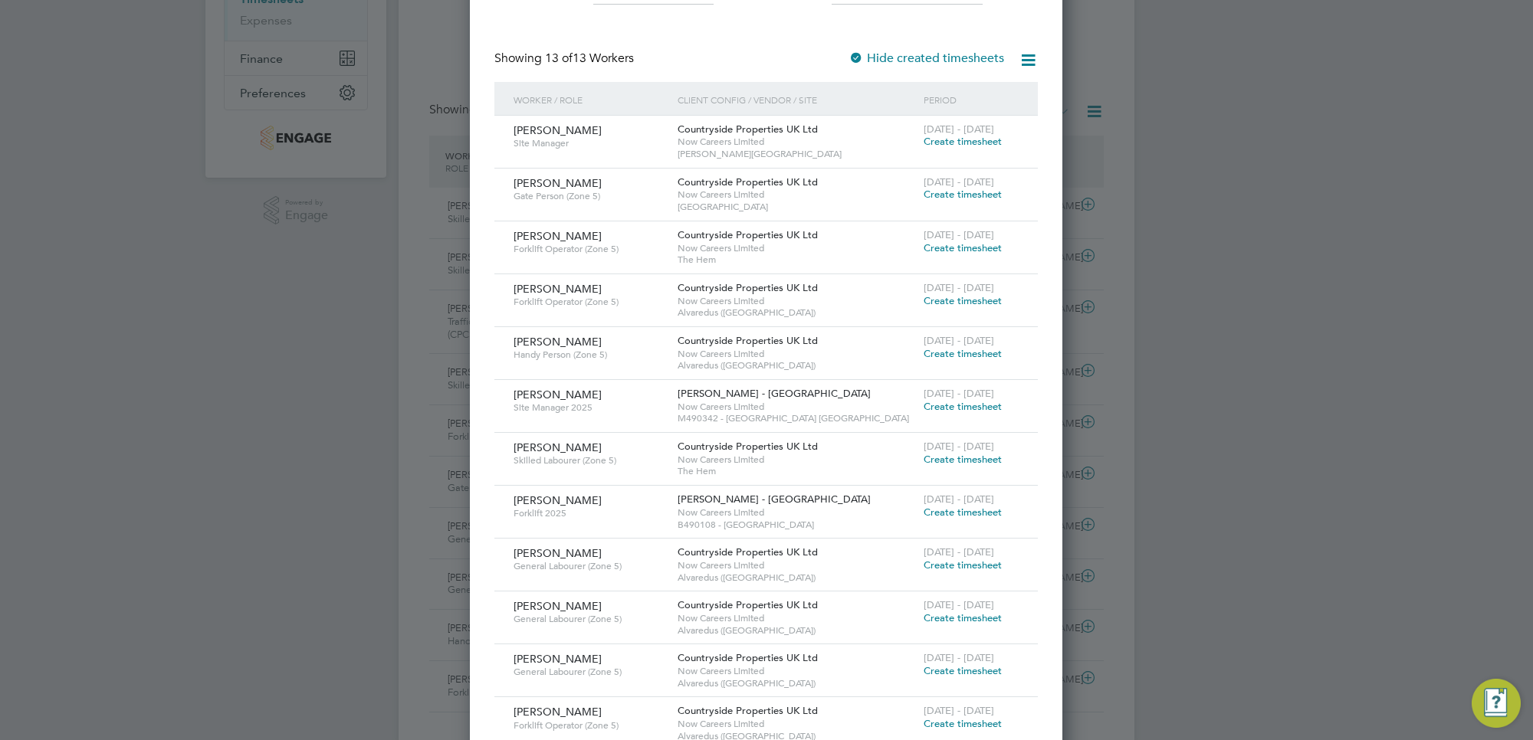
click at [966, 346] on span "[DATE] - [DATE]" at bounding box center [958, 340] width 71 height 13
click at [966, 353] on span "Create timesheet" at bounding box center [962, 353] width 78 height 13
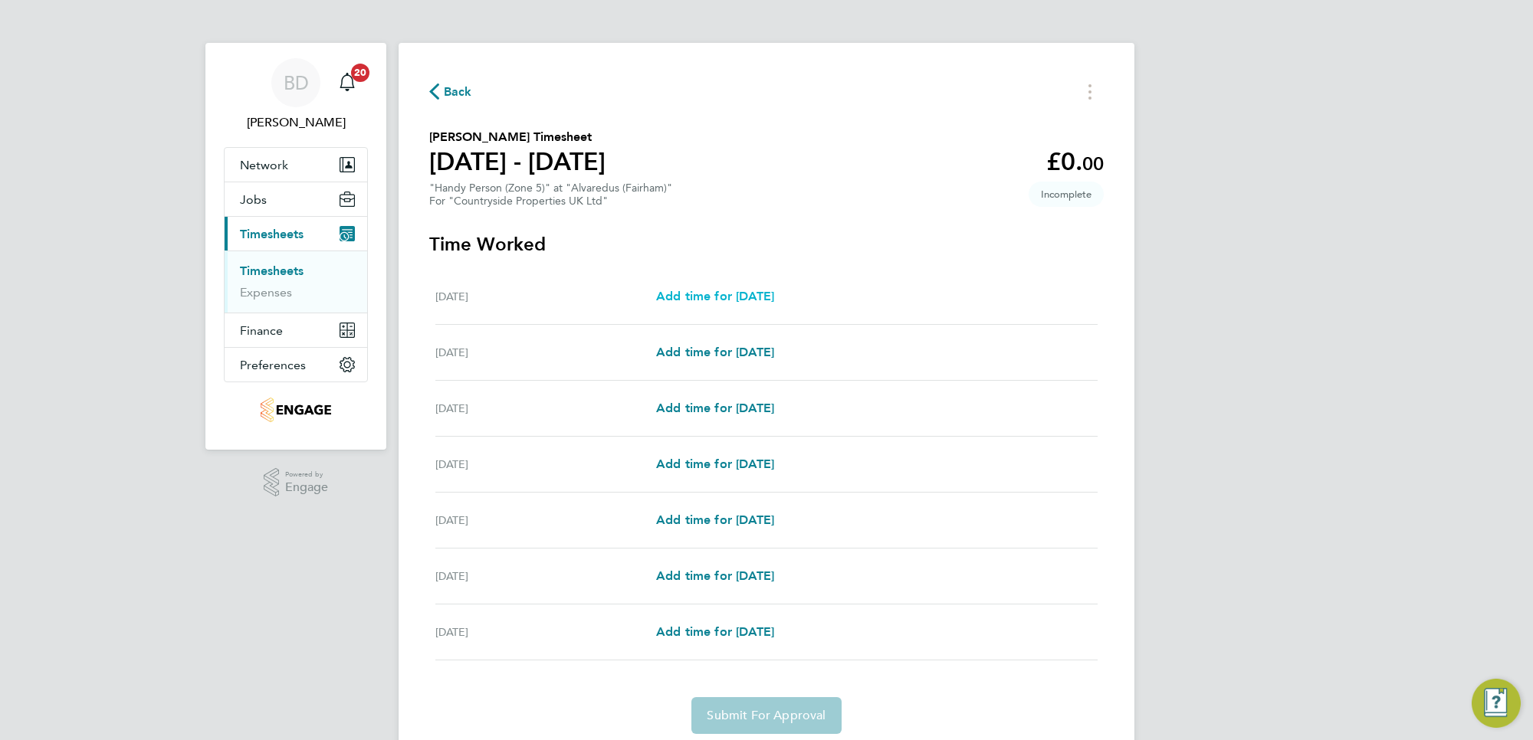
click at [723, 297] on span "Add time for [DATE]" at bounding box center [715, 296] width 118 height 15
select select "30"
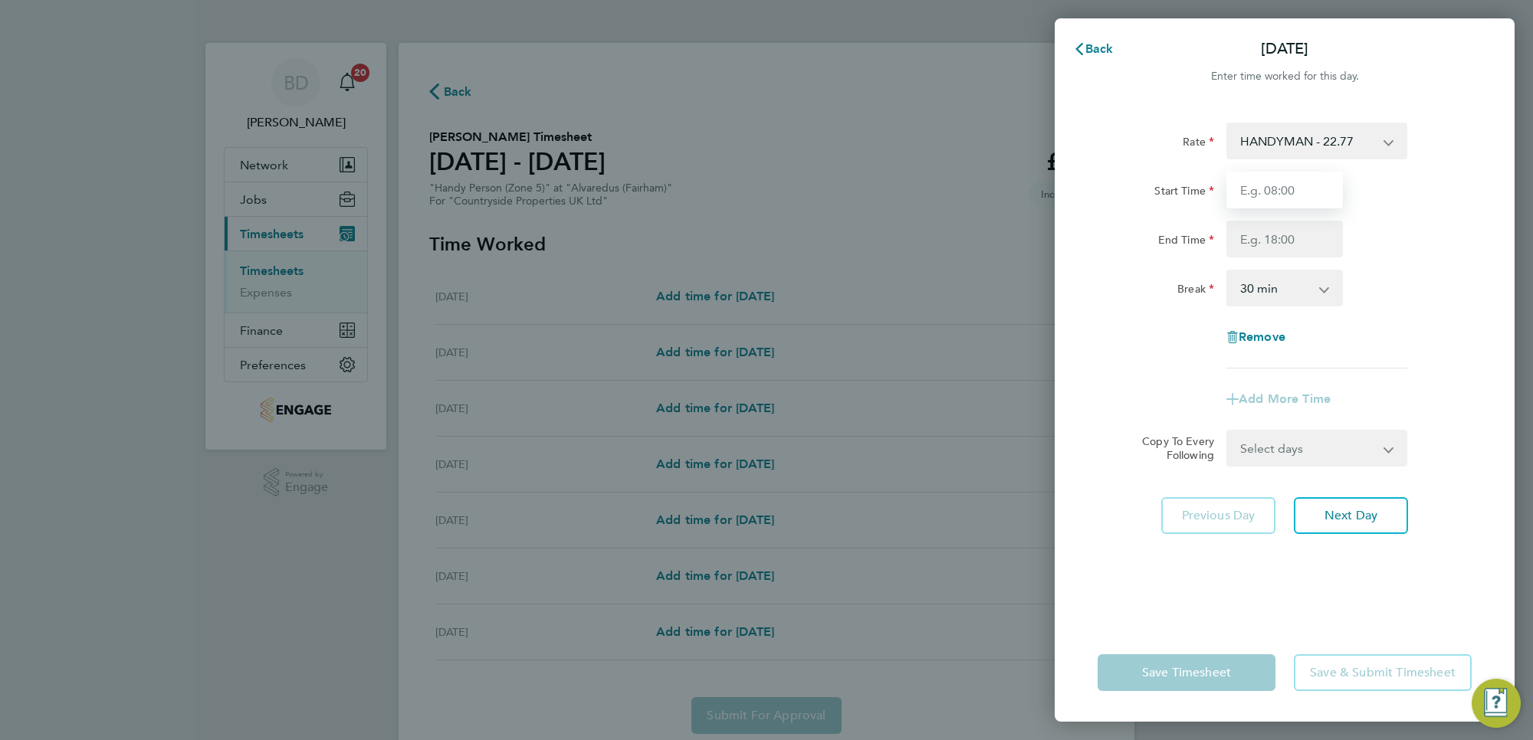
click at [1249, 190] on input "Start Time" at bounding box center [1284, 190] width 116 height 37
type input "07:00"
click at [1299, 242] on input "End Time" at bounding box center [1284, 239] width 116 height 37
type input "16:30"
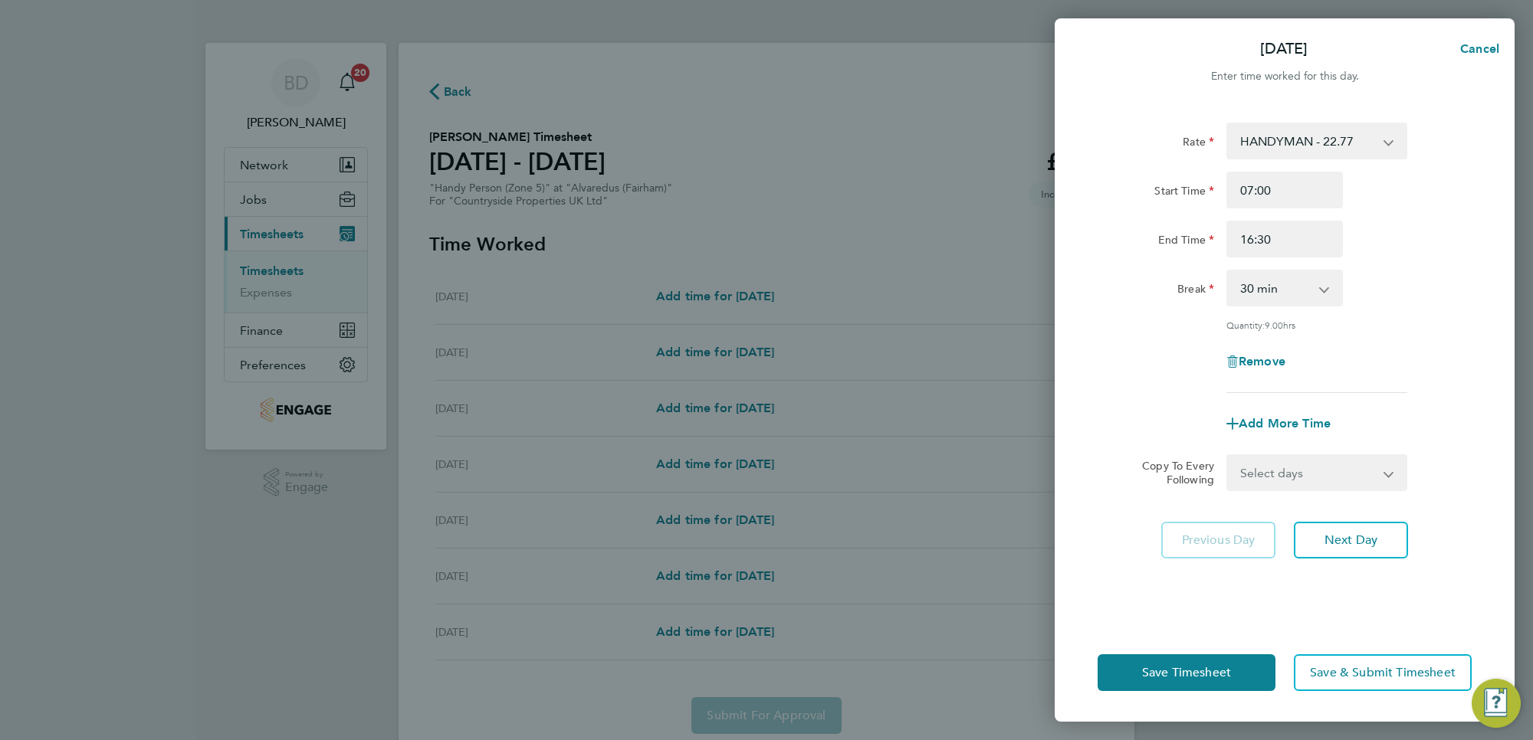
click at [1464, 372] on app-timesheet-line-form-group "Rate HANDYMAN - 22.77 Start Time 07:00 End Time 16:30 Break 0 min 15 min 30 min…" at bounding box center [1284, 283] width 374 height 320
click at [1346, 476] on select "Select days Day Weekday (Mon-Fri) Weekend (Sat-Sun) [DATE] [DATE] [DATE] [DATE]…" at bounding box center [1308, 473] width 161 height 34
select select "WEEKDAY"
click at [1228, 456] on select "Select days Day Weekday (Mon-Fri) Weekend (Sat-Sun) [DATE] [DATE] [DATE] [DATE]…" at bounding box center [1308, 473] width 161 height 34
select select "[DATE]"
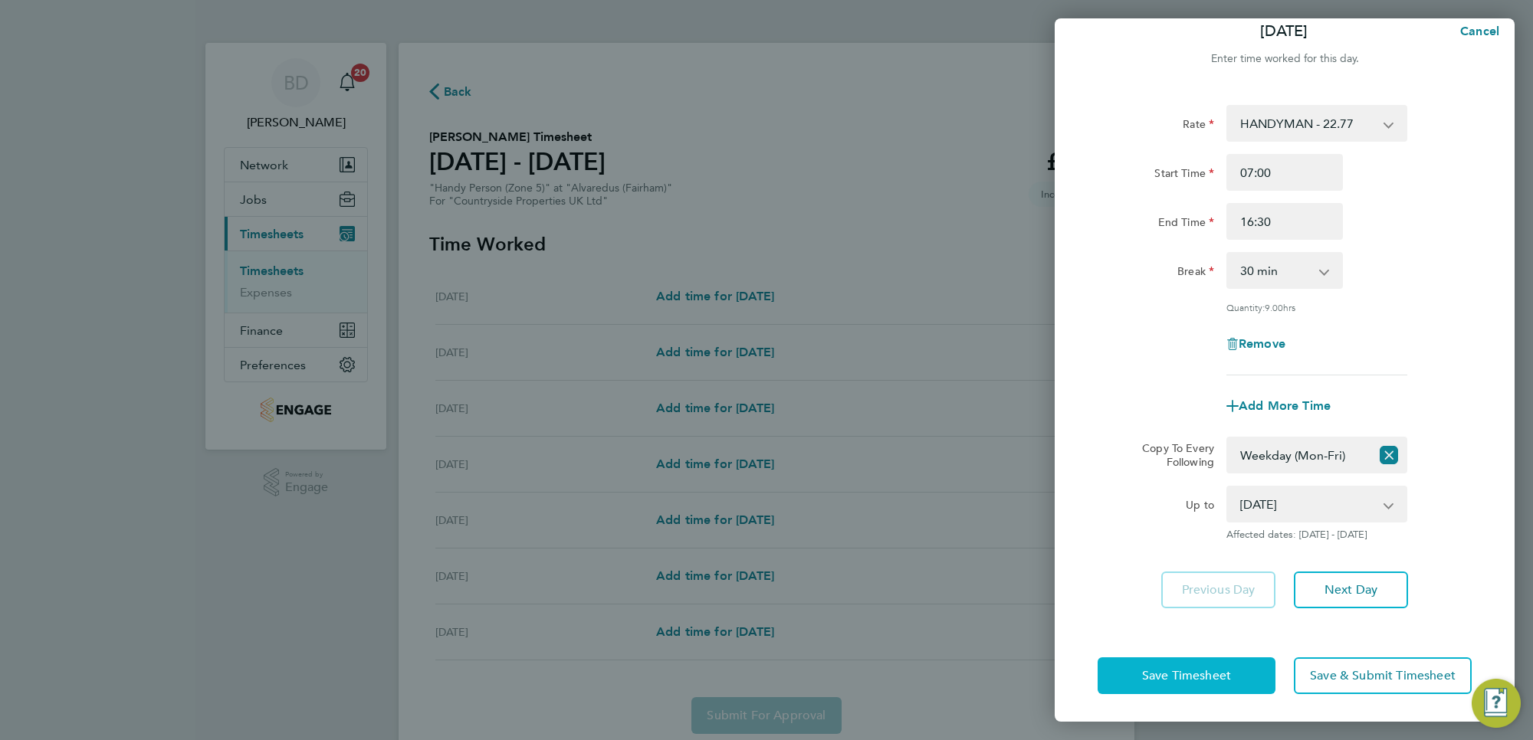
click at [1185, 671] on span "Save Timesheet" at bounding box center [1186, 675] width 89 height 15
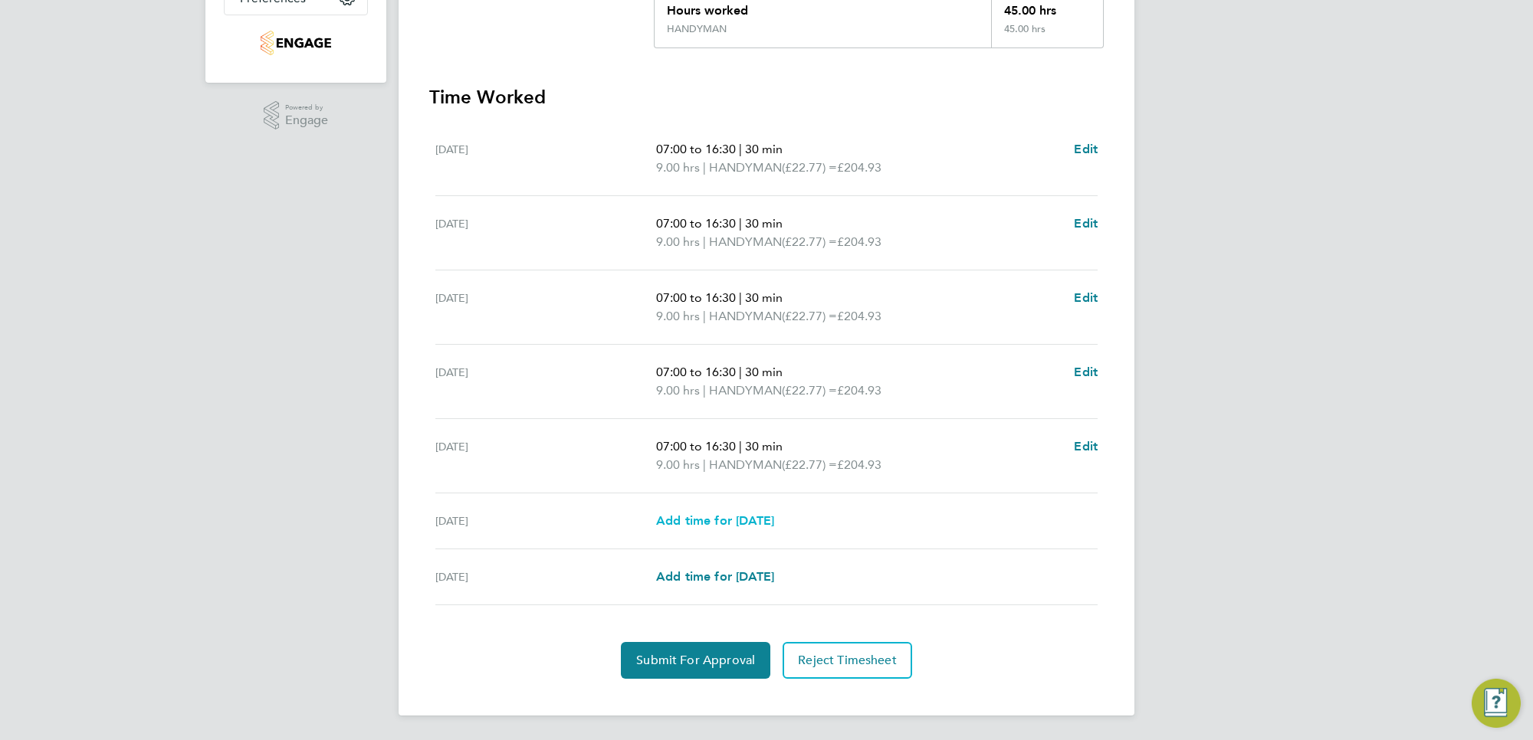
click at [738, 518] on span "Add time for [DATE]" at bounding box center [715, 520] width 118 height 15
select select "30"
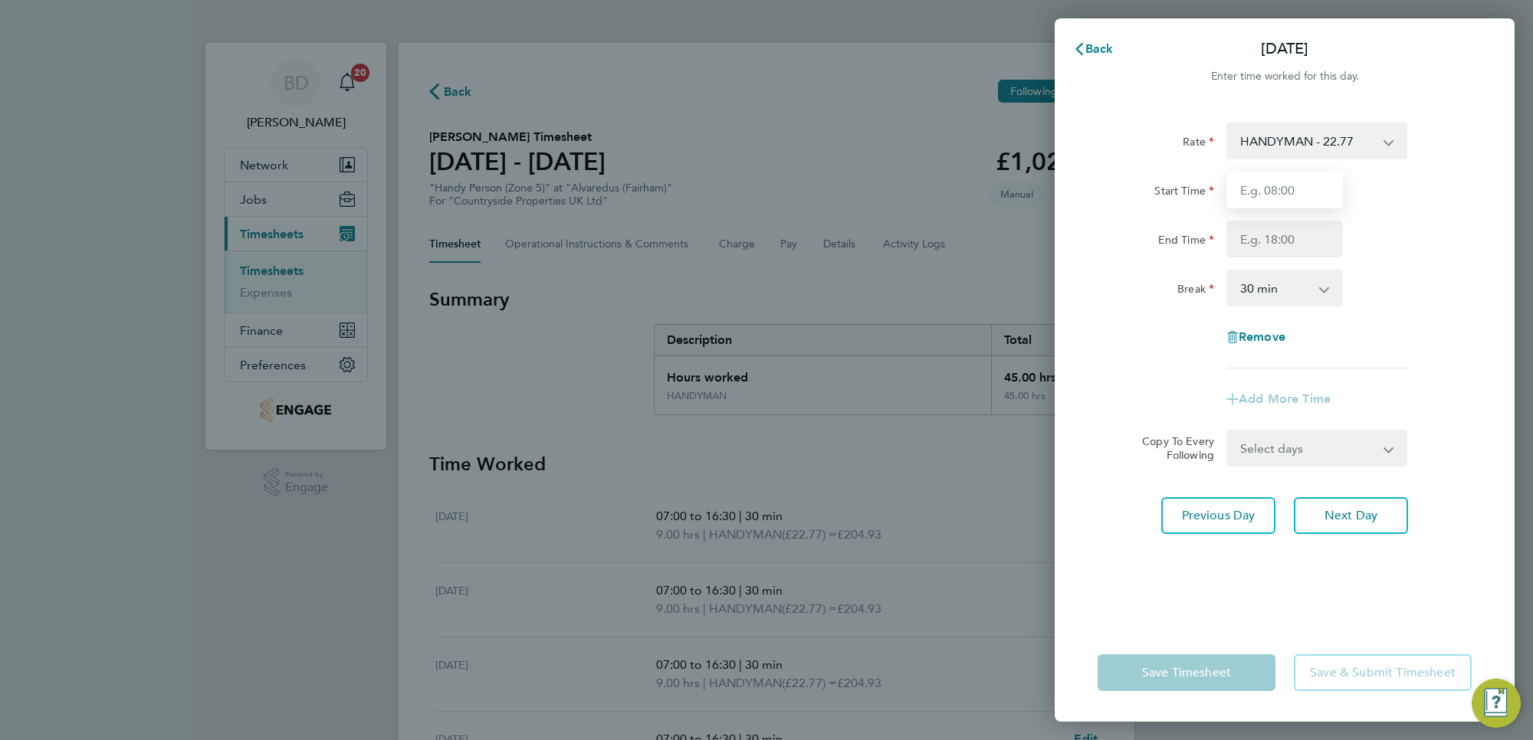
click at [1300, 200] on input "Start Time" at bounding box center [1284, 190] width 116 height 37
type input "07:00"
click at [1312, 230] on input "End Time" at bounding box center [1284, 239] width 116 height 37
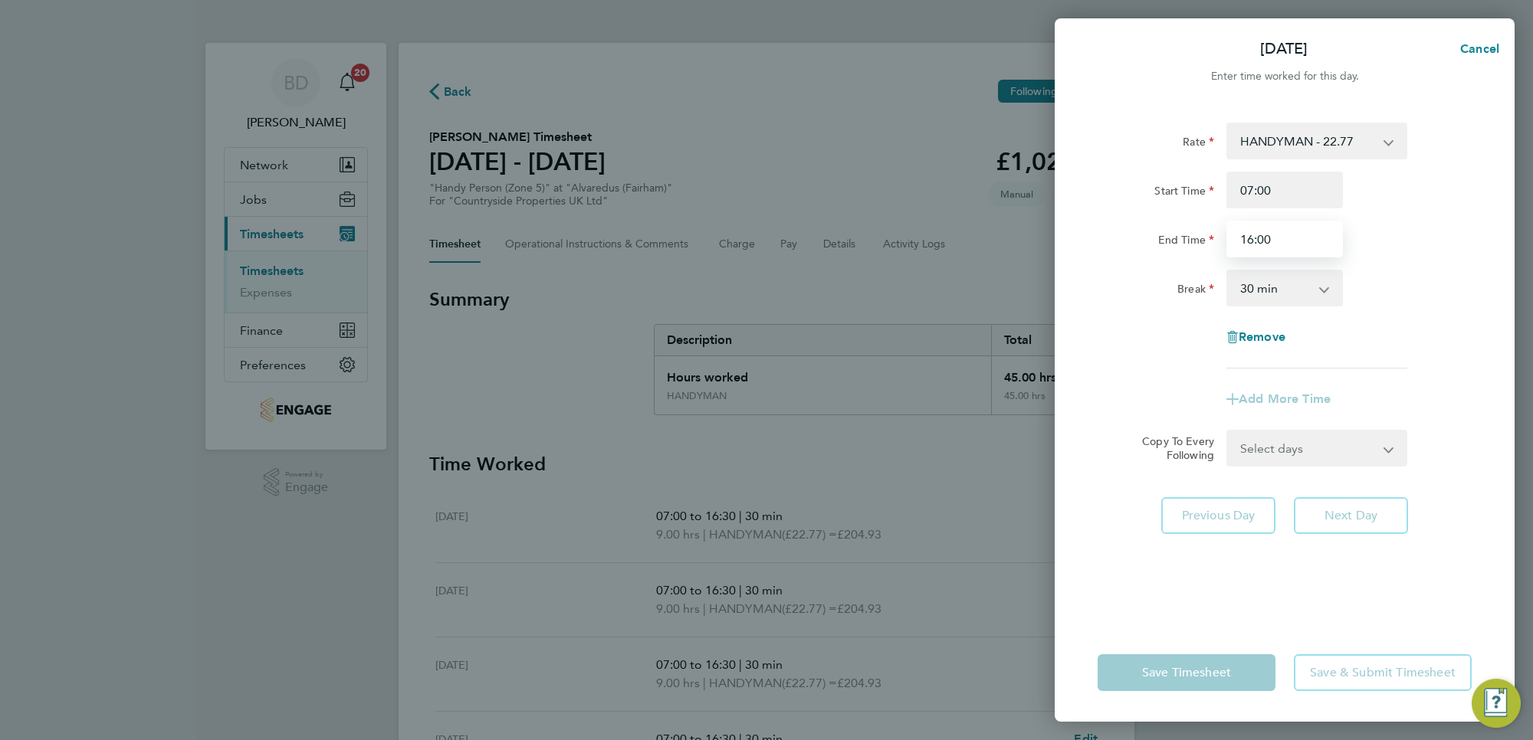
type input "16:00"
click at [1419, 297] on div "Break 0 min 15 min 30 min 45 min 60 min 75 min 90 min" at bounding box center [1284, 288] width 386 height 37
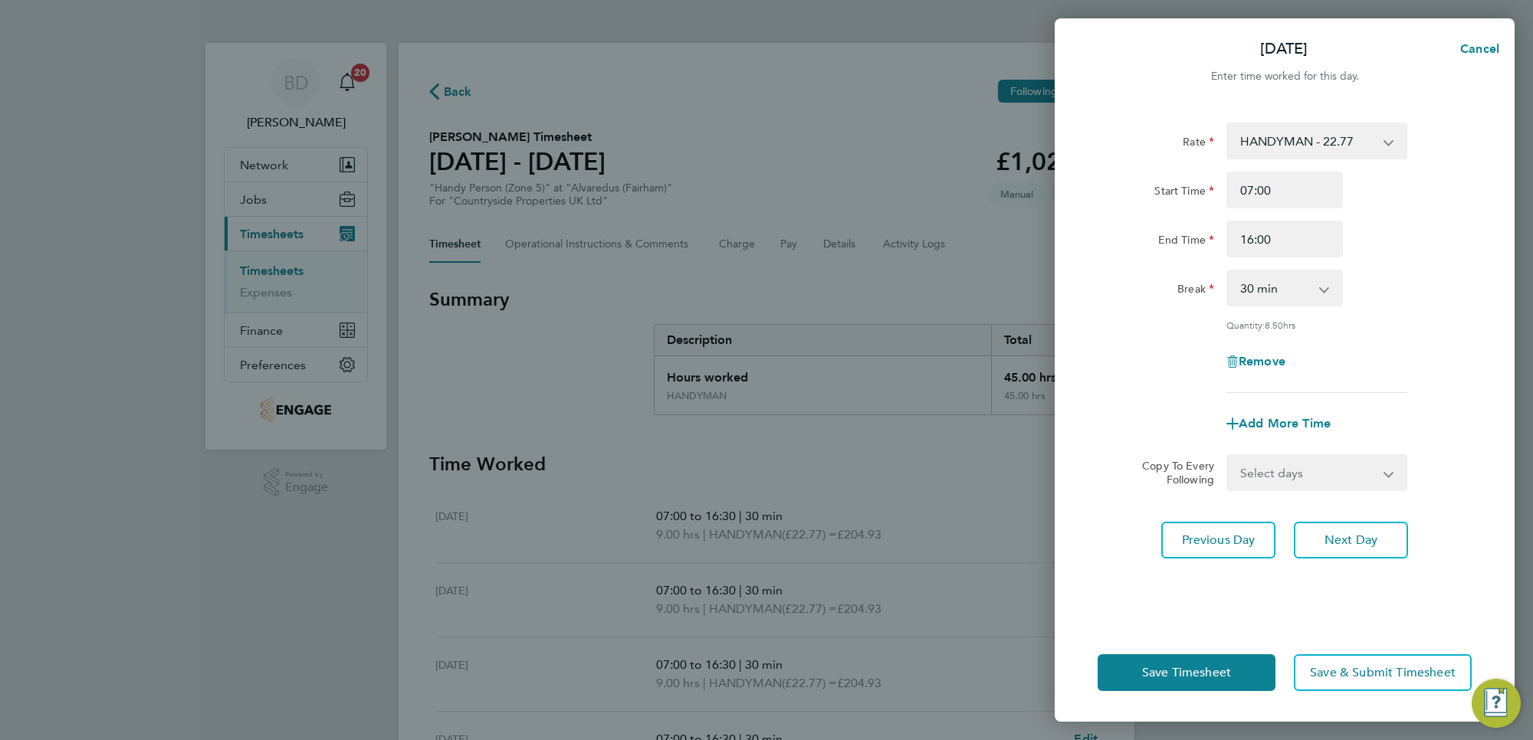
click at [1307, 469] on select "Select days [DATE]" at bounding box center [1308, 473] width 161 height 34
click at [1424, 388] on div "Rate HANDYMAN - 22.77 Start Time 07:00 End Time 16:00 Break 0 min 15 min 30 min…" at bounding box center [1284, 258] width 374 height 271
click at [1248, 650] on div "Save Timesheet Save & Submit Timesheet" at bounding box center [1284, 673] width 460 height 98
click at [1241, 667] on button "Save Timesheet" at bounding box center [1186, 672] width 178 height 37
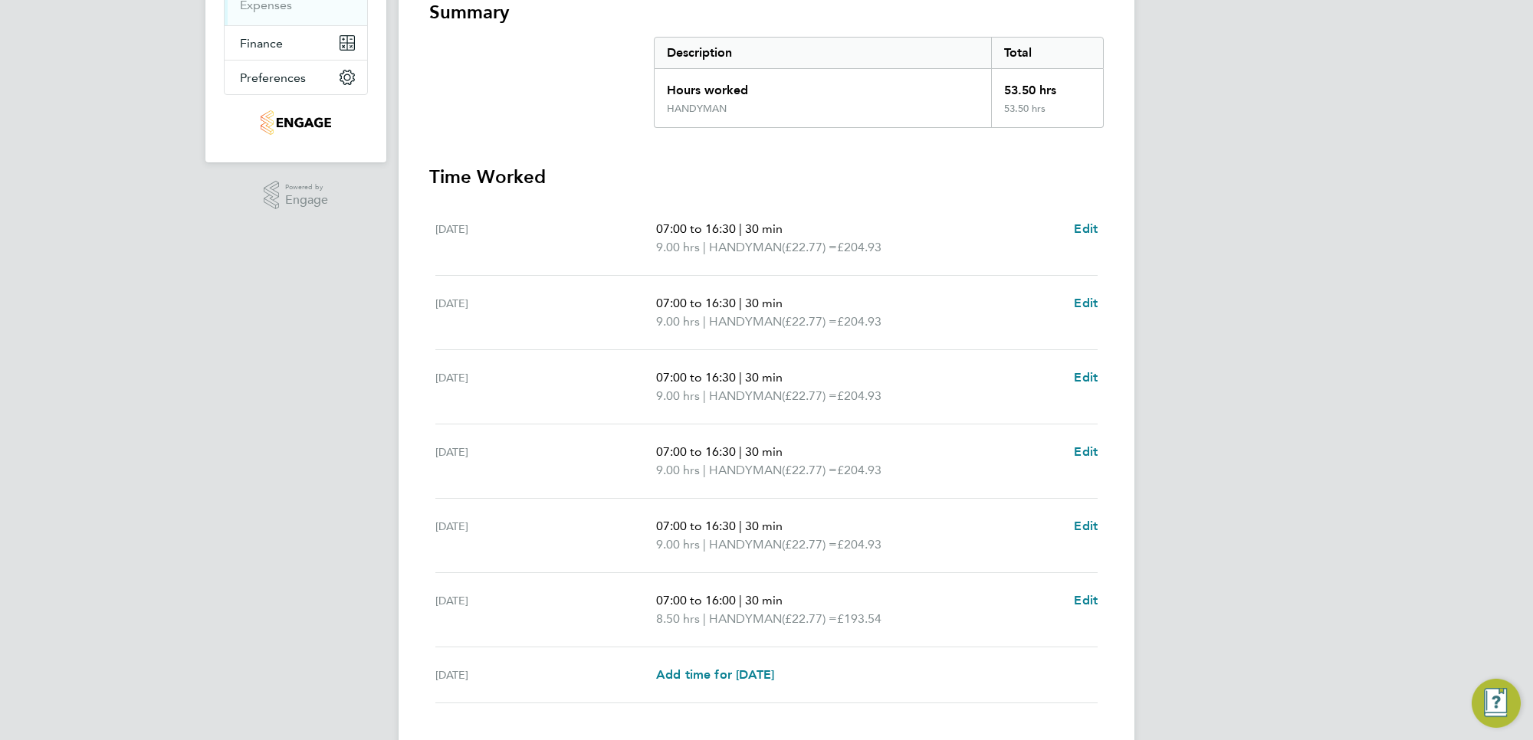
scroll to position [387, 0]
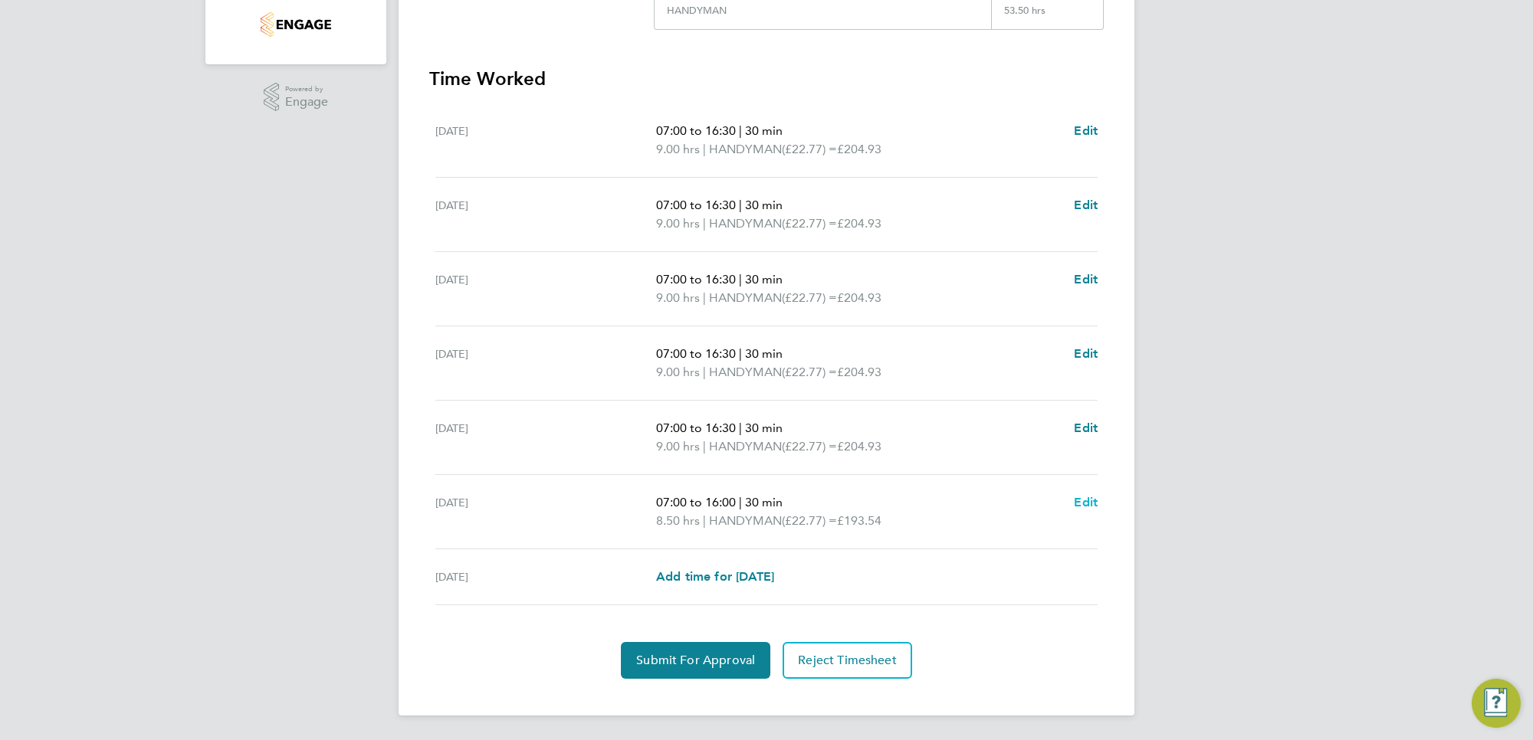
click at [1088, 507] on span "Edit" at bounding box center [1086, 502] width 24 height 15
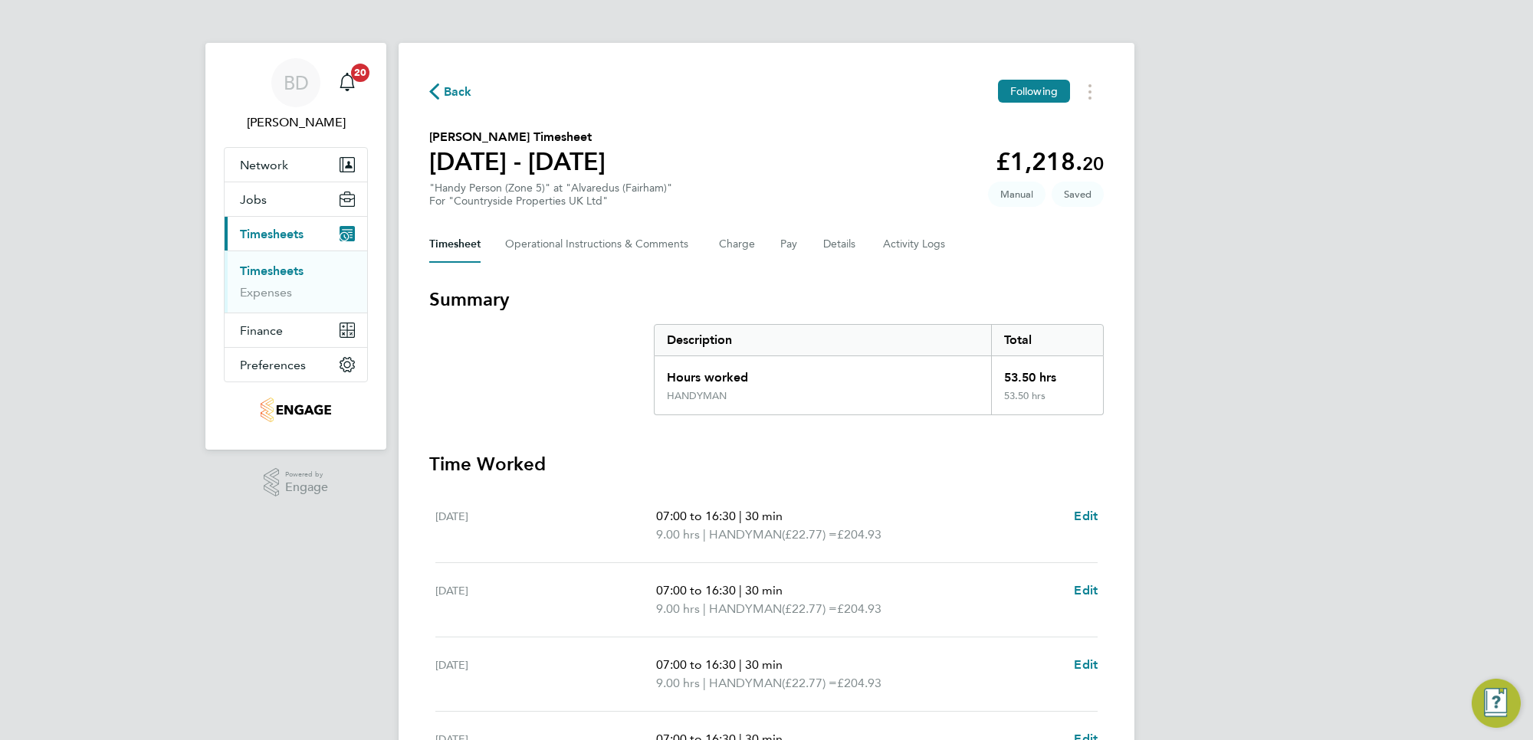
select select "30"
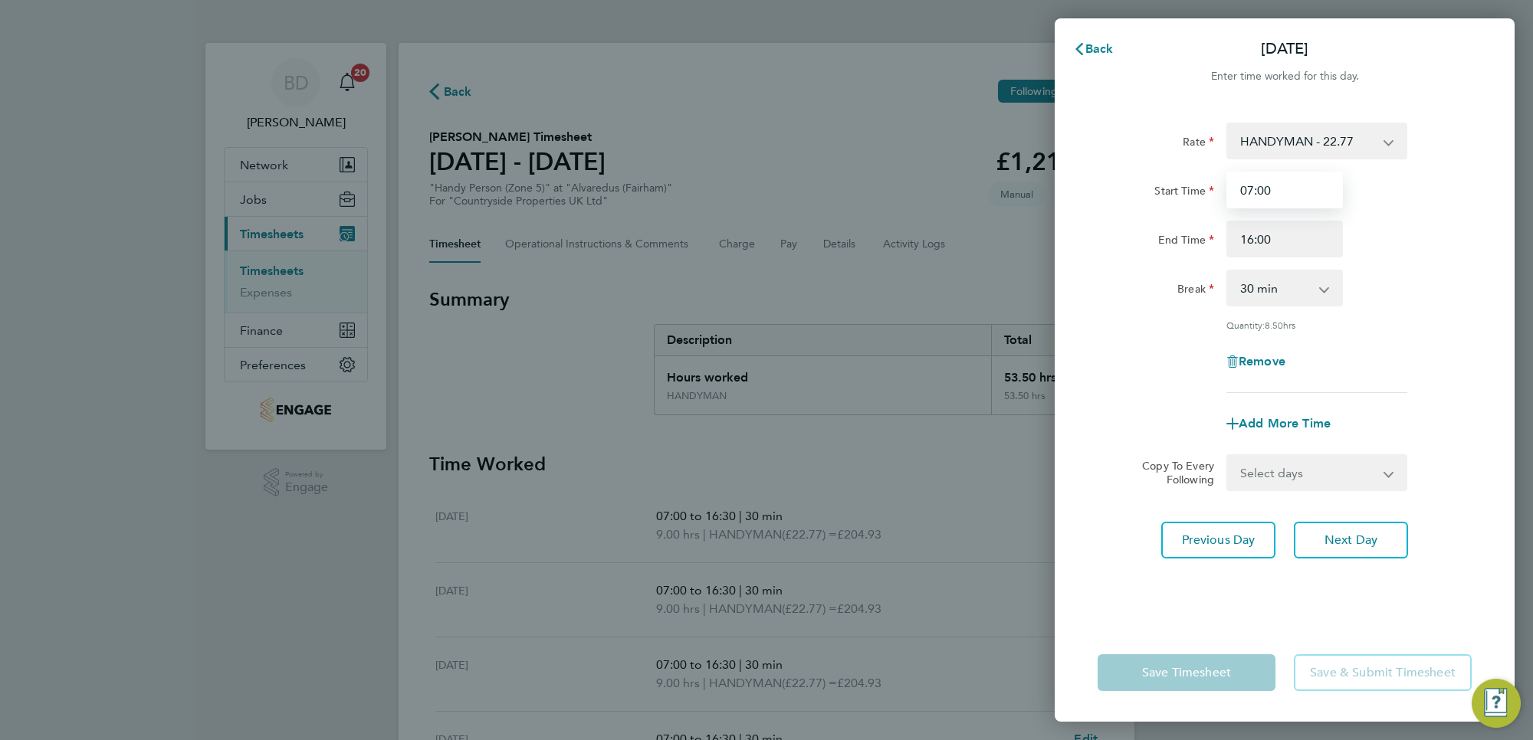
click at [1262, 189] on input "07:00" at bounding box center [1284, 190] width 116 height 37
type input "07:30"
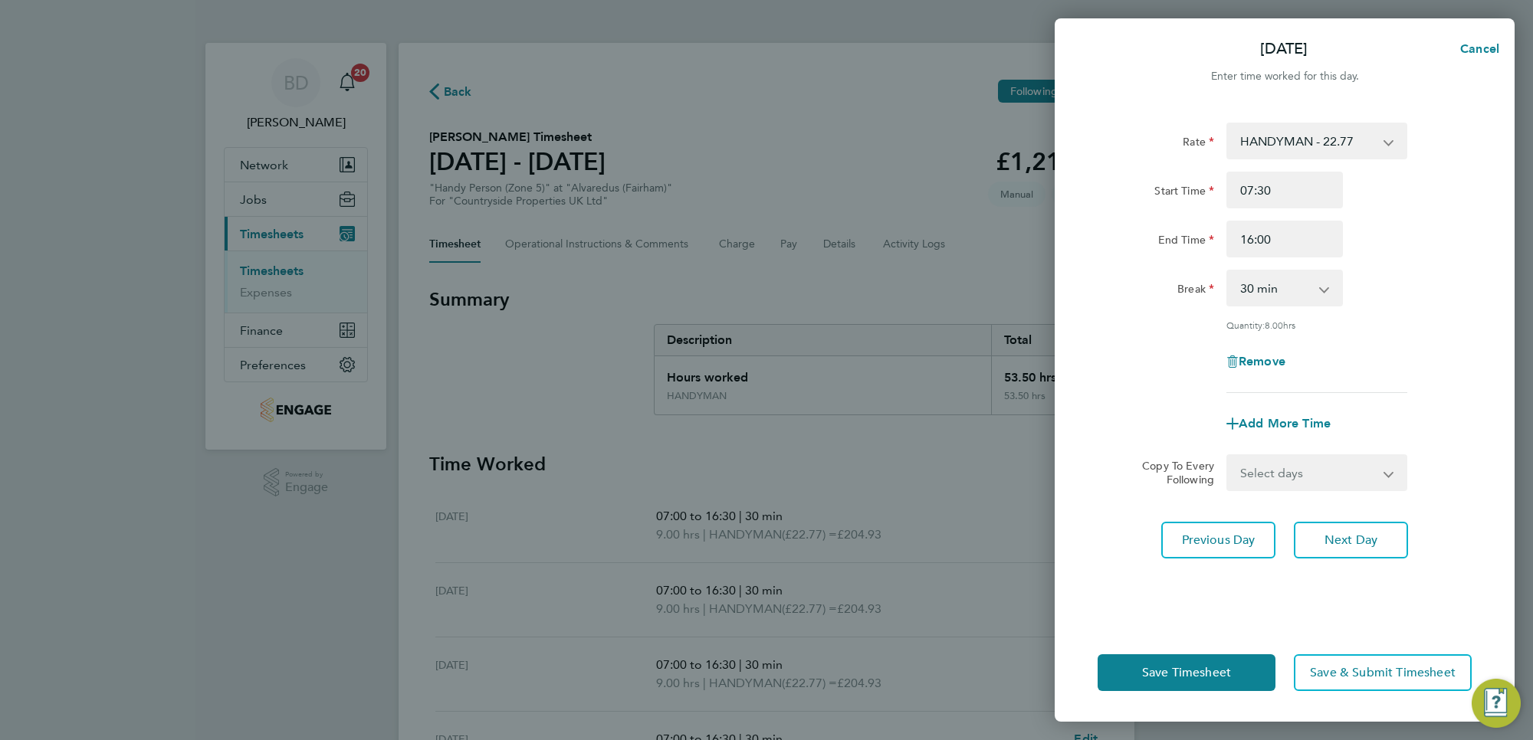
click at [1412, 238] on div "End Time 16:00" at bounding box center [1284, 239] width 386 height 37
click at [1179, 679] on span "Save Timesheet" at bounding box center [1186, 672] width 89 height 15
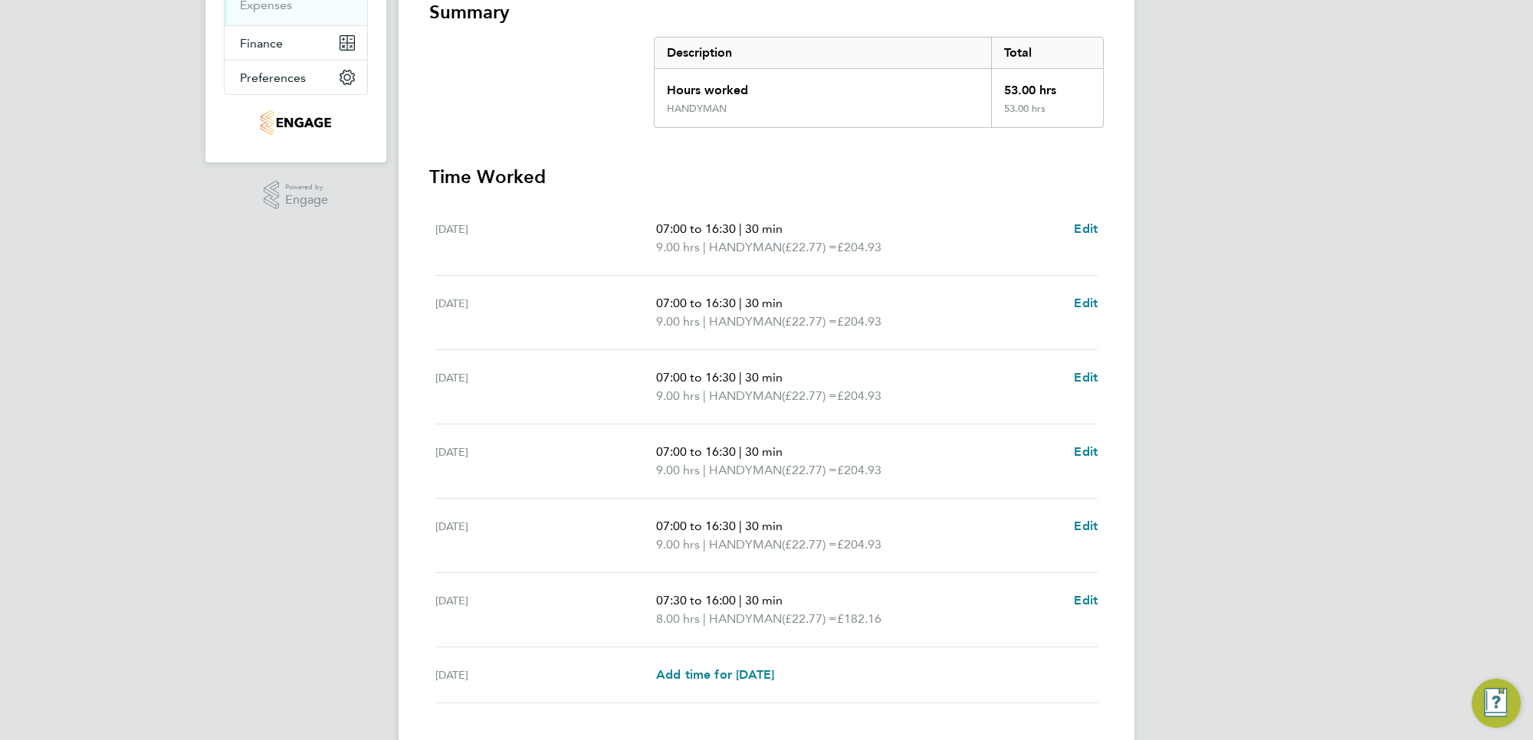
scroll to position [383, 0]
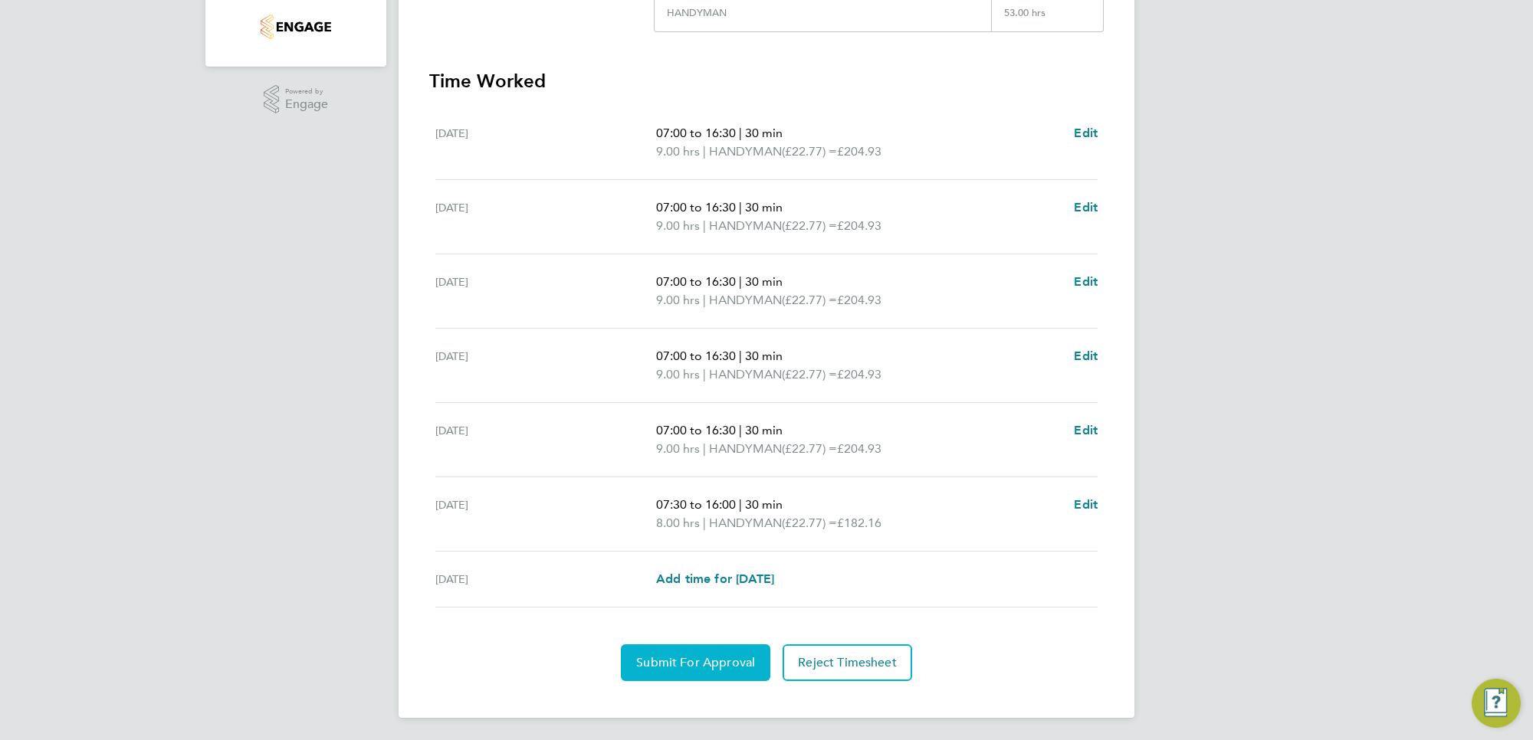
click at [687, 667] on span "Submit For Approval" at bounding box center [695, 662] width 119 height 15
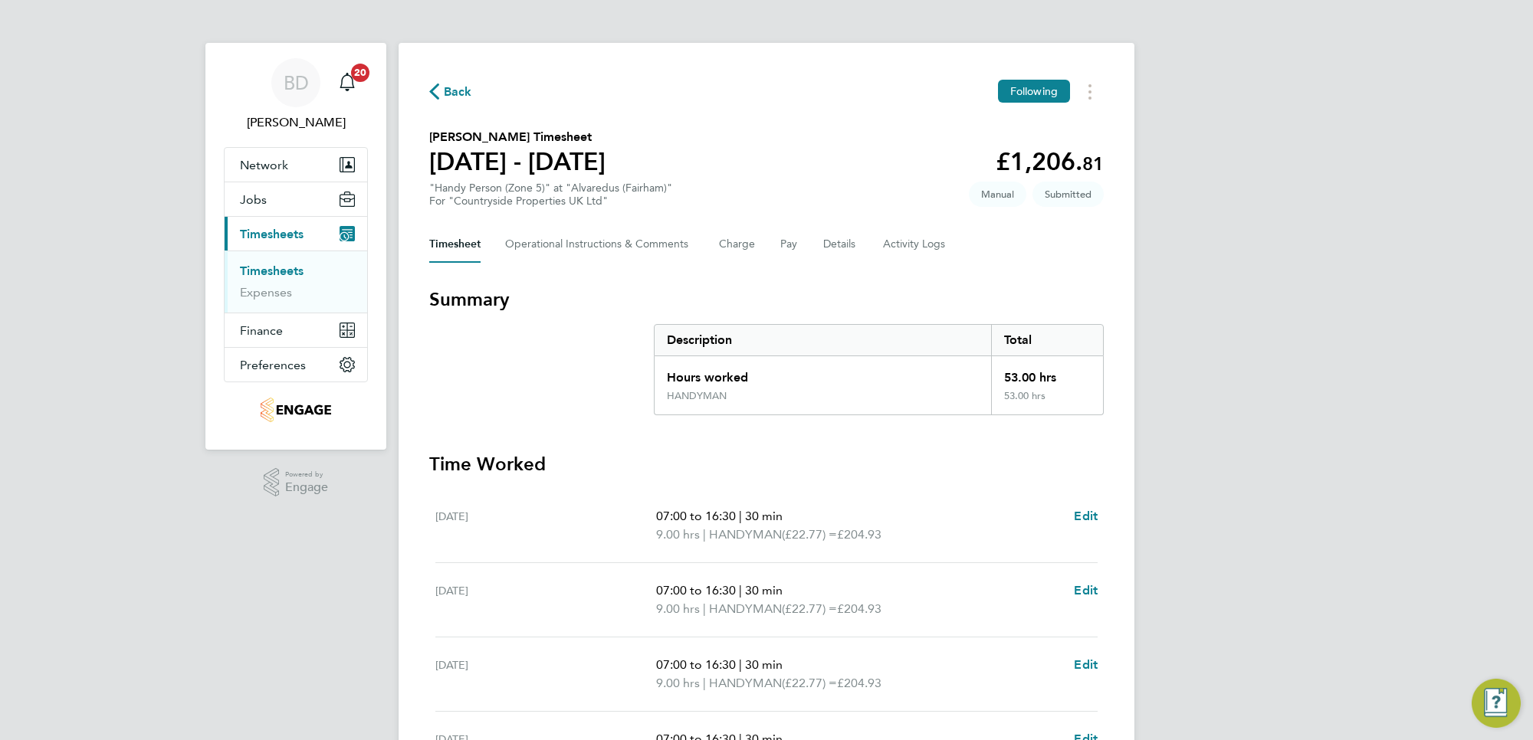
click at [456, 89] on span "Back" at bounding box center [458, 92] width 28 height 18
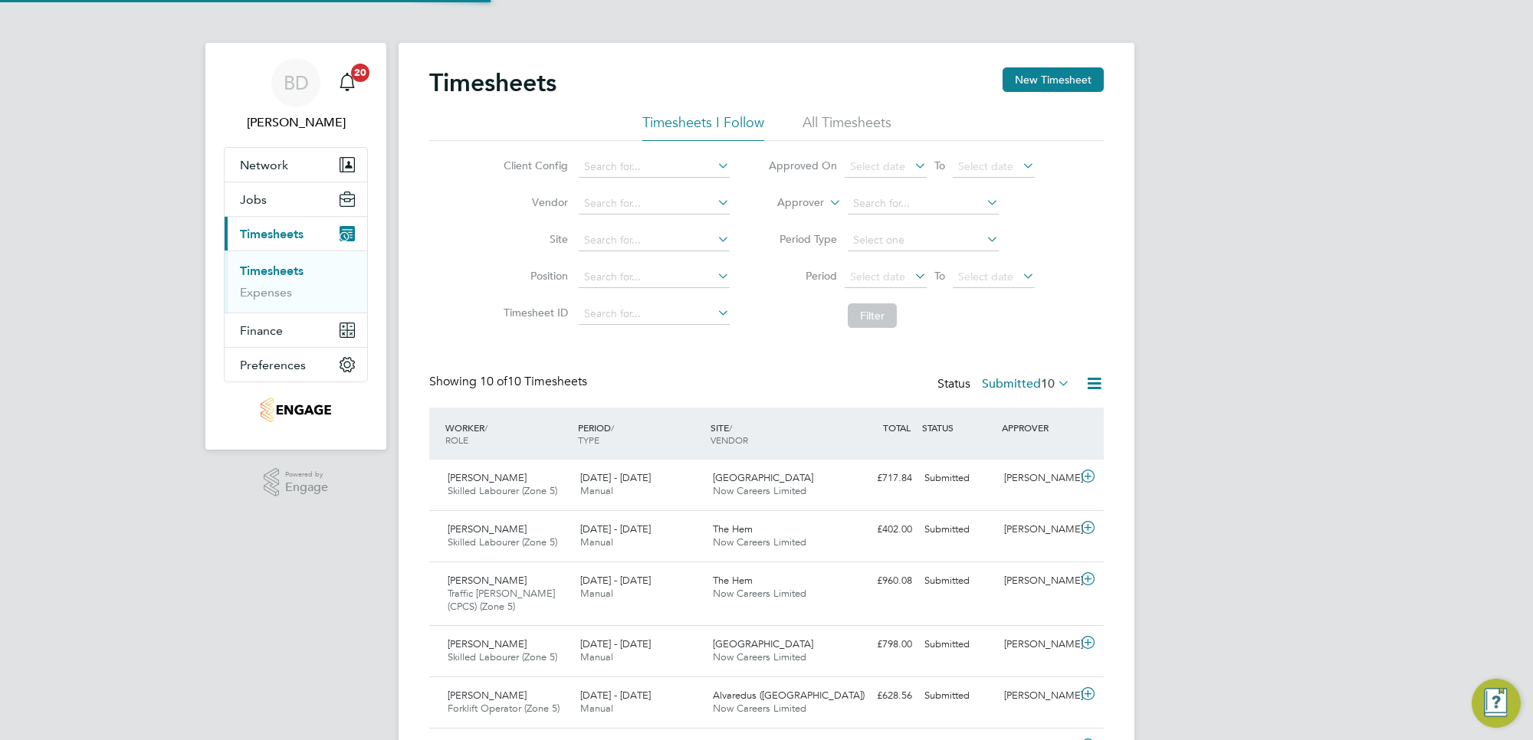
scroll to position [51, 133]
click at [1054, 77] on button "New Timesheet" at bounding box center [1052, 79] width 101 height 25
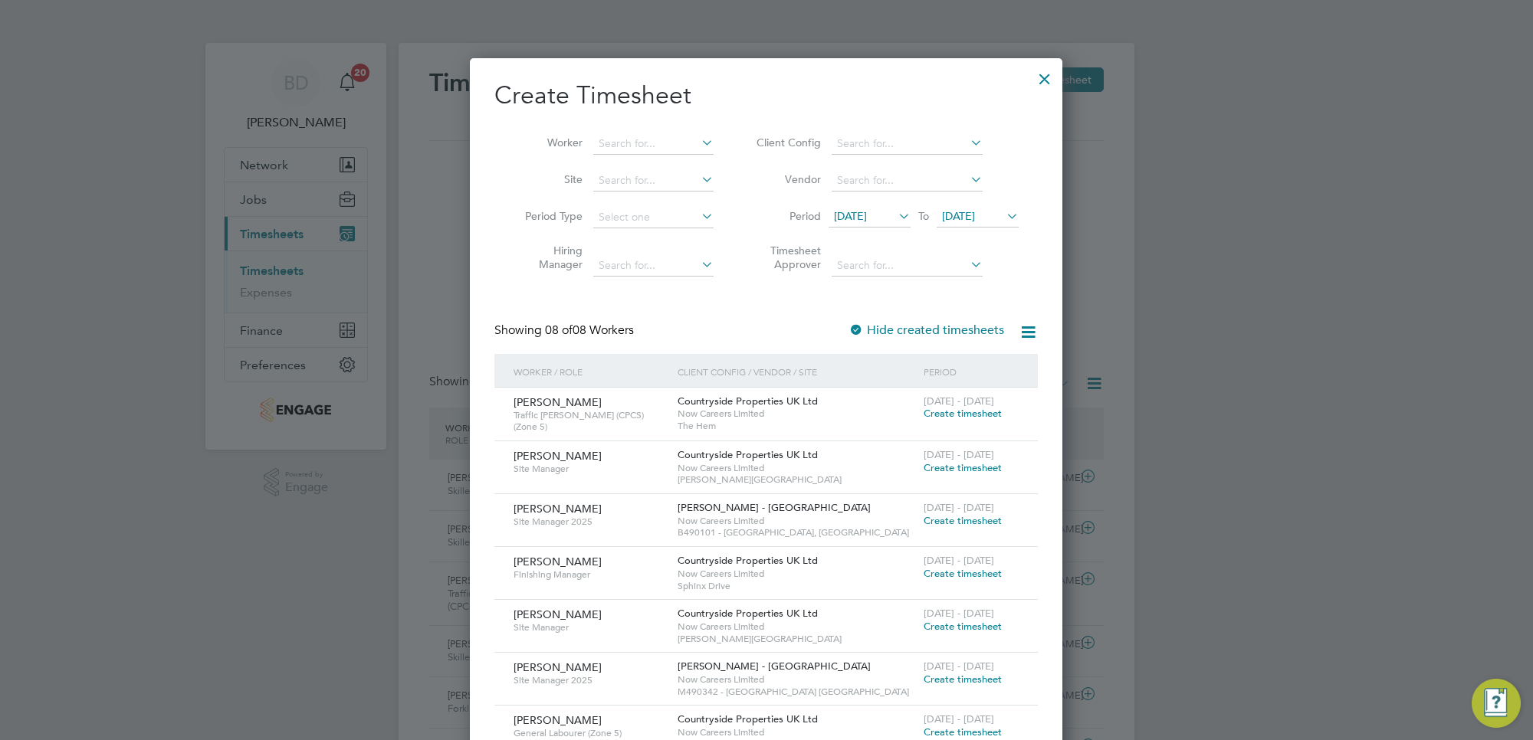
drag, startPoint x: 894, startPoint y: 212, endPoint x: 891, endPoint y: 247, distance: 35.3
click at [867, 212] on span "[DATE]" at bounding box center [850, 216] width 33 height 14
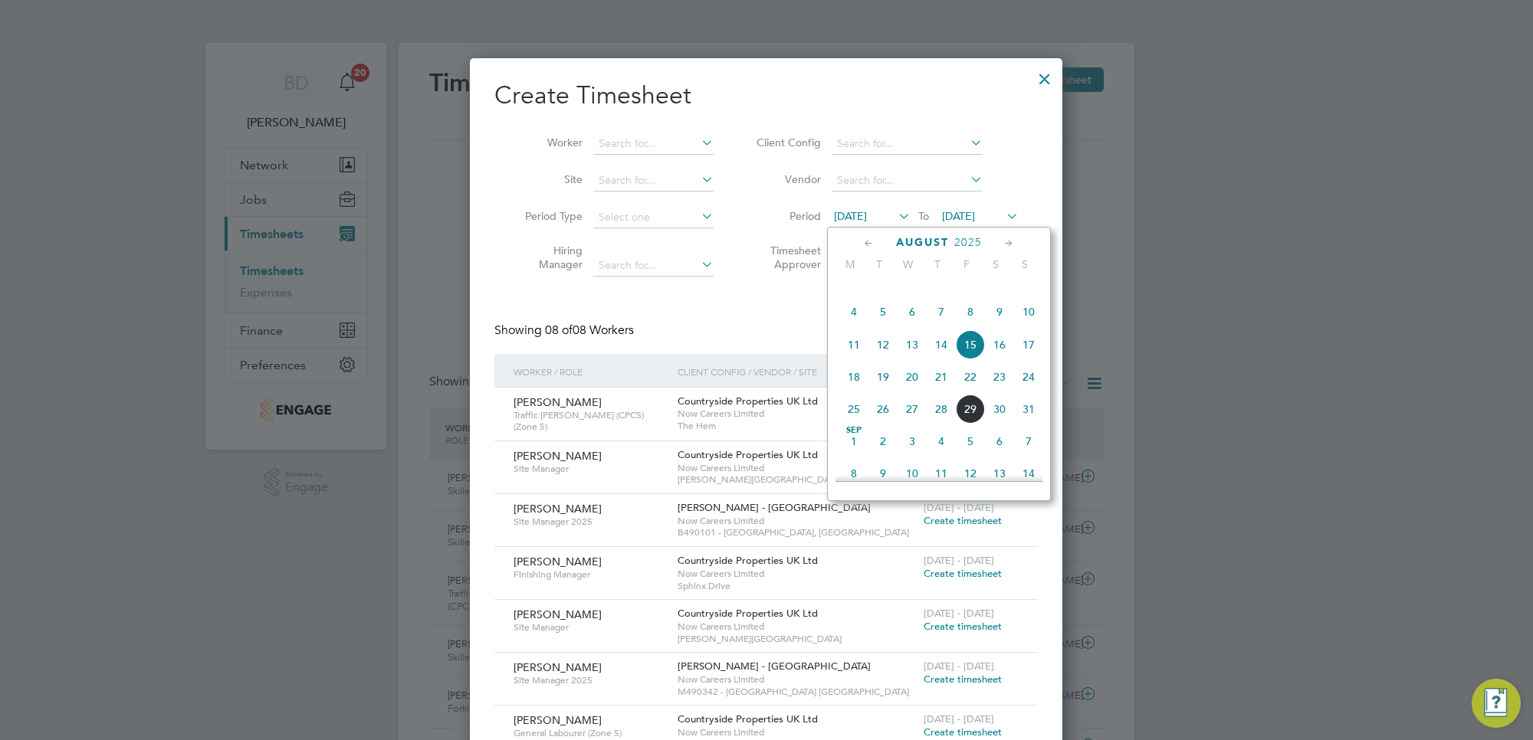
click at [856, 424] on span "25" at bounding box center [853, 409] width 29 height 29
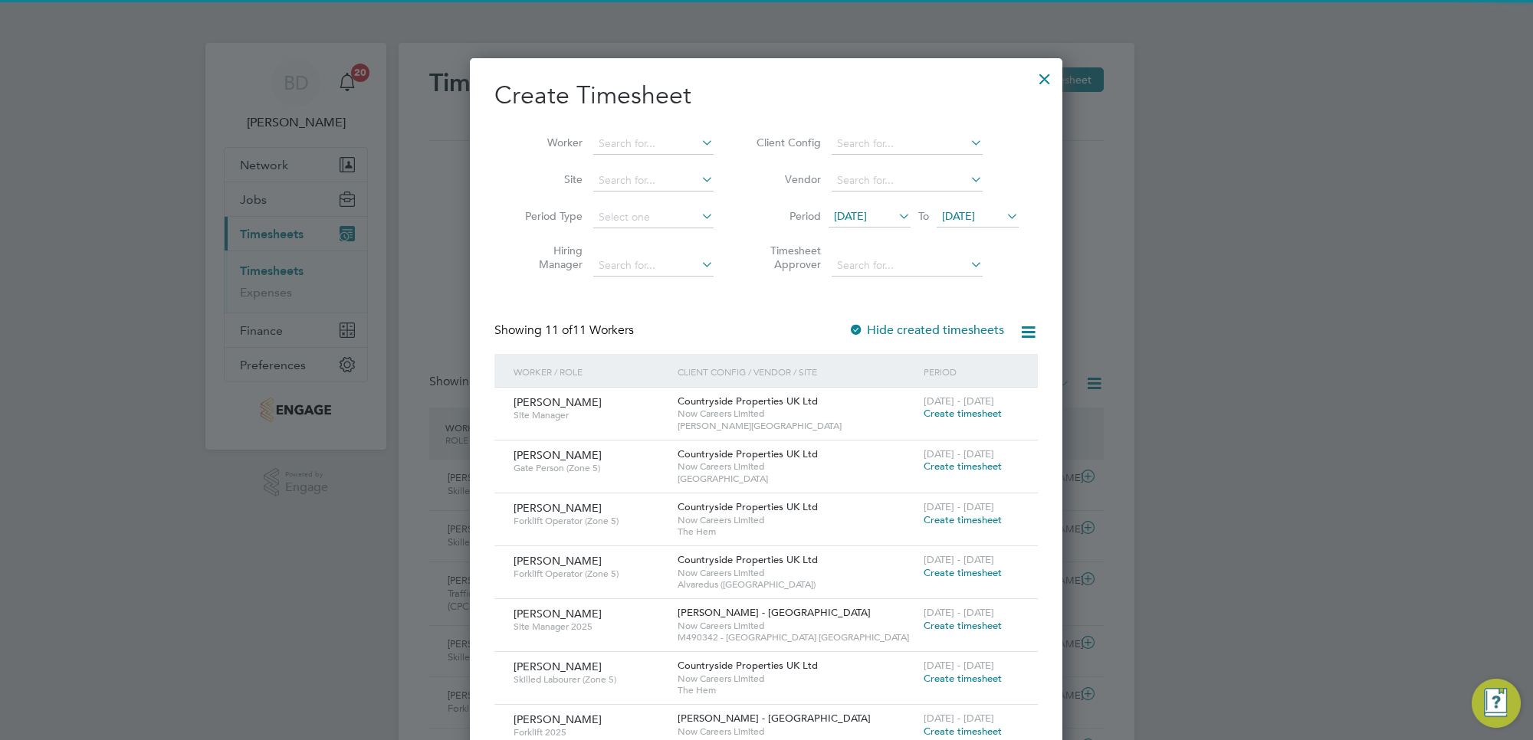
click at [975, 211] on span "[DATE]" at bounding box center [958, 216] width 33 height 14
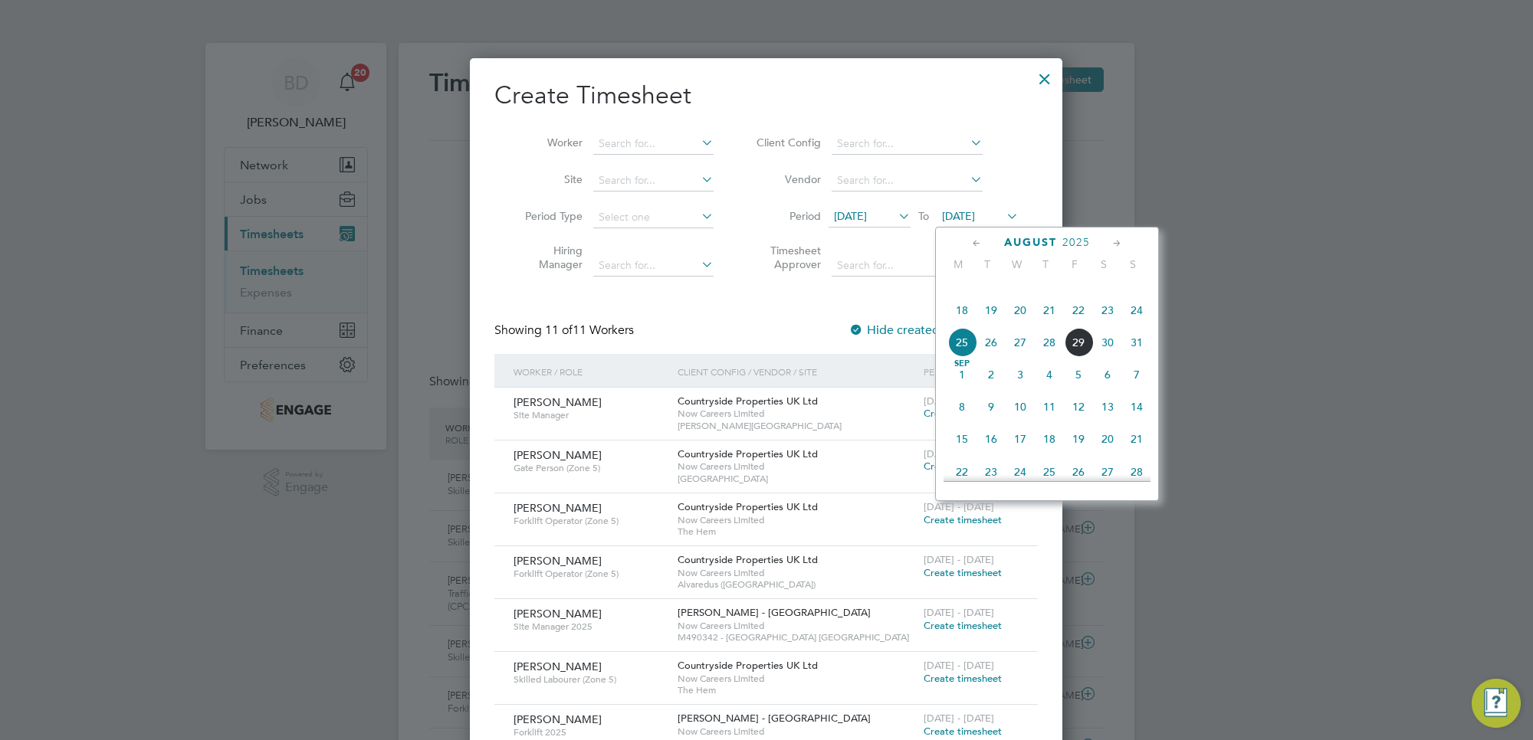
click at [1079, 357] on span "29" at bounding box center [1078, 342] width 29 height 29
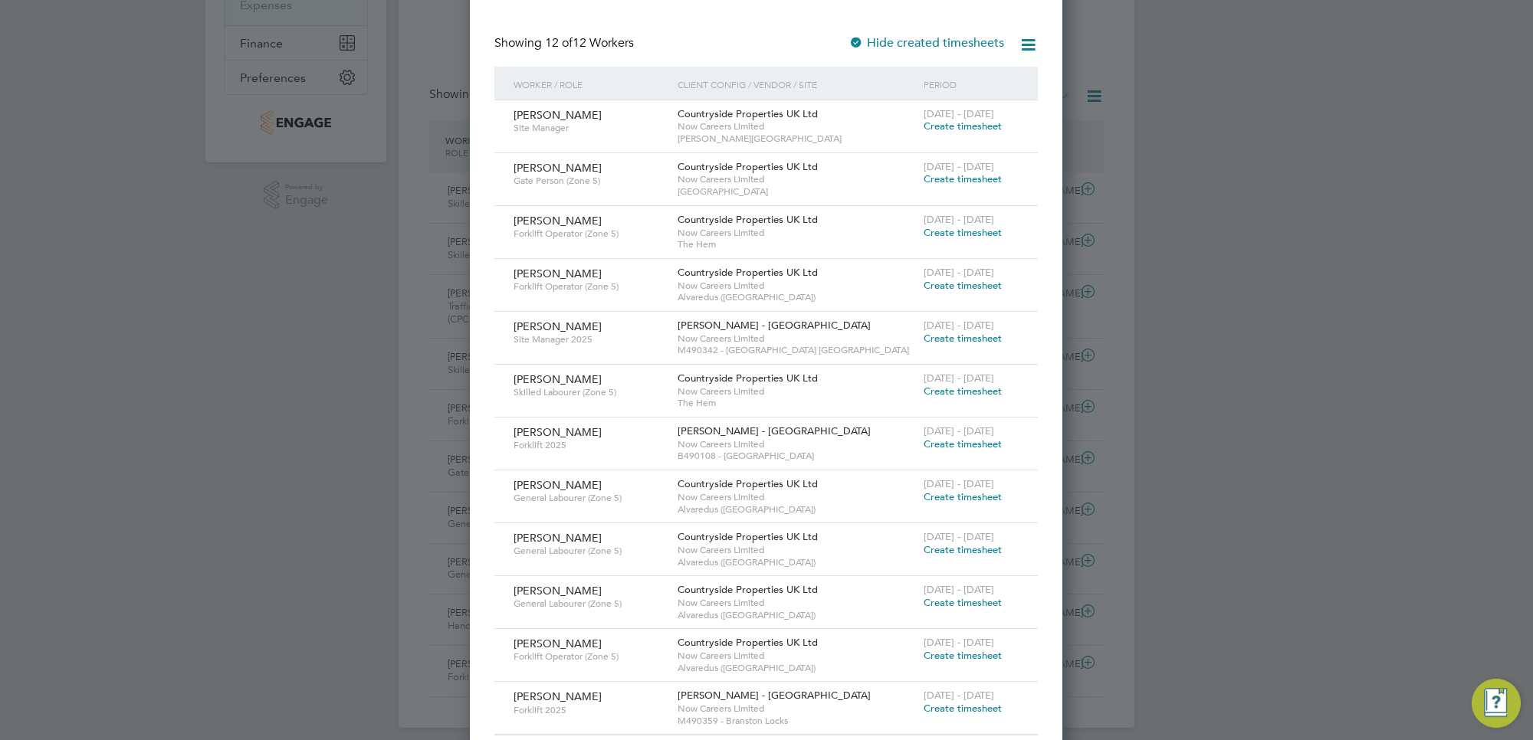
click at [955, 605] on span "Create timesheet" at bounding box center [962, 602] width 78 height 13
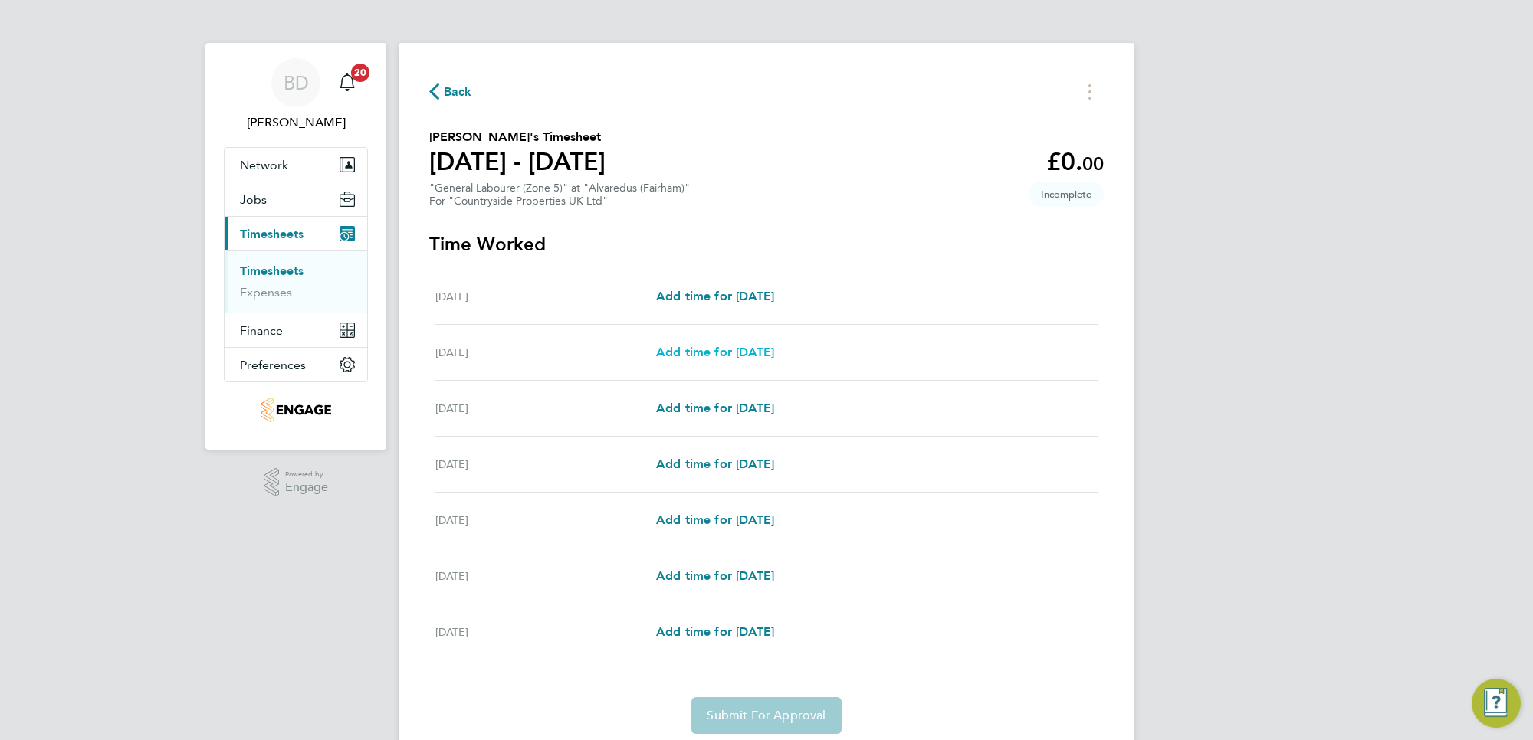
click at [667, 359] on span "Add time for [DATE]" at bounding box center [715, 352] width 118 height 15
select select "30"
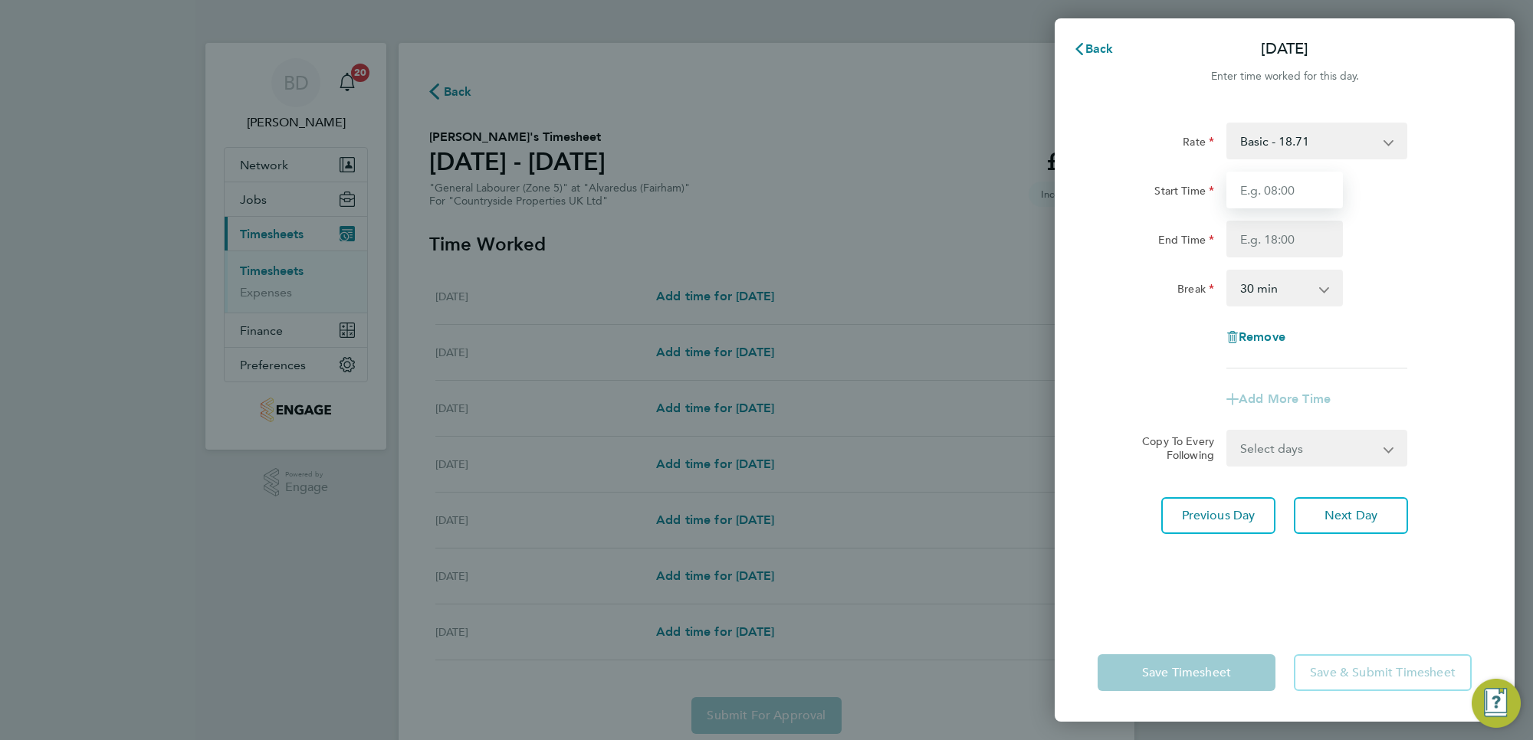
click at [1277, 198] on input "Start Time" at bounding box center [1284, 190] width 116 height 37
type input "07:00"
click at [1300, 236] on input "End Time" at bounding box center [1284, 239] width 116 height 37
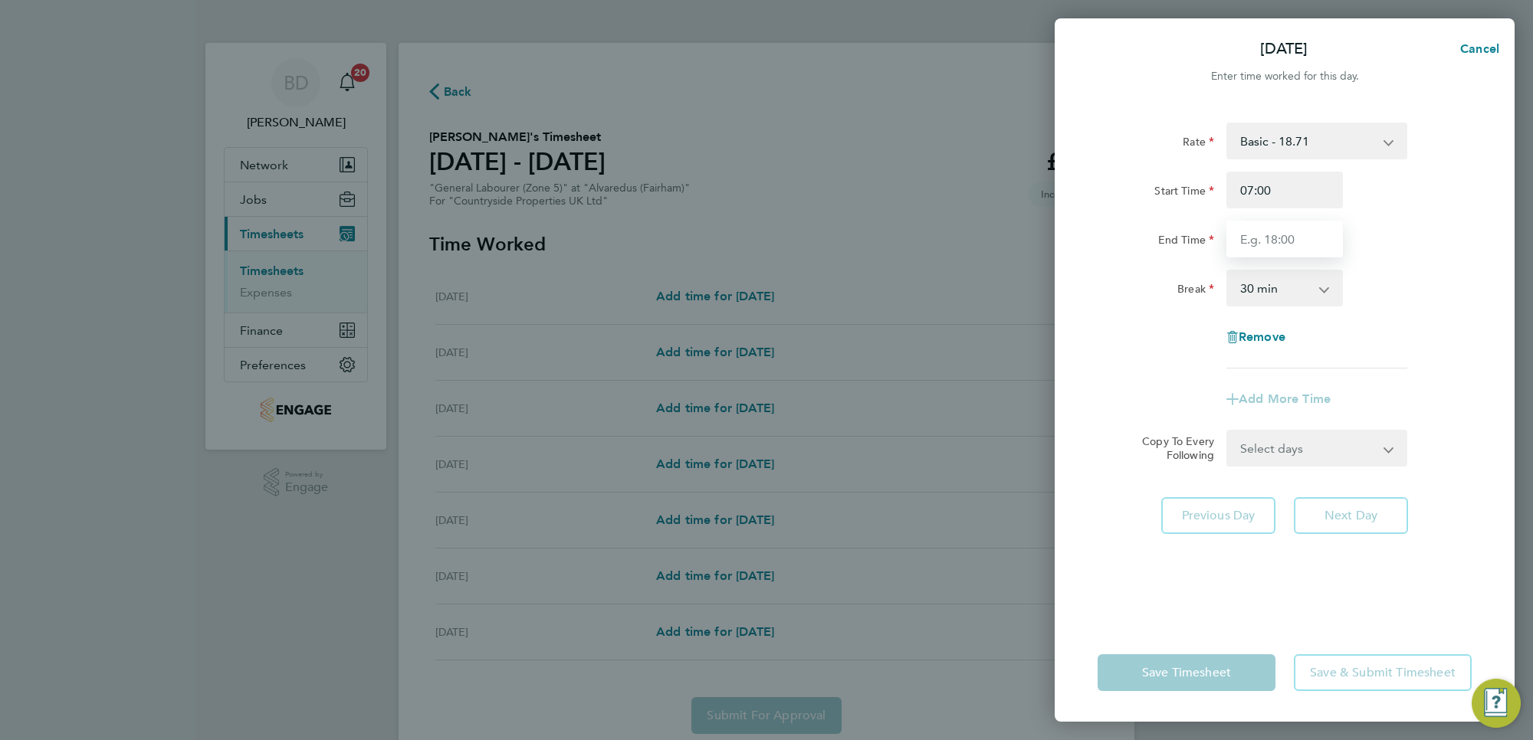
type input "17:00"
click at [1438, 320] on div "Rate Basic - 18.71 Start Time 07:00 End Time 17:00 Break 0 min 15 min 30 min 45…" at bounding box center [1284, 246] width 374 height 246
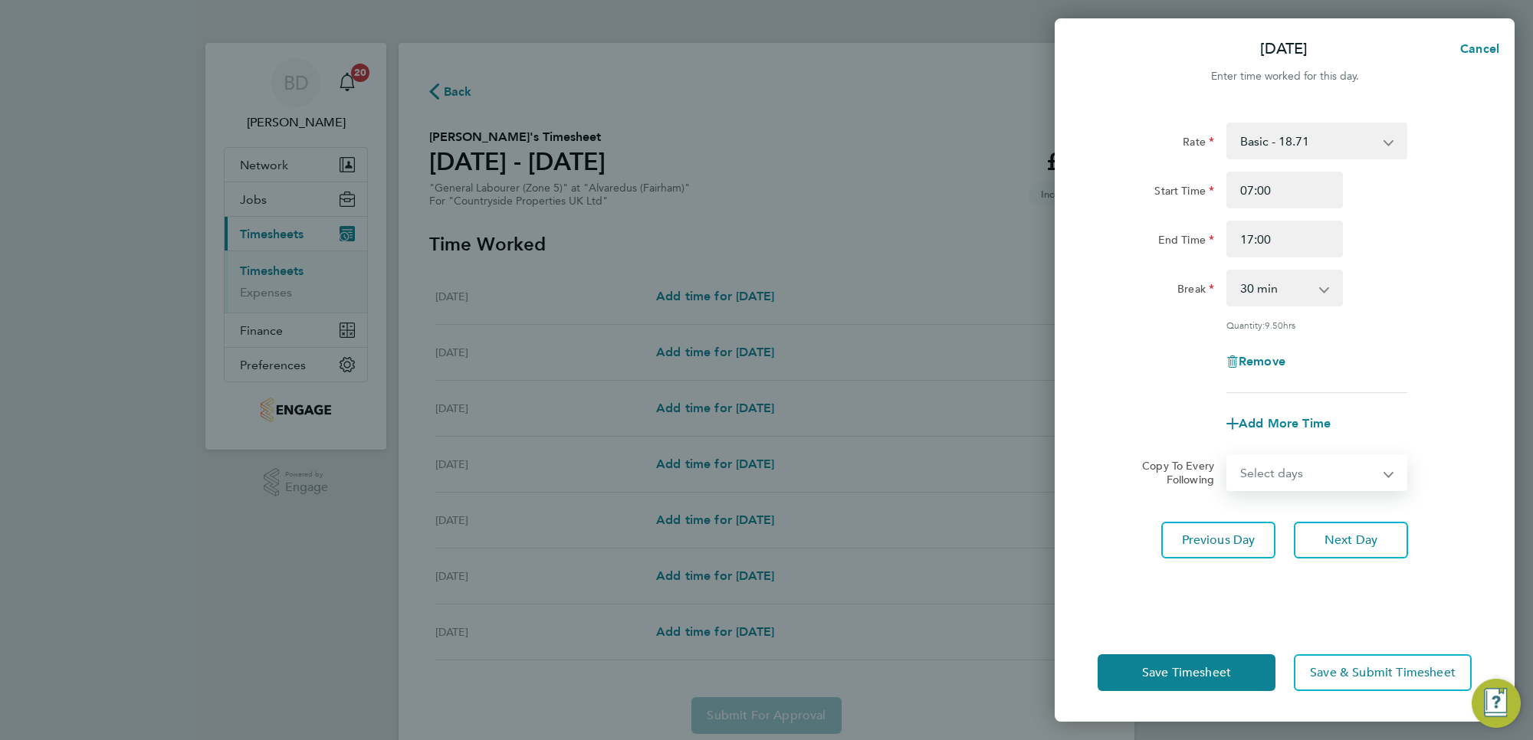
click at [1286, 471] on select "Select days Day Weekday (Mon-Fri) Weekend (Sat-Sun) [DATE] [DATE] [DATE] [DATE]…" at bounding box center [1308, 473] width 161 height 34
select select "WEEKDAY"
click at [1228, 456] on select "Select days Day Weekday (Mon-Fri) Weekend (Sat-Sun) [DATE] [DATE] [DATE] [DATE]…" at bounding box center [1308, 473] width 161 height 34
select select "[DATE]"
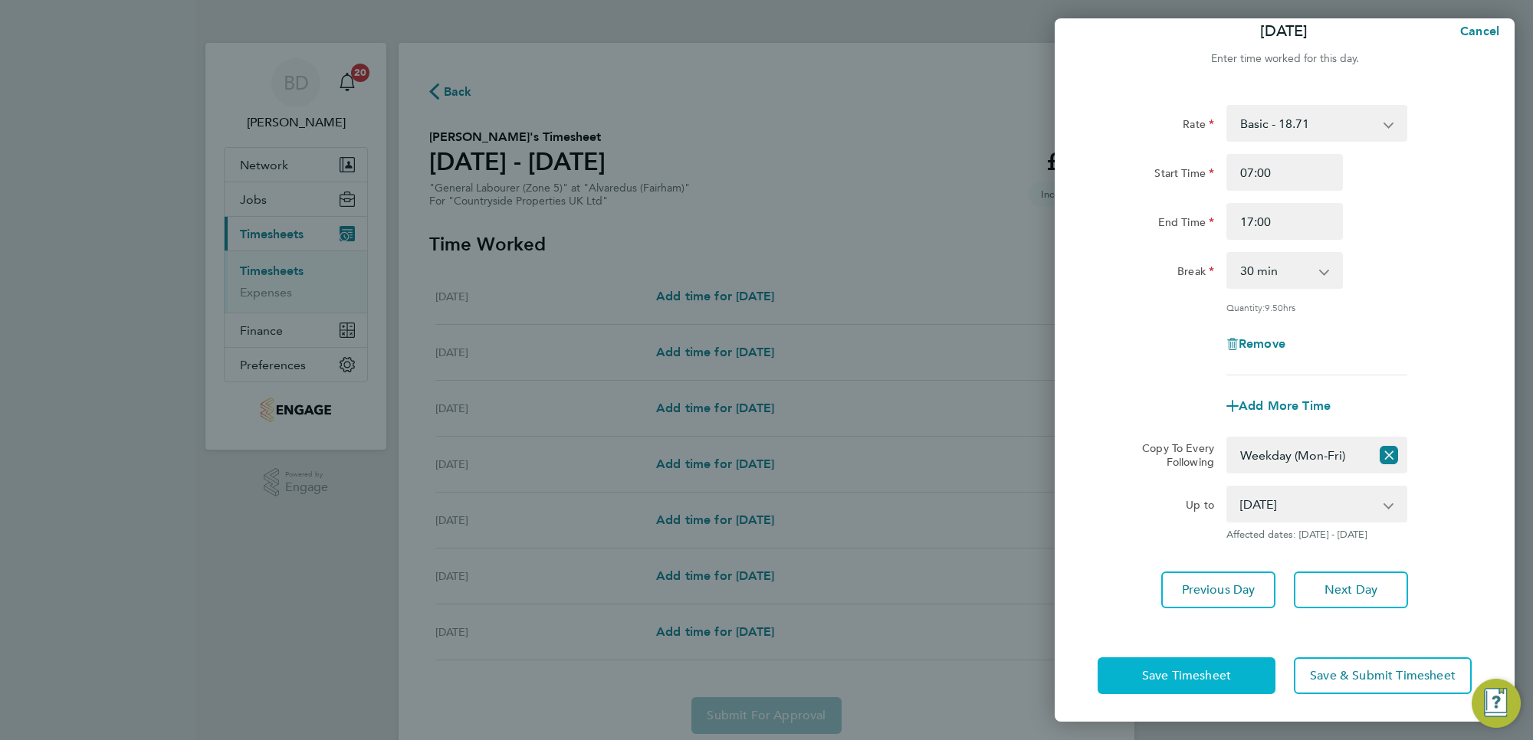
click at [1149, 669] on span "Save Timesheet" at bounding box center [1186, 675] width 89 height 15
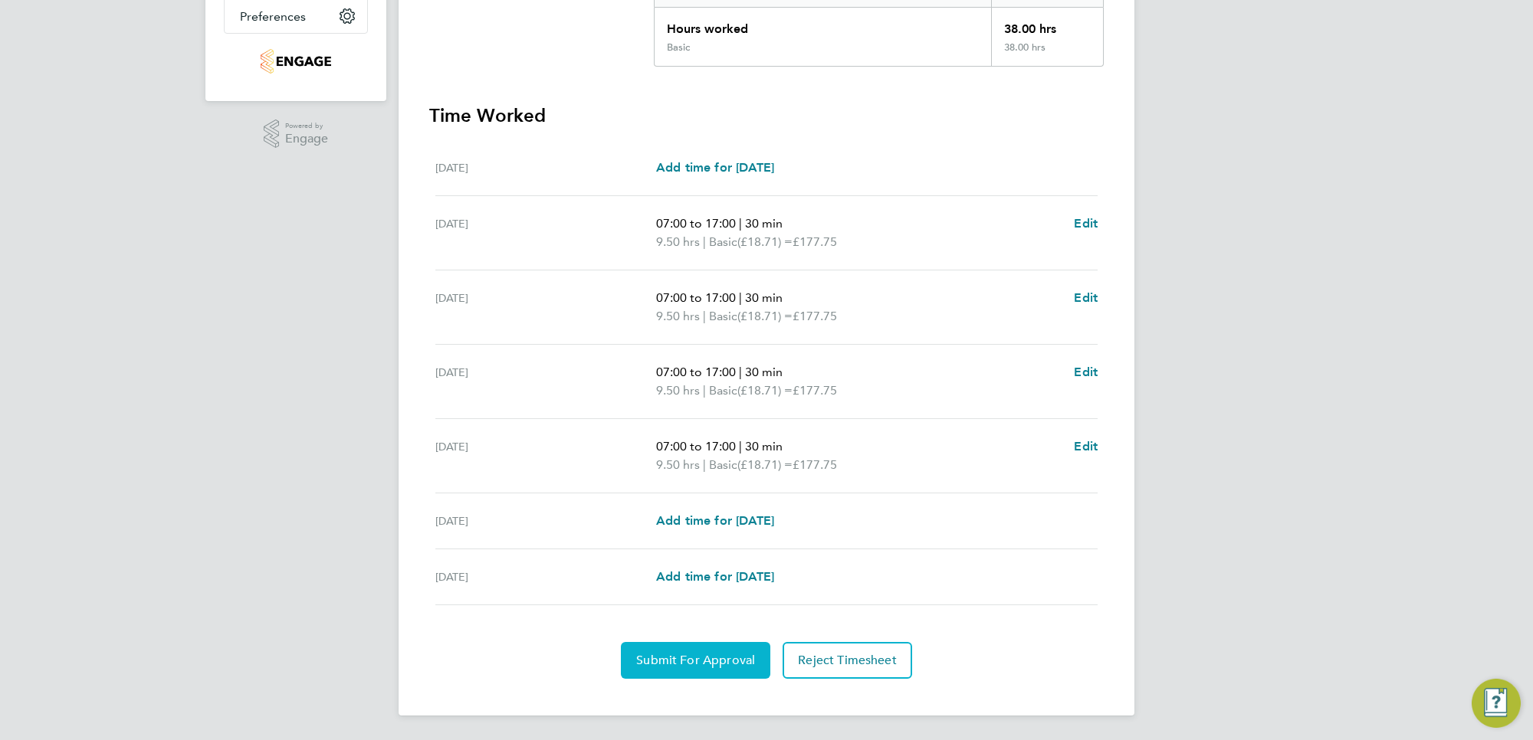
click at [699, 664] on span "Submit For Approval" at bounding box center [695, 660] width 119 height 15
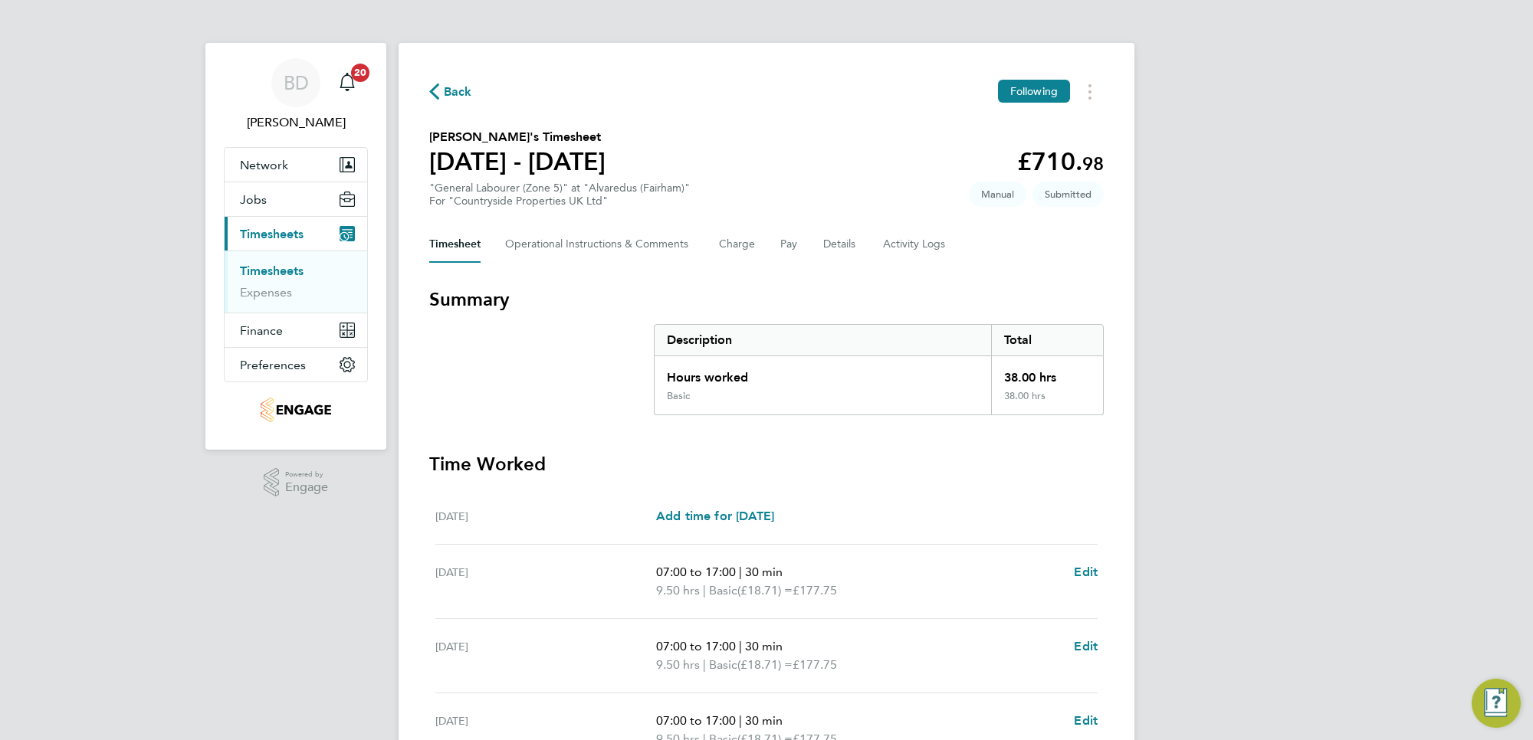
click at [449, 93] on span "Back" at bounding box center [458, 92] width 28 height 18
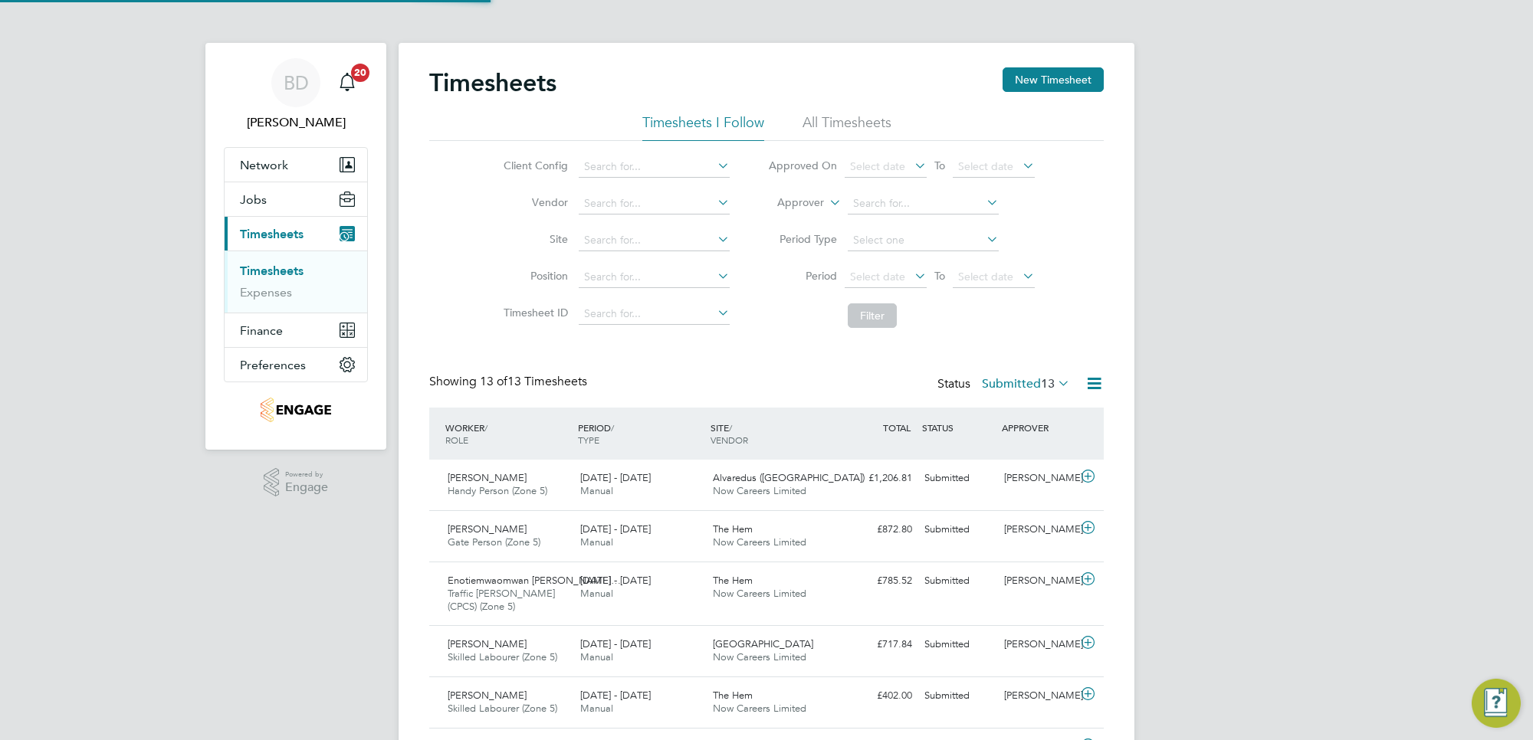
scroll to position [51, 133]
click at [1054, 84] on button "New Timesheet" at bounding box center [1052, 79] width 101 height 25
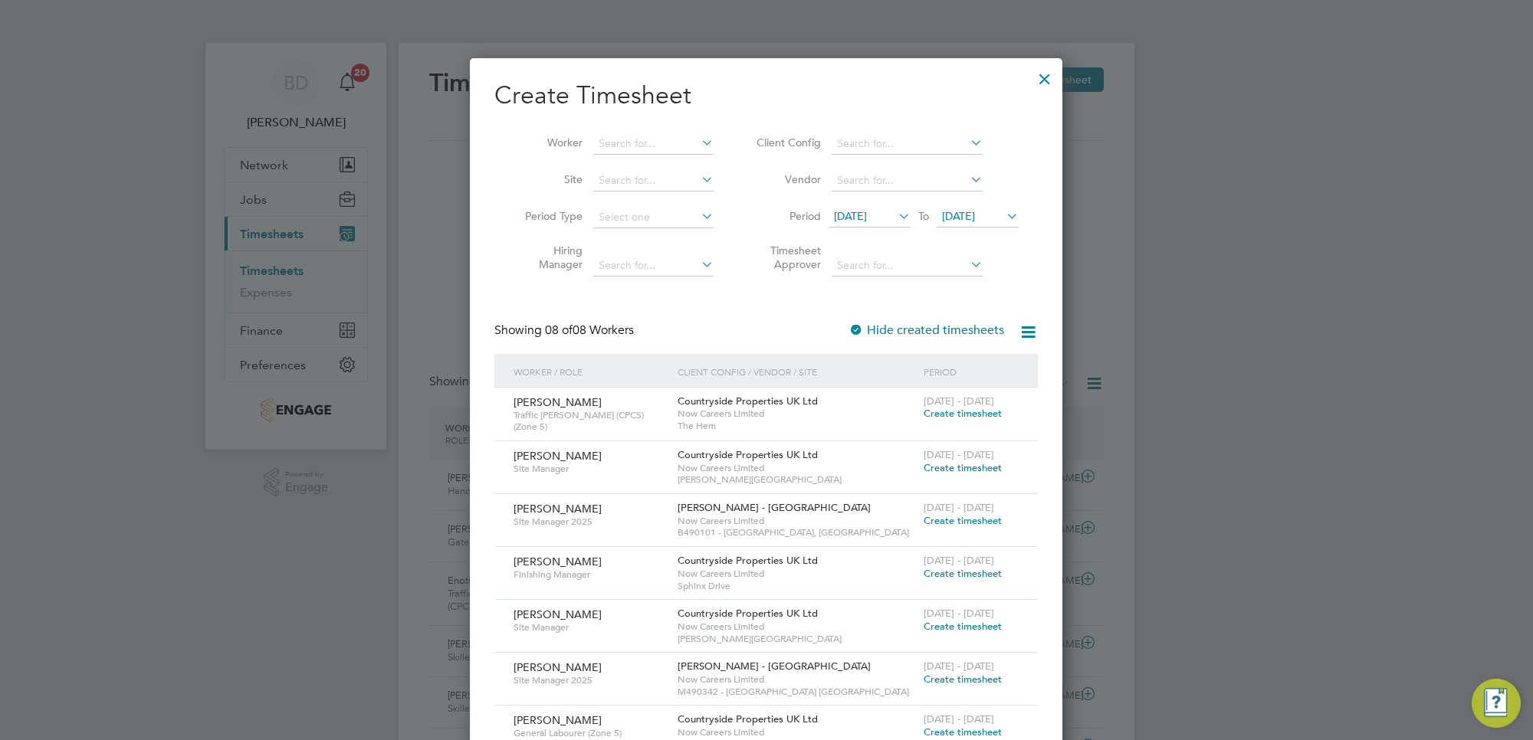
click at [895, 217] on icon at bounding box center [895, 215] width 0 height 21
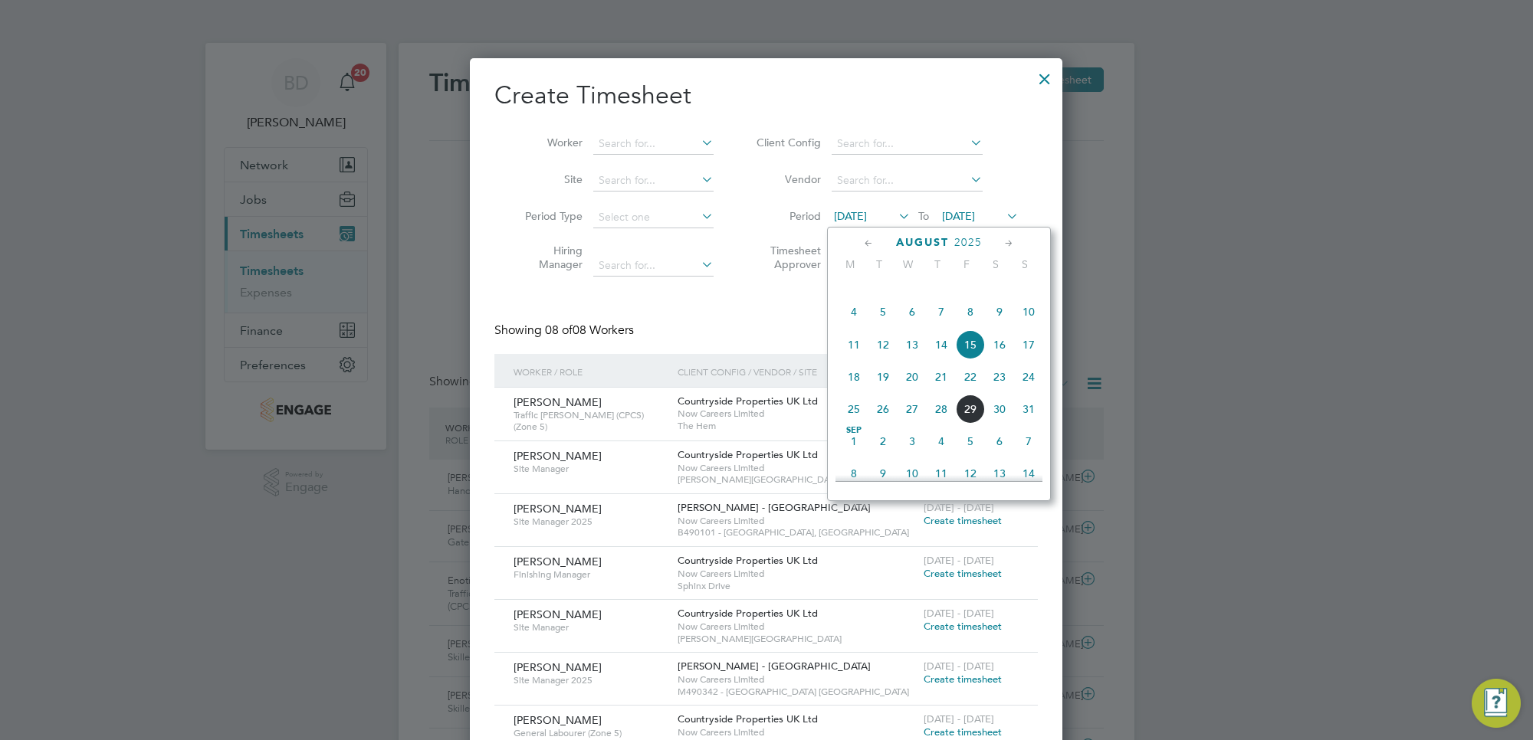
click at [851, 424] on span "25" at bounding box center [853, 409] width 29 height 29
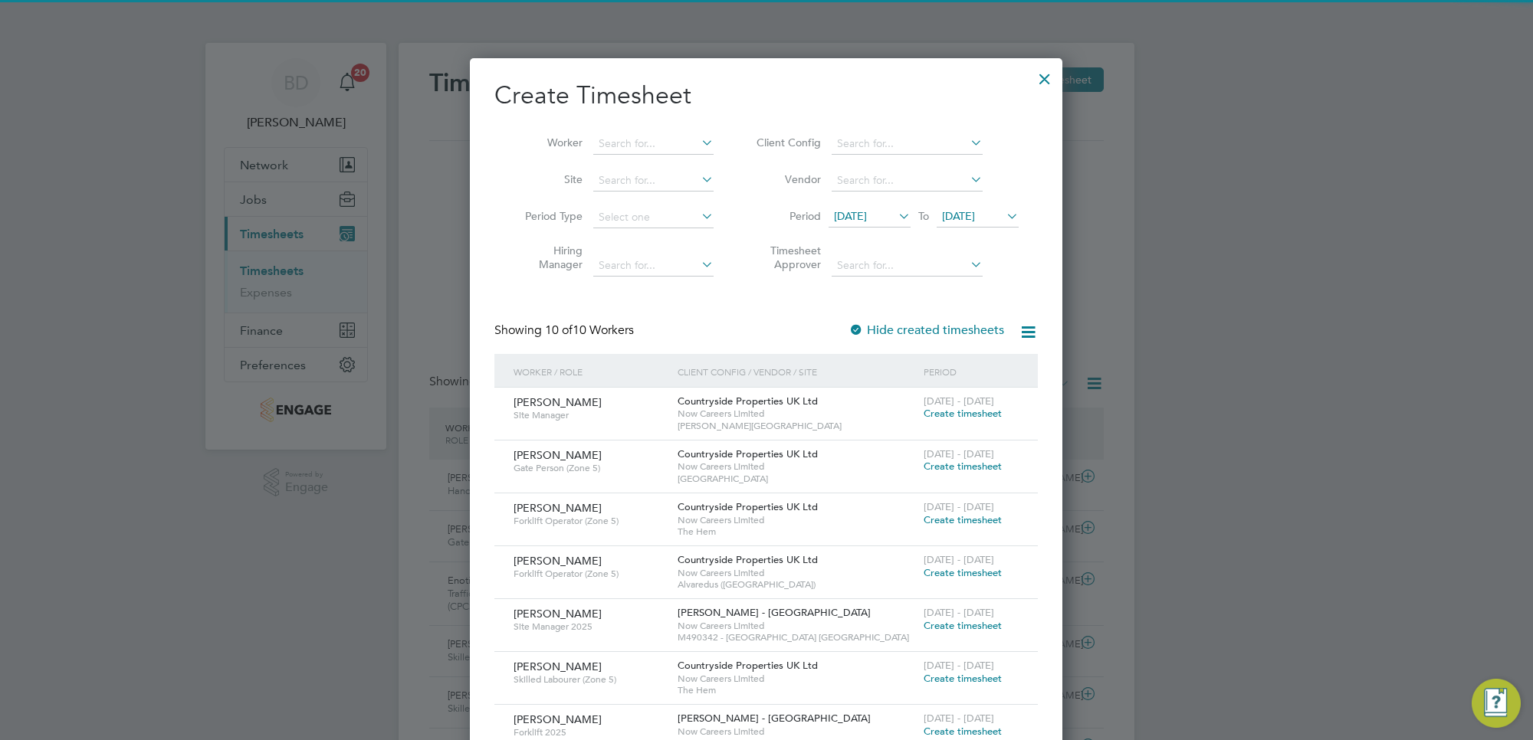
click at [975, 209] on span "[DATE]" at bounding box center [958, 216] width 33 height 14
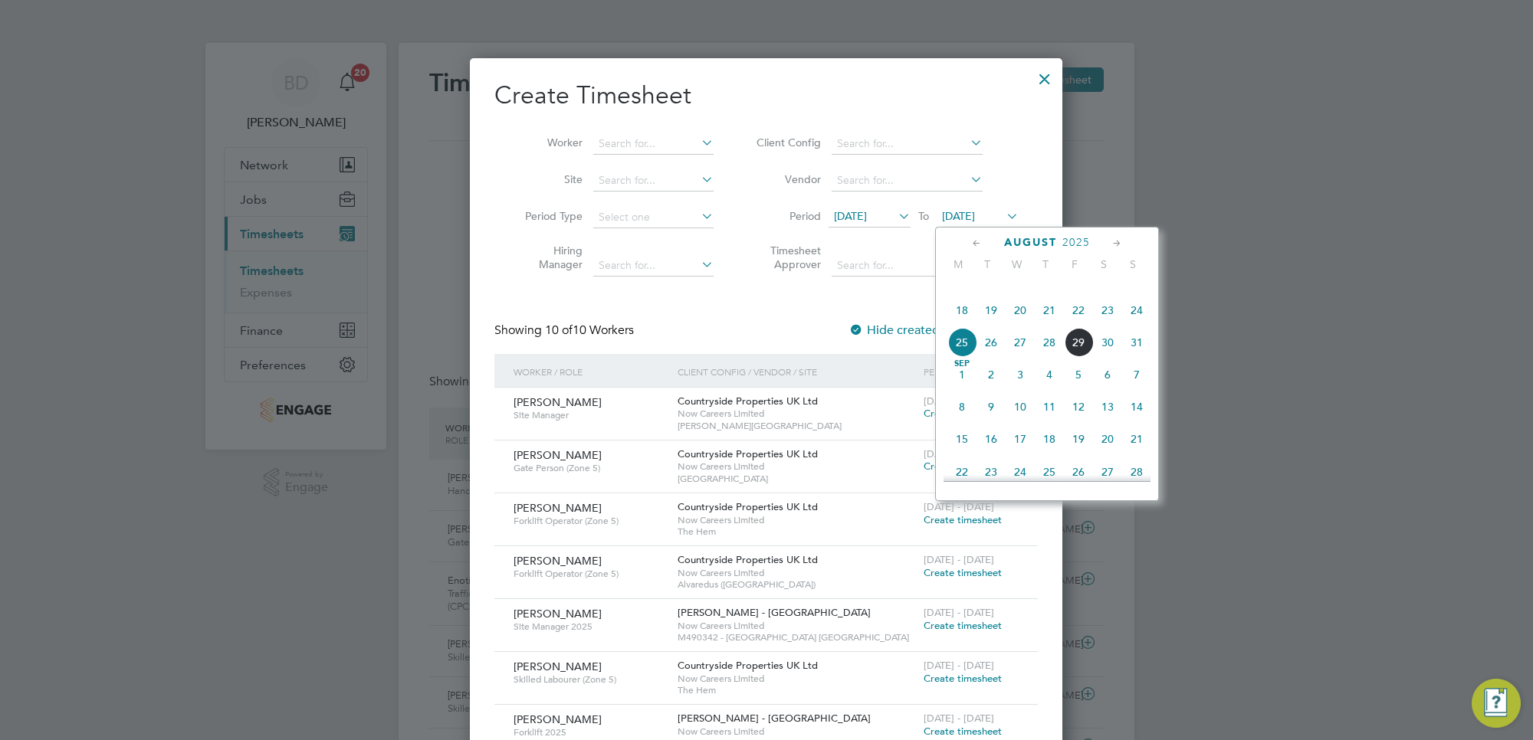
click at [1073, 357] on span "29" at bounding box center [1078, 342] width 29 height 29
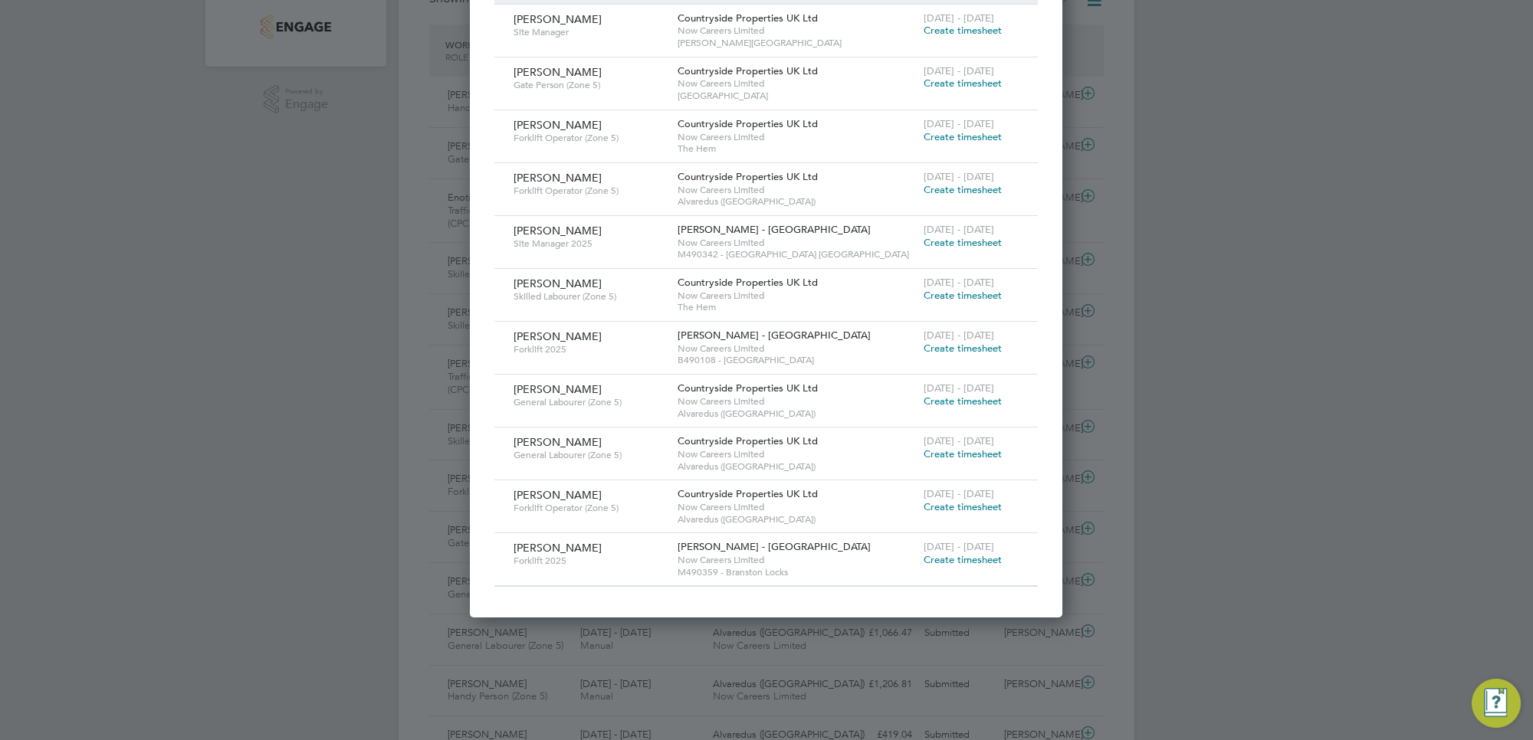
click at [955, 449] on span "Create timesheet" at bounding box center [962, 454] width 78 height 13
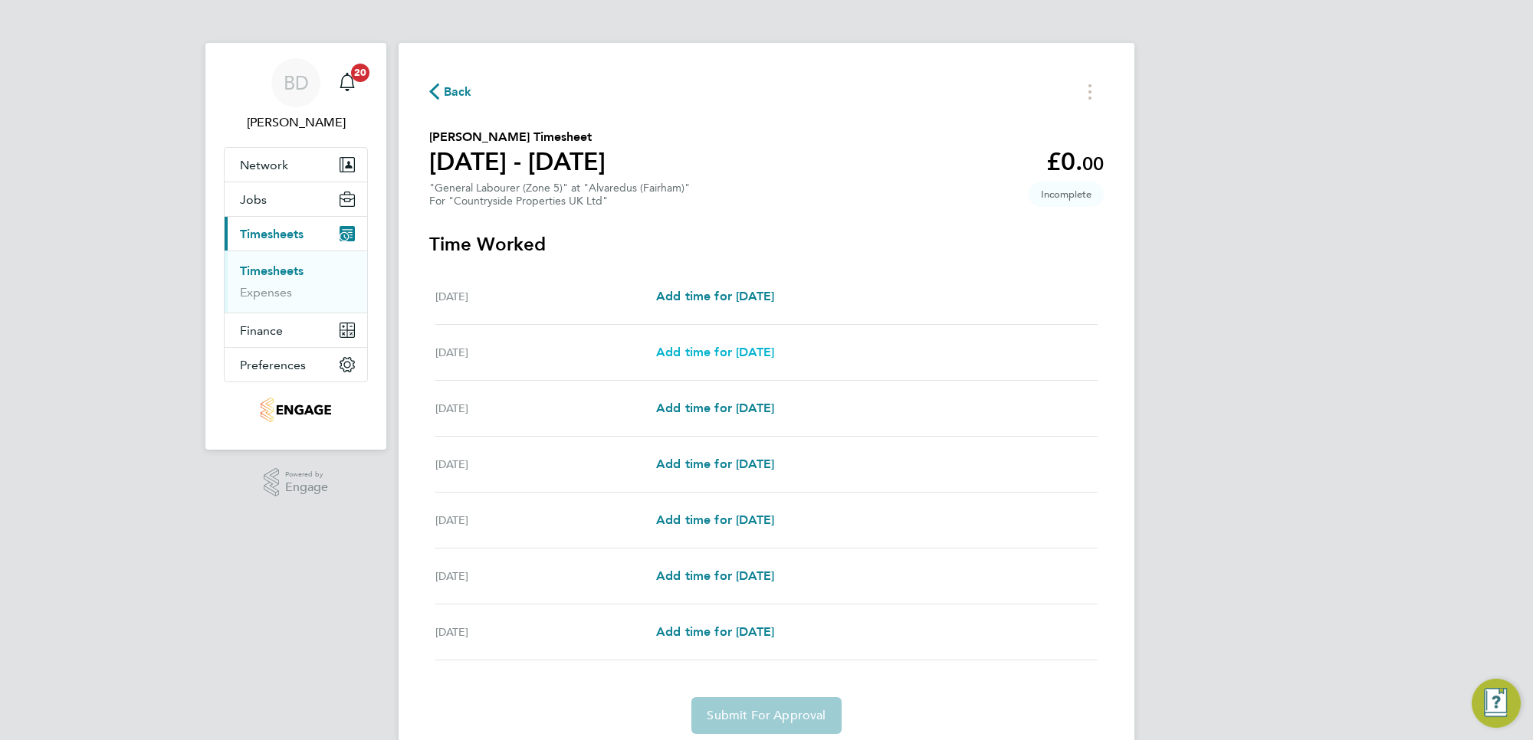
click at [706, 355] on span "Add time for [DATE]" at bounding box center [715, 352] width 118 height 15
select select "30"
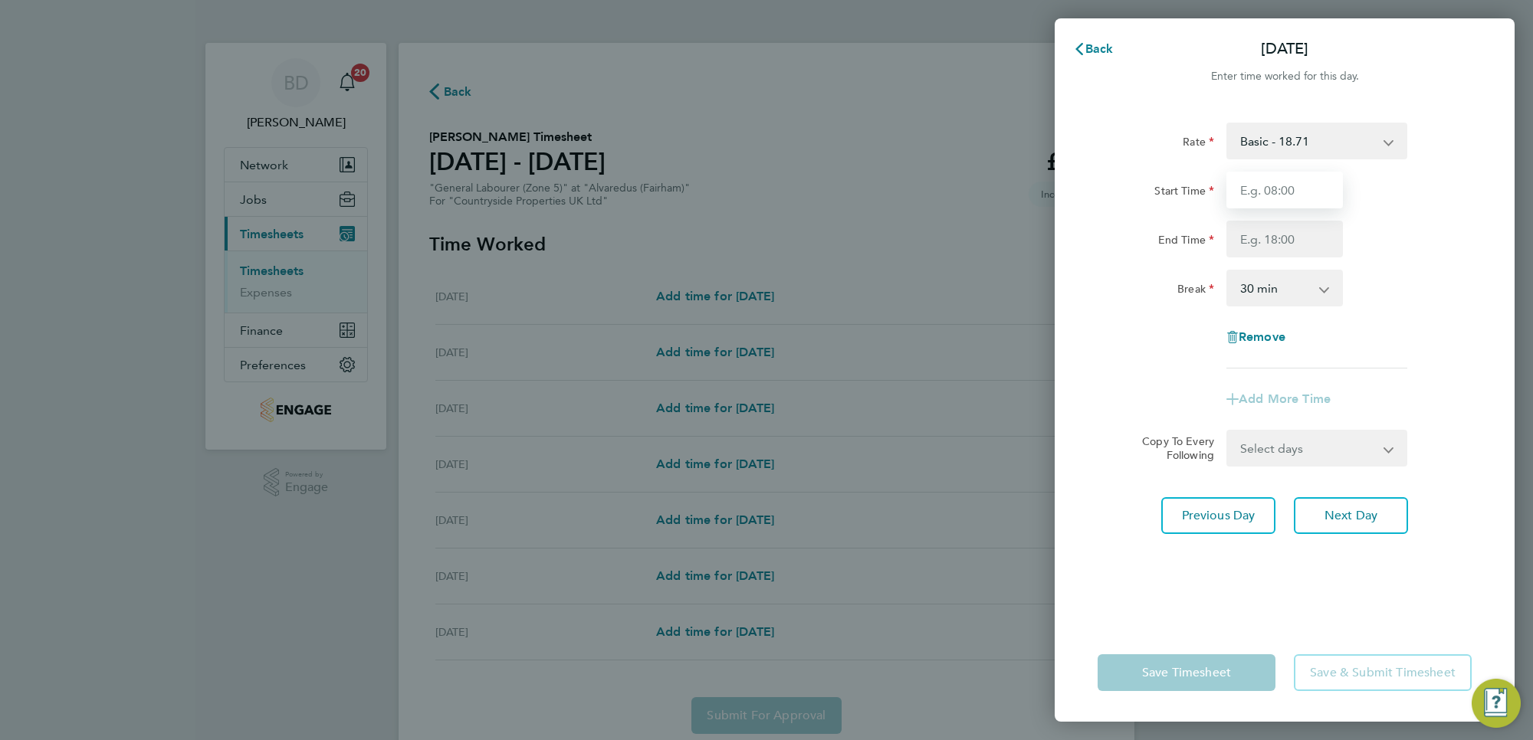
click at [1277, 194] on input "Start Time" at bounding box center [1284, 190] width 116 height 37
type input "07:00"
click at [1300, 246] on input "End Time" at bounding box center [1284, 239] width 116 height 37
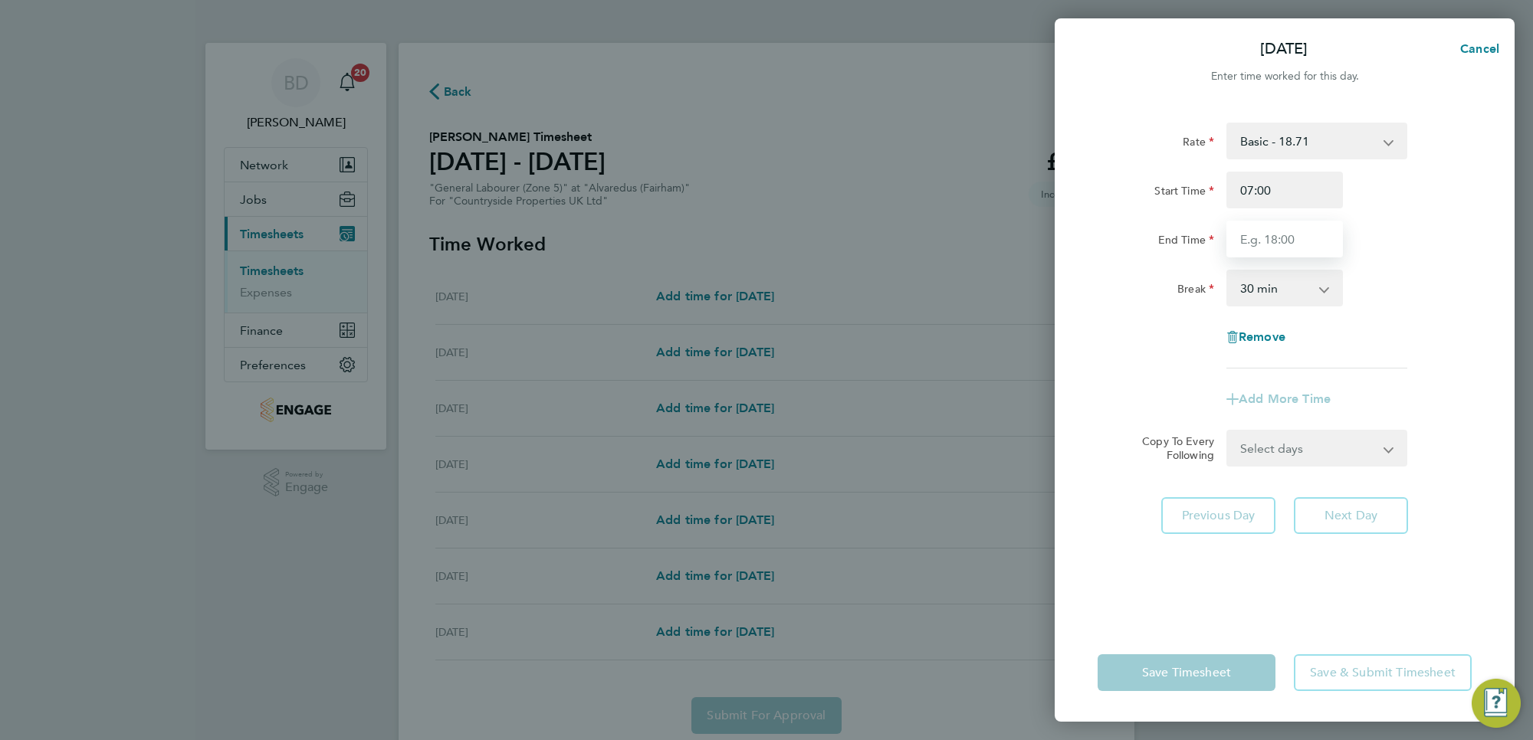
type input "17:00"
click at [1438, 322] on div "Rate Basic - 18.71 Start Time 07:00 End Time 17:00 Break 0 min 15 min 30 min 45…" at bounding box center [1284, 246] width 374 height 246
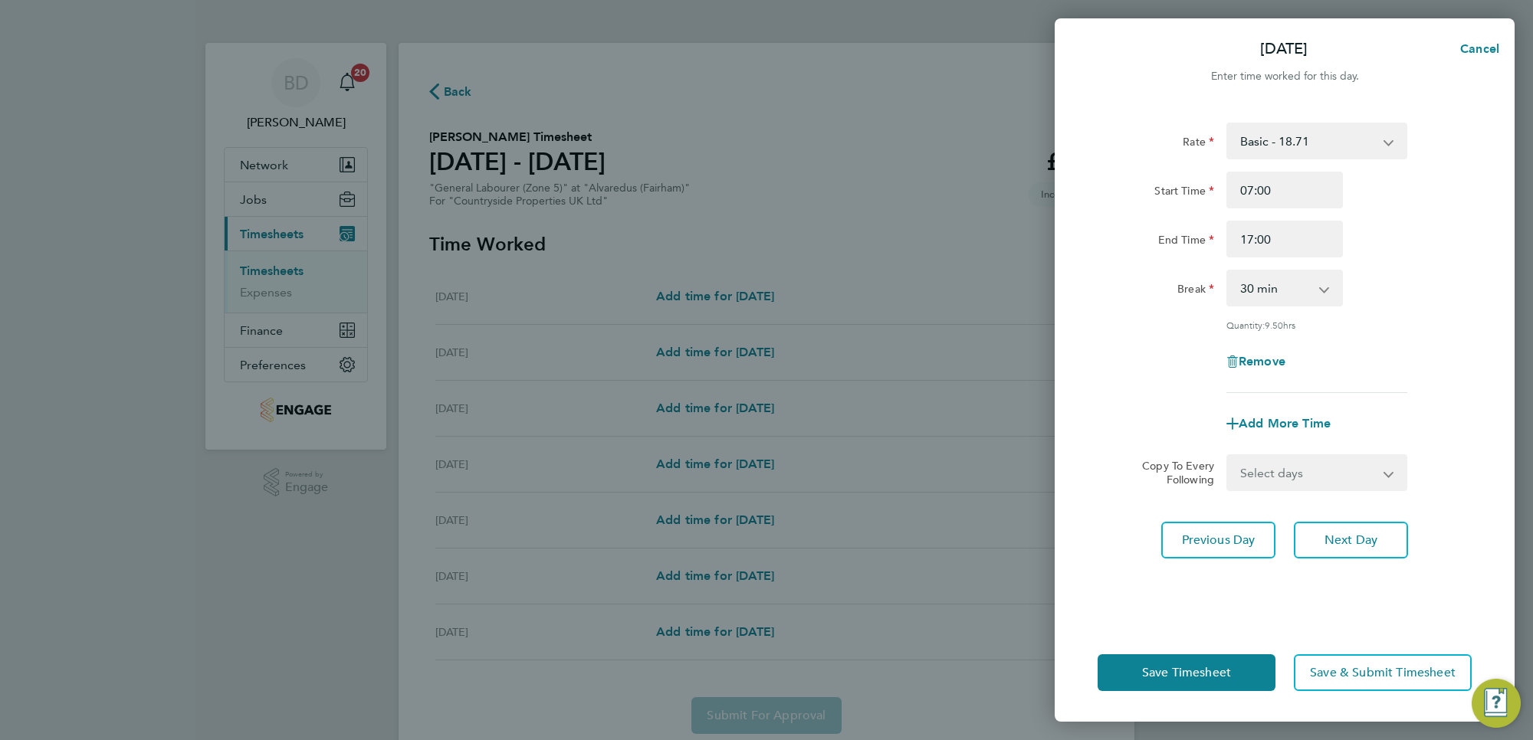
click at [1303, 468] on select "Select days Day Weekday (Mon-Fri) Weekend (Sat-Sun) [DATE] [DATE] [DATE] [DATE]…" at bounding box center [1308, 473] width 161 height 34
select select "WEEKDAY"
click at [1228, 456] on select "Select days Day Weekday (Mon-Fri) Weekend (Sat-Sun) [DATE] [DATE] [DATE] [DATE]…" at bounding box center [1308, 473] width 161 height 34
select select "[DATE]"
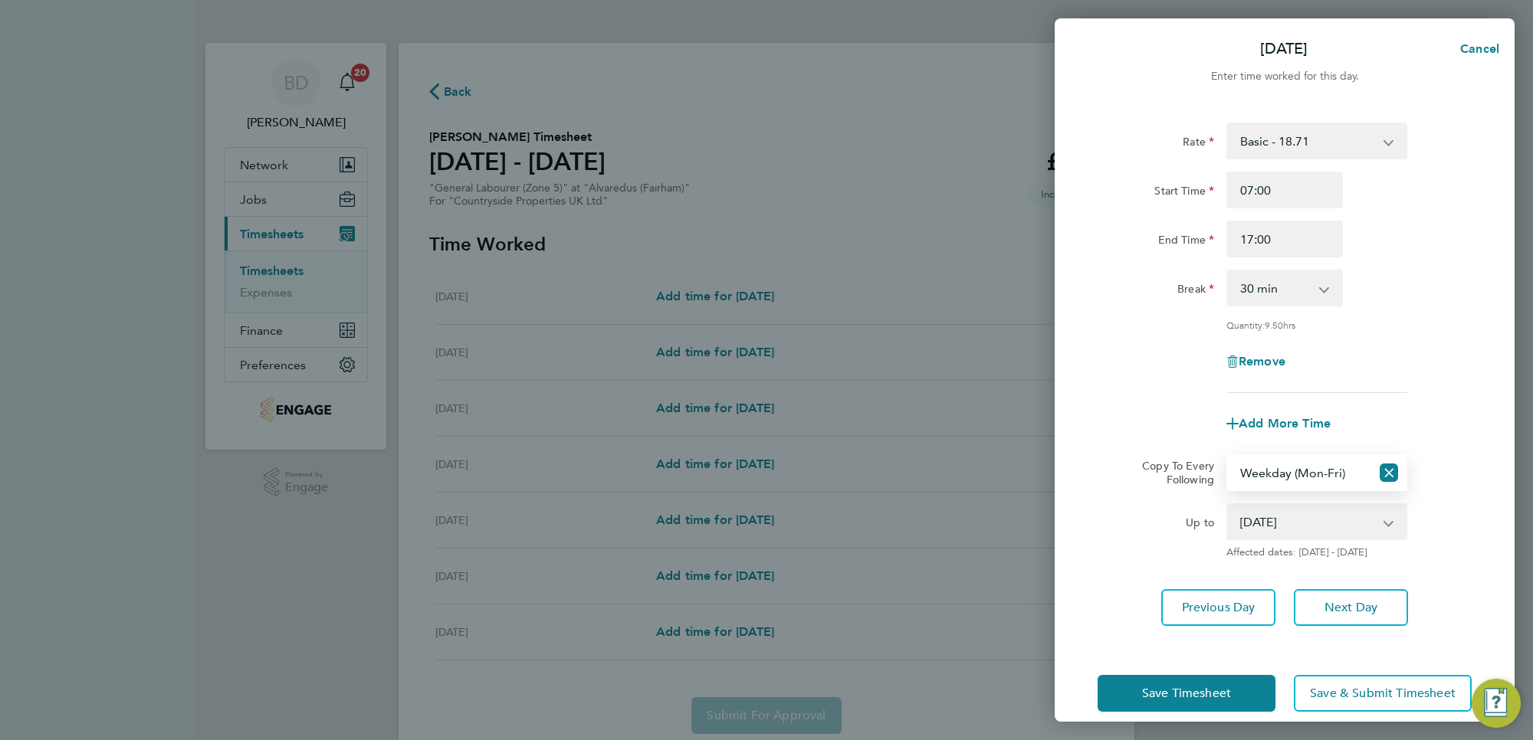
scroll to position [18, 0]
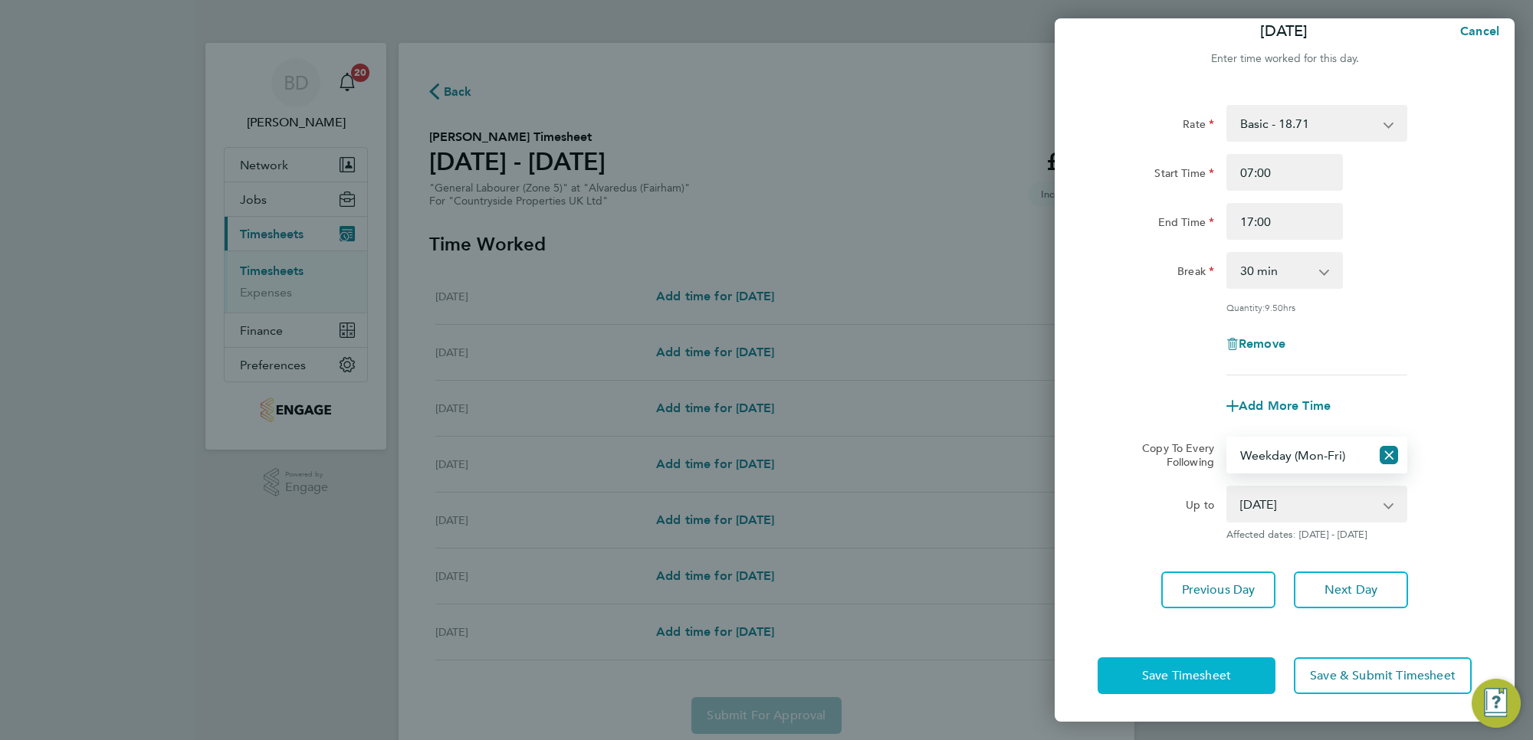
click at [1196, 673] on span "Save Timesheet" at bounding box center [1186, 675] width 89 height 15
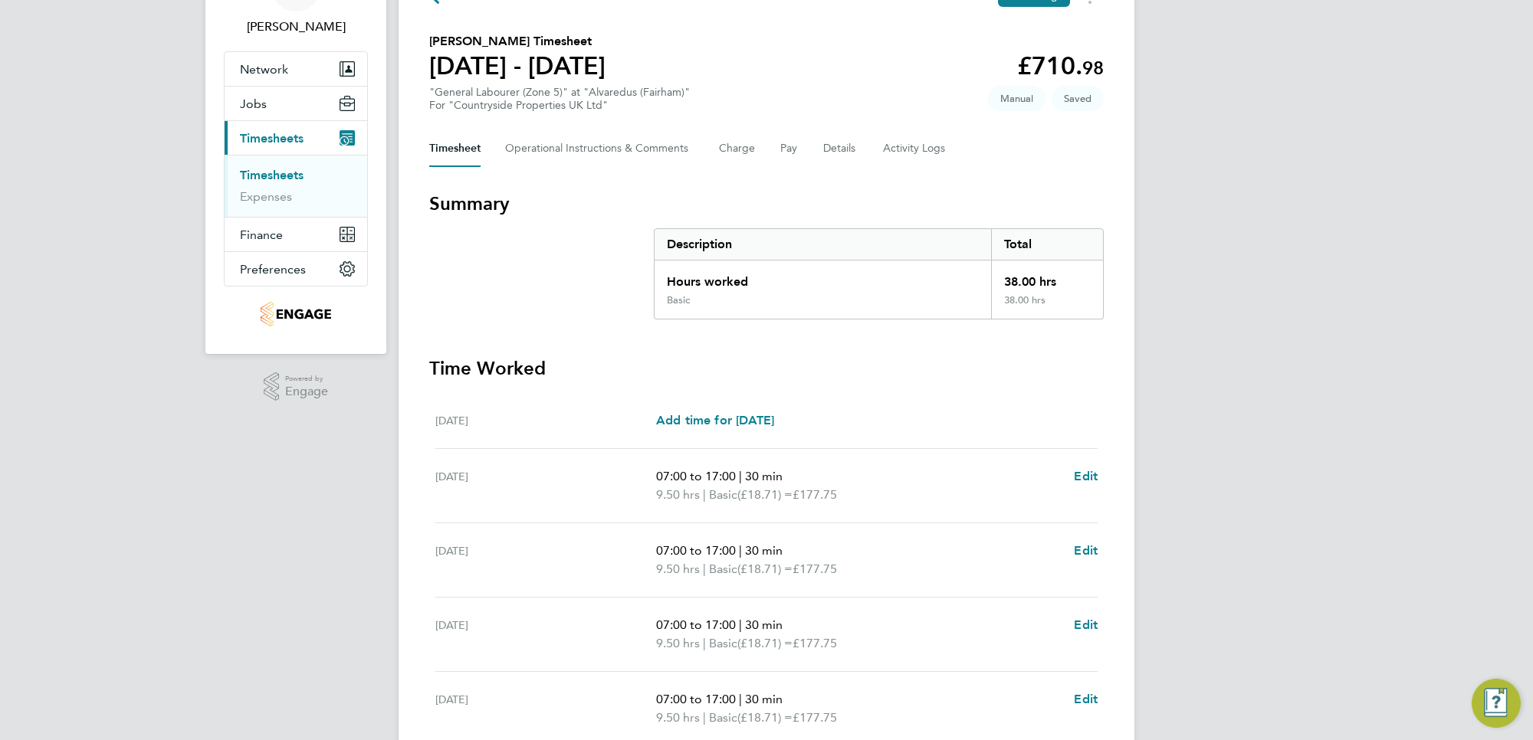
scroll to position [350, 0]
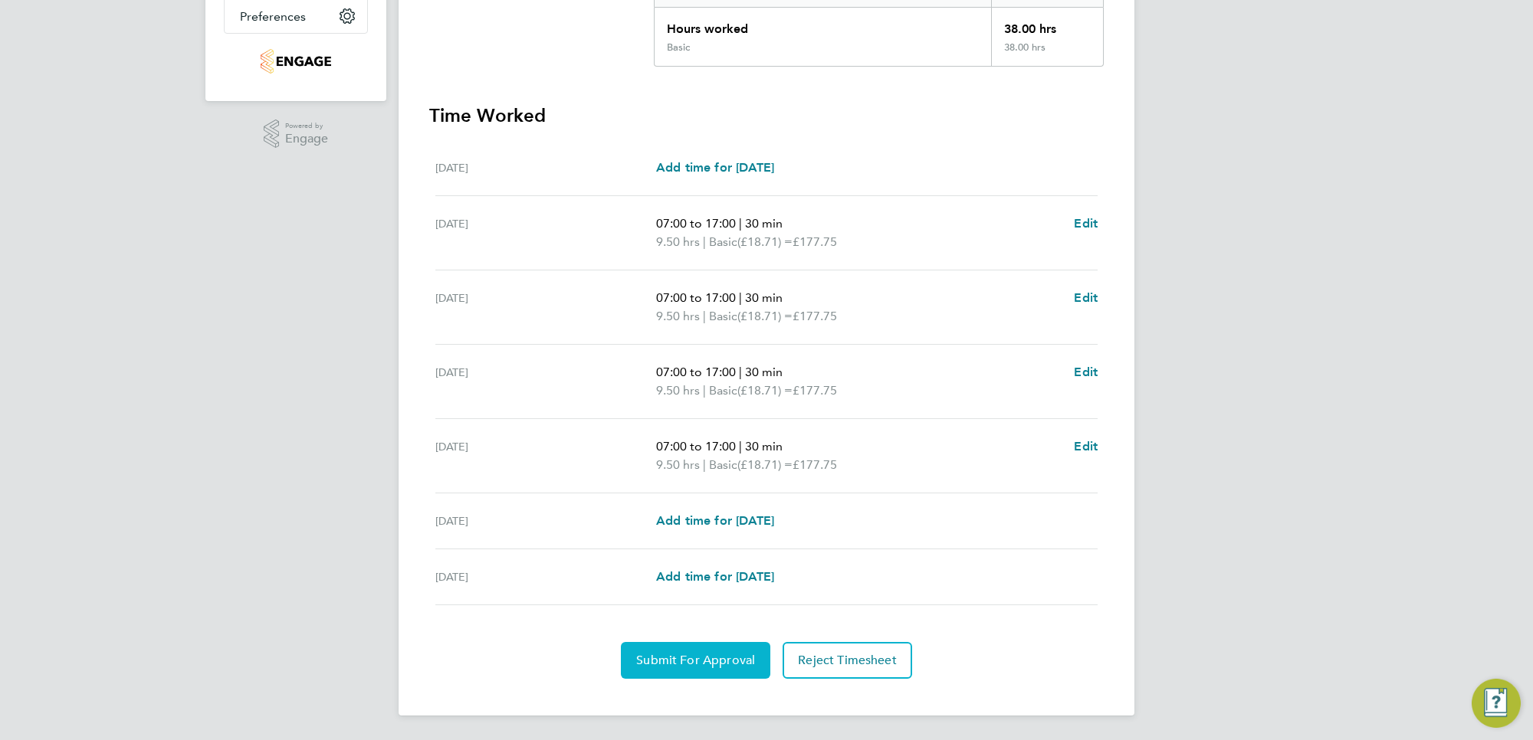
click at [699, 659] on span "Submit For Approval" at bounding box center [695, 660] width 119 height 15
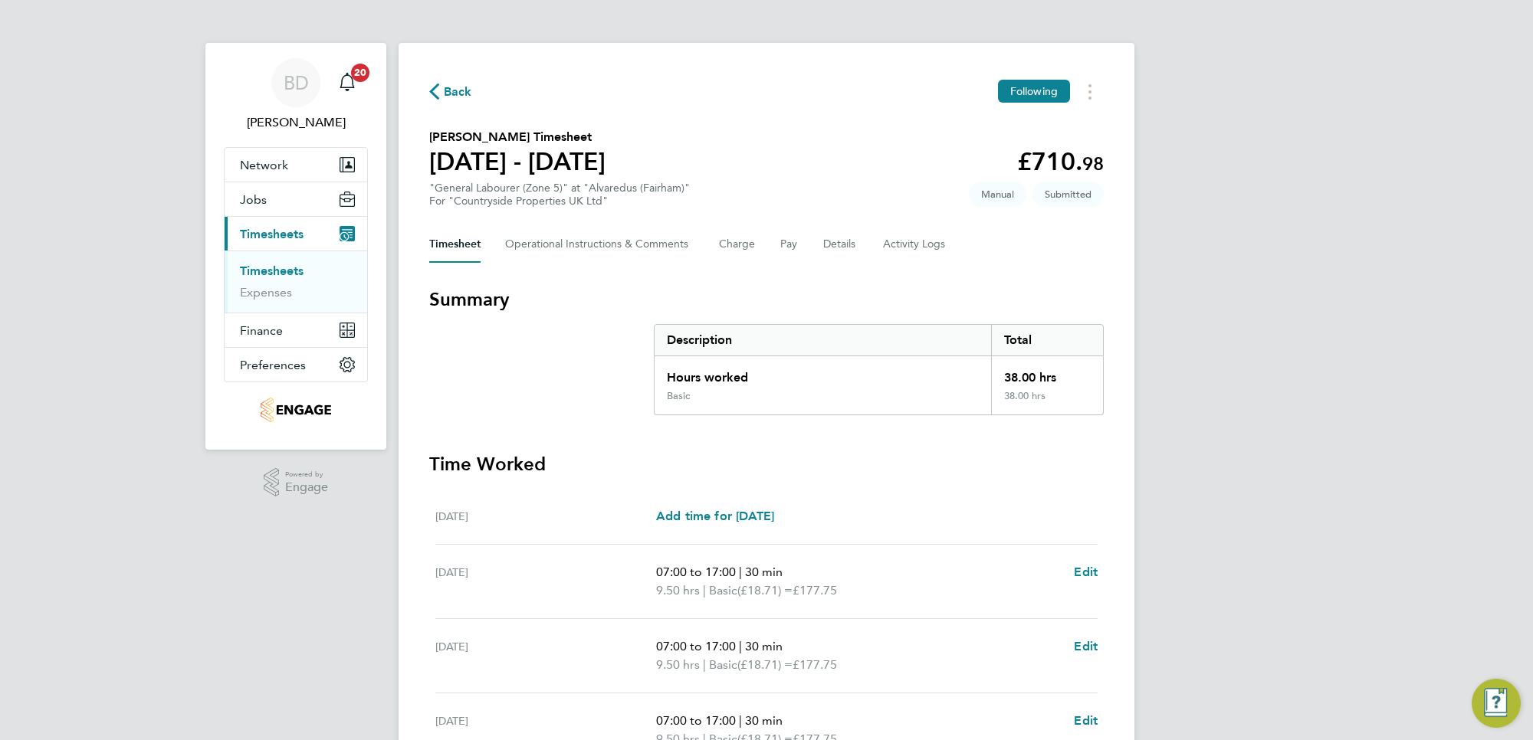
click at [464, 90] on span "Back" at bounding box center [458, 92] width 28 height 18
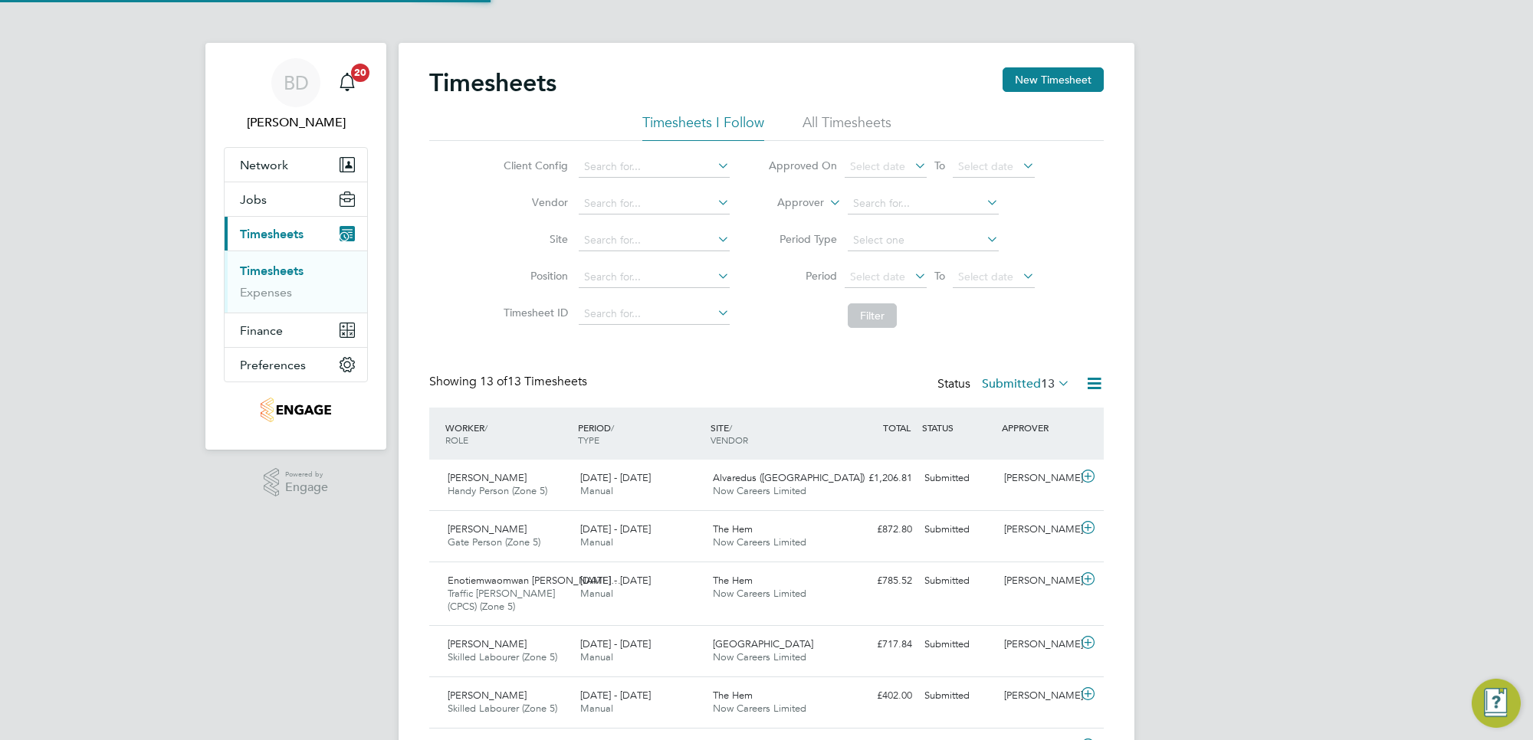
scroll to position [51, 133]
click at [1040, 79] on button "New Timesheet" at bounding box center [1052, 79] width 101 height 25
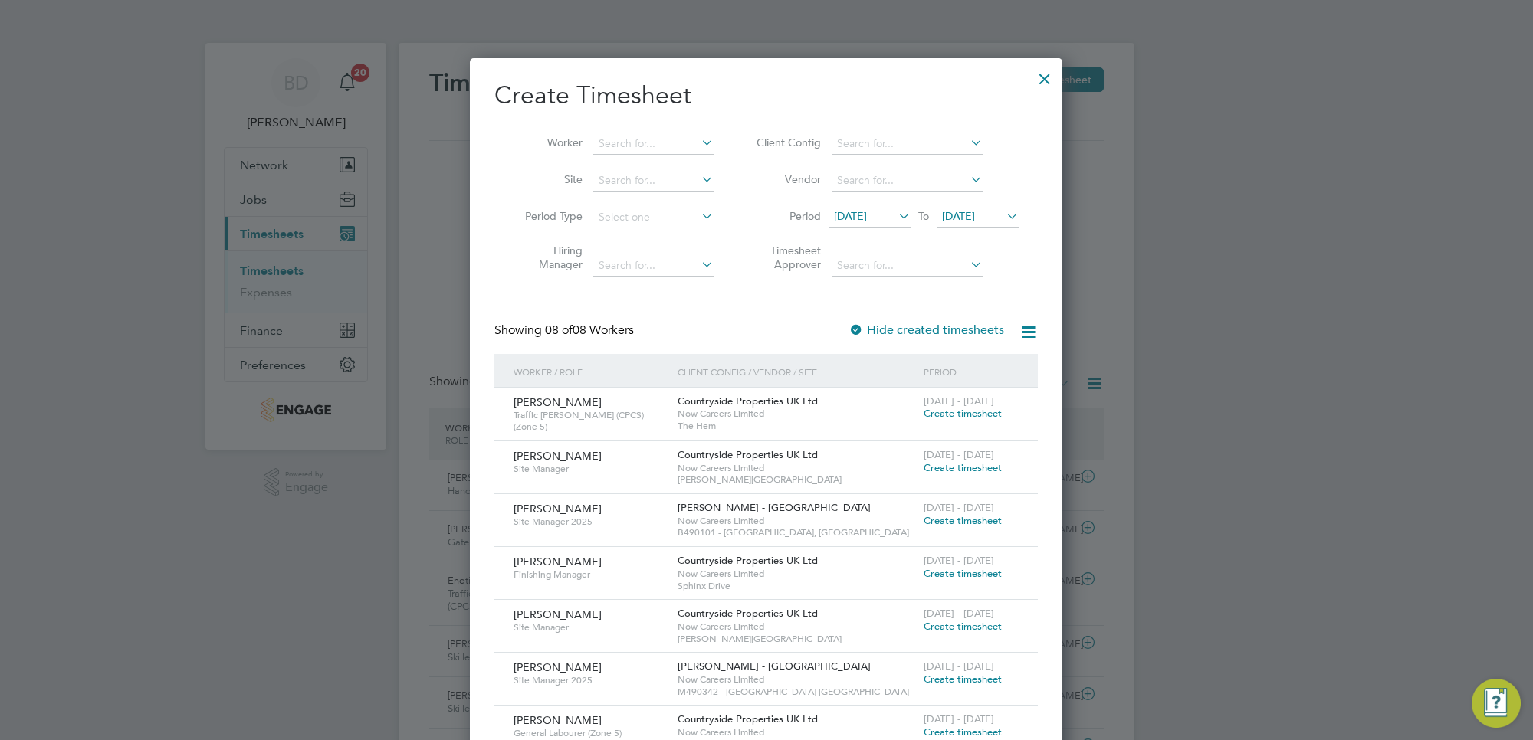
click at [867, 218] on span "[DATE]" at bounding box center [850, 216] width 33 height 14
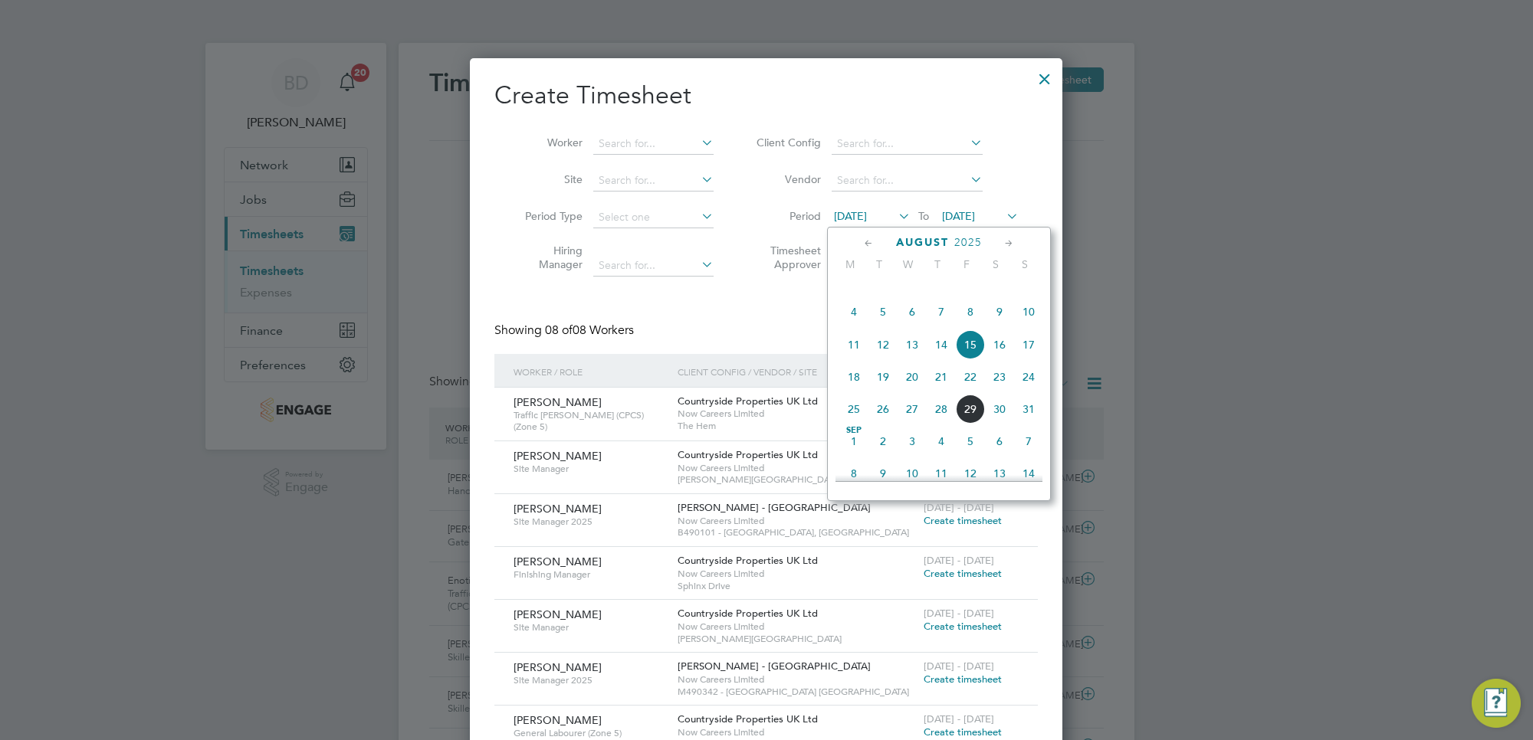
click at [848, 424] on span "25" at bounding box center [853, 409] width 29 height 29
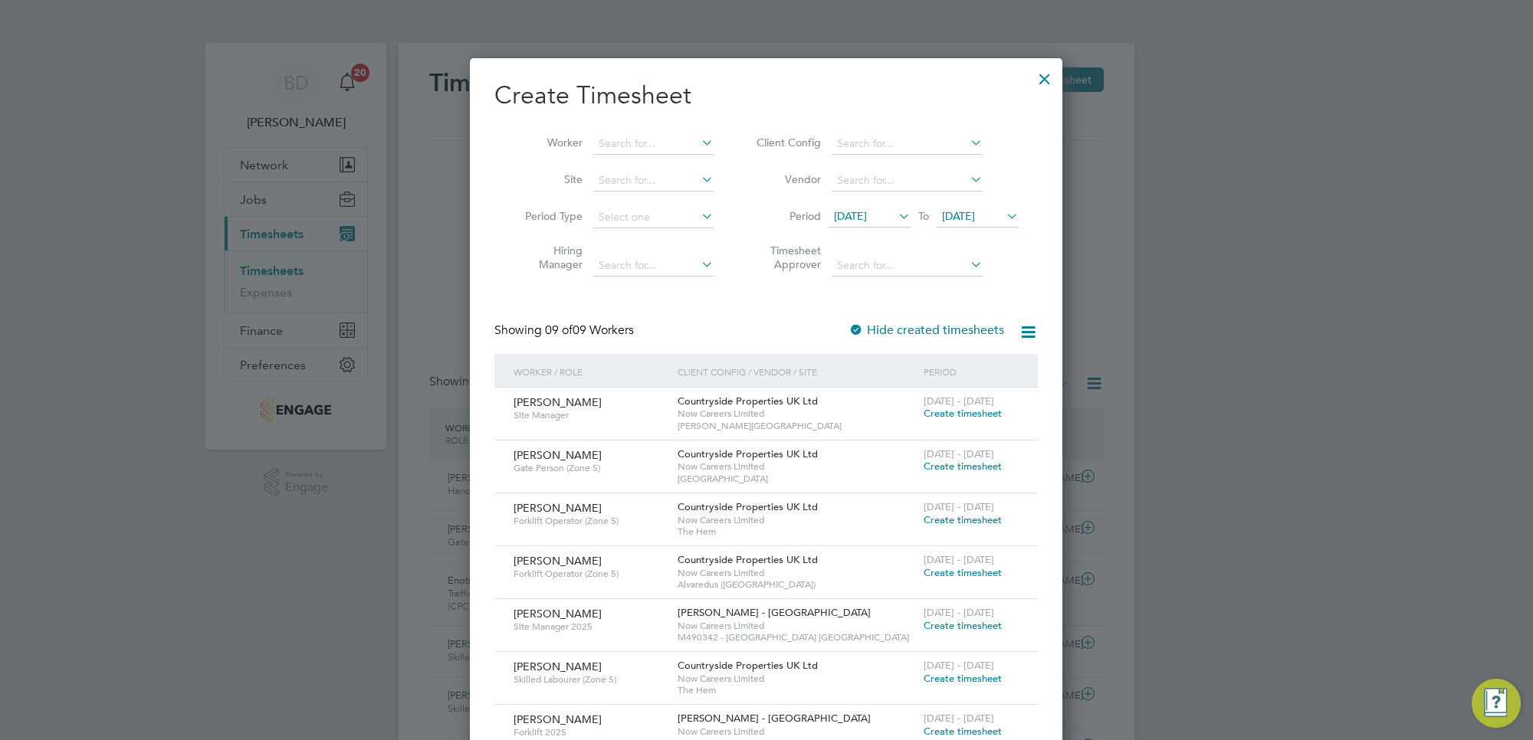
click at [975, 215] on span "[DATE]" at bounding box center [958, 216] width 33 height 14
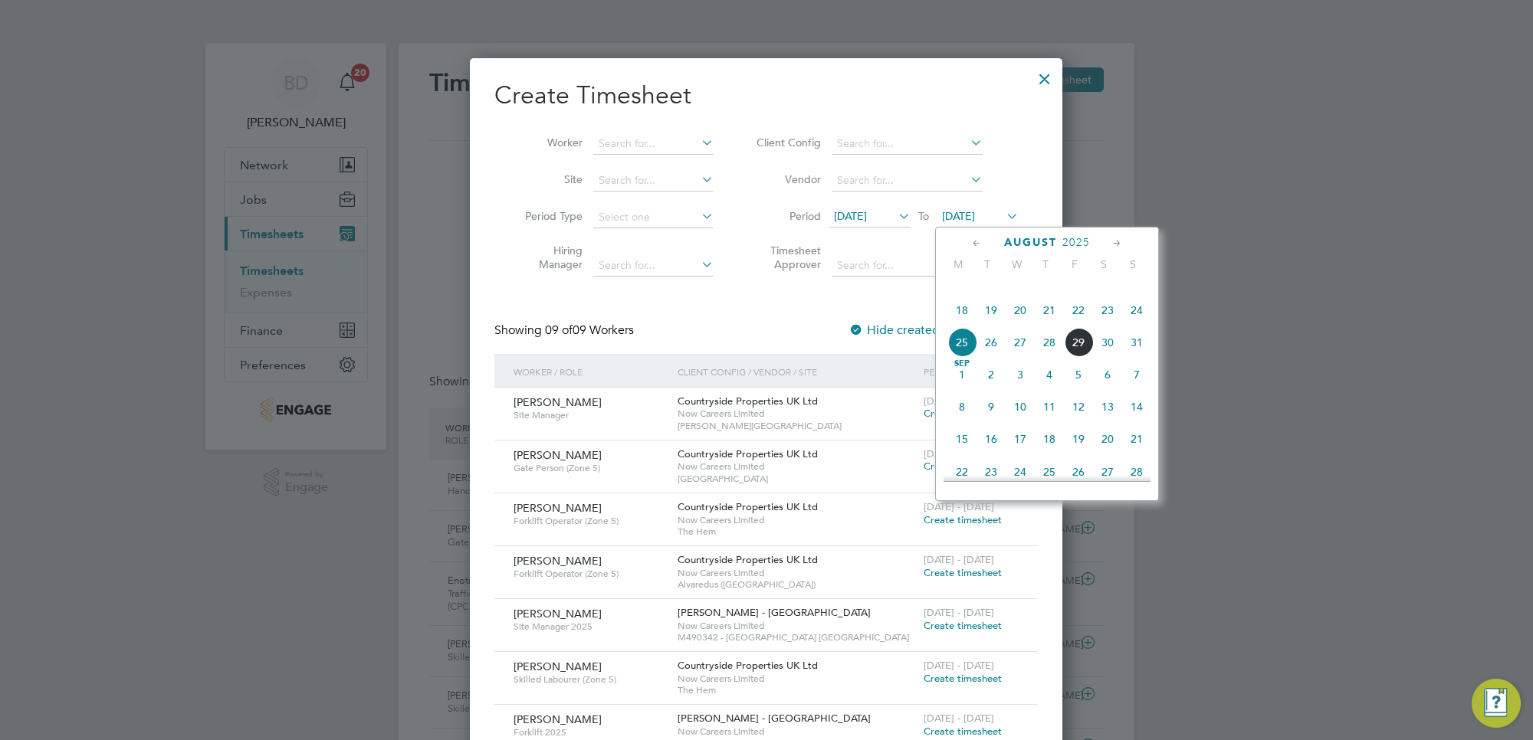
click at [1070, 357] on span "29" at bounding box center [1078, 342] width 29 height 29
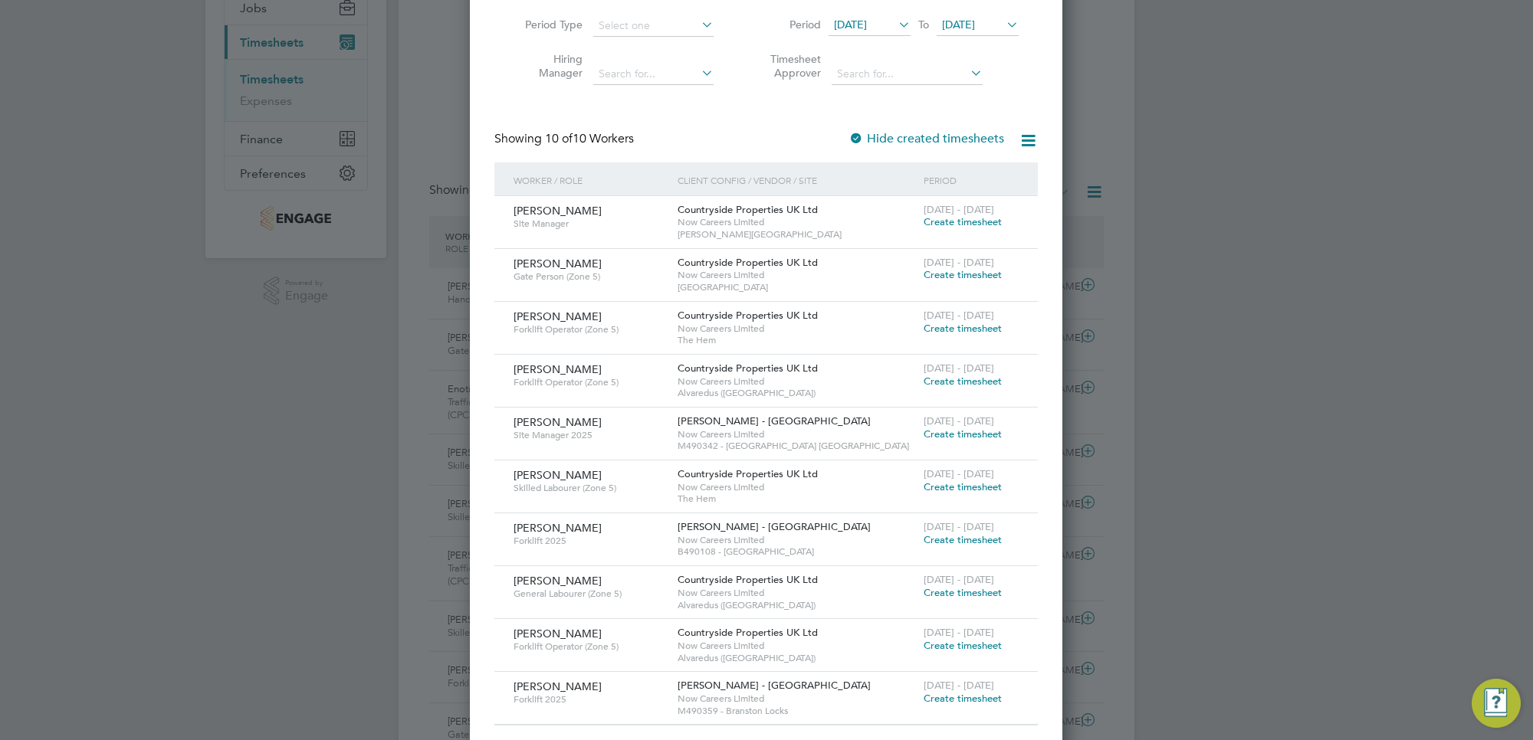
click at [954, 649] on span "Create timesheet" at bounding box center [962, 645] width 78 height 13
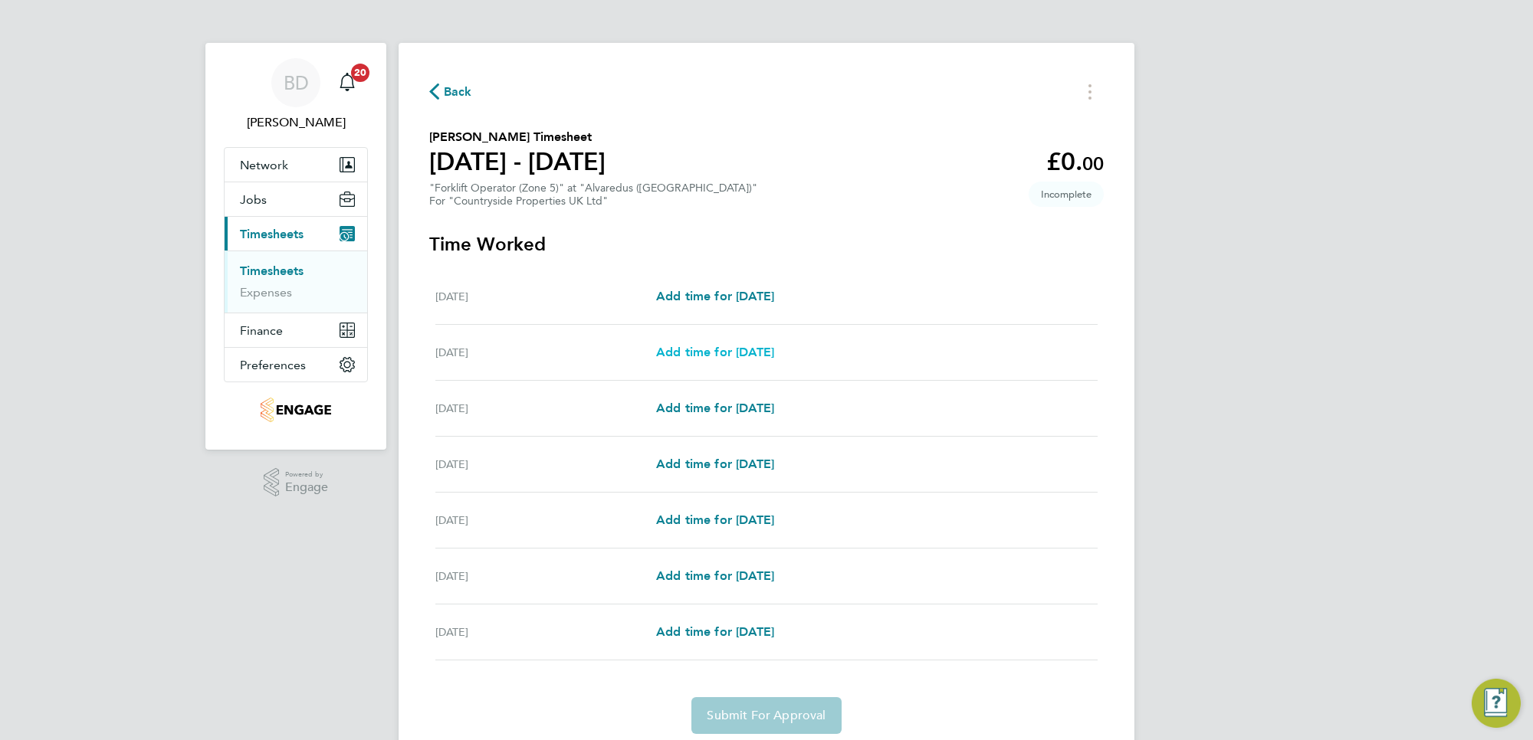
click at [677, 357] on span "Add time for [DATE]" at bounding box center [715, 352] width 118 height 15
select select "30"
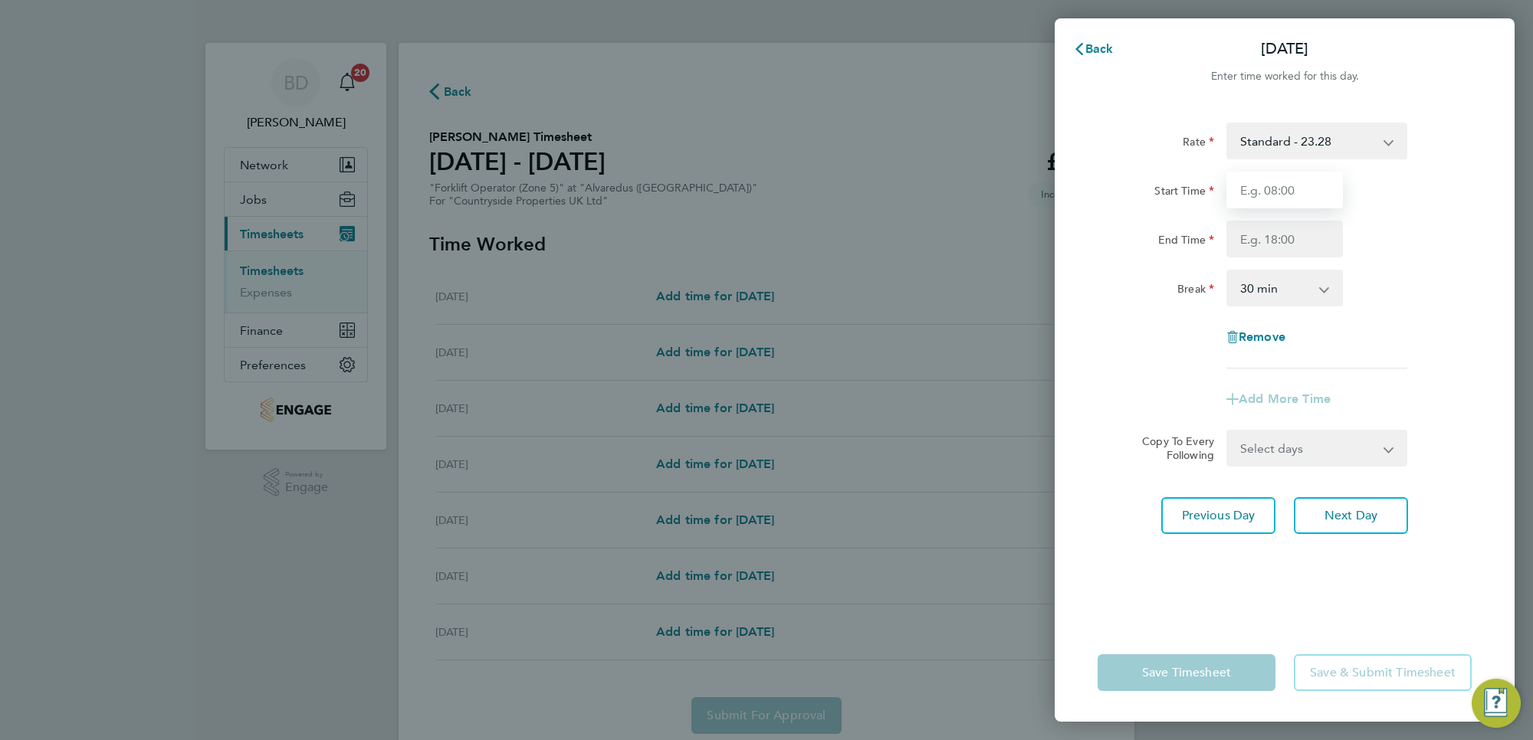
click at [1291, 186] on input "Start Time" at bounding box center [1284, 190] width 116 height 37
type input "07:00"
click at [1312, 231] on input "End Time" at bounding box center [1284, 239] width 116 height 37
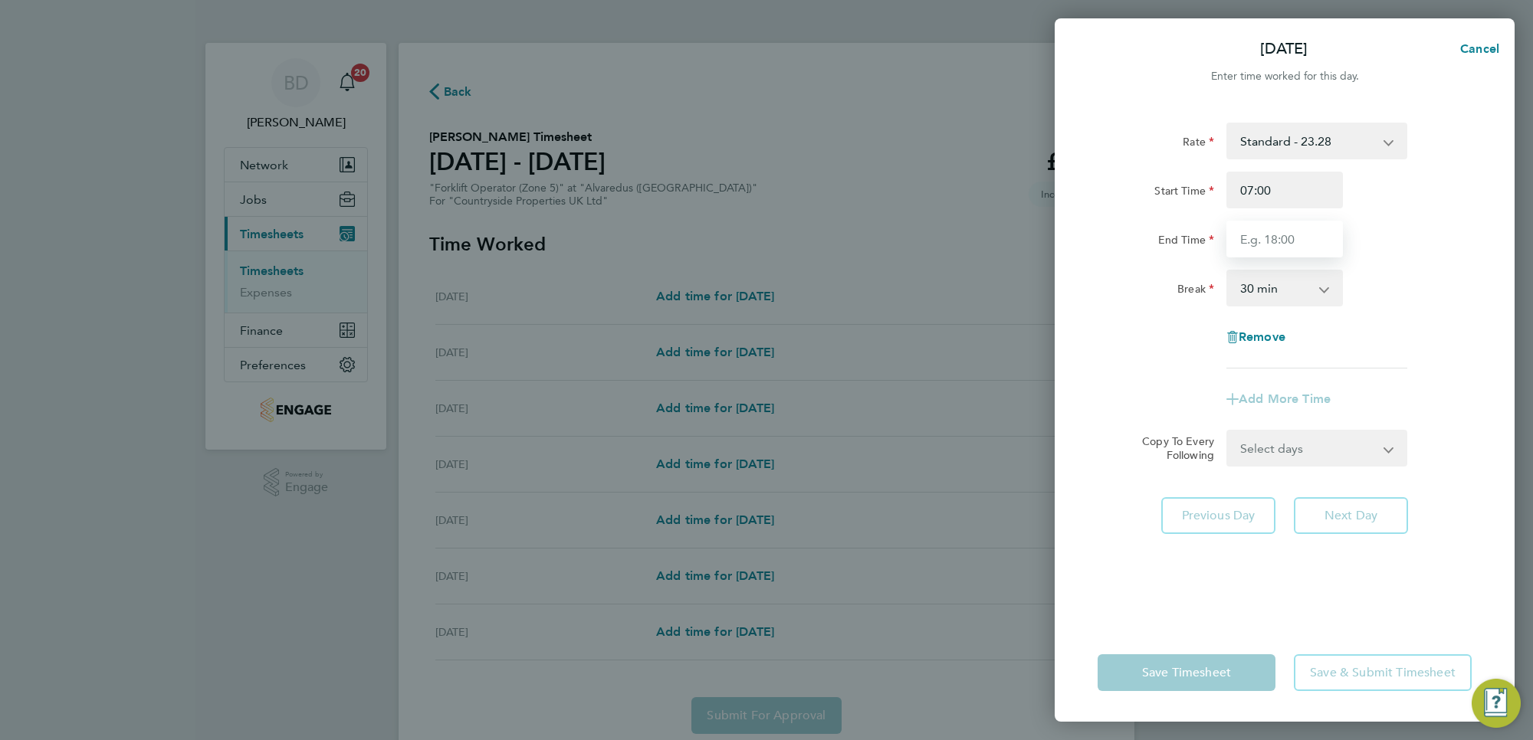
type input "16:30"
click at [1483, 365] on div "Rate Standard - 23.28 Start Time 07:00 End Time 16:30 Break 0 min 15 min 30 min…" at bounding box center [1284, 364] width 460 height 520
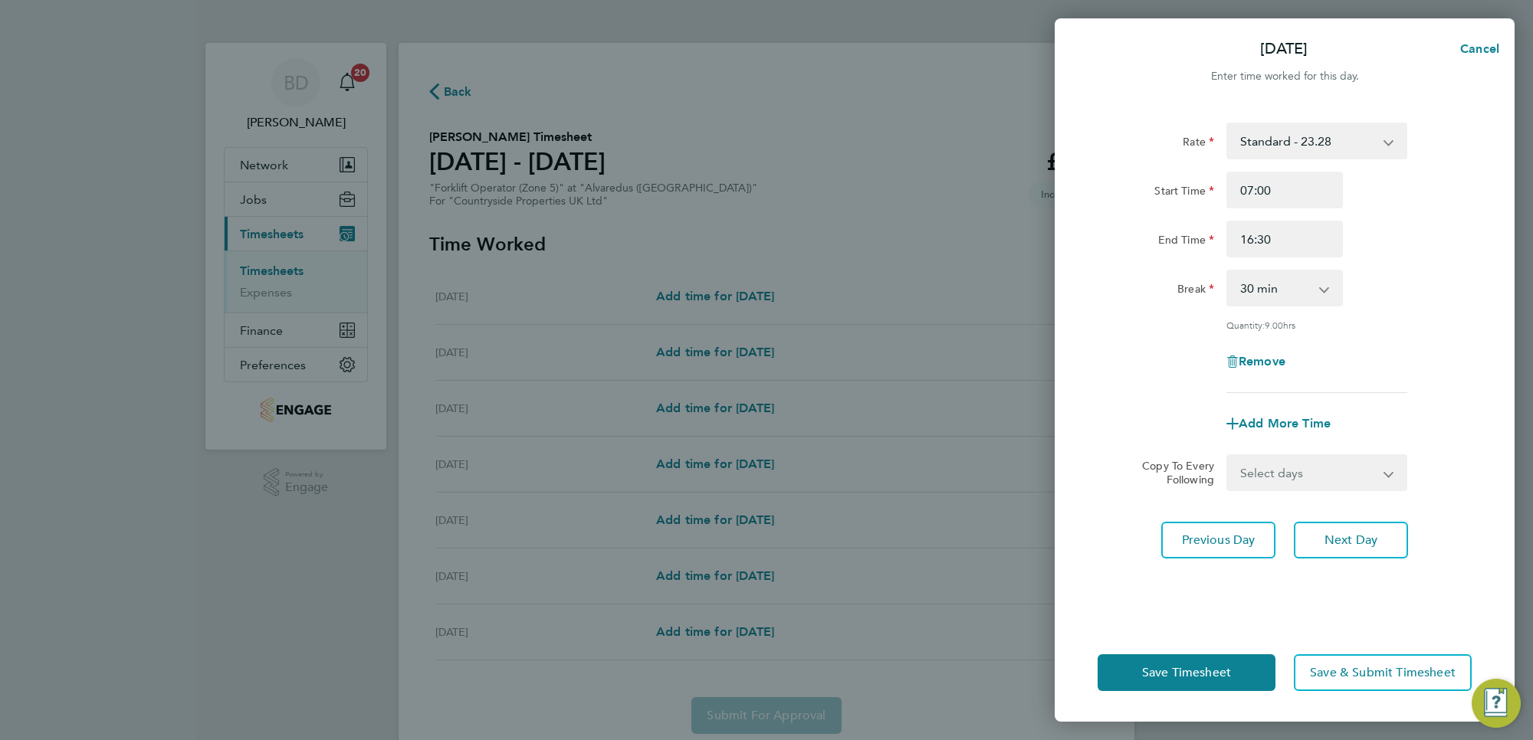
click at [1318, 481] on select "Select days Day Weekday (Mon-Fri) Weekend (Sat-Sun) [DATE] [DATE] [DATE] [DATE]…" at bounding box center [1308, 473] width 161 height 34
select select "WEEKDAY"
click at [1228, 456] on select "Select days Day Weekday (Mon-Fri) Weekend (Sat-Sun) [DATE] [DATE] [DATE] [DATE]…" at bounding box center [1308, 473] width 161 height 34
select select "[DATE]"
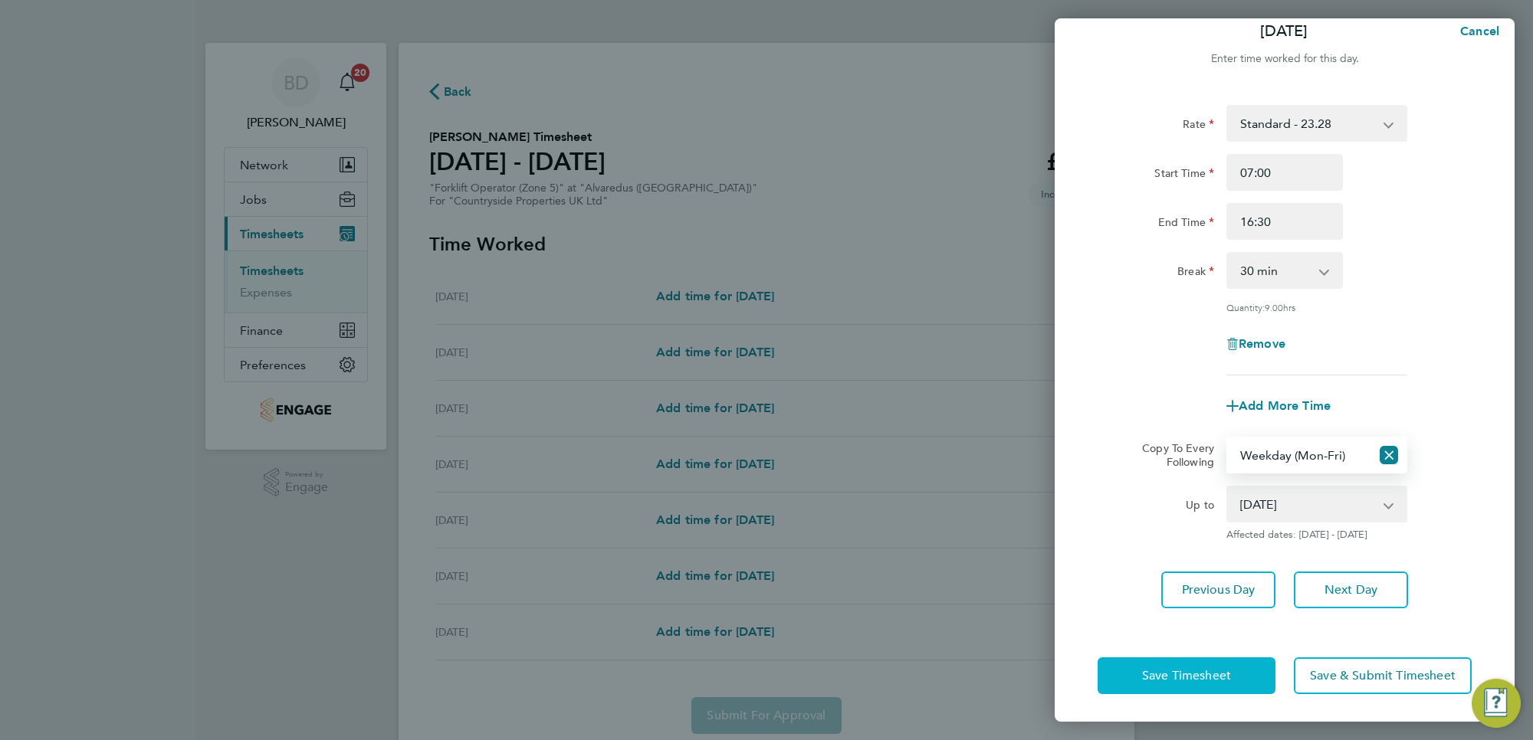
click at [1194, 677] on span "Save Timesheet" at bounding box center [1186, 675] width 89 height 15
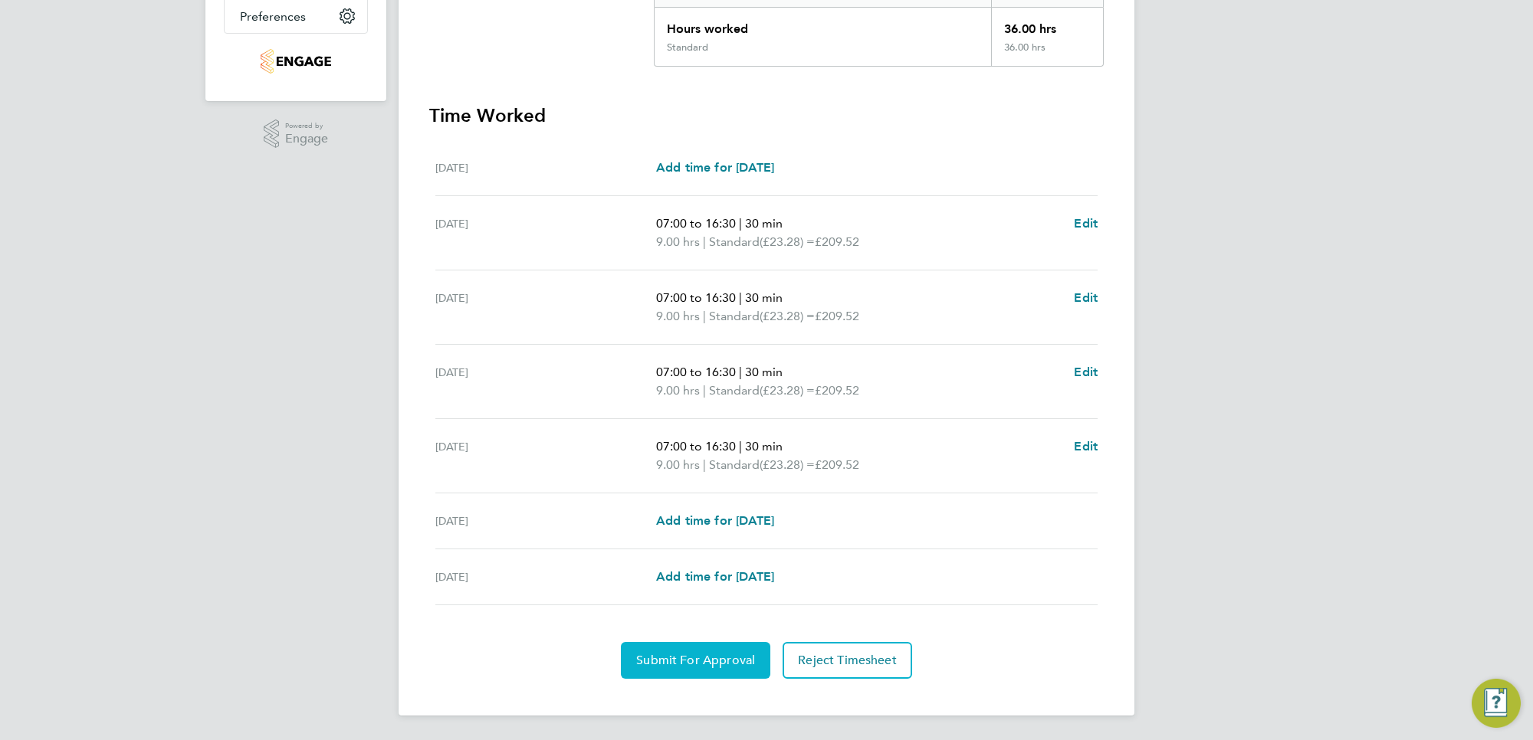
click at [651, 649] on button "Submit For Approval" at bounding box center [695, 660] width 149 height 37
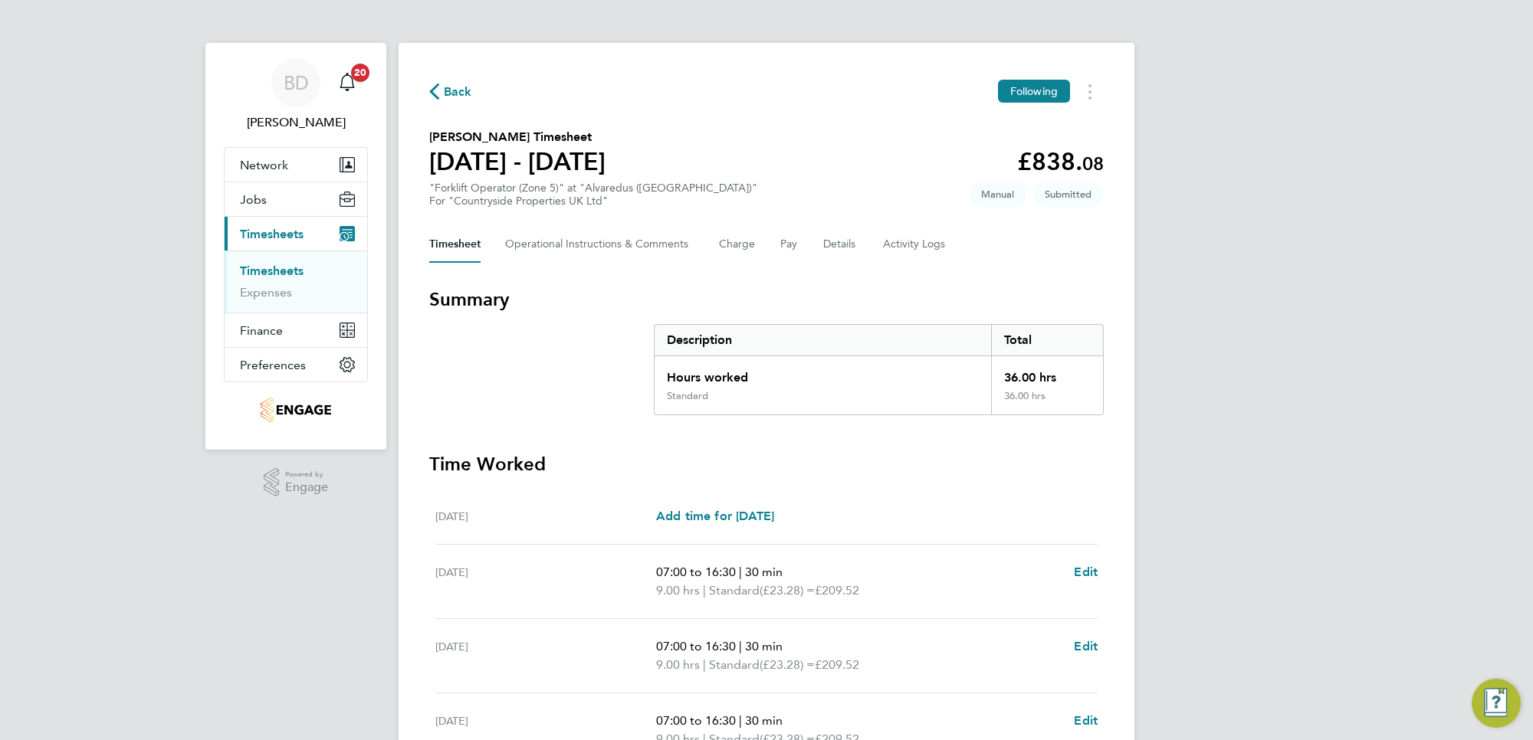
click at [456, 88] on span "Back" at bounding box center [458, 92] width 28 height 18
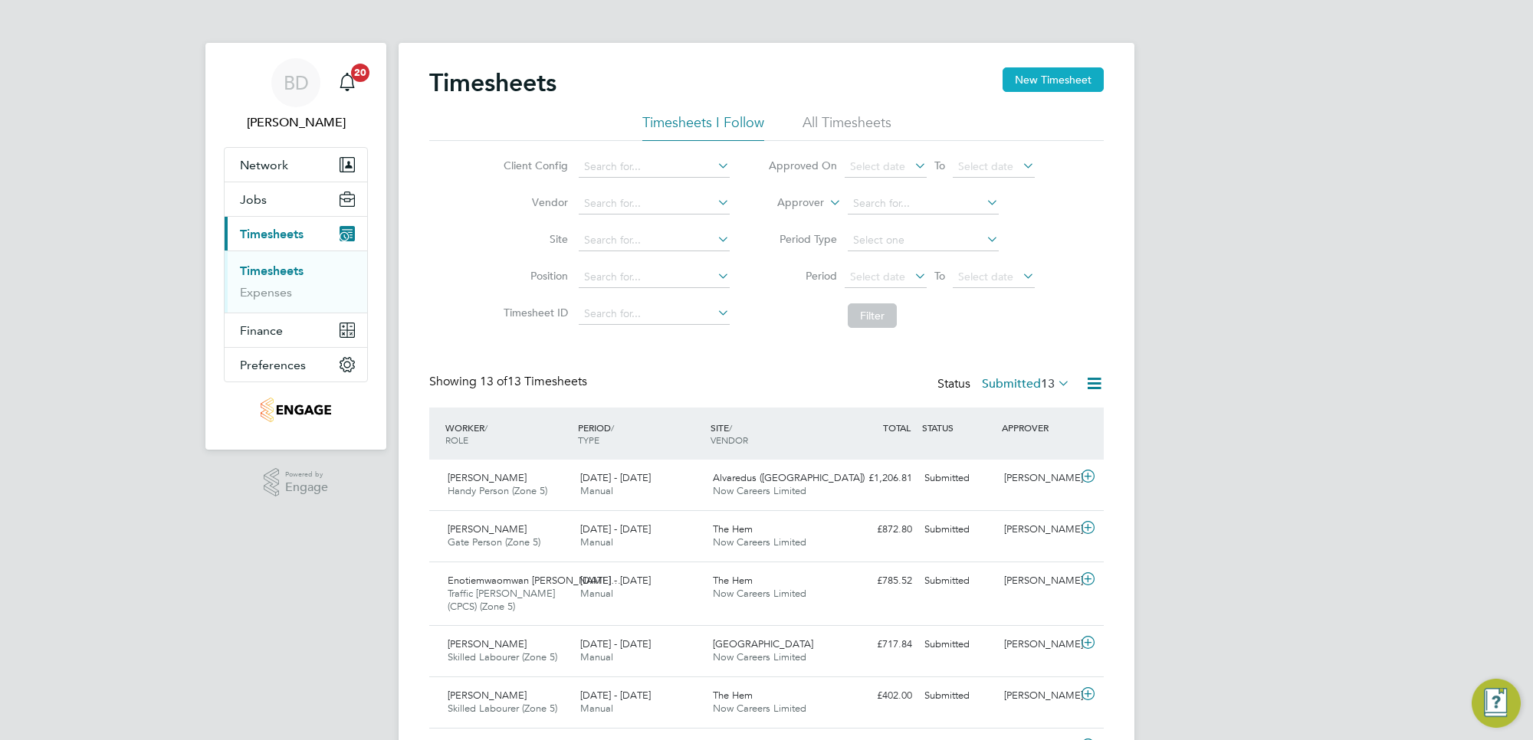
click at [1041, 81] on button "New Timesheet" at bounding box center [1052, 79] width 101 height 25
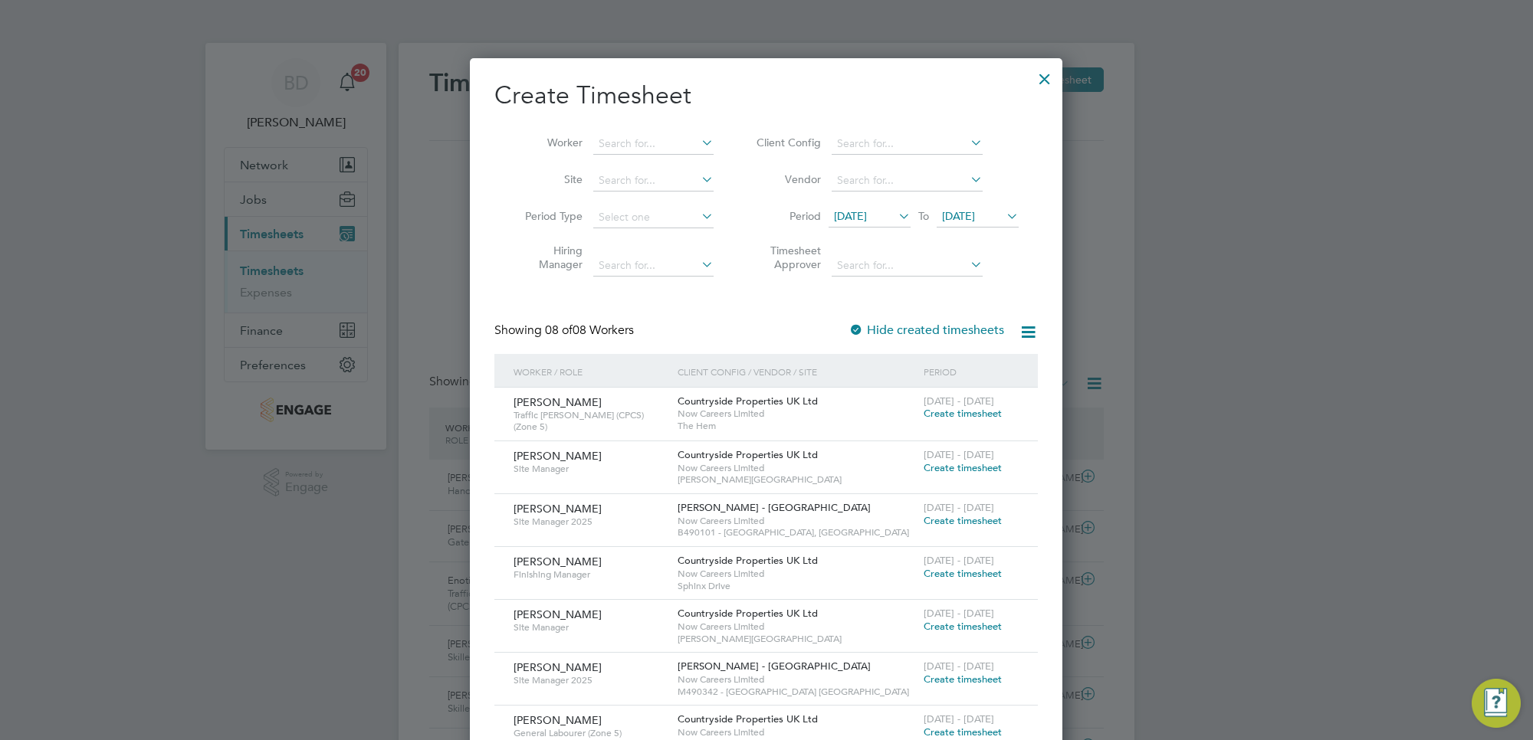
click at [867, 212] on span "[DATE]" at bounding box center [850, 216] width 33 height 14
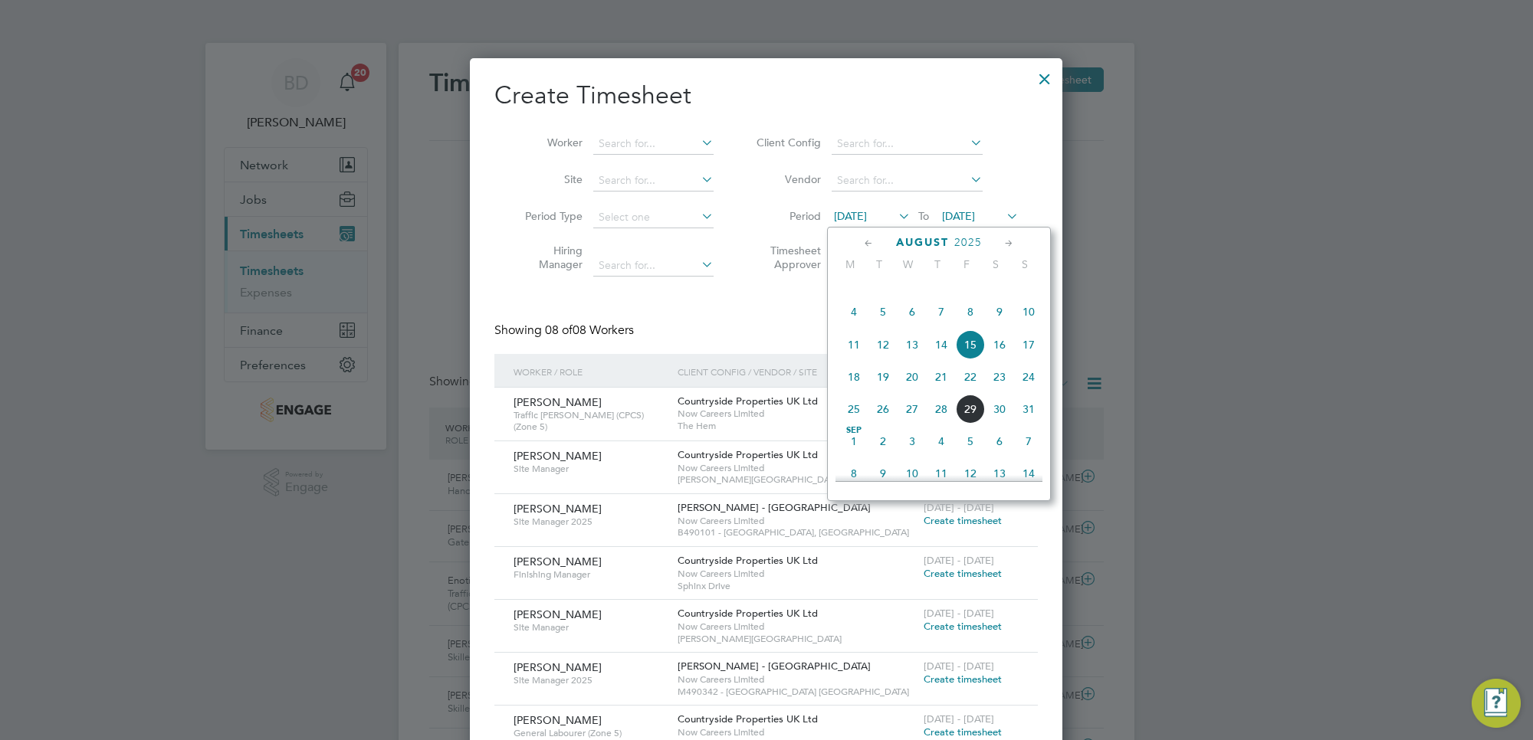
click at [848, 424] on span "25" at bounding box center [853, 409] width 29 height 29
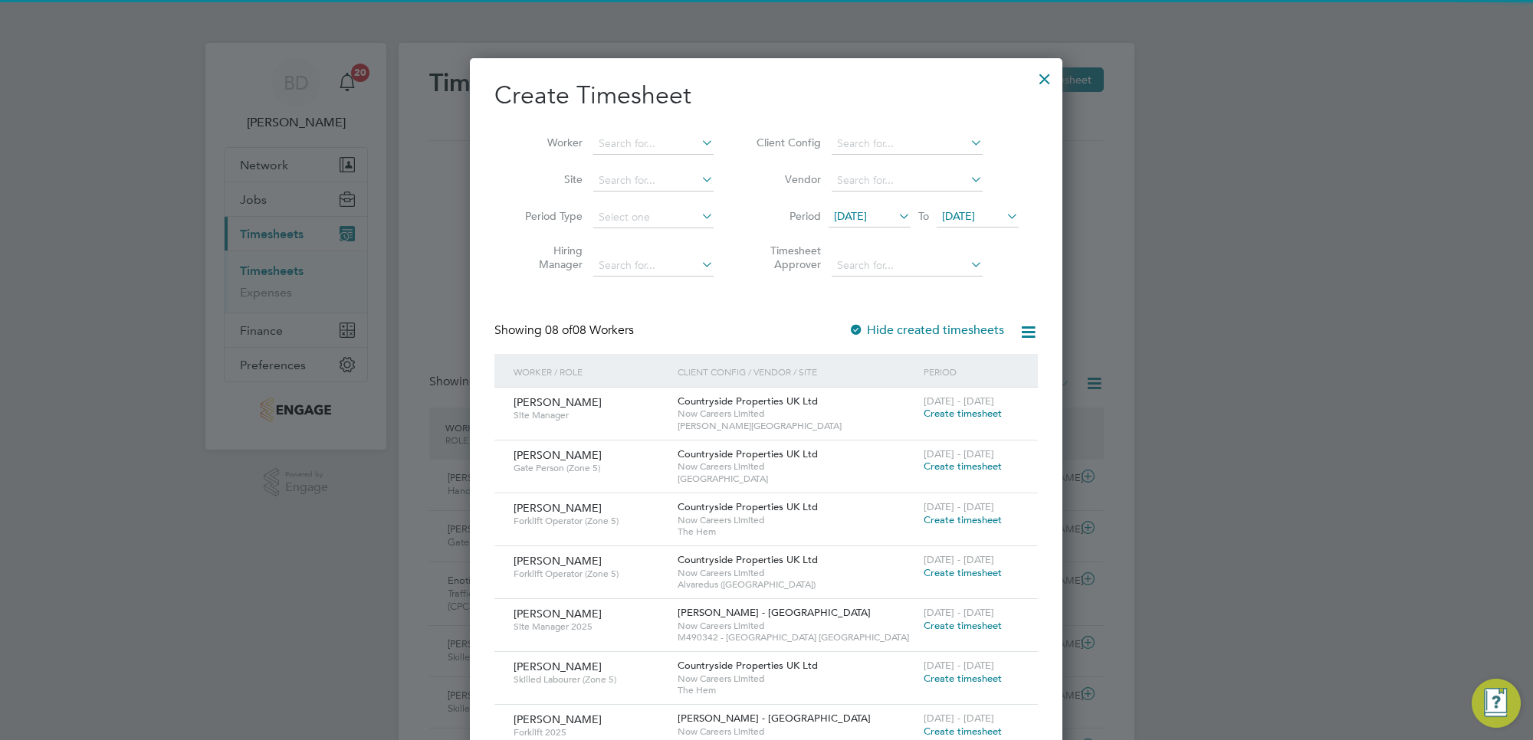
click at [975, 215] on span "[DATE]" at bounding box center [958, 216] width 33 height 14
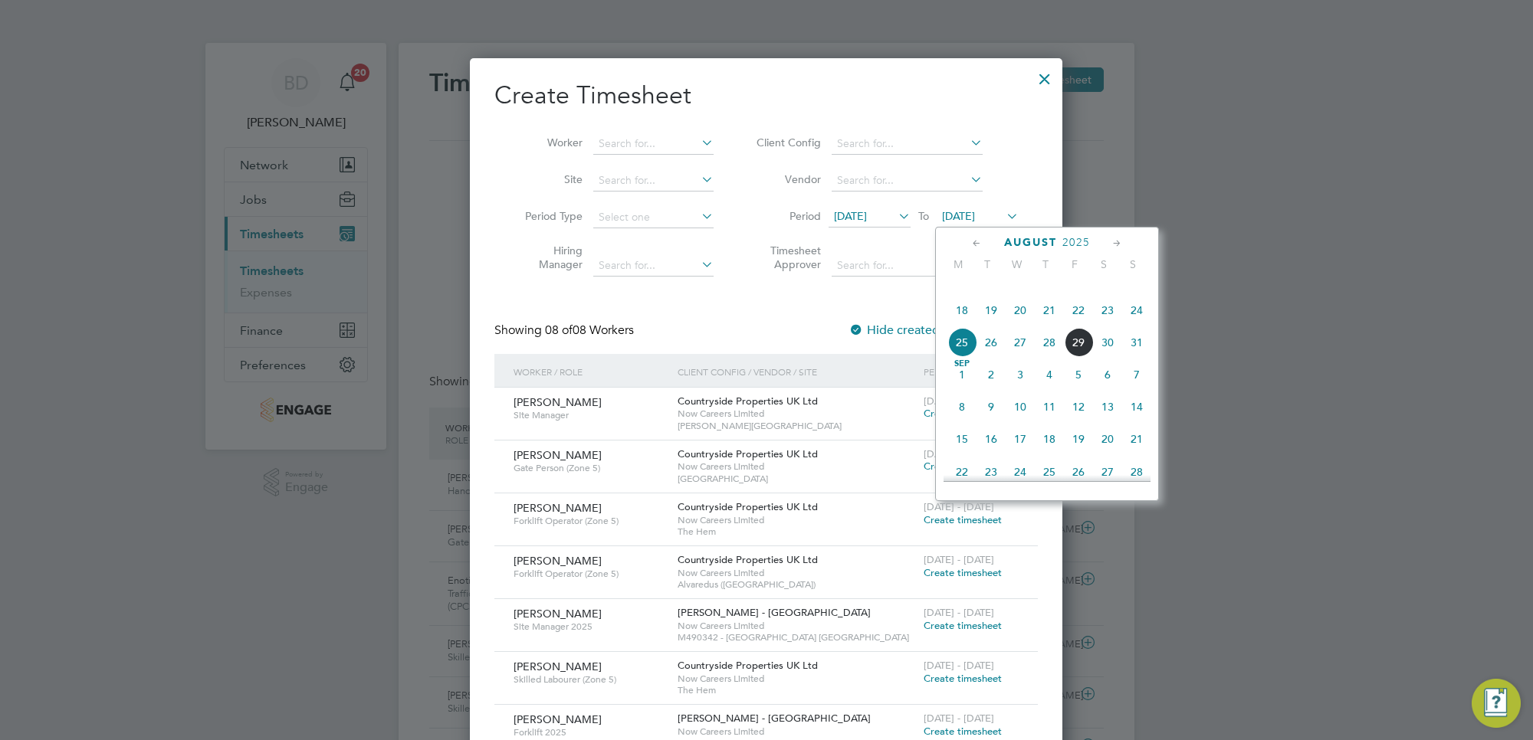
click at [1081, 357] on span "29" at bounding box center [1078, 342] width 29 height 29
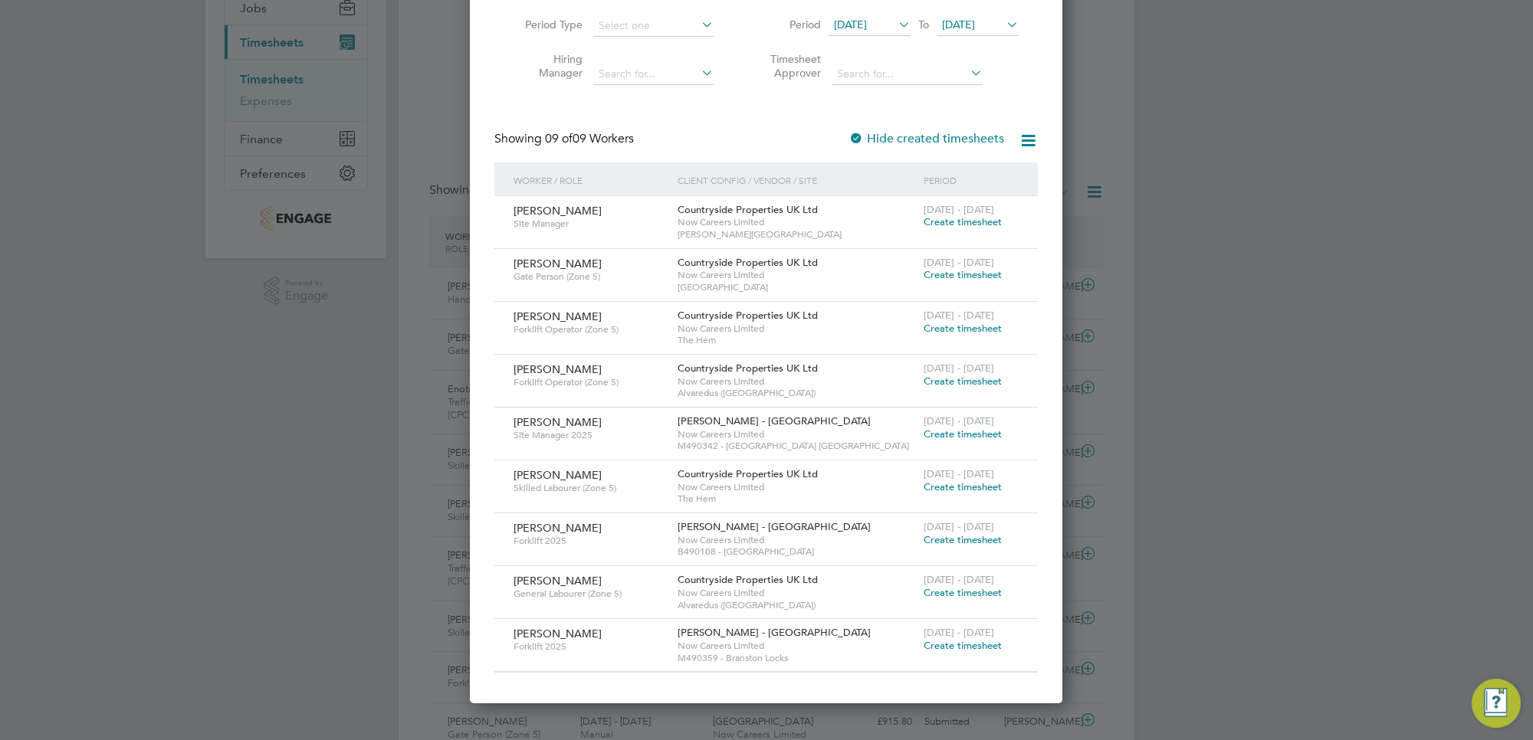
click at [967, 539] on span "Create timesheet" at bounding box center [962, 539] width 78 height 13
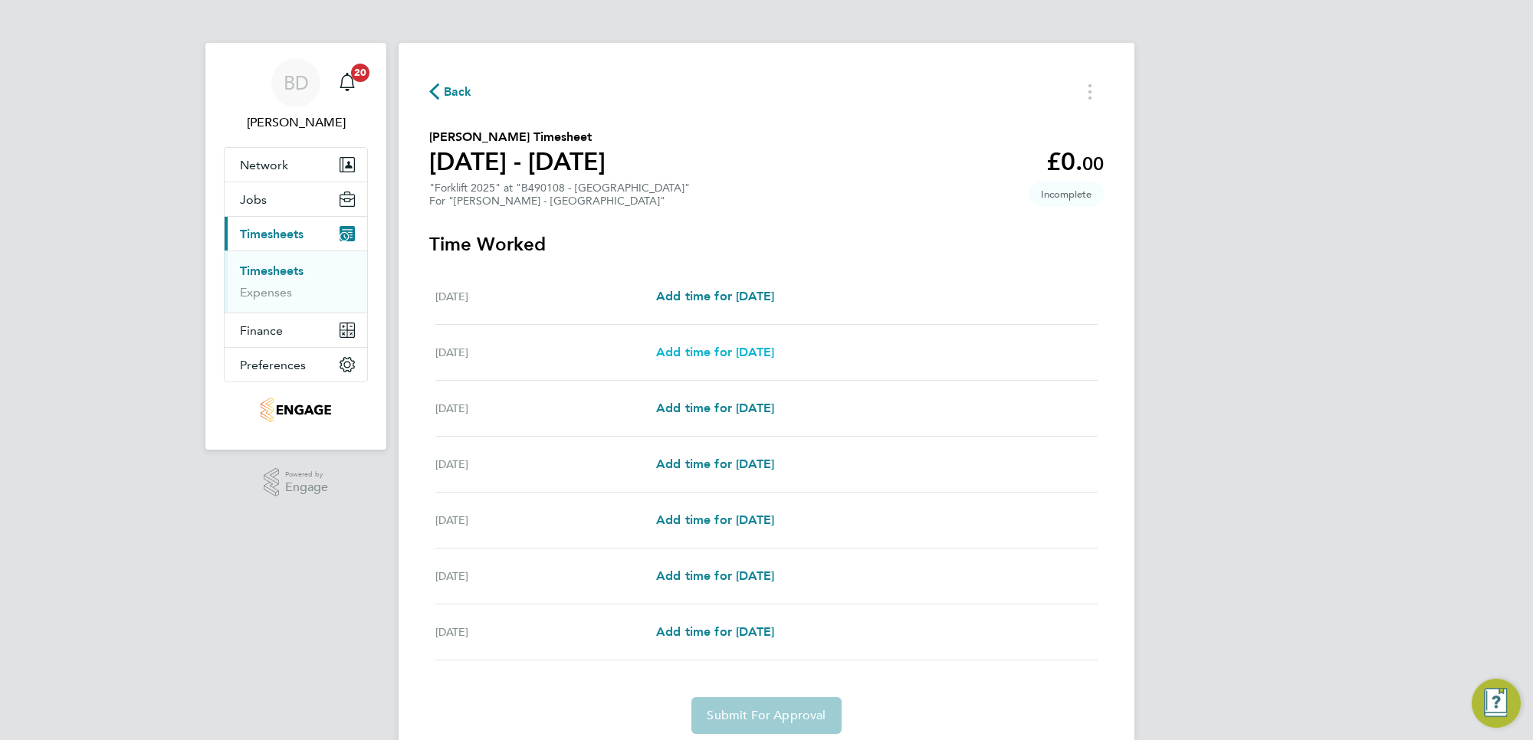
click at [736, 356] on span "Add time for [DATE]" at bounding box center [715, 352] width 118 height 15
select select "30"
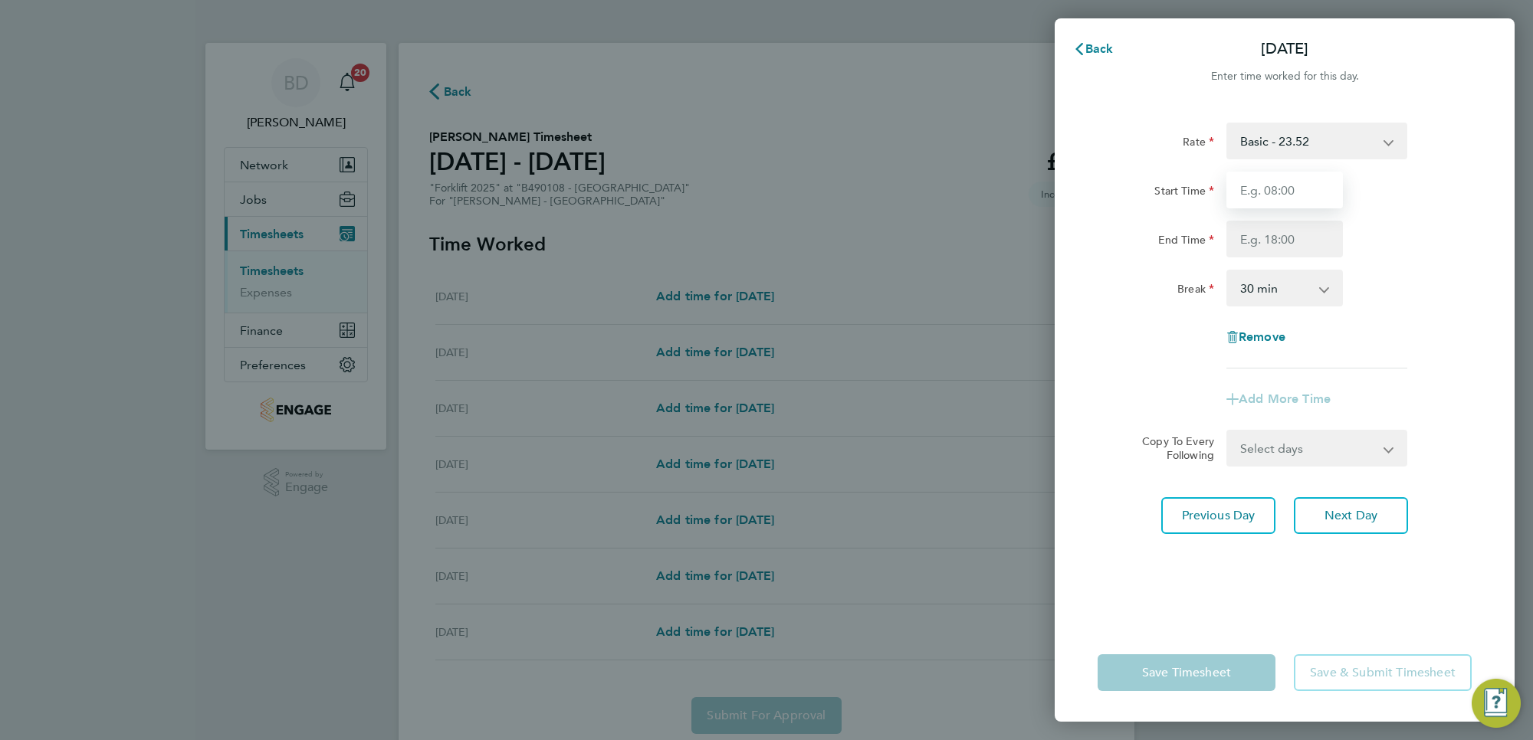
click at [1277, 189] on input "Start Time" at bounding box center [1284, 190] width 116 height 37
type input "07:30"
click at [1292, 242] on input "End Time" at bounding box center [1284, 239] width 116 height 37
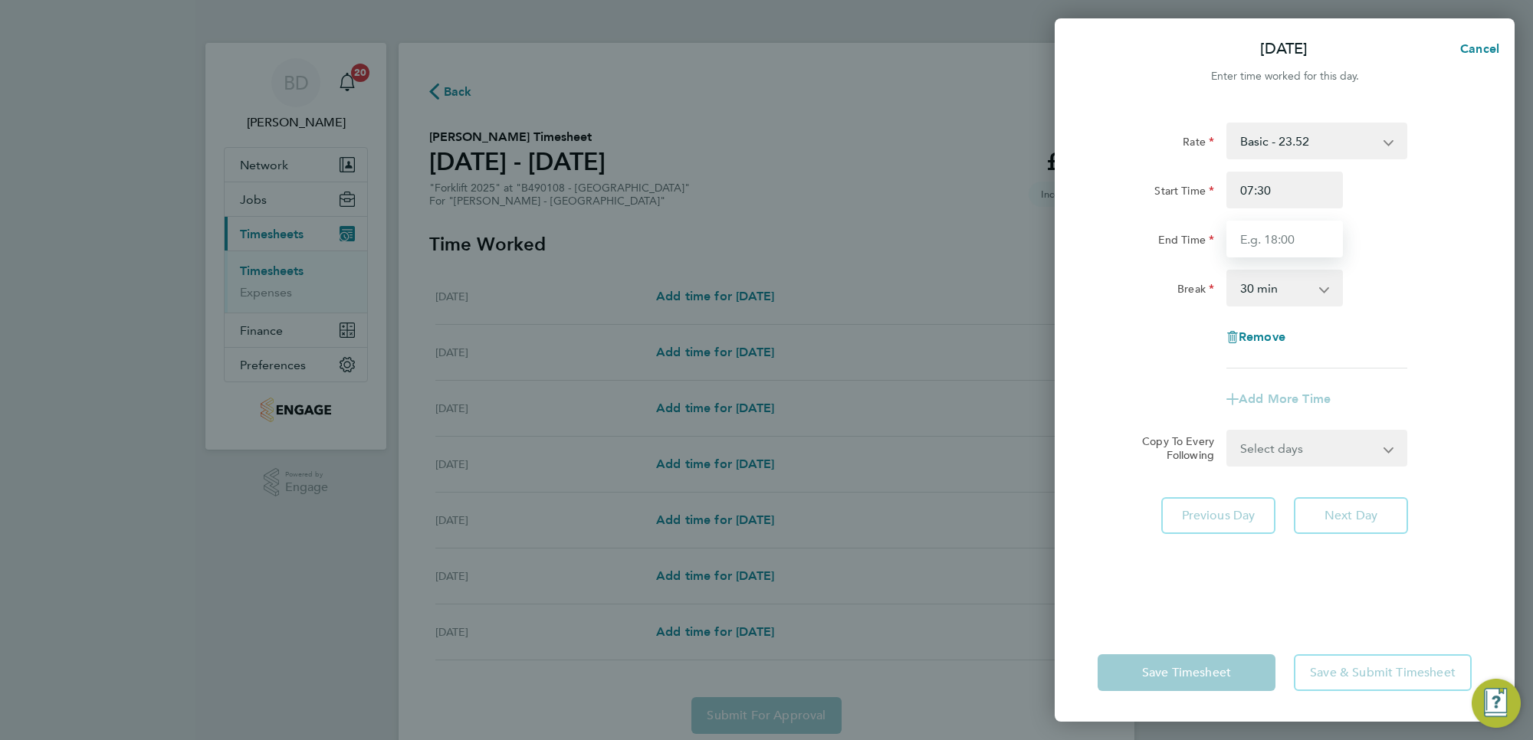
type input "16:30"
click at [1391, 343] on div "Remove" at bounding box center [1284, 337] width 386 height 37
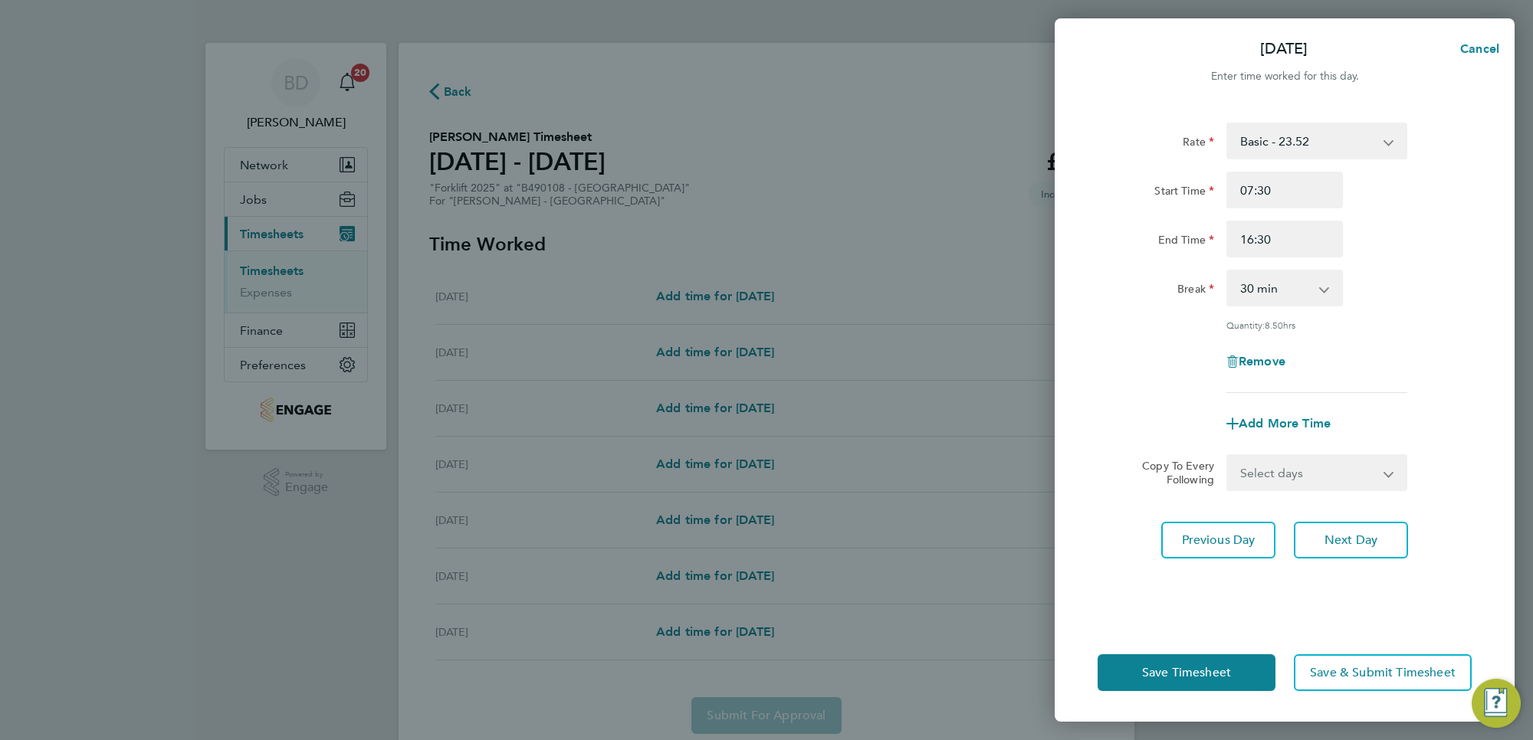
click at [1339, 473] on select "Select days Day [DATE] [DATE] [DATE] [DATE] [DATE]" at bounding box center [1308, 473] width 161 height 34
select select "DAY"
click at [1228, 456] on select "Select days Day [DATE] [DATE] [DATE] [DATE] [DATE]" at bounding box center [1308, 473] width 161 height 34
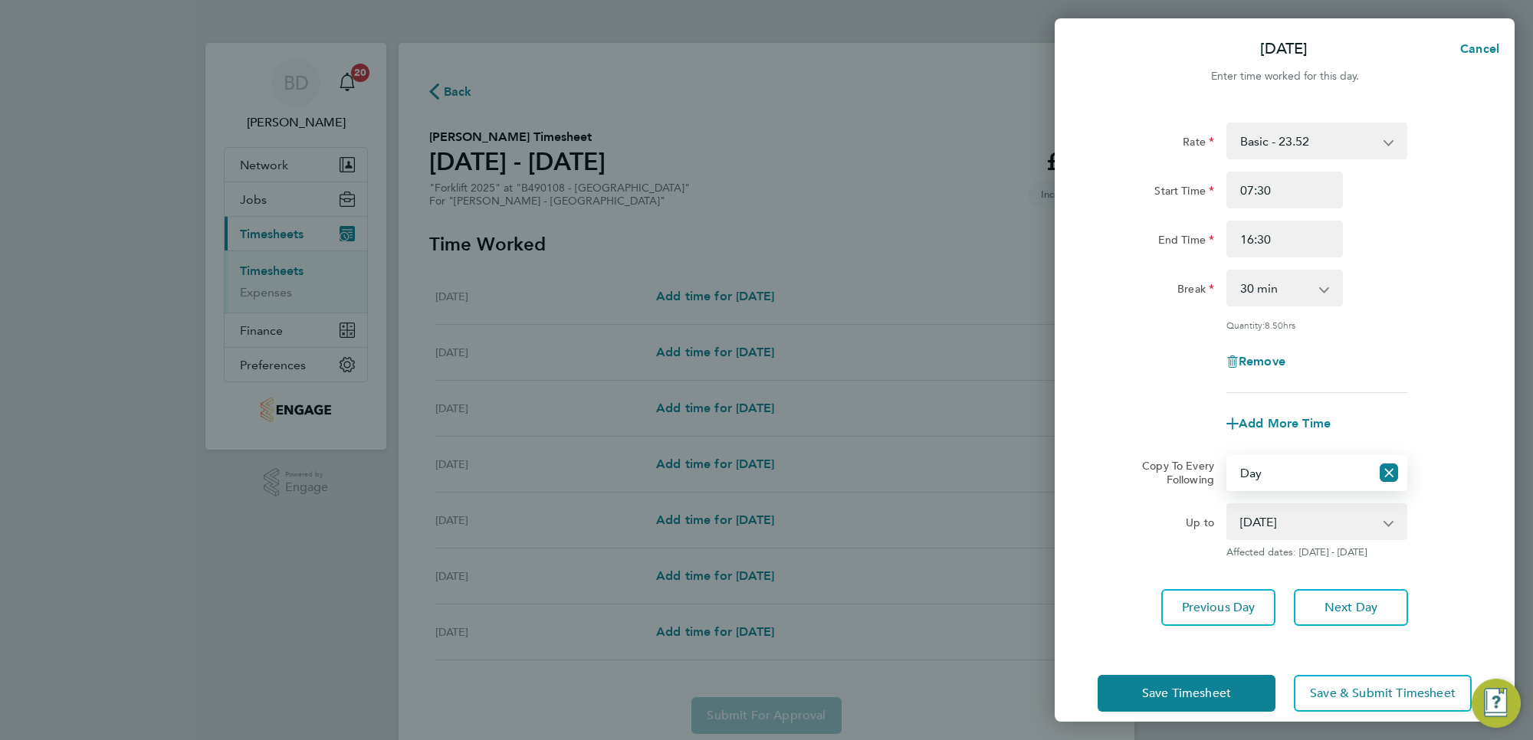
click at [1322, 515] on select "[DATE] [DATE] [DATE] [DATE] [DATE]" at bounding box center [1307, 522] width 159 height 34
select select "[DATE]"
click at [1228, 505] on select "[DATE] [DATE] [DATE] [DATE] [DATE]" at bounding box center [1307, 522] width 159 height 34
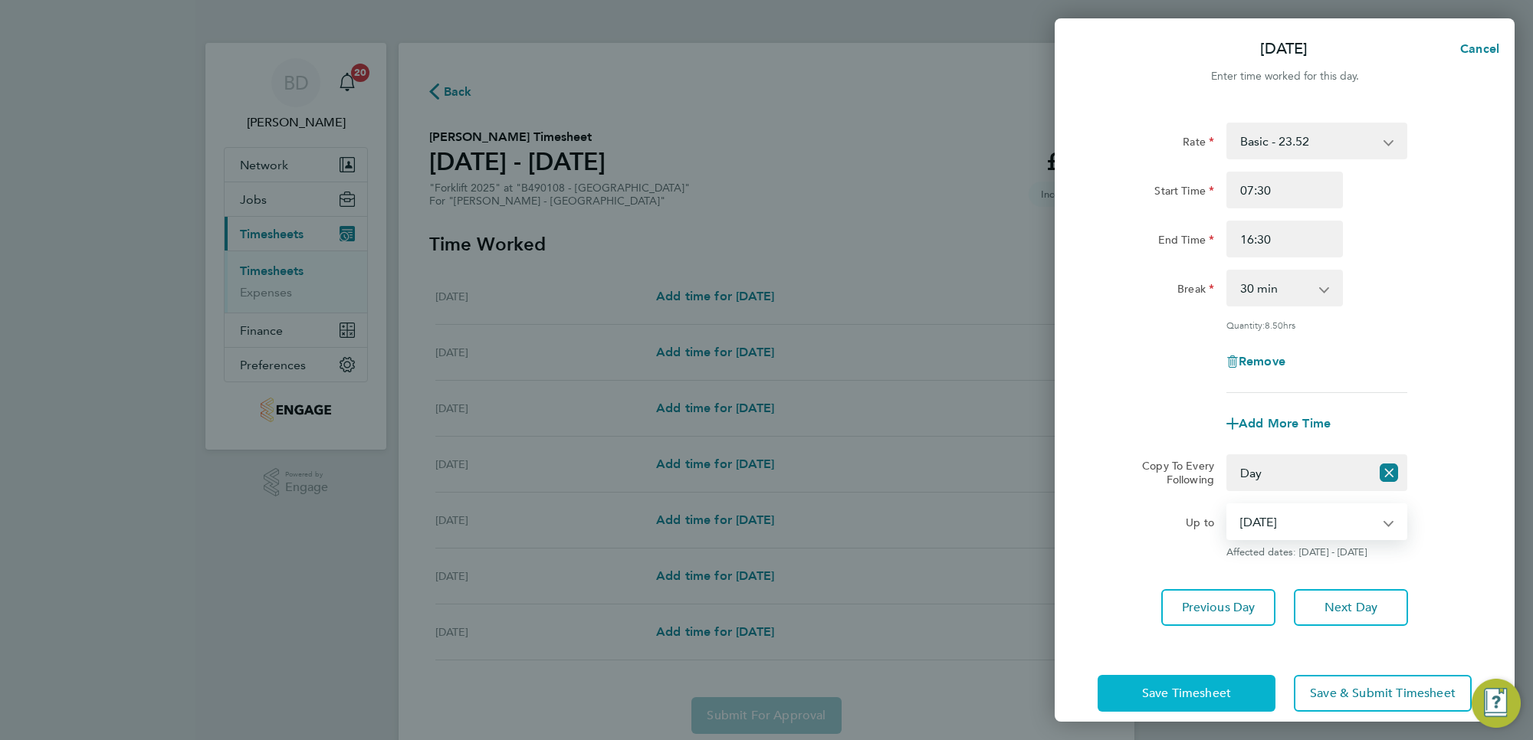
click at [1205, 694] on span "Save Timesheet" at bounding box center [1186, 693] width 89 height 15
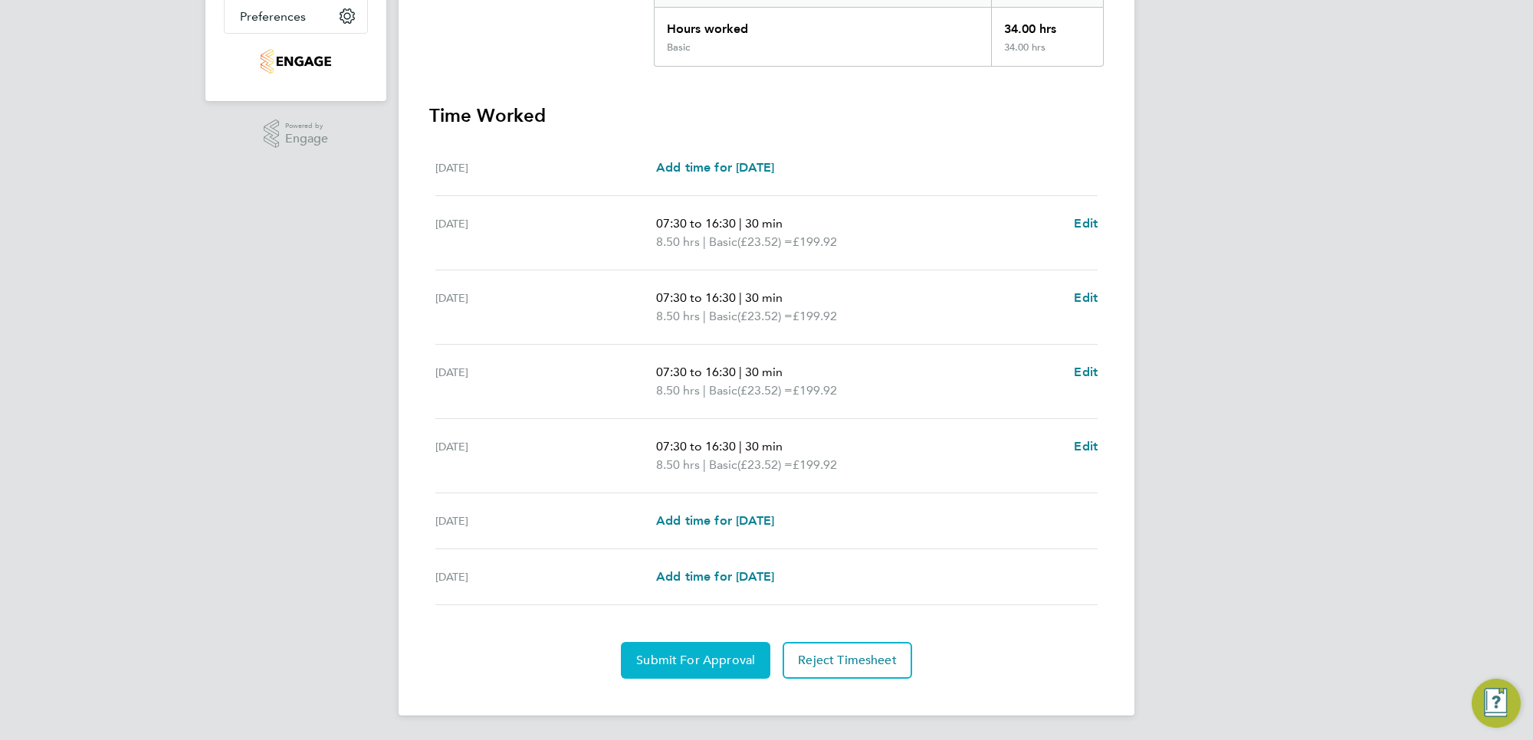
click at [676, 659] on span "Submit For Approval" at bounding box center [695, 660] width 119 height 15
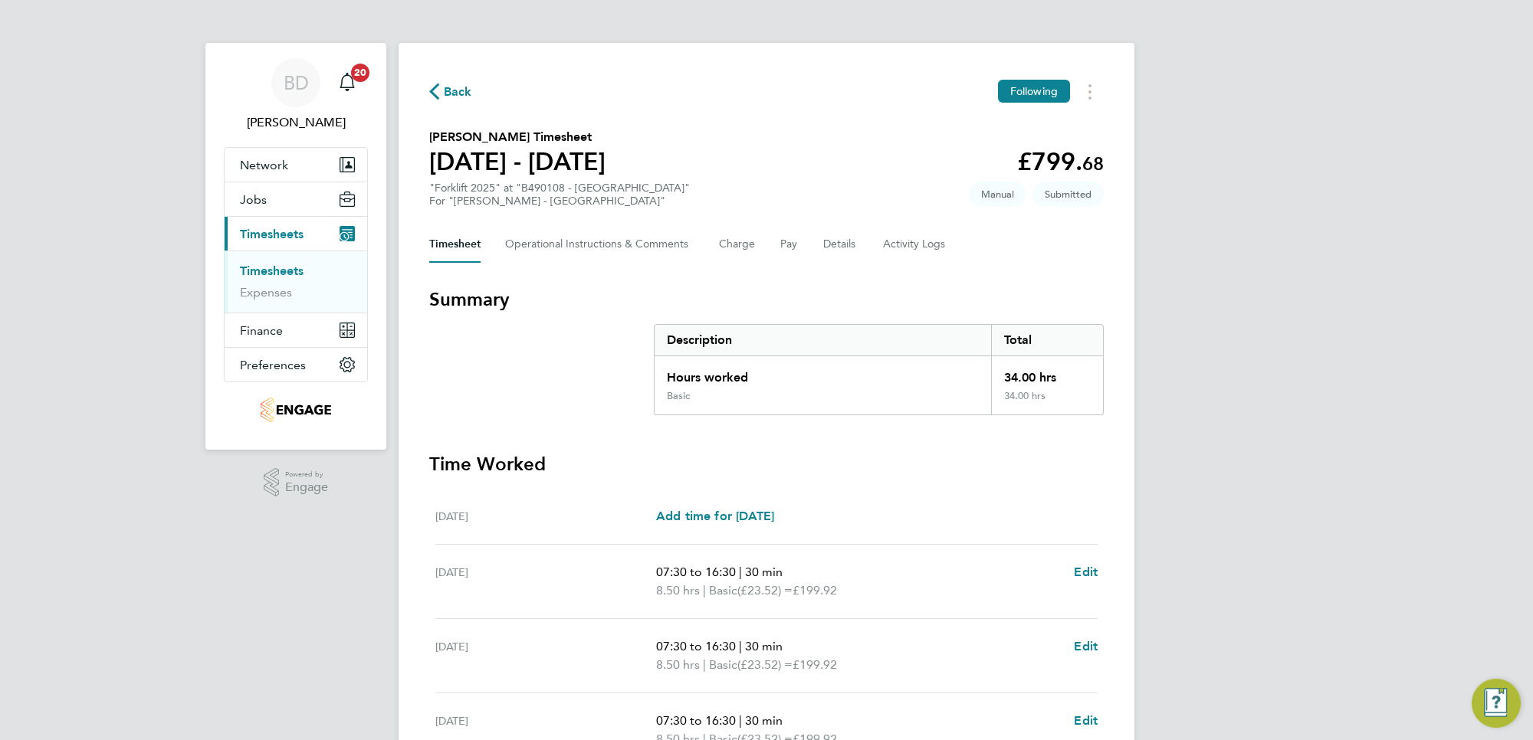
click at [454, 89] on span "Back" at bounding box center [458, 92] width 28 height 18
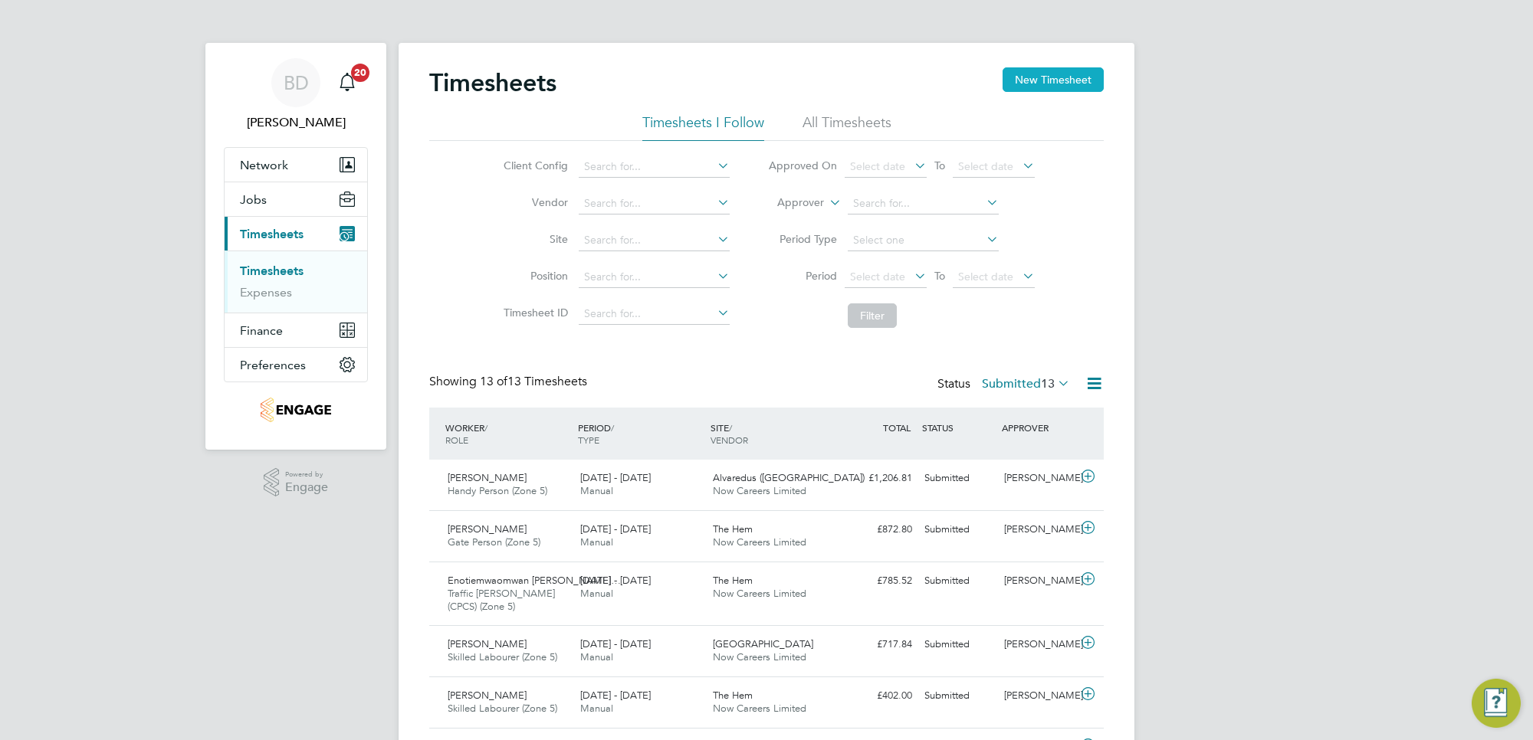
click at [1066, 85] on button "New Timesheet" at bounding box center [1052, 79] width 101 height 25
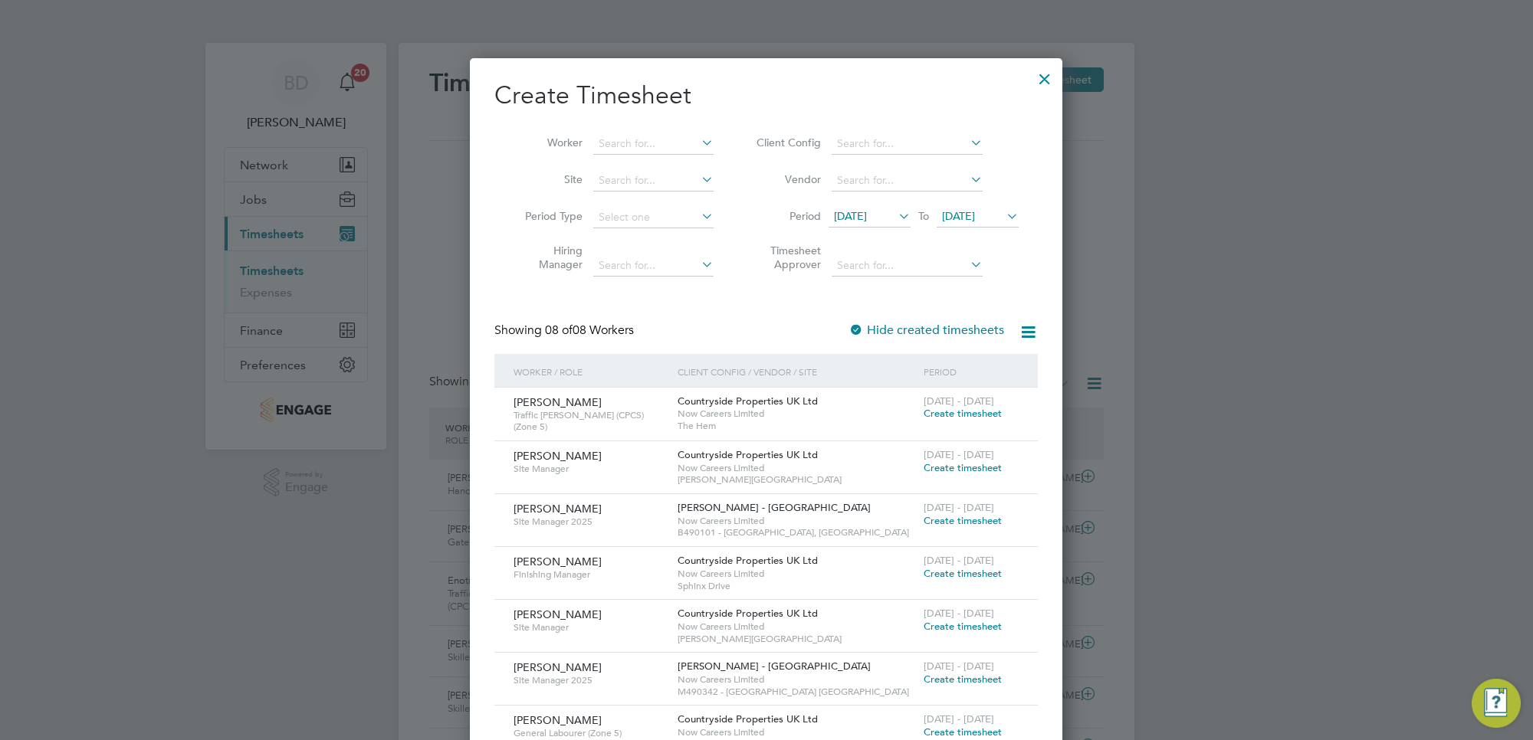
click at [867, 218] on span "[DATE]" at bounding box center [850, 216] width 33 height 14
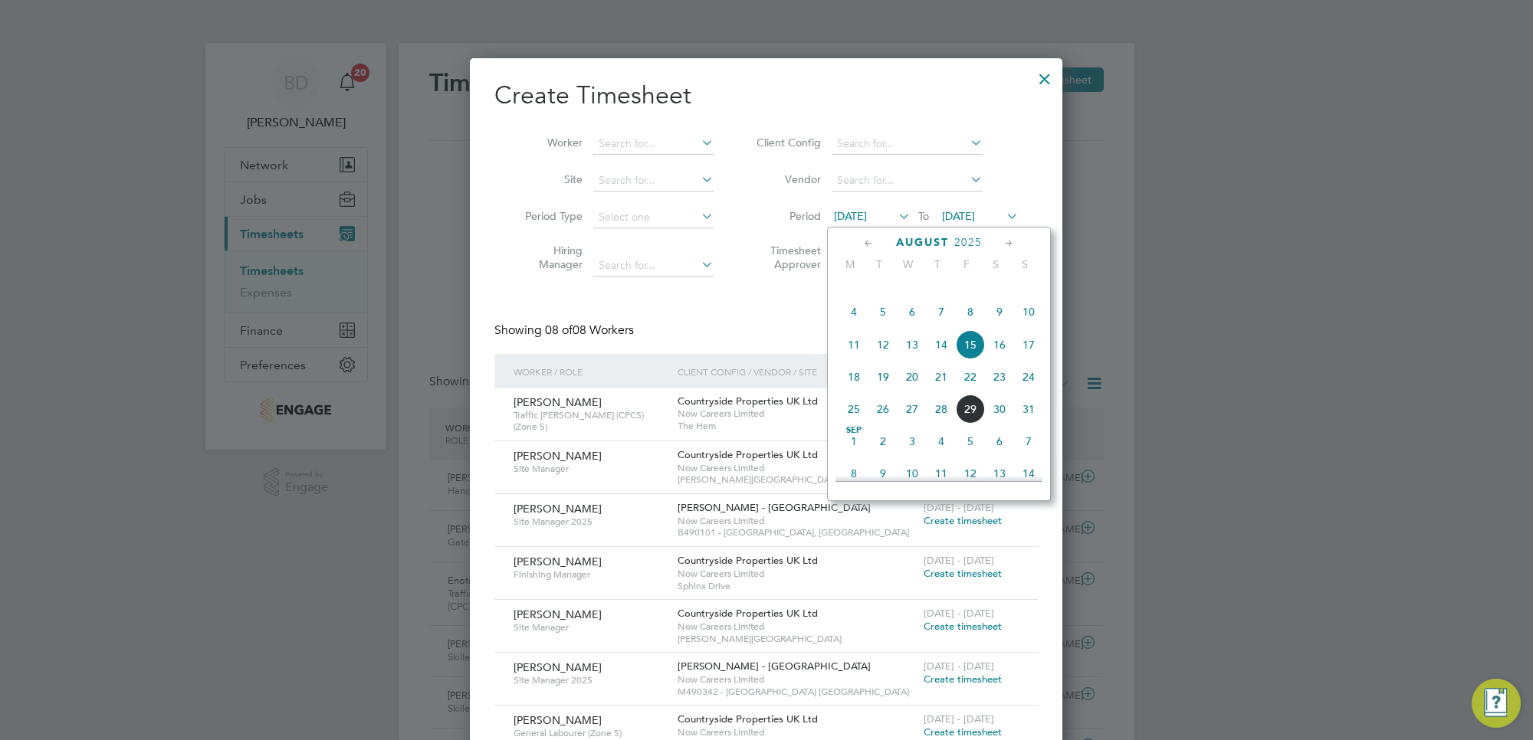
click at [845, 424] on span "25" at bounding box center [853, 409] width 29 height 29
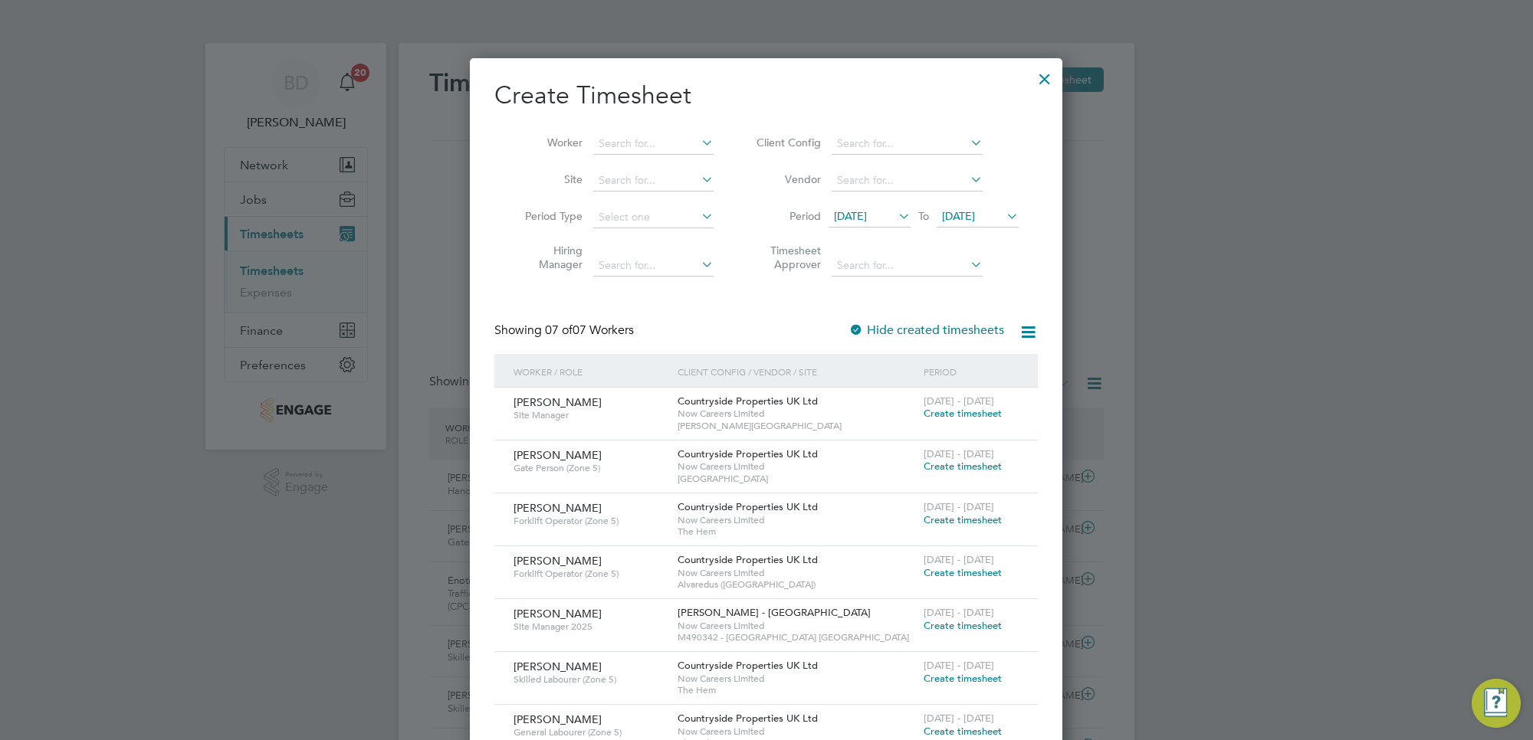
click at [975, 209] on span "[DATE]" at bounding box center [958, 216] width 33 height 14
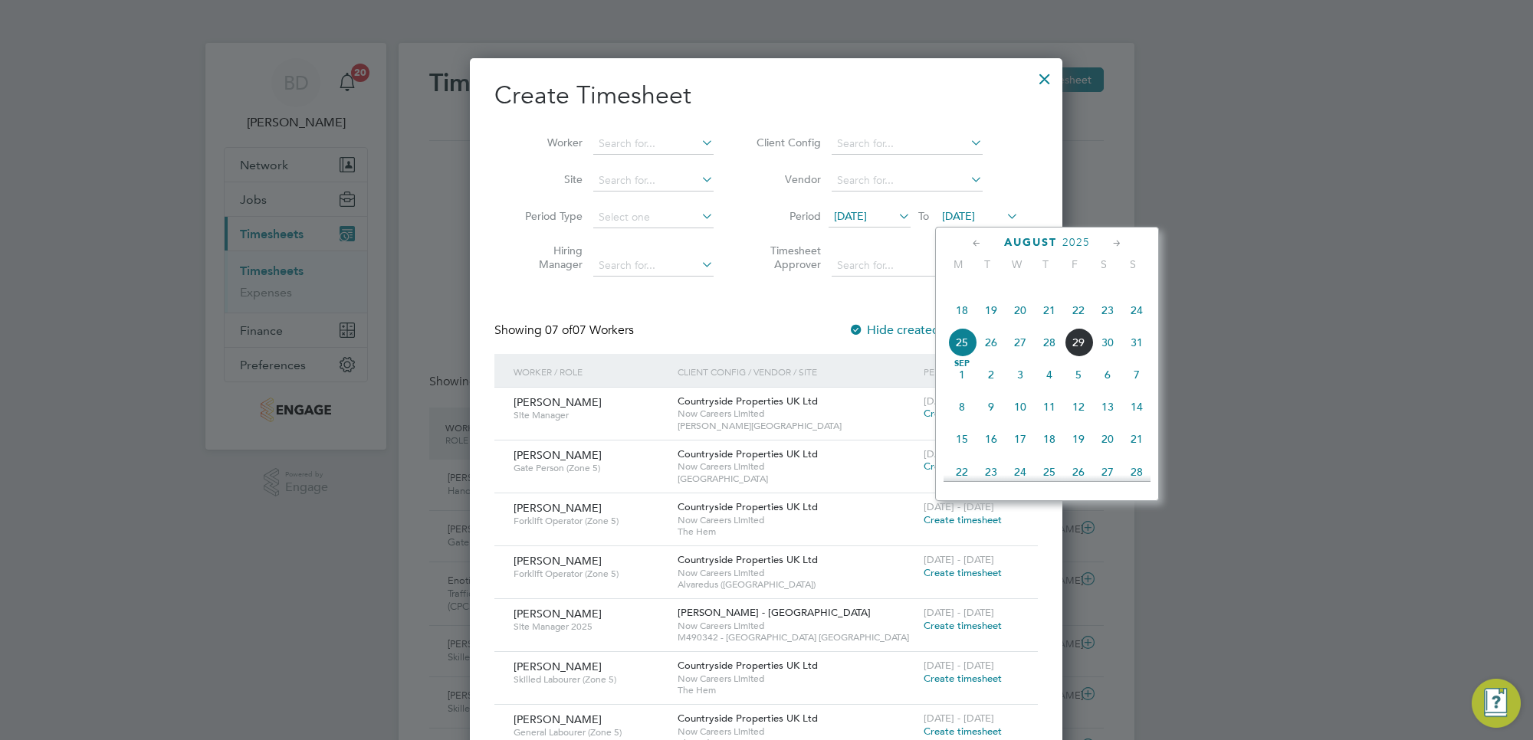
click at [1071, 357] on span "29" at bounding box center [1078, 342] width 29 height 29
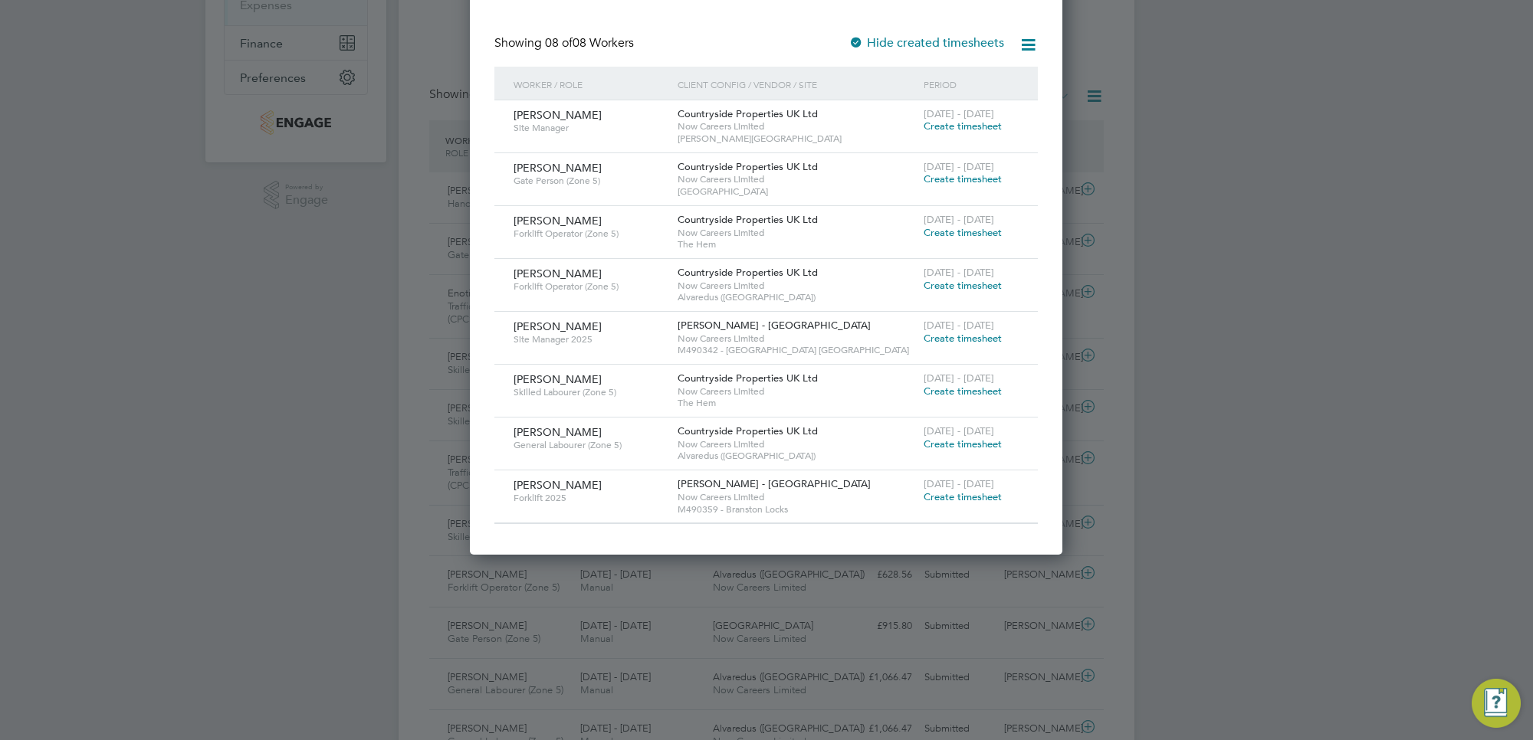
click at [979, 498] on span "Create timesheet" at bounding box center [962, 496] width 78 height 13
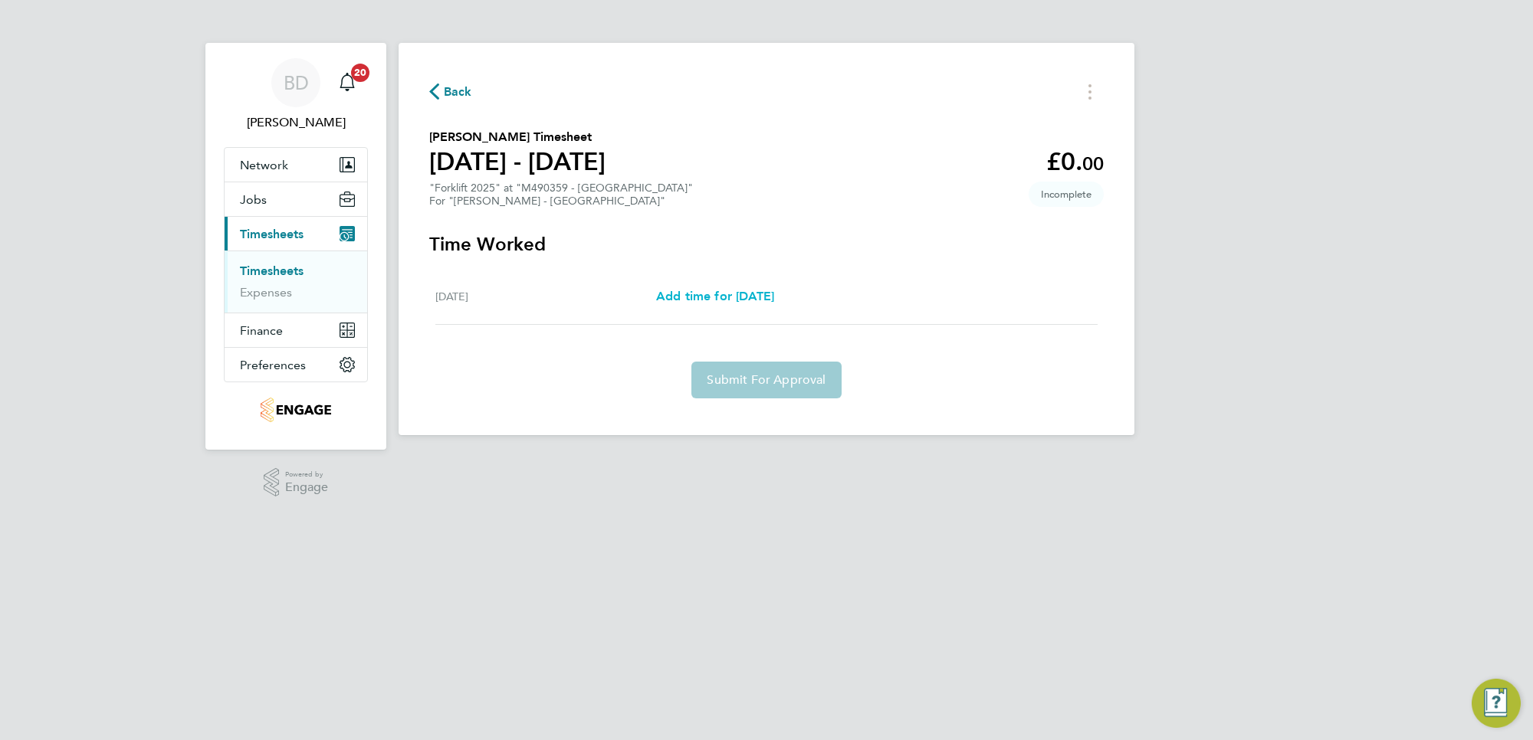
click at [744, 293] on span "Add time for [DATE]" at bounding box center [715, 296] width 118 height 15
select select "60"
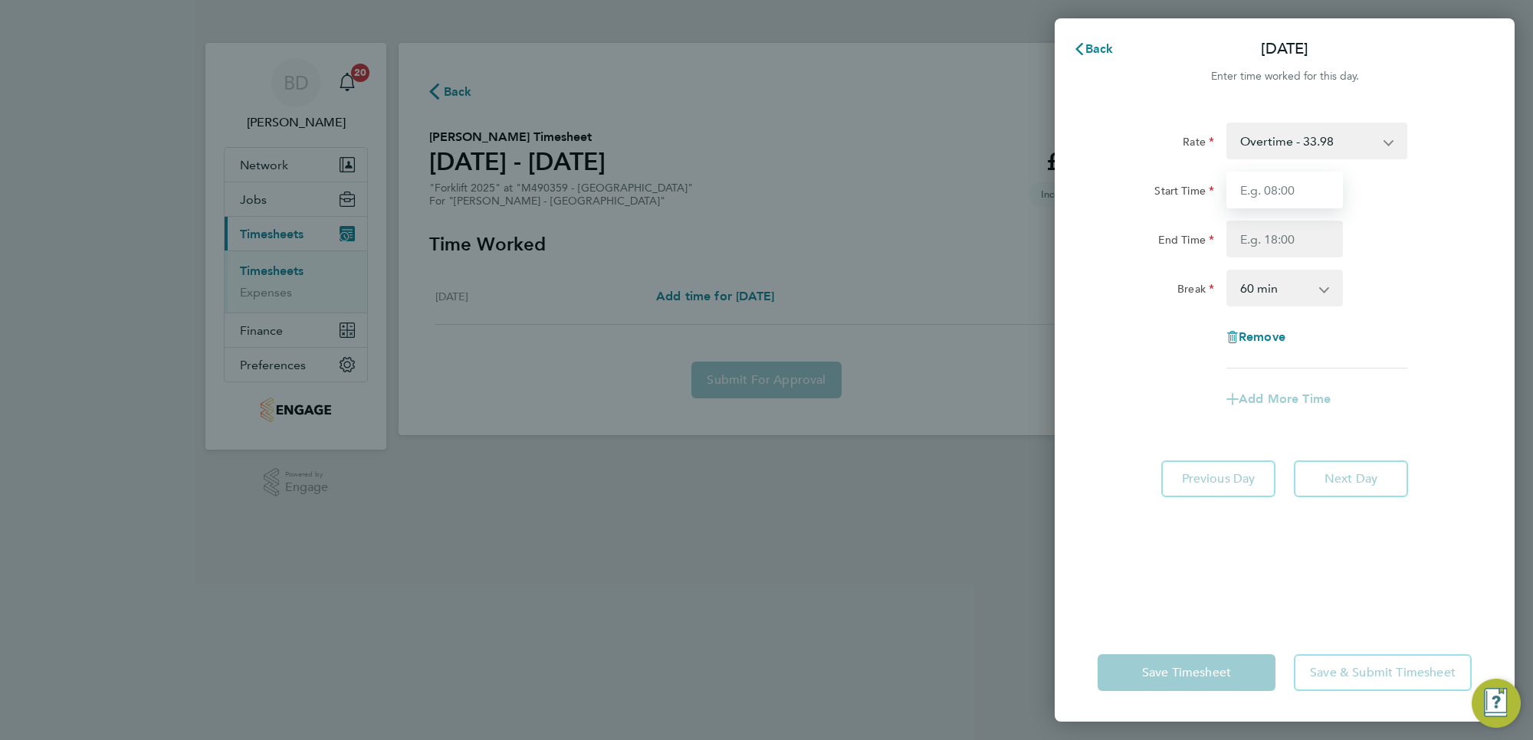
click at [1258, 192] on input "Start Time" at bounding box center [1284, 190] width 116 height 37
type input "07:00"
click at [1289, 230] on input "End Time" at bounding box center [1284, 239] width 116 height 37
type input "16:30"
click at [1430, 364] on div "Rate Overtime - 33.98 Basic - 23.52 Start Time 07:00 End Time 16:30 Break 0 min…" at bounding box center [1284, 246] width 374 height 246
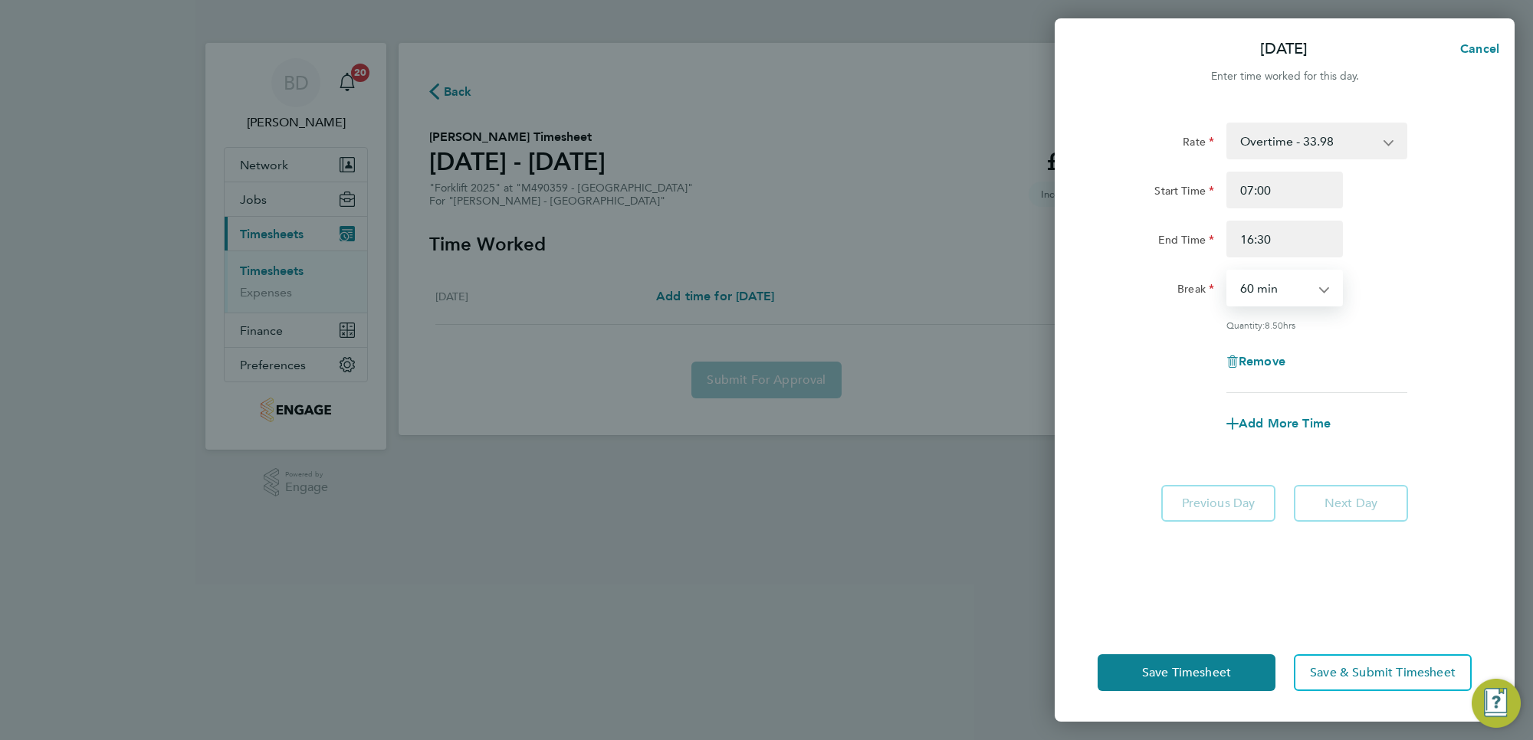
click at [1311, 291] on select "0 min 15 min 30 min 45 min 60 min 75 min 90 min" at bounding box center [1275, 288] width 95 height 34
select select "30"
click at [1228, 271] on select "0 min 15 min 30 min 45 min 60 min 75 min 90 min" at bounding box center [1275, 288] width 95 height 34
click at [1393, 356] on div "Remove" at bounding box center [1284, 361] width 386 height 37
click at [1199, 690] on button "Save Timesheet" at bounding box center [1186, 672] width 178 height 37
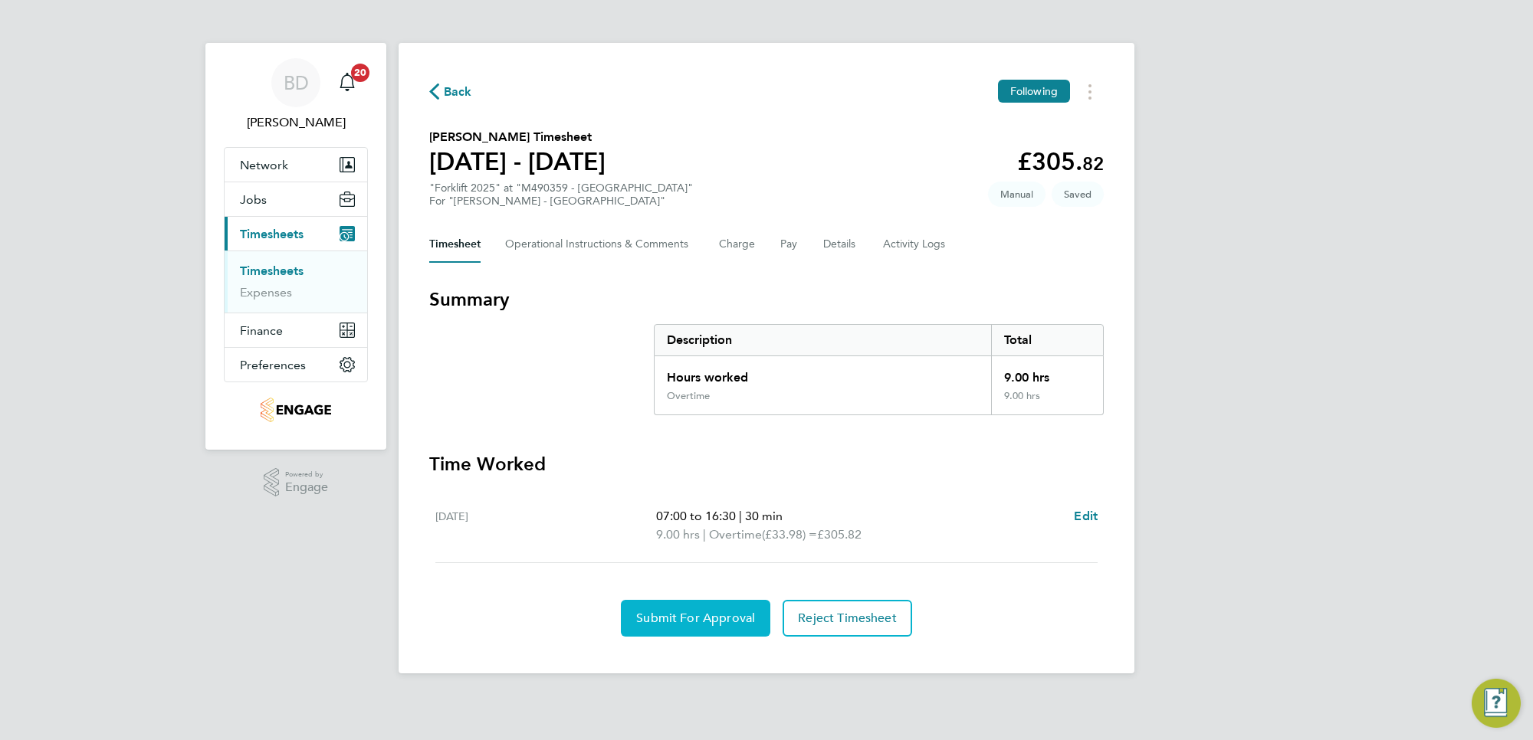
click at [678, 617] on span "Submit For Approval" at bounding box center [695, 618] width 119 height 15
click at [444, 90] on span "Back" at bounding box center [458, 92] width 28 height 18
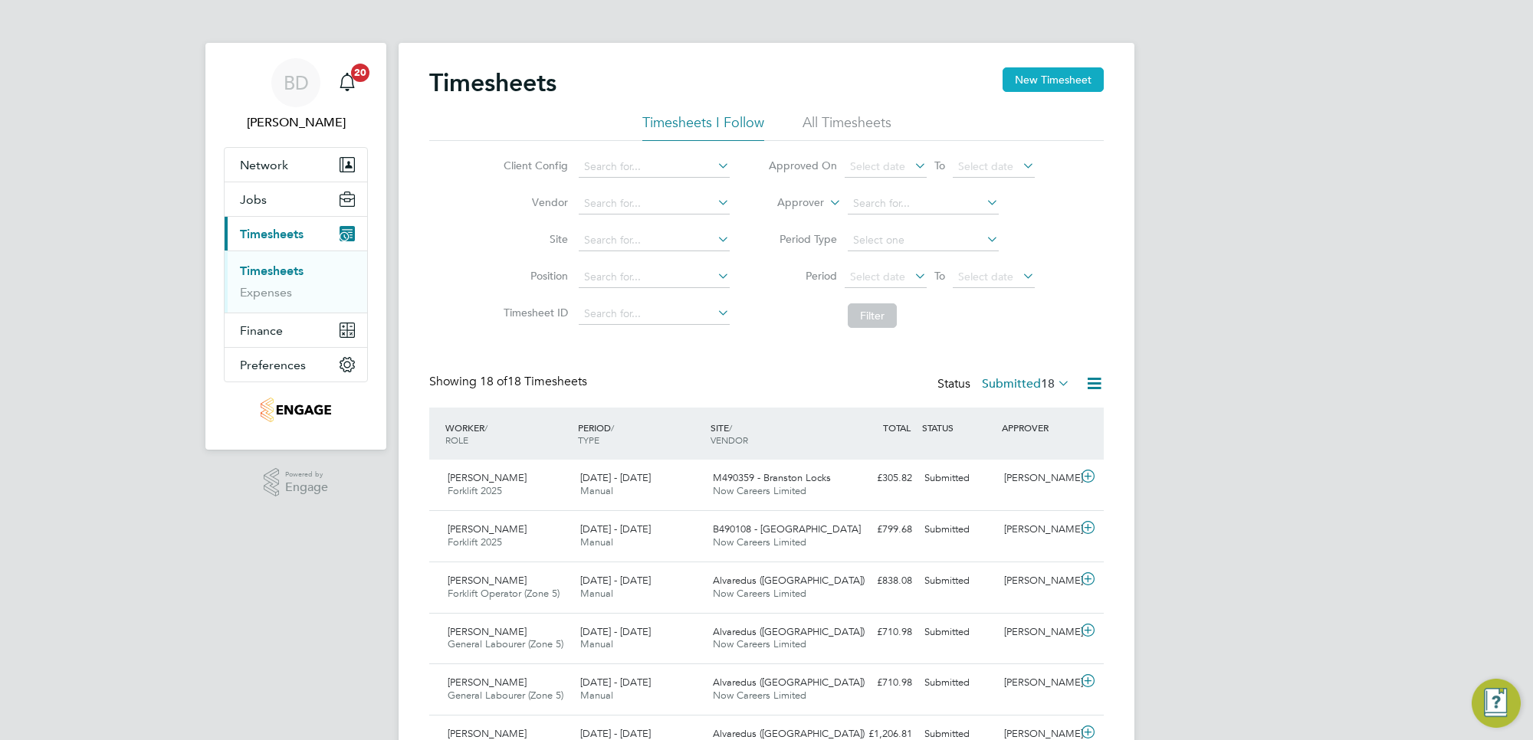
click at [1048, 83] on button "New Timesheet" at bounding box center [1052, 79] width 101 height 25
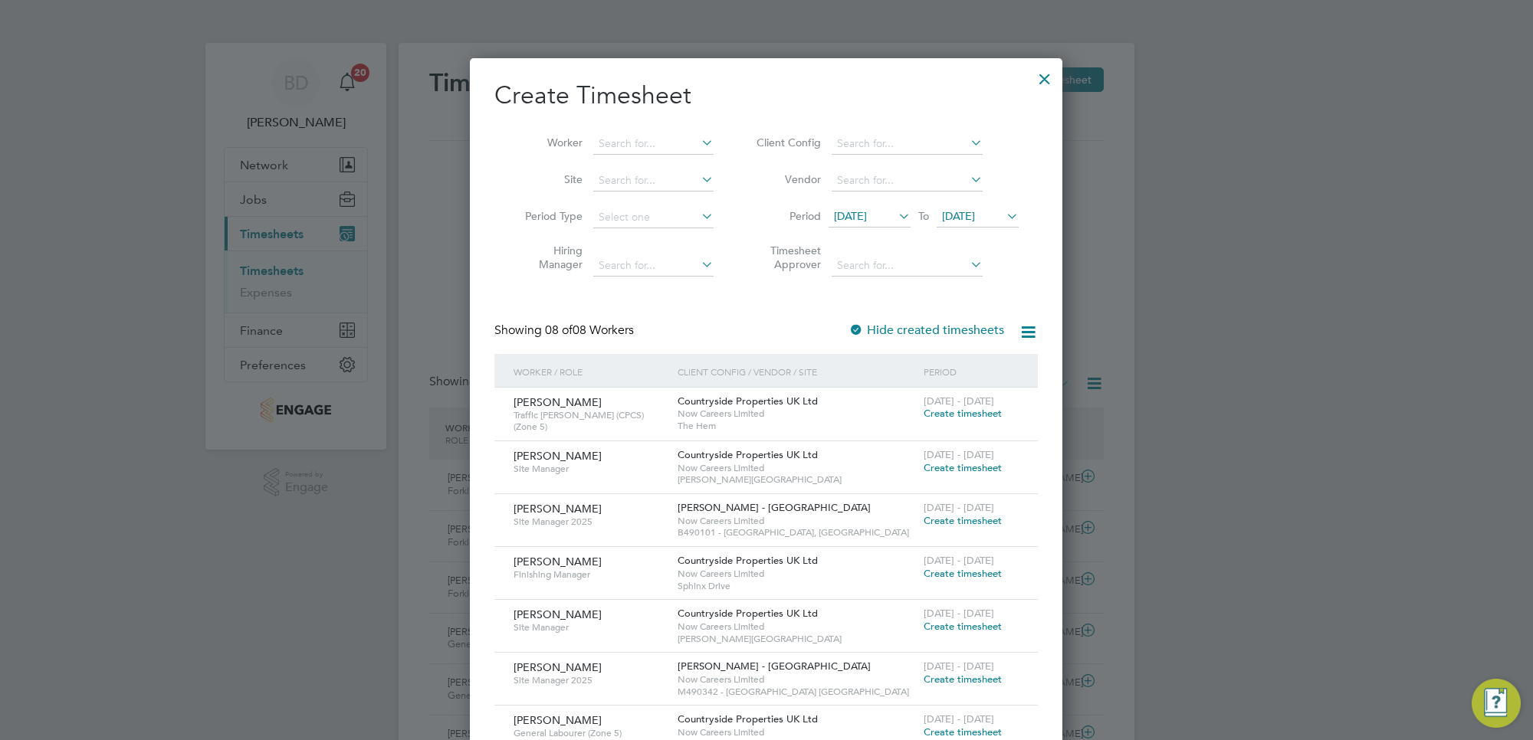
click at [867, 216] on span "[DATE]" at bounding box center [850, 216] width 33 height 14
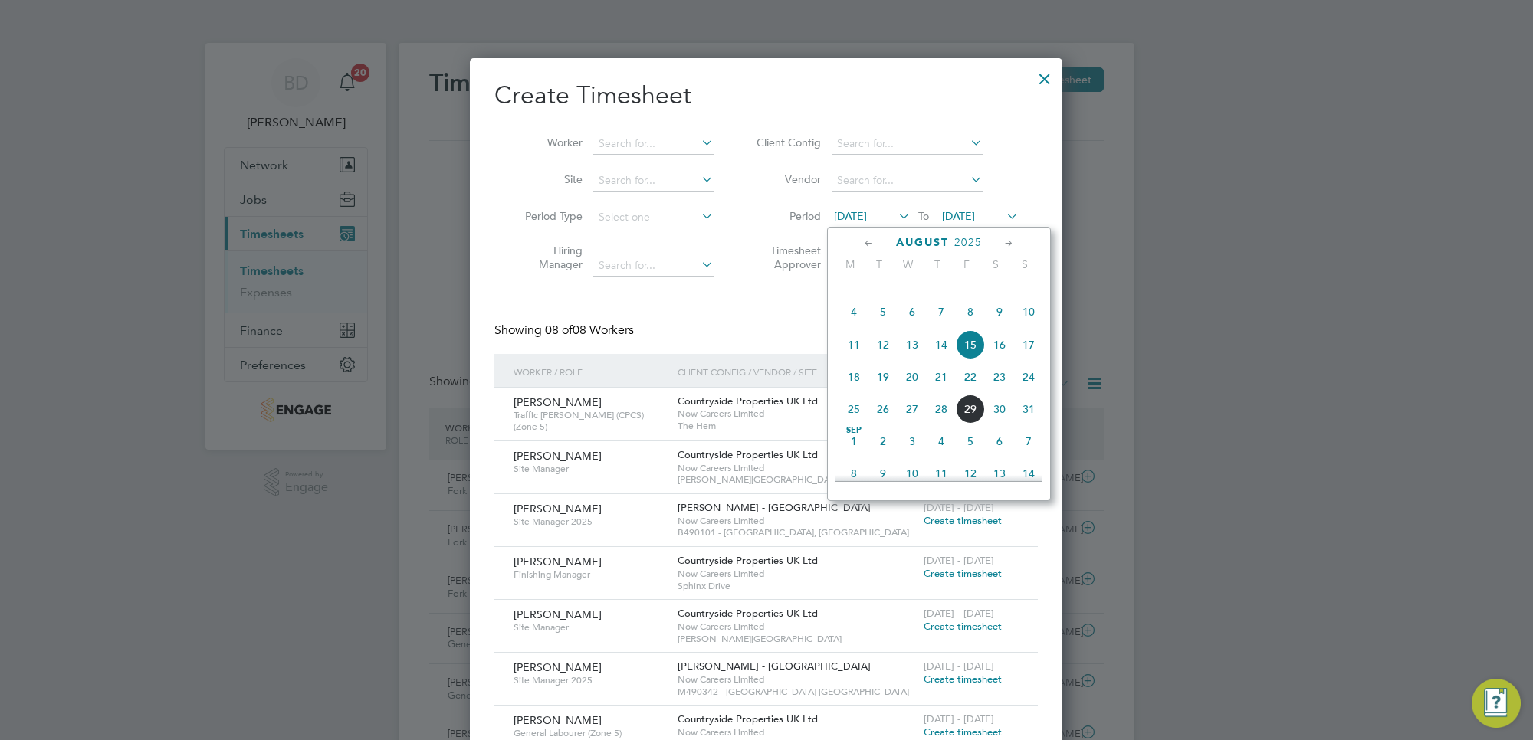
click at [852, 424] on span "25" at bounding box center [853, 409] width 29 height 29
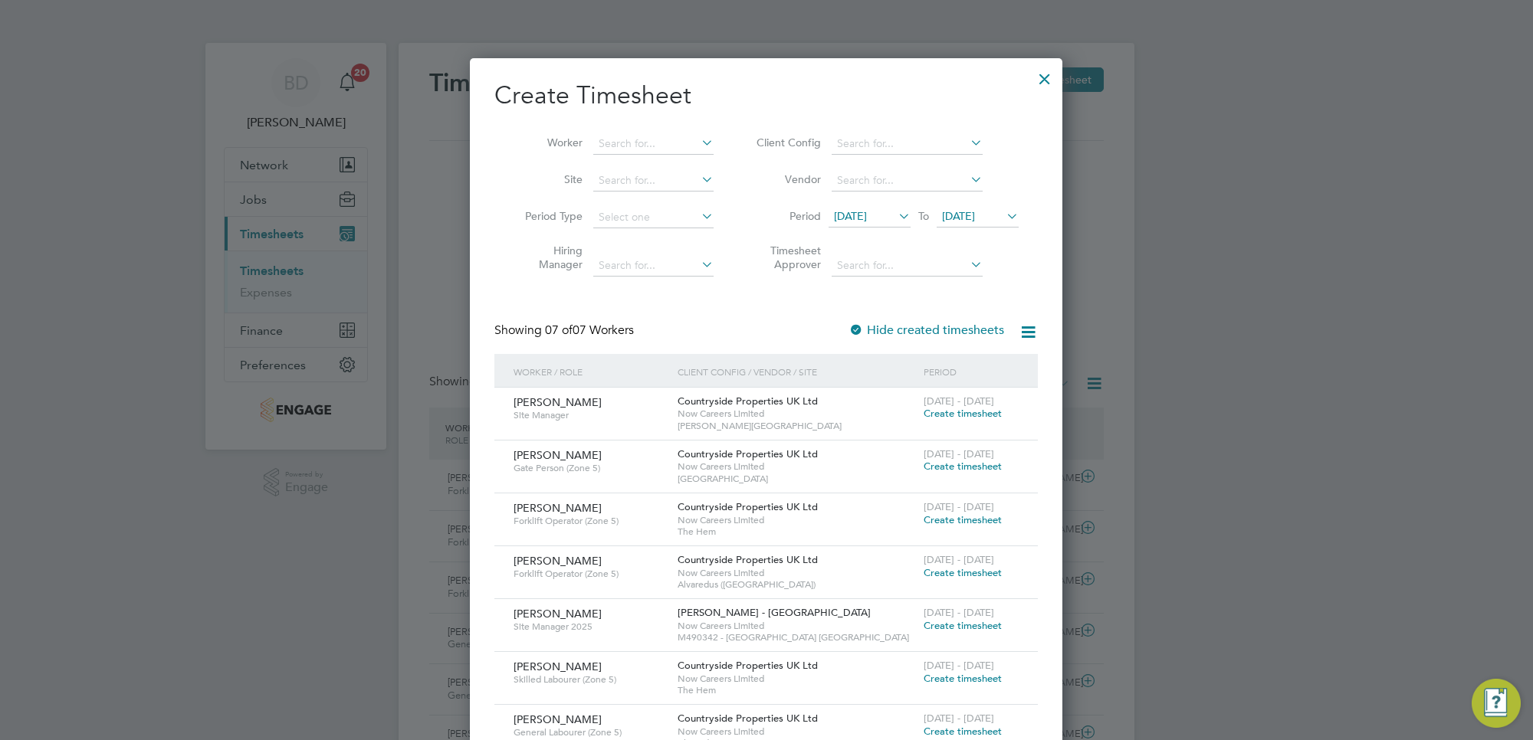
click at [975, 217] on span "[DATE]" at bounding box center [958, 216] width 33 height 14
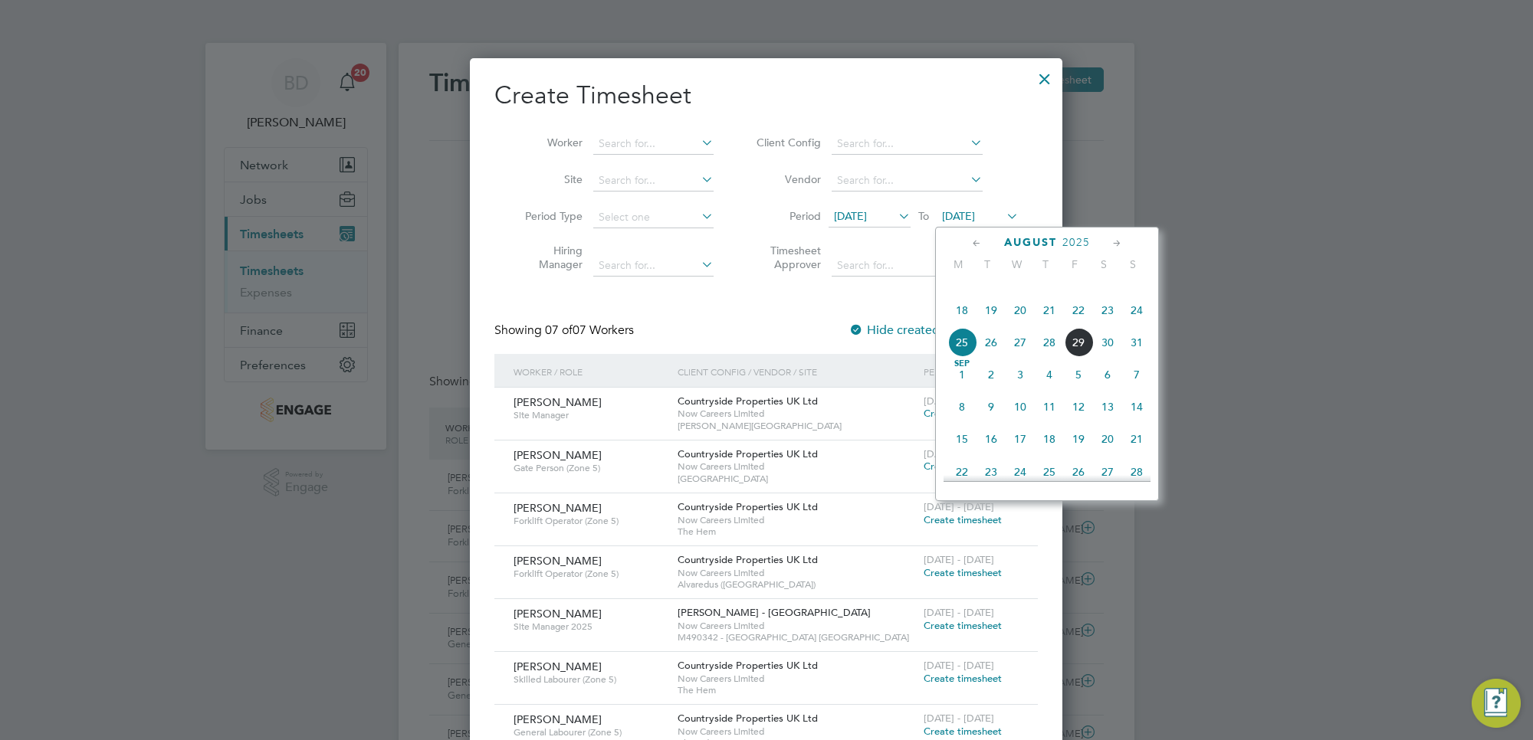
click at [1081, 357] on span "29" at bounding box center [1078, 342] width 29 height 29
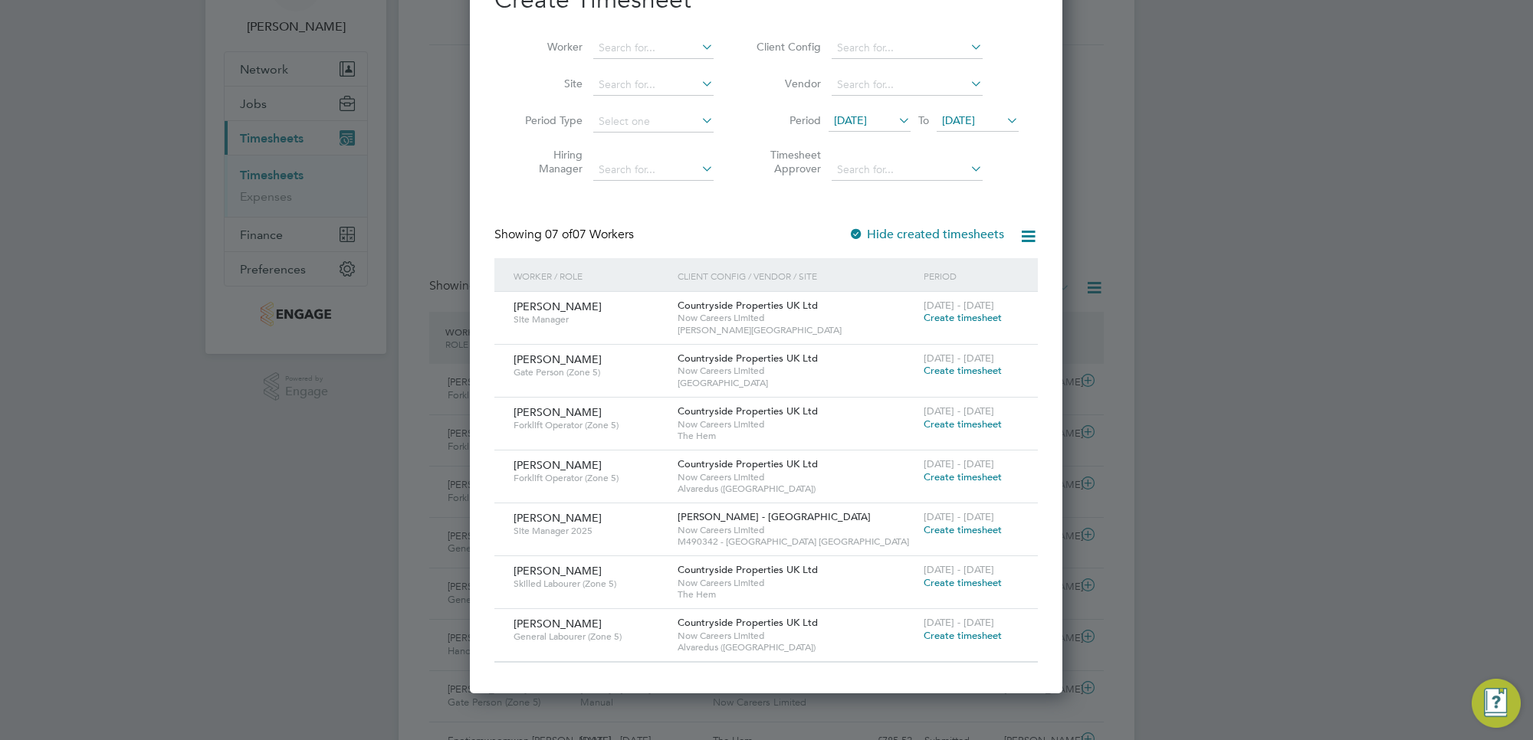
click at [972, 368] on span "Create timesheet" at bounding box center [962, 370] width 78 height 13
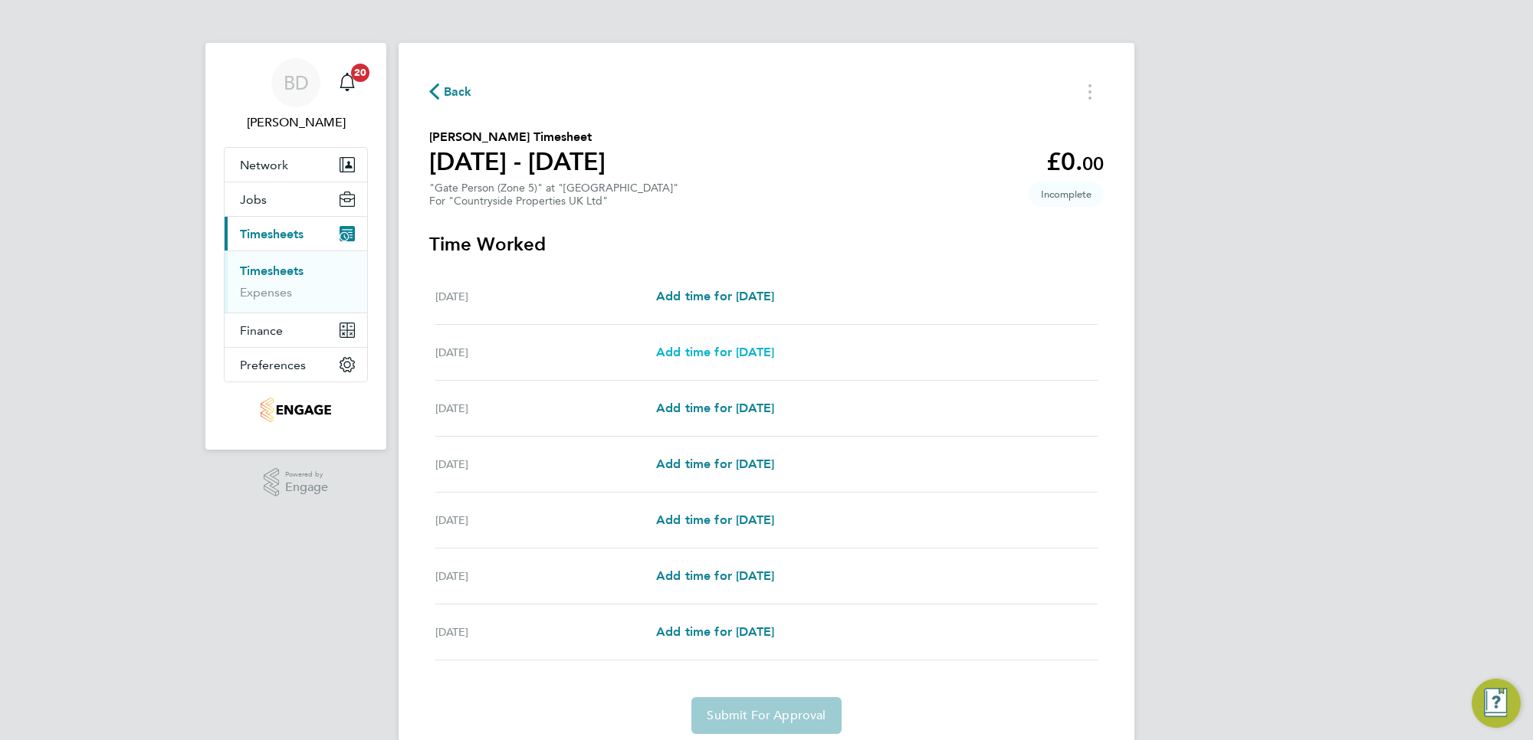
click at [690, 353] on span "Add time for [DATE]" at bounding box center [715, 352] width 118 height 15
select select "30"
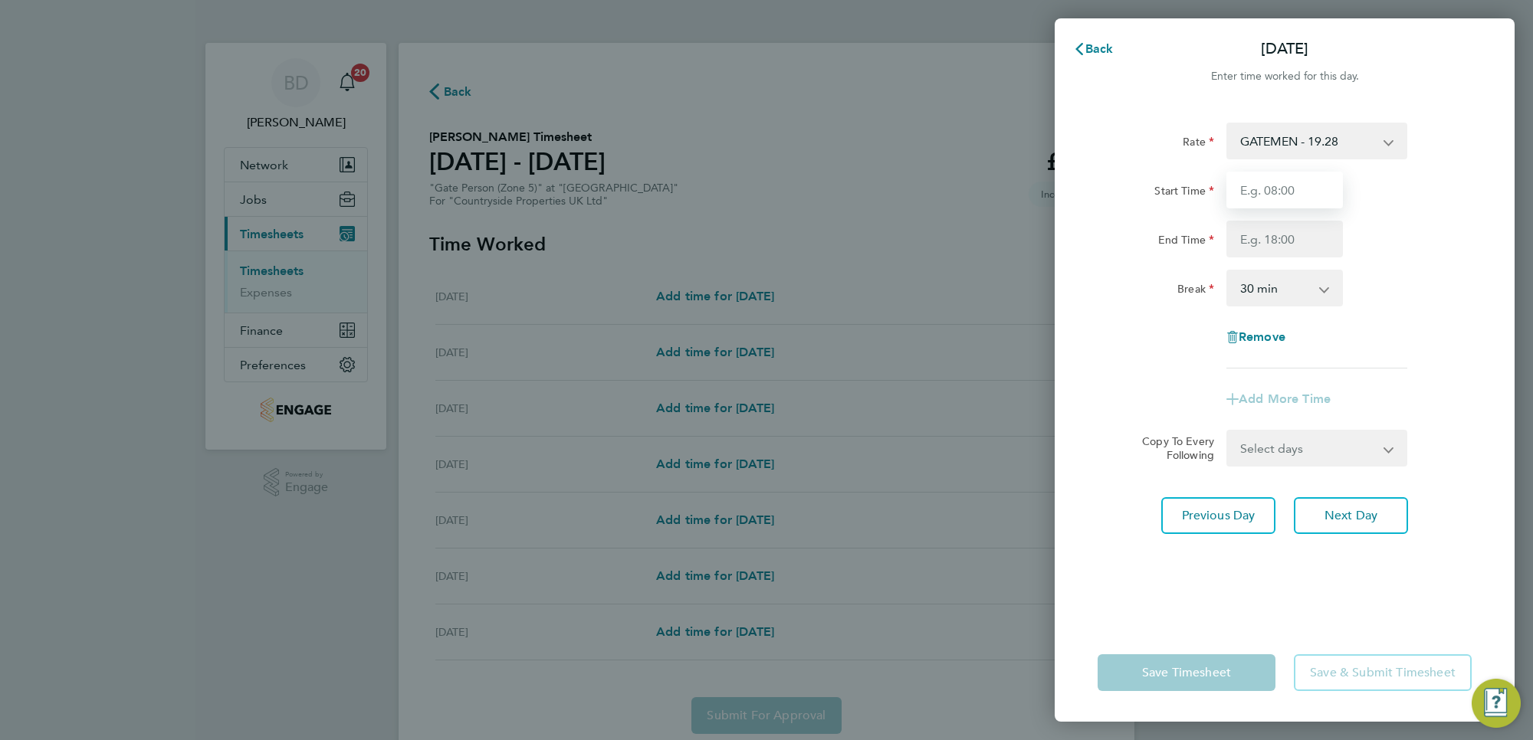
click at [1268, 184] on input "Start Time" at bounding box center [1284, 190] width 116 height 37
type input "06:30"
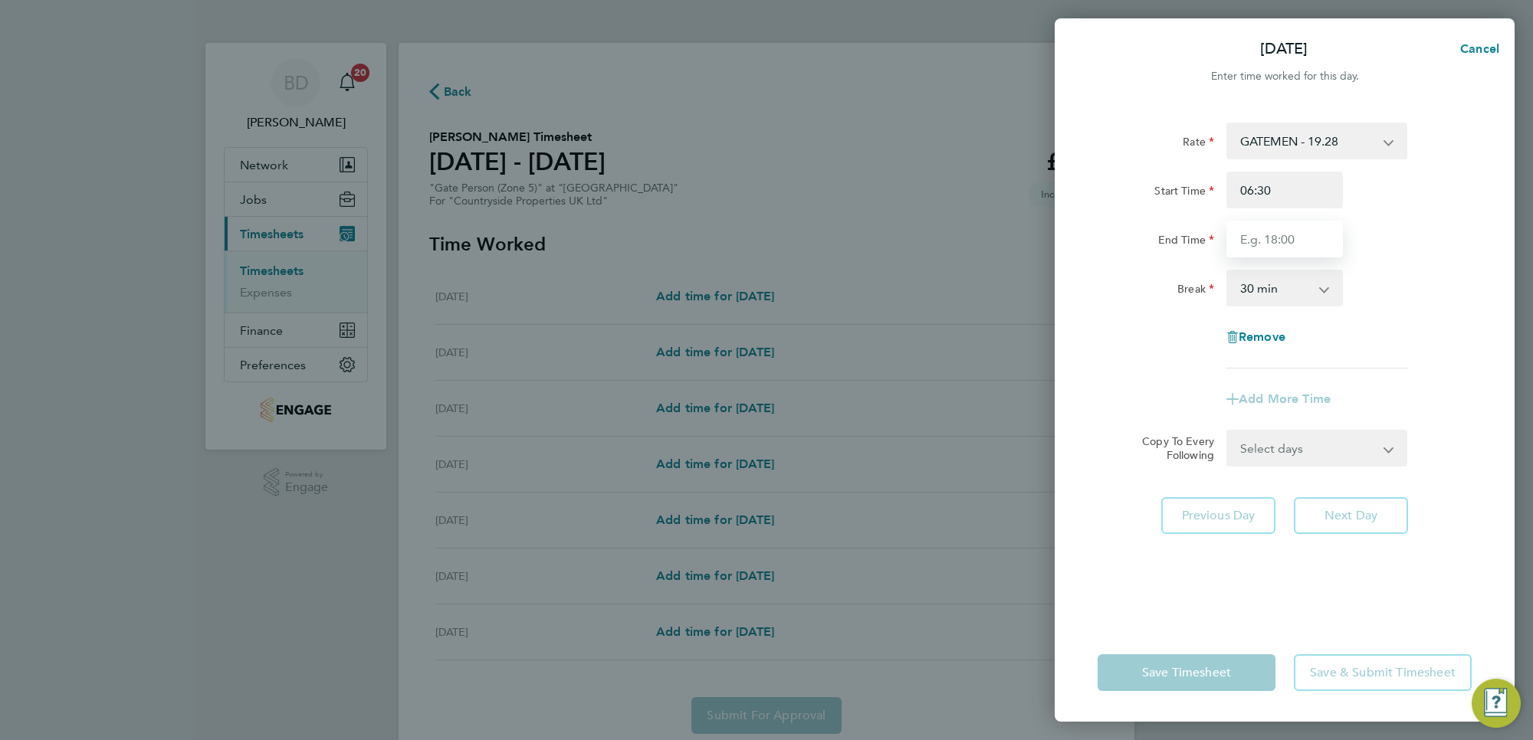
click at [1288, 234] on input "End Time" at bounding box center [1284, 239] width 116 height 37
type input "17:00"
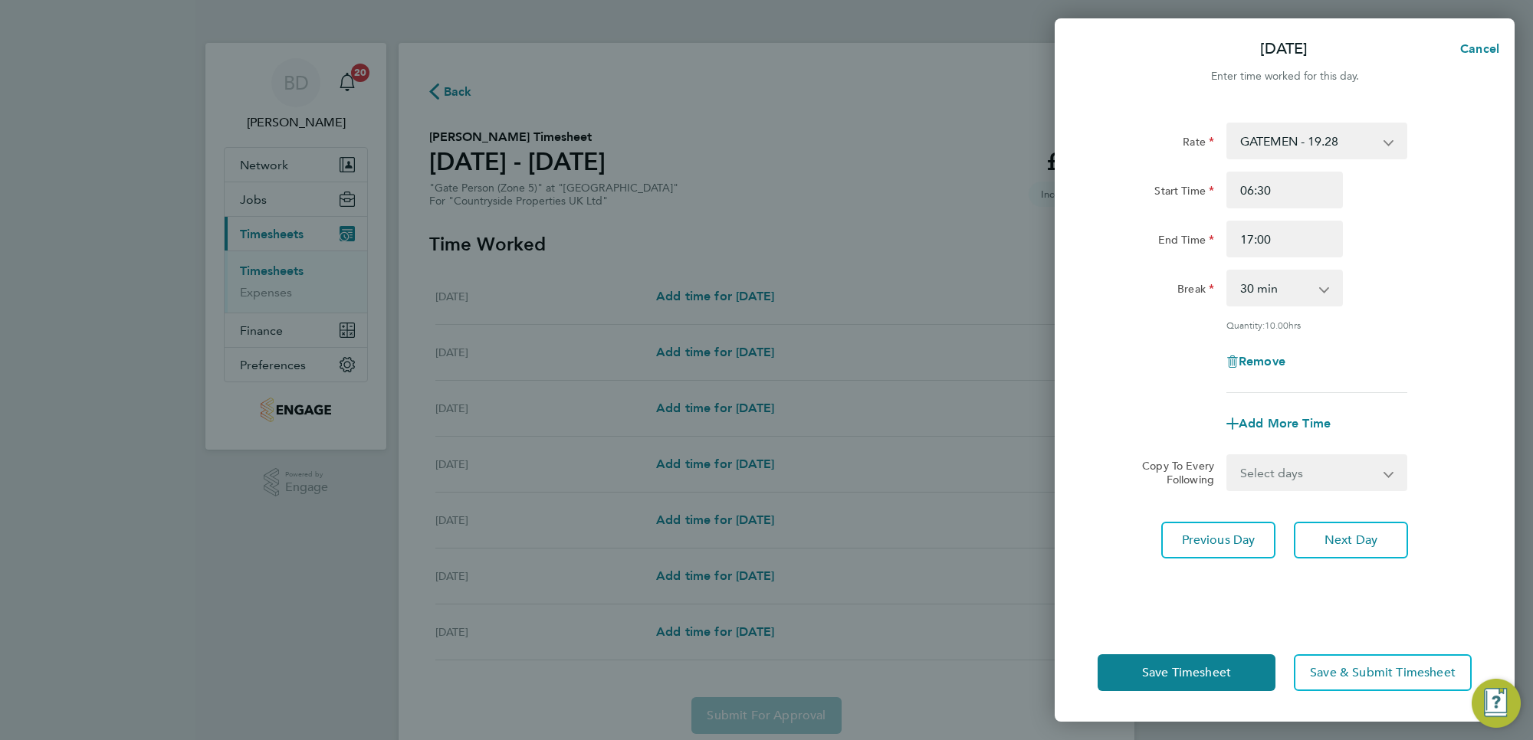
click at [1419, 330] on div "Rate GATEMEN - 19.28 Start Time 06:30 End Time 17:00 Break 0 min 15 min 30 min …" at bounding box center [1284, 258] width 374 height 271
click at [1349, 473] on select "Select days Day Weekday (Mon-Fri) Weekend (Sat-Sun) [DATE] [DATE] [DATE] [DATE]…" at bounding box center [1308, 473] width 161 height 34
select select "WEEKDAY"
click at [1228, 456] on select "Select days Day Weekday (Mon-Fri) Weekend (Sat-Sun) [DATE] [DATE] [DATE] [DATE]…" at bounding box center [1308, 473] width 161 height 34
select select "[DATE]"
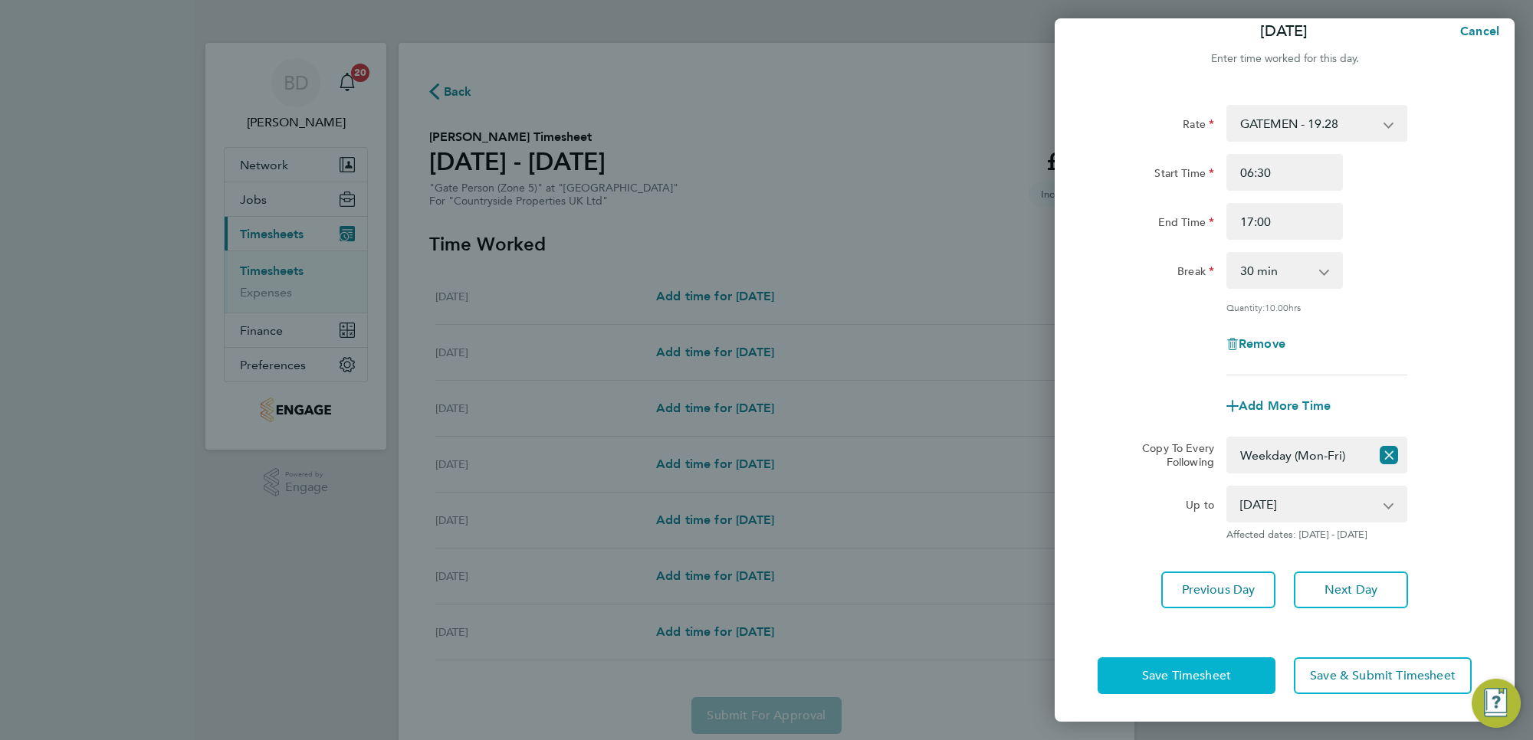
click at [1154, 684] on button "Save Timesheet" at bounding box center [1186, 675] width 178 height 37
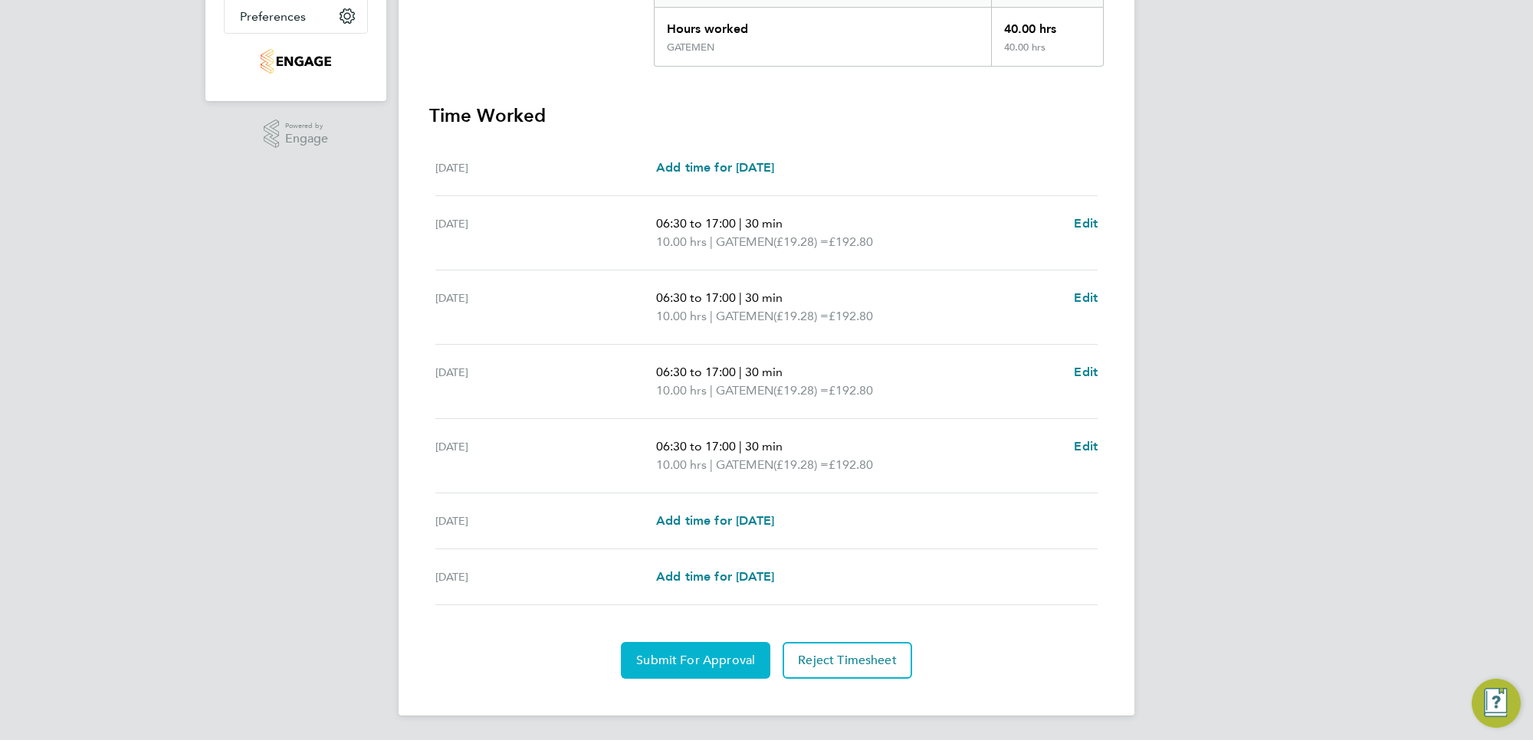
click at [694, 657] on span "Submit For Approval" at bounding box center [695, 660] width 119 height 15
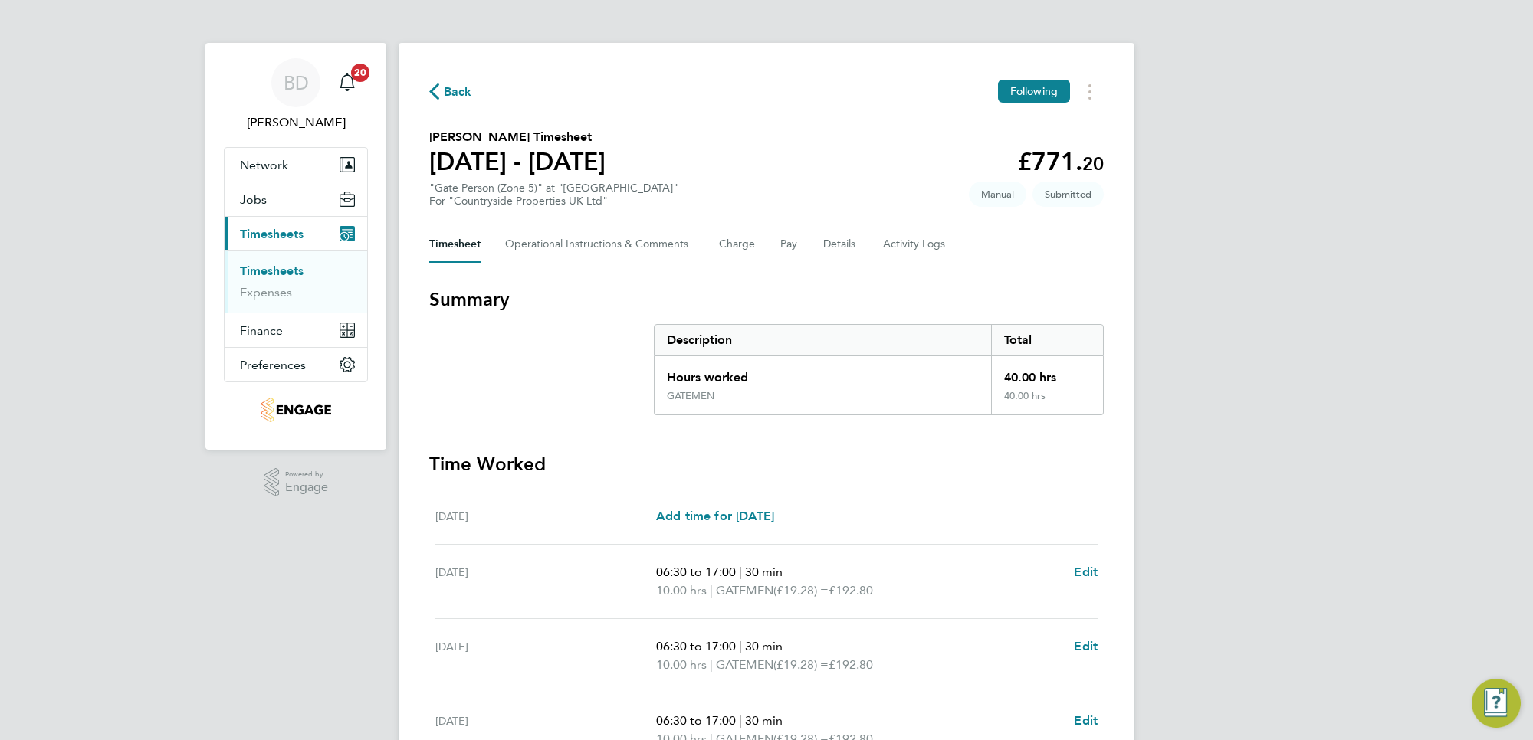
click at [453, 84] on span "Back" at bounding box center [458, 92] width 28 height 18
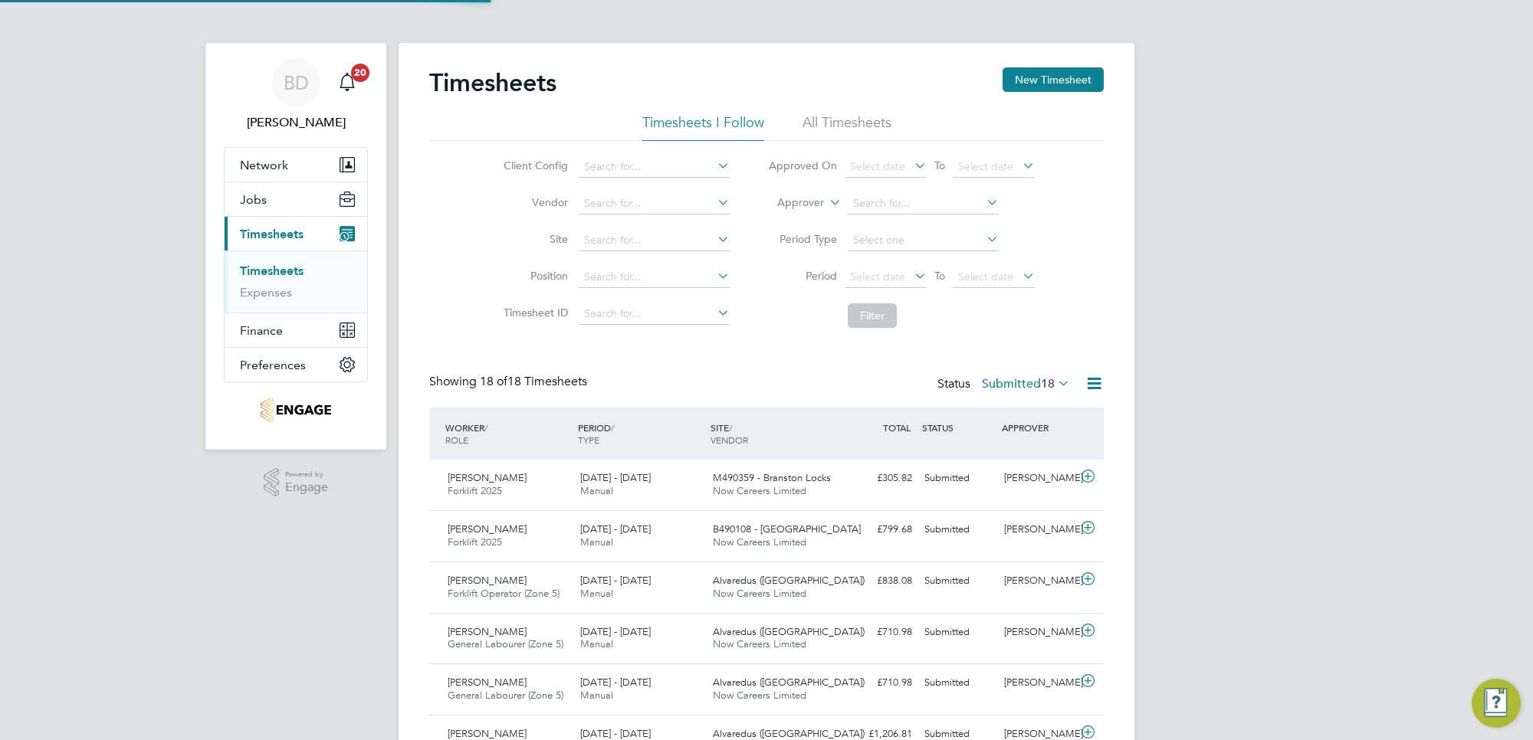
scroll to position [38, 133]
